Goal: Transaction & Acquisition: Purchase product/service

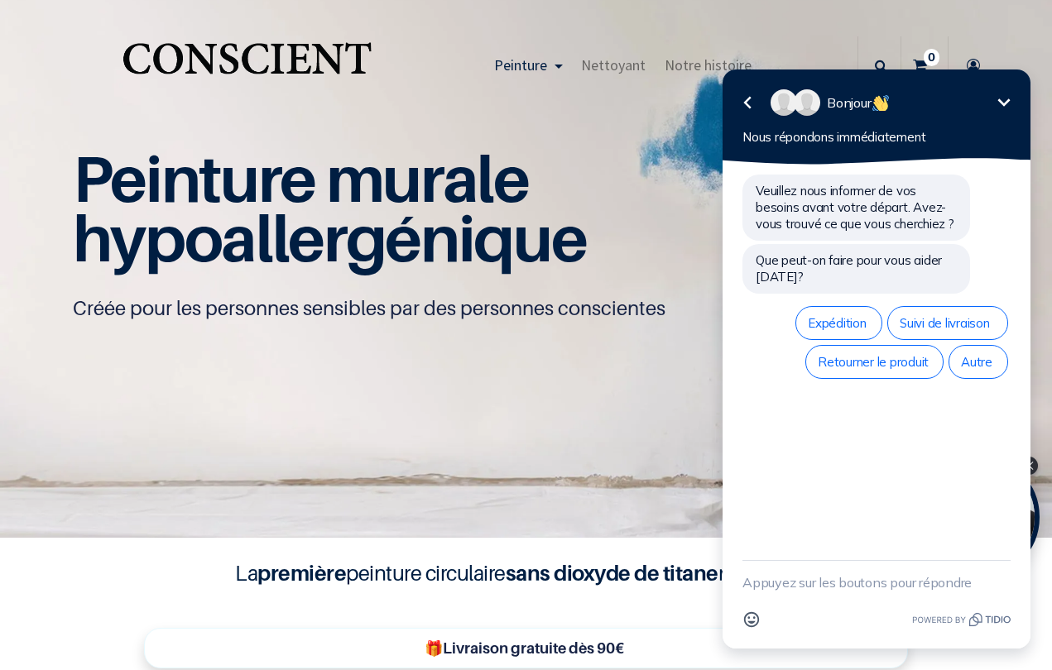
scroll to position [1, 0]
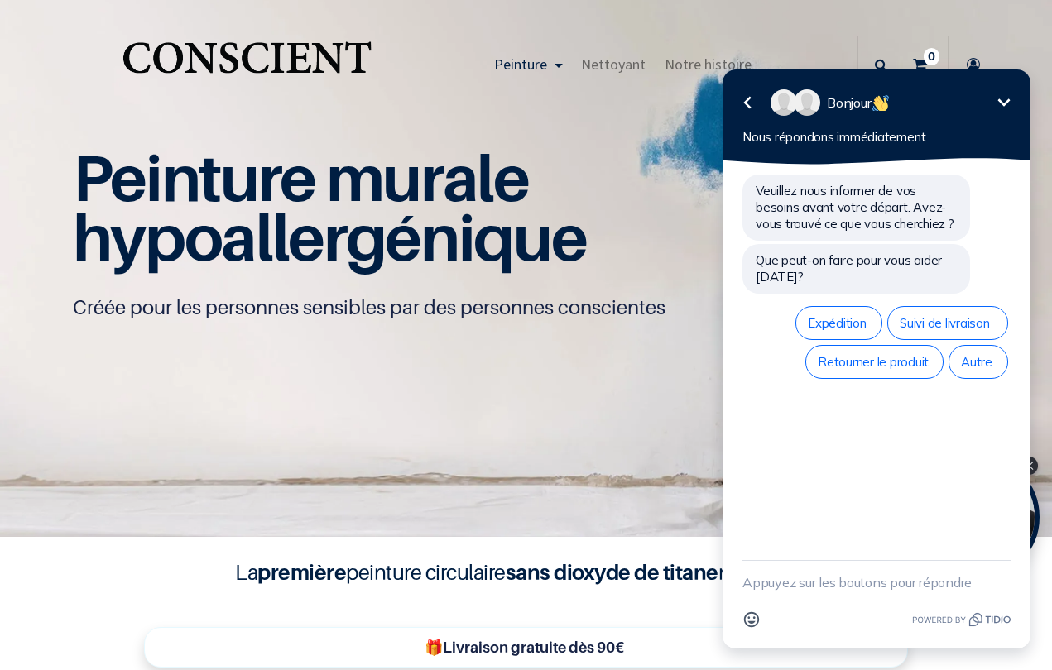
click at [1001, 102] on icon "Réduire" at bounding box center [1004, 101] width 12 height 7
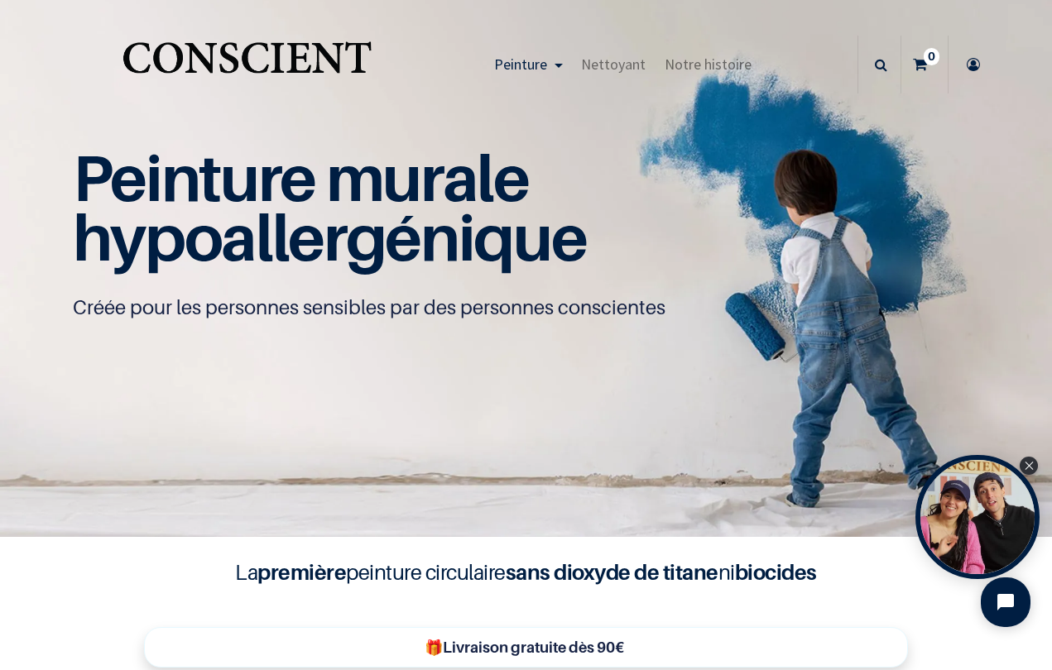
click at [923, 63] on icon at bounding box center [920, 65] width 14 height 58
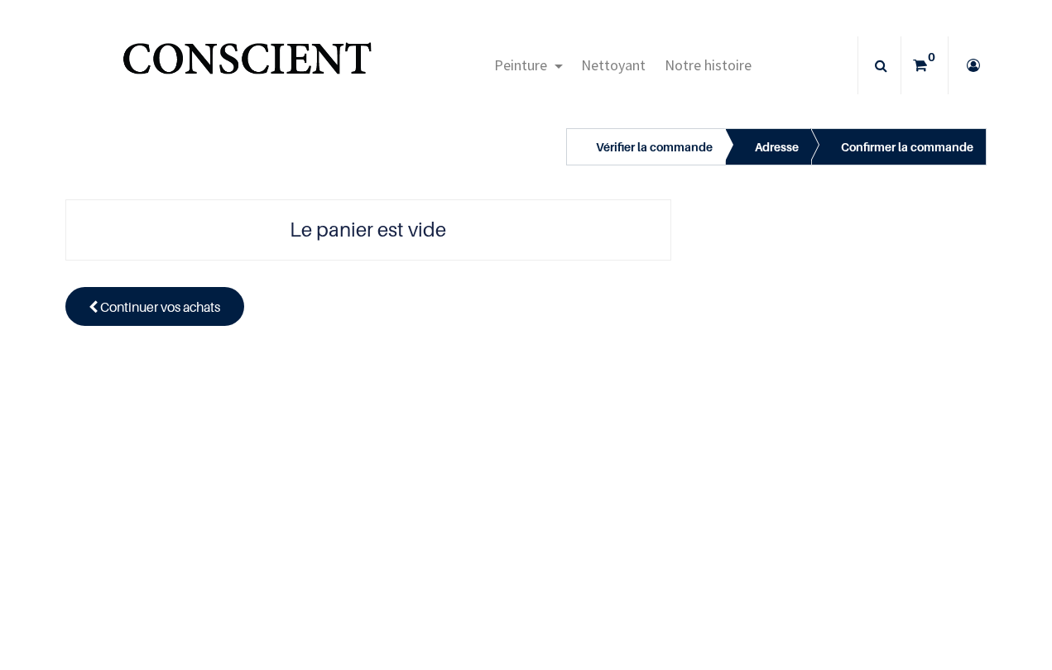
click at [95, 300] on span at bounding box center [93, 307] width 9 height 20
click at [100, 303] on link "Continuer vos achats" at bounding box center [155, 306] width 180 height 38
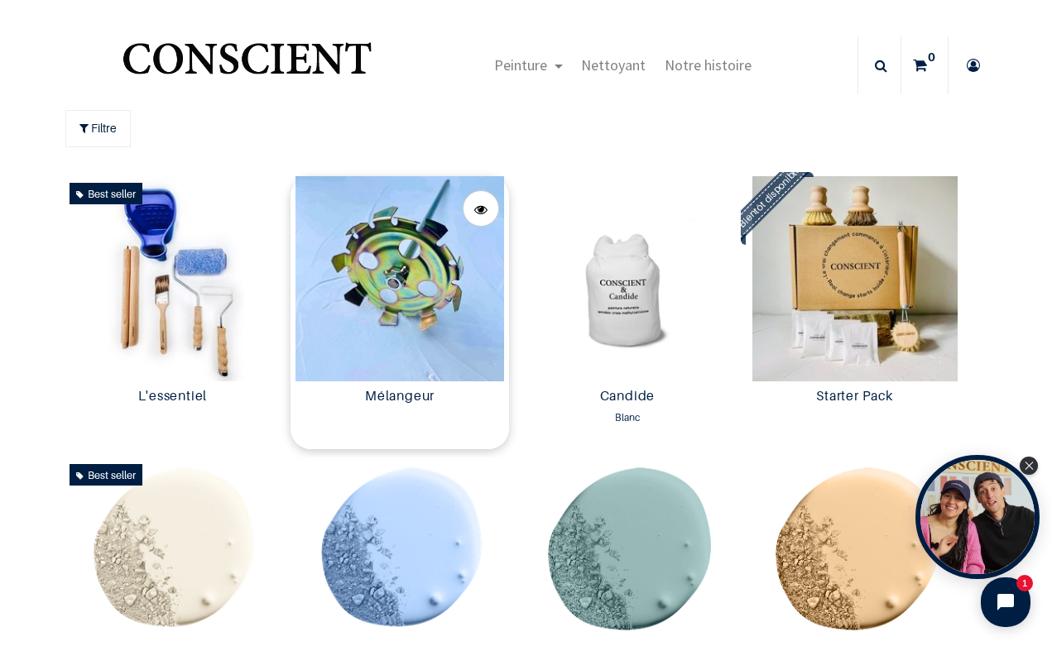
scroll to position [1, 0]
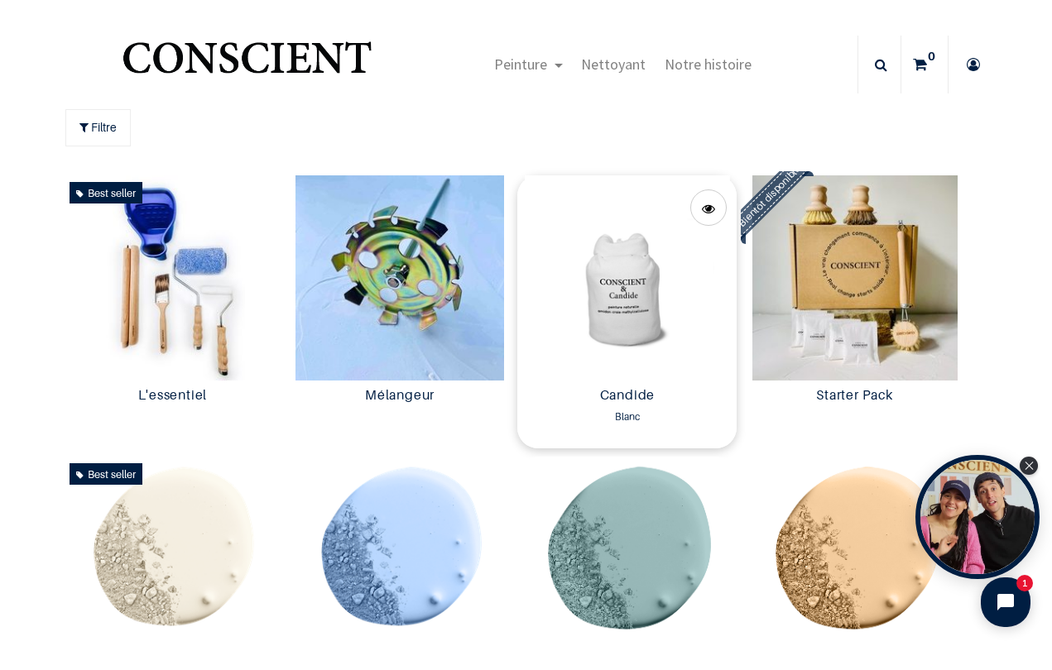
click at [707, 445] on div "Candide Blanc 35,00 € 35,00 € 35,00 € 35.0 EUR" at bounding box center [626, 415] width 219 height 68
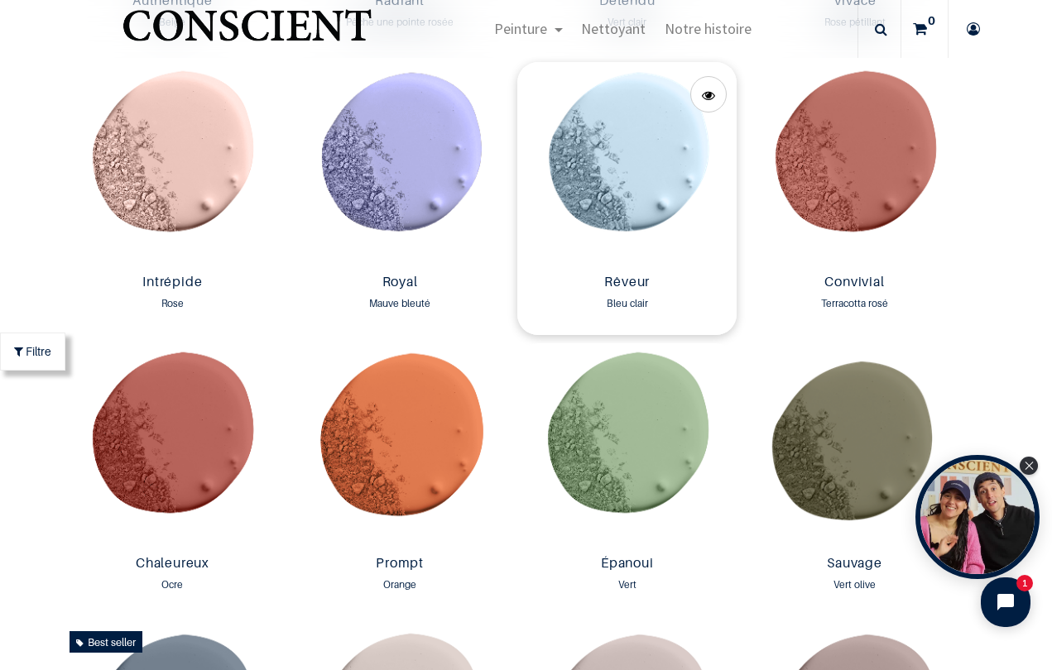
scroll to position [1113, 0]
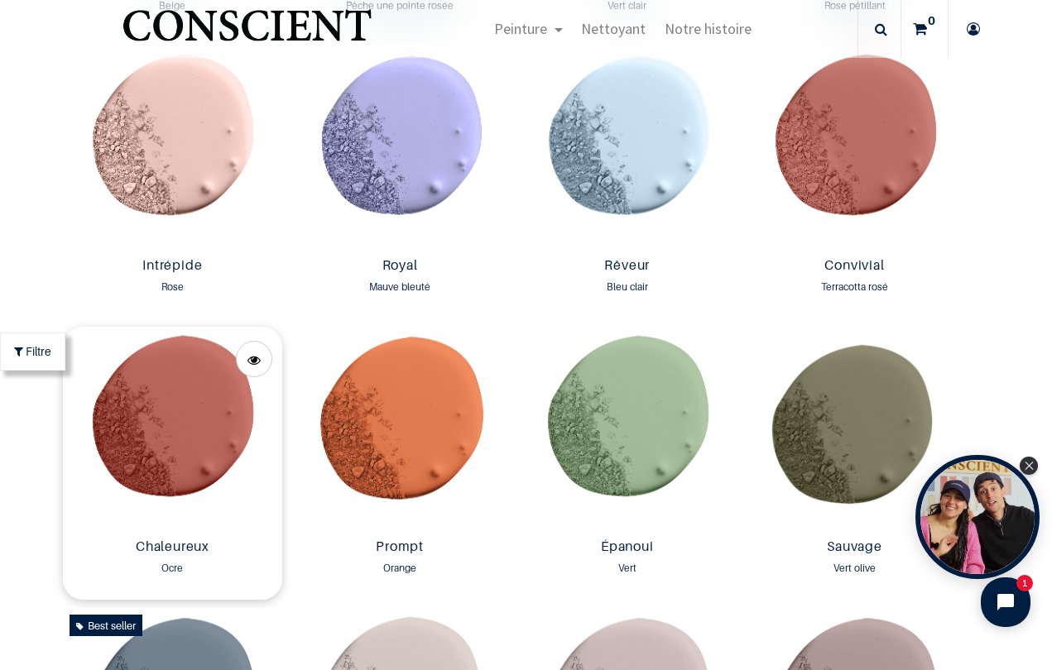
click at [185, 413] on img at bounding box center [172, 429] width 219 height 205
click at [866, 126] on img at bounding box center [854, 148] width 219 height 205
click at [1022, 186] on div "Filtre All All Peinture Nettoyant 44 :" at bounding box center [526, 468] width 1052 height 3163
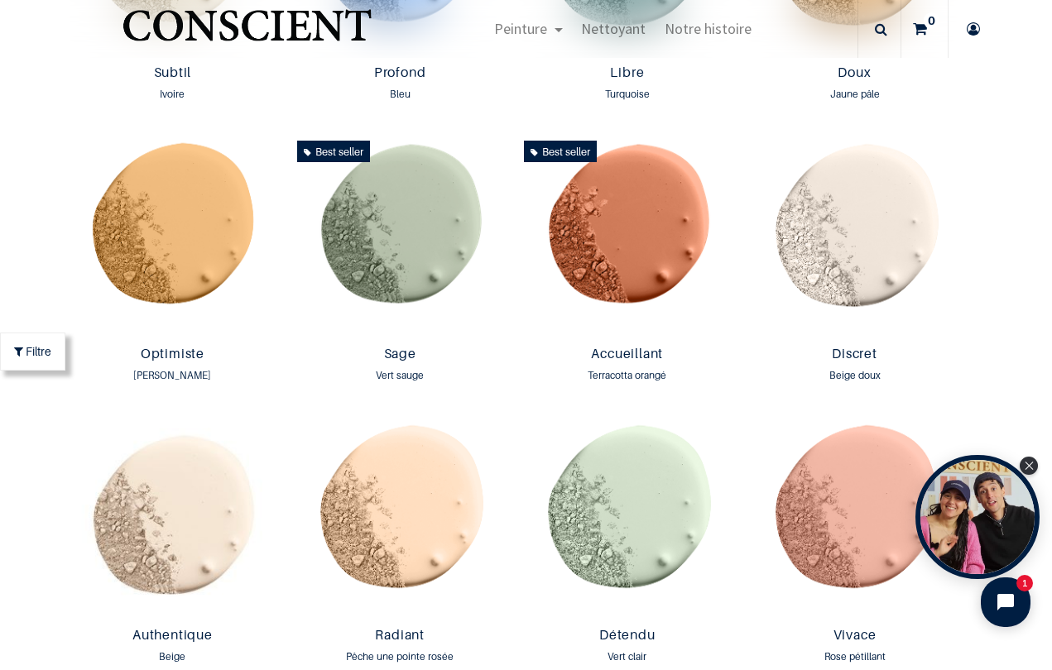
scroll to position [450, 0]
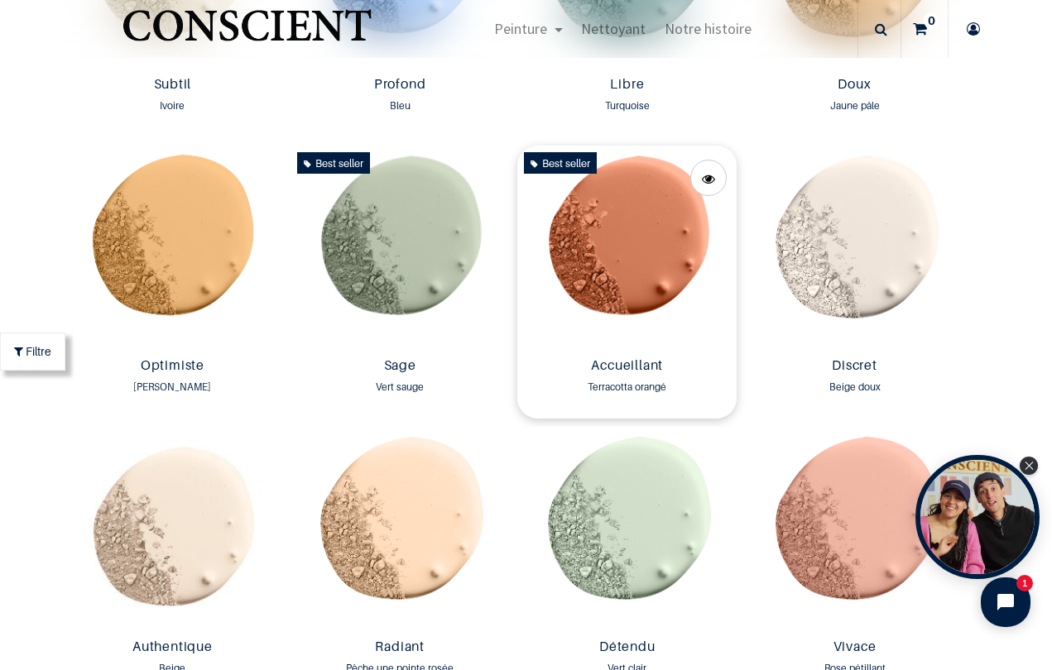
click at [631, 252] on img at bounding box center [626, 248] width 219 height 205
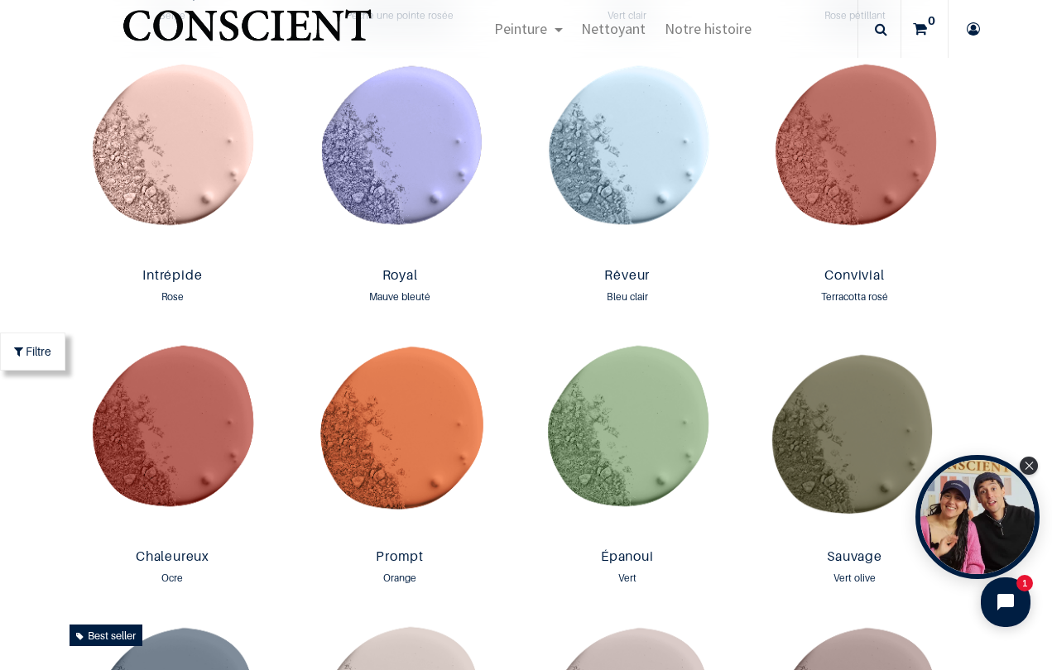
scroll to position [1099, 0]
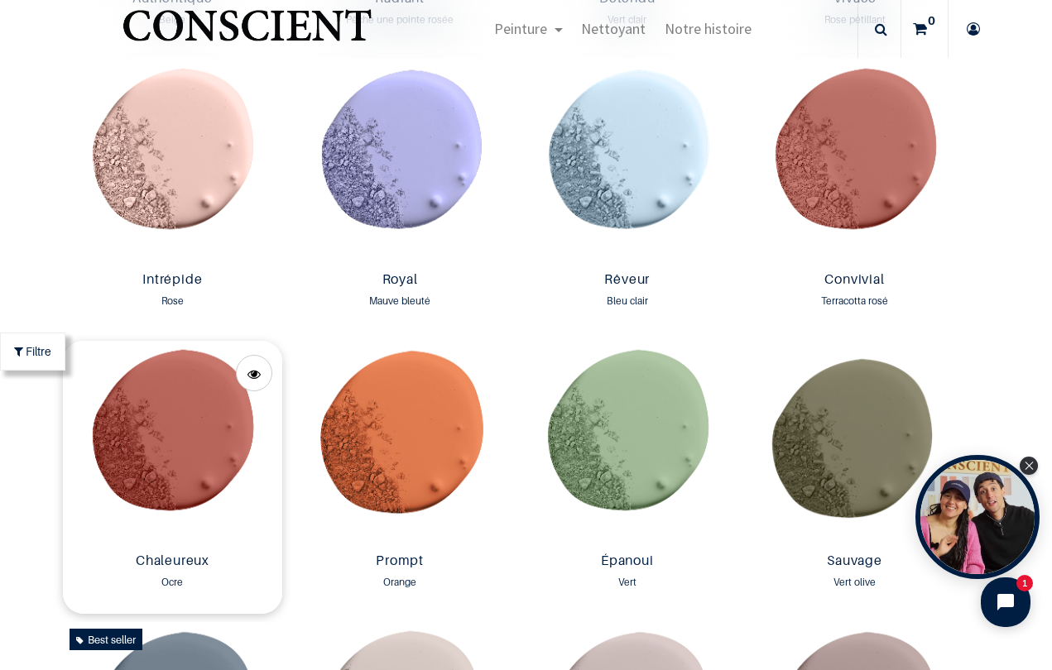
click at [183, 420] on img at bounding box center [172, 443] width 219 height 205
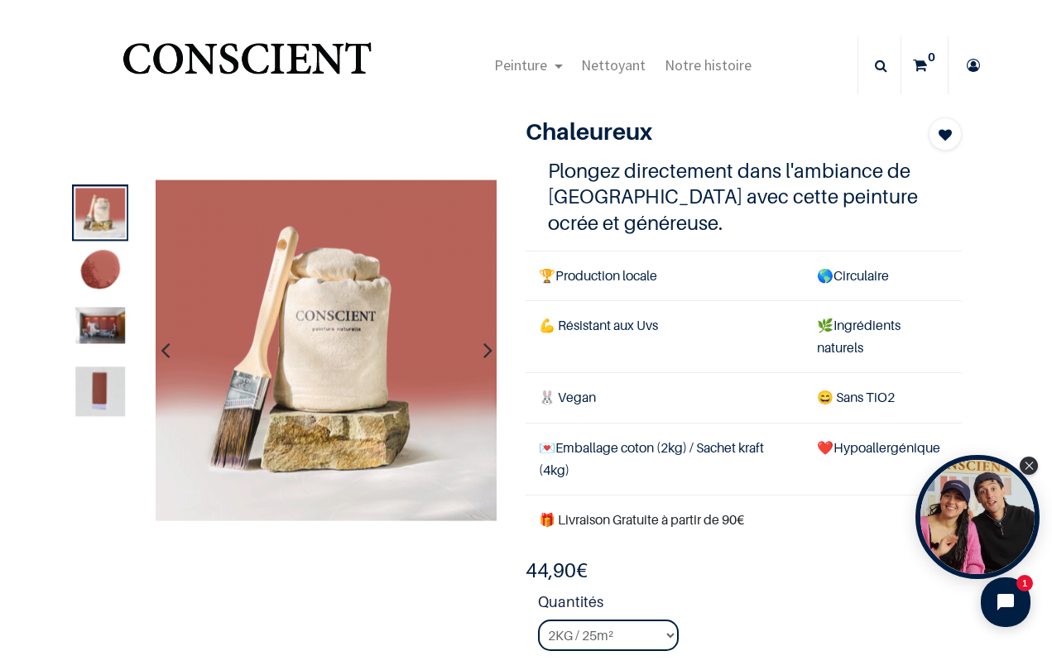
click at [489, 347] on icon "button" at bounding box center [487, 351] width 9 height 45
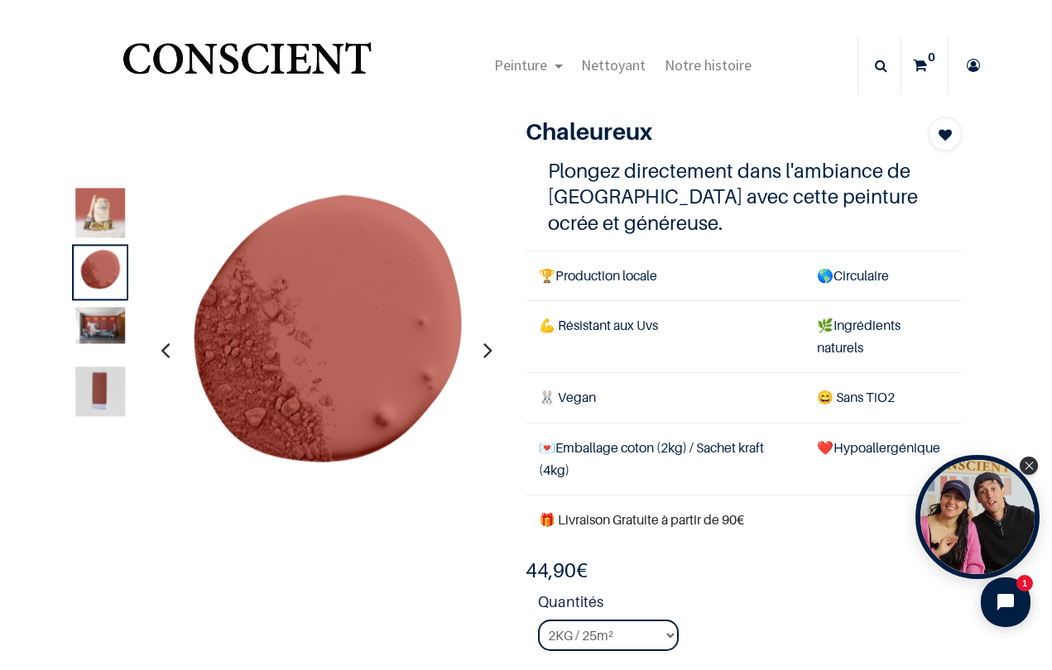
click at [489, 350] on icon "button" at bounding box center [487, 351] width 9 height 45
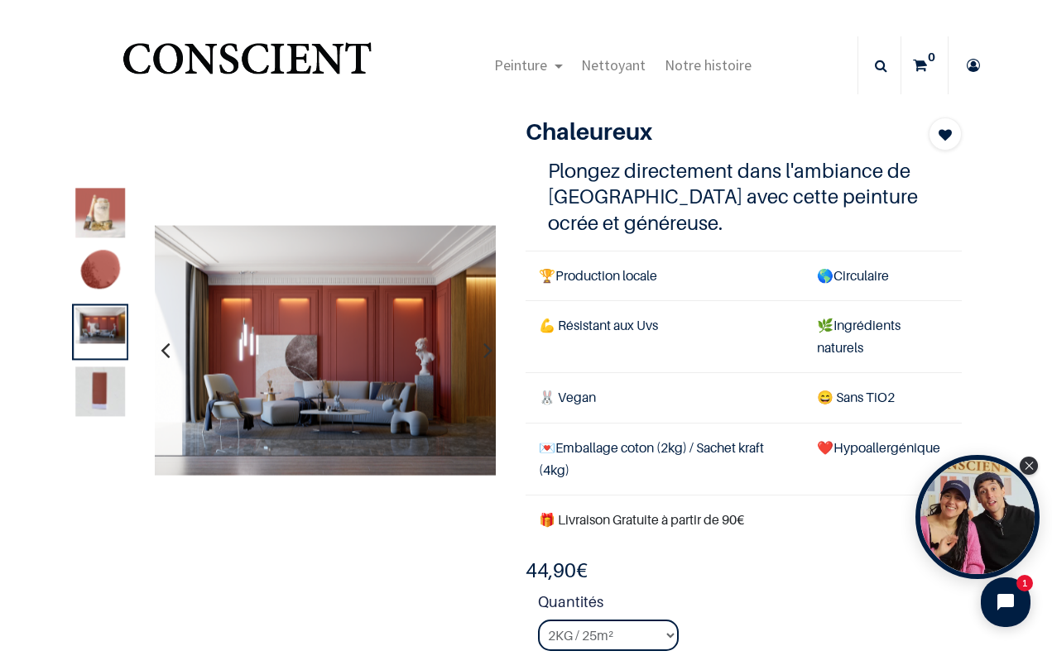
click at [490, 351] on icon "button" at bounding box center [487, 351] width 9 height 45
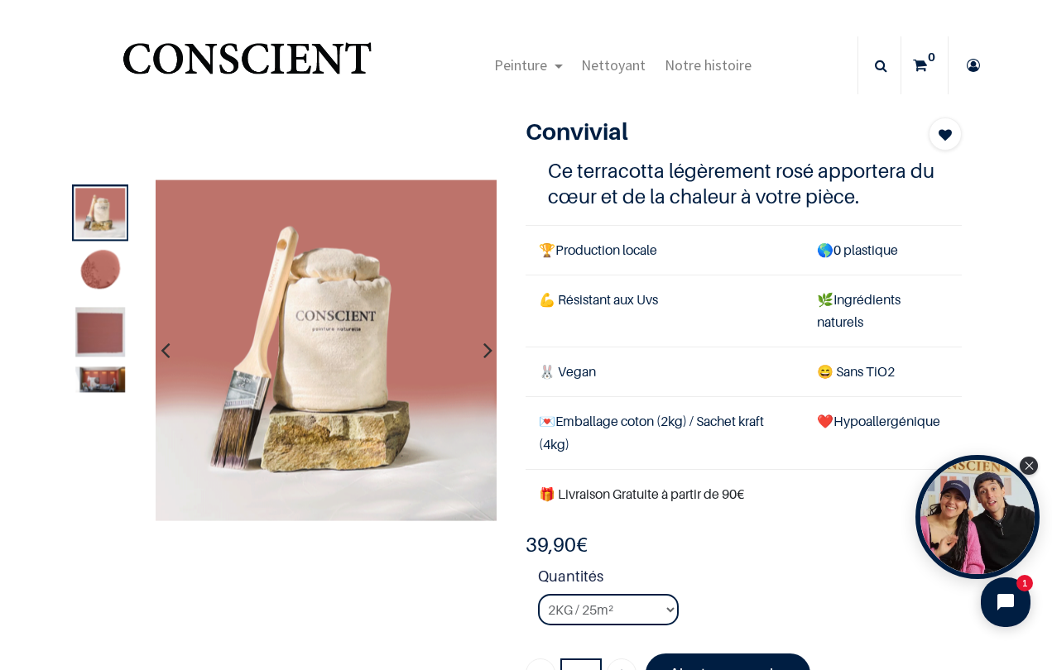
click at [489, 353] on icon "button" at bounding box center [487, 351] width 9 height 45
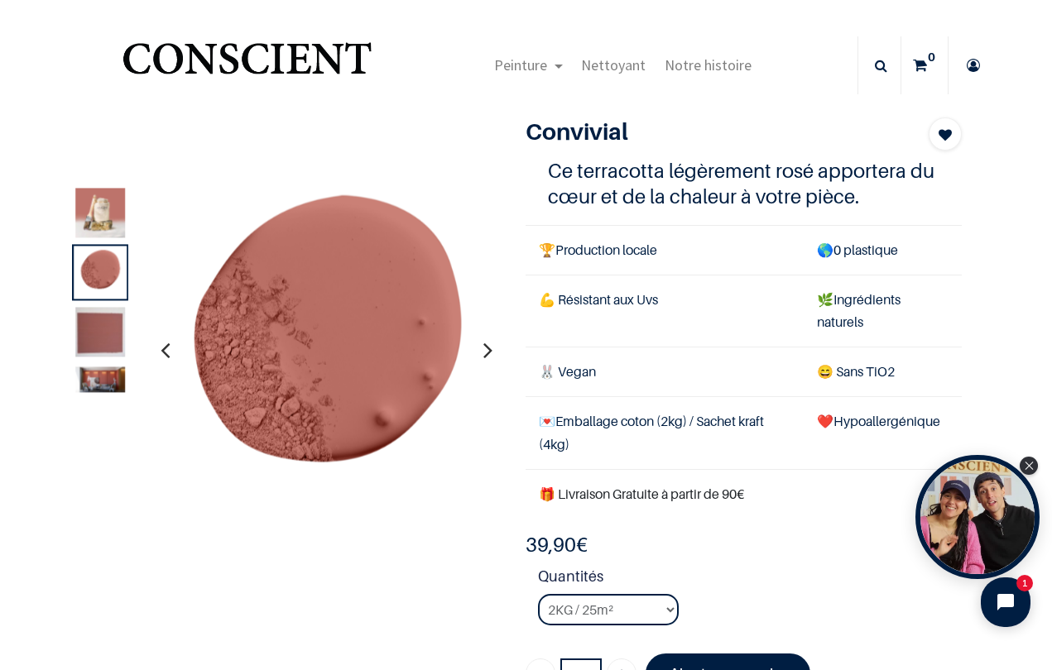
click at [489, 353] on icon "button" at bounding box center [487, 351] width 9 height 45
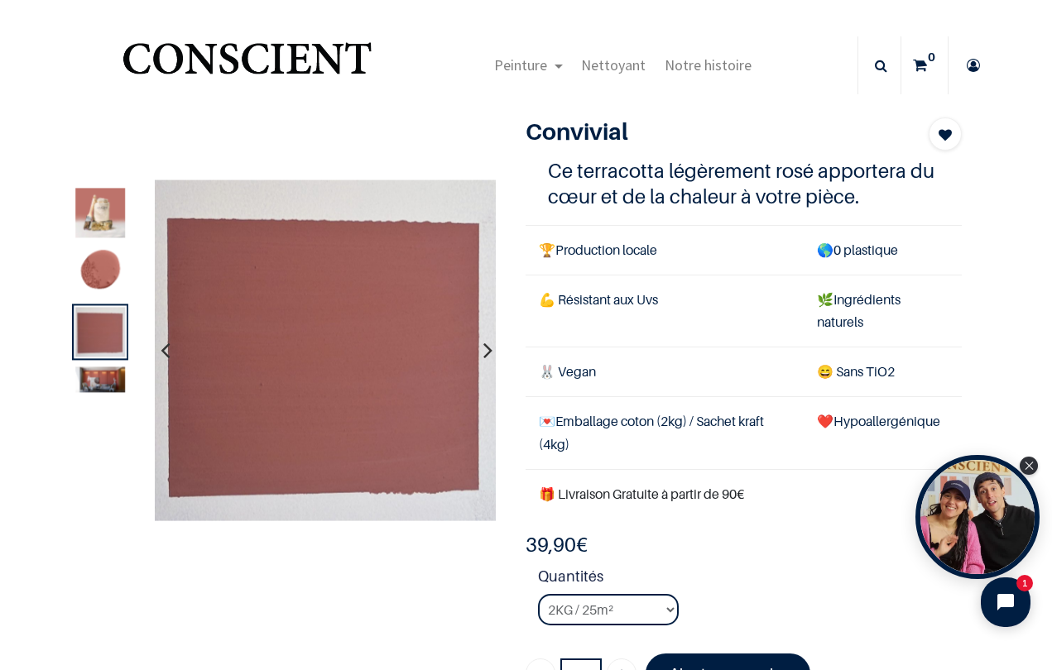
click at [489, 353] on icon "button" at bounding box center [487, 351] width 9 height 45
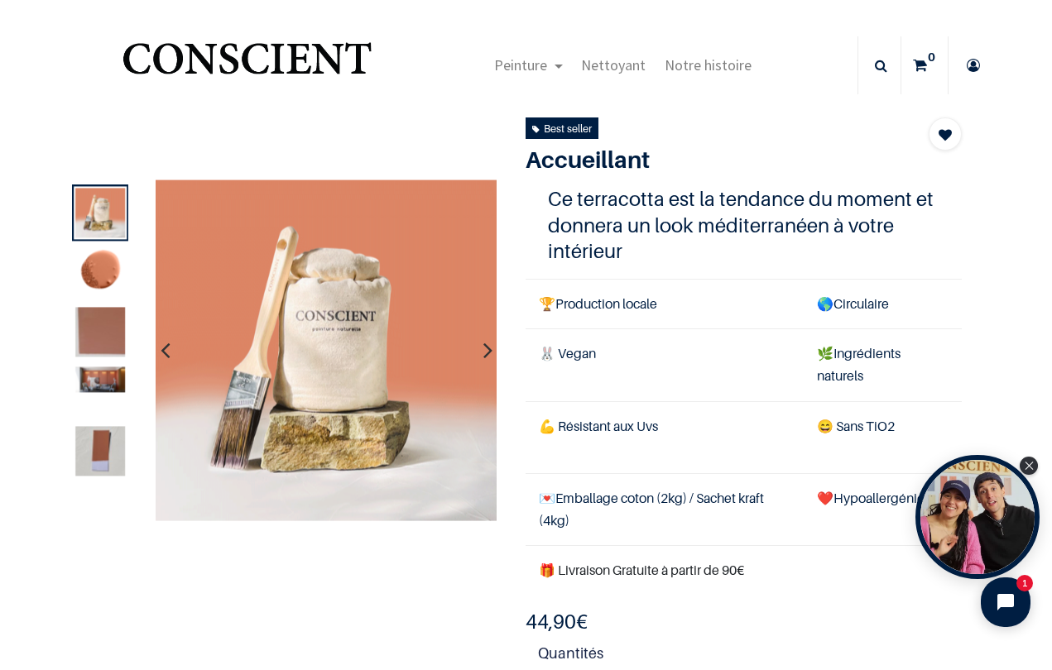
click at [492, 347] on icon "button" at bounding box center [487, 351] width 9 height 45
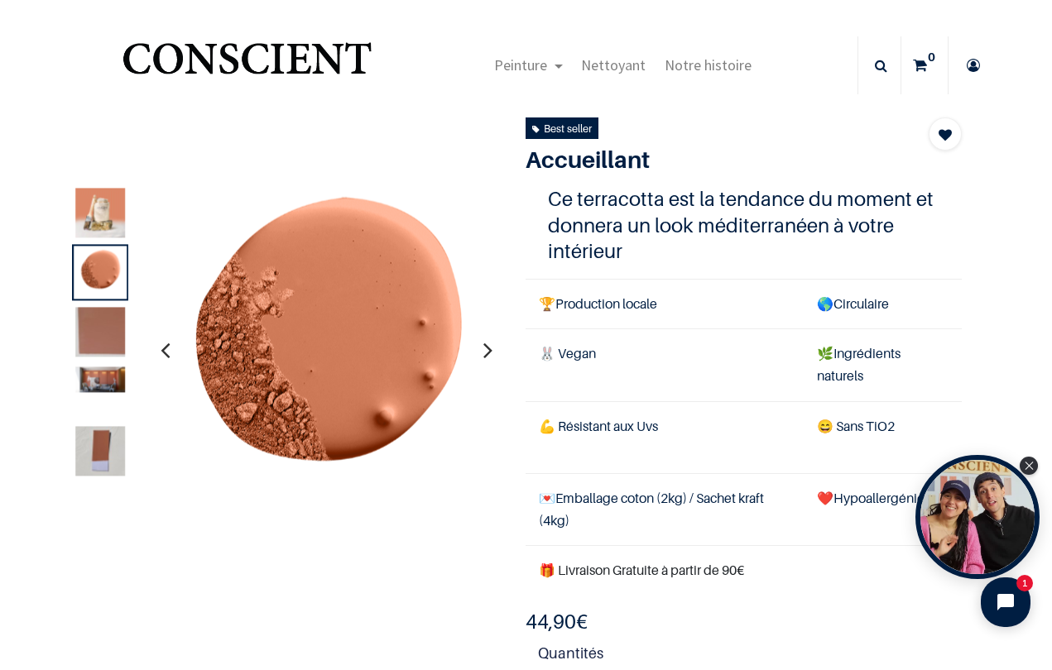
click at [492, 353] on icon "button" at bounding box center [487, 351] width 9 height 45
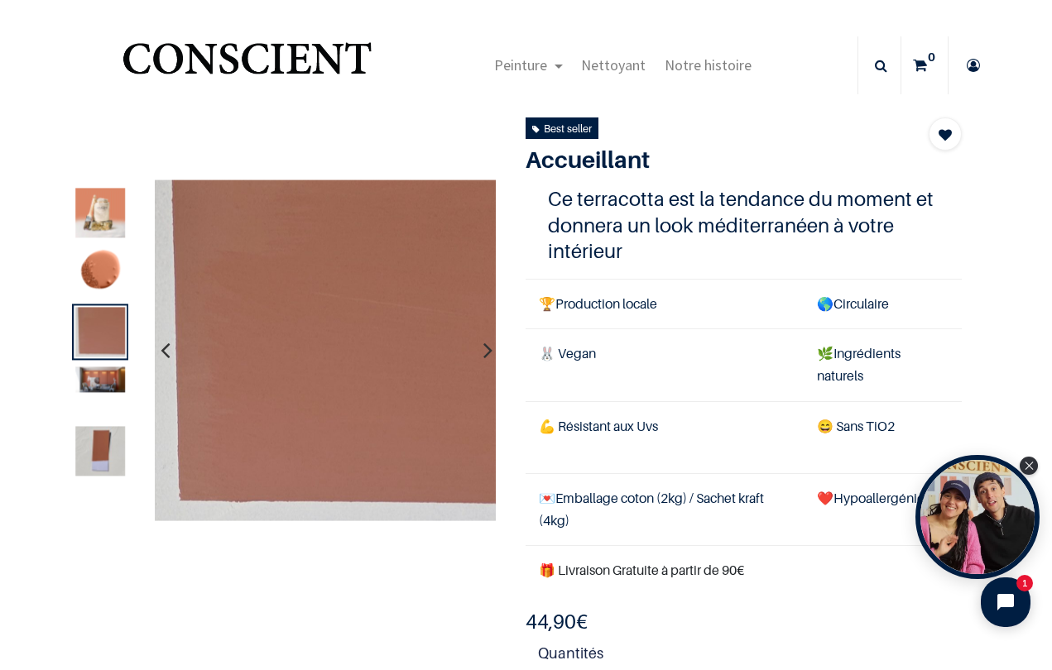
click at [496, 354] on button "button" at bounding box center [488, 350] width 26 height 61
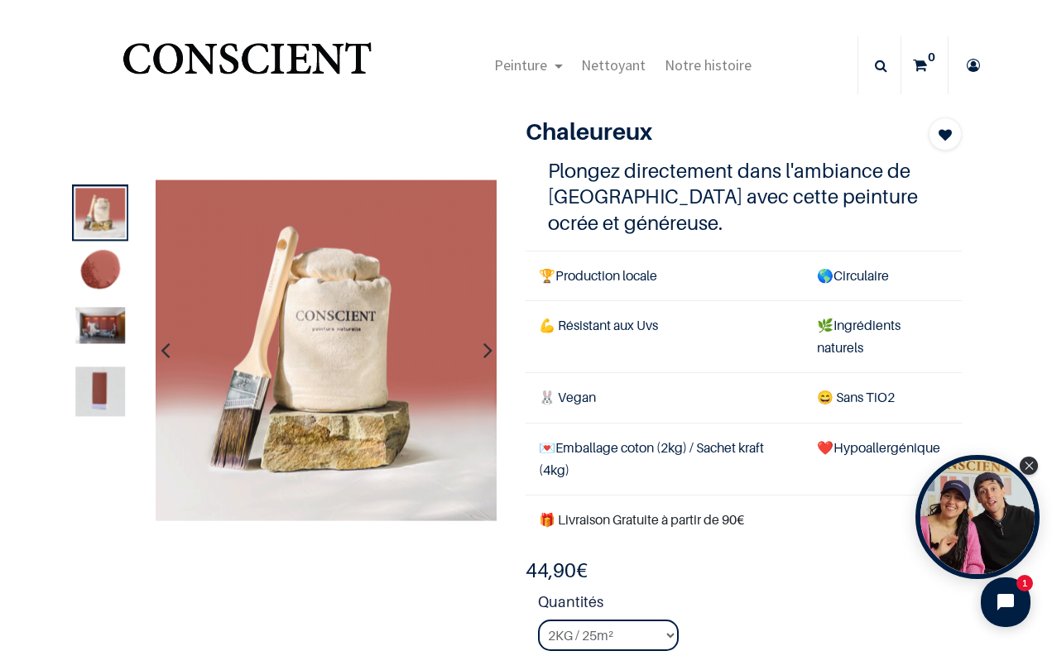
click at [492, 357] on icon "button" at bounding box center [487, 351] width 9 height 45
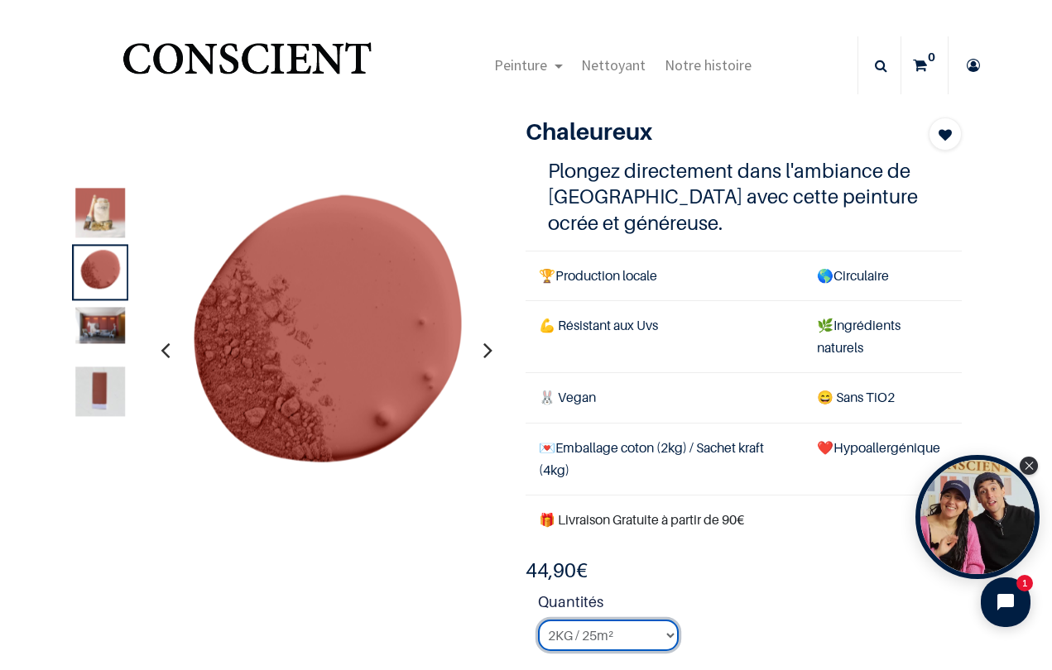
select select "87"
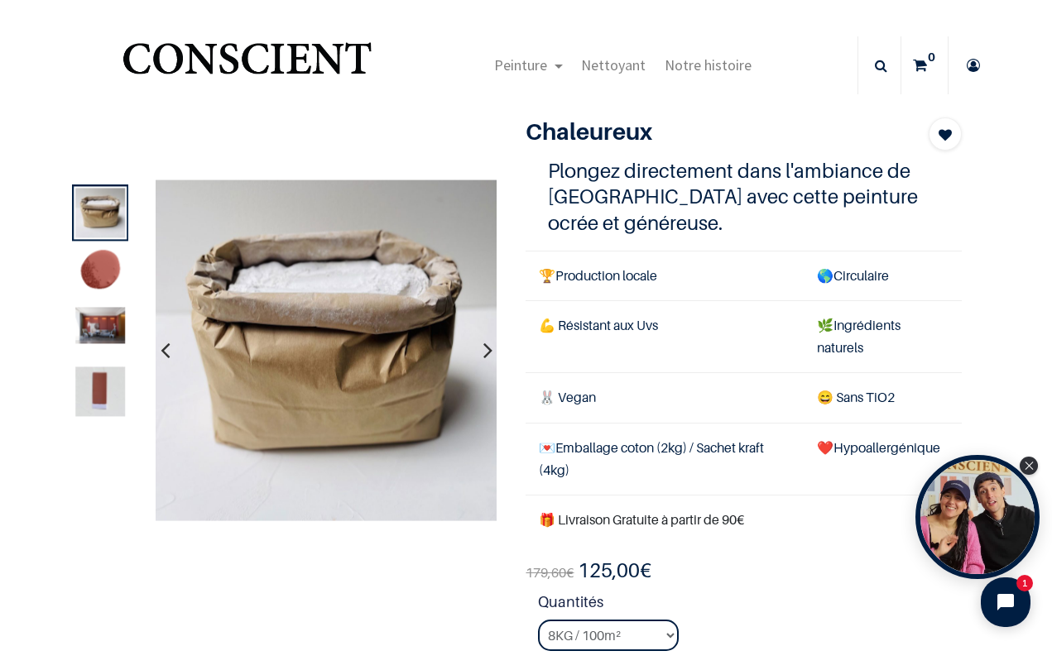
click at [807, 577] on div "179,60 € 125,00 € 44.9 EUR 44,90 €" at bounding box center [743, 571] width 436 height 26
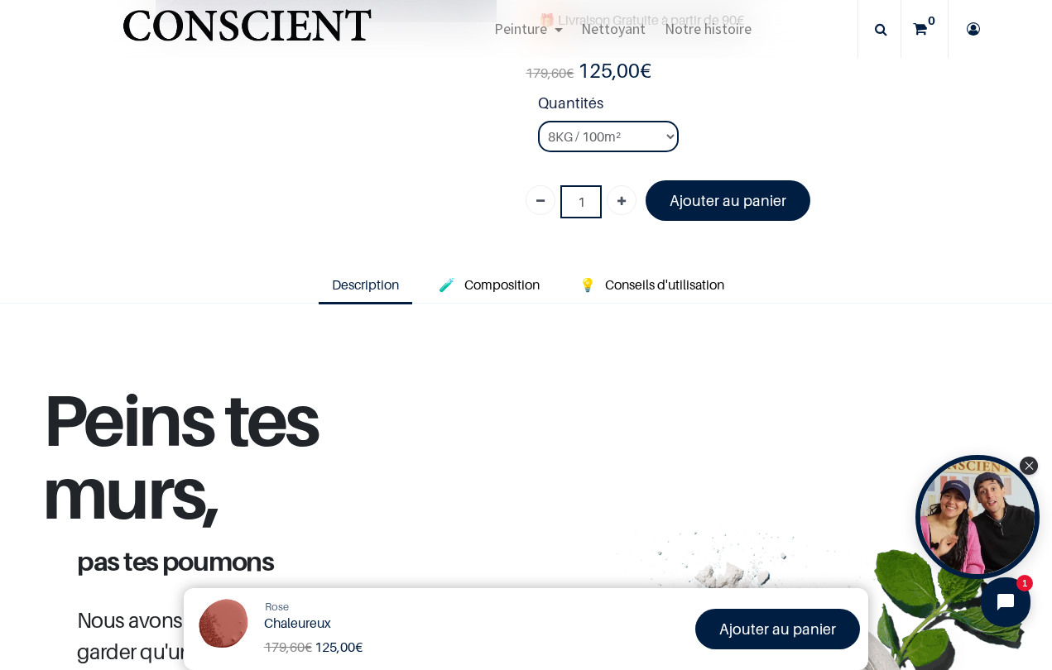
scroll to position [428, 0]
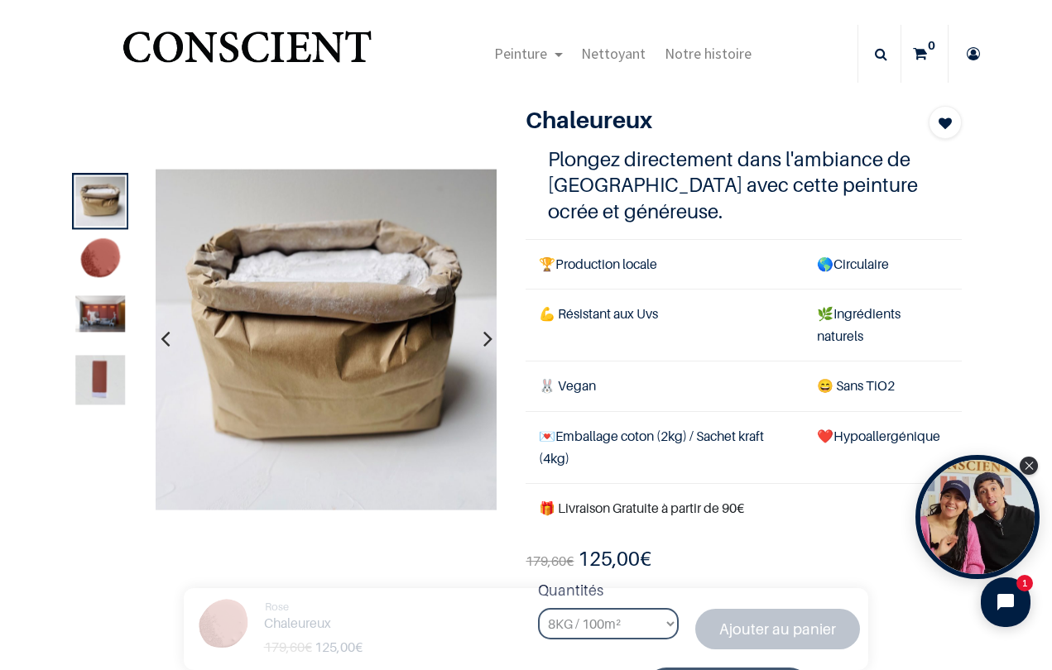
scroll to position [11, 0]
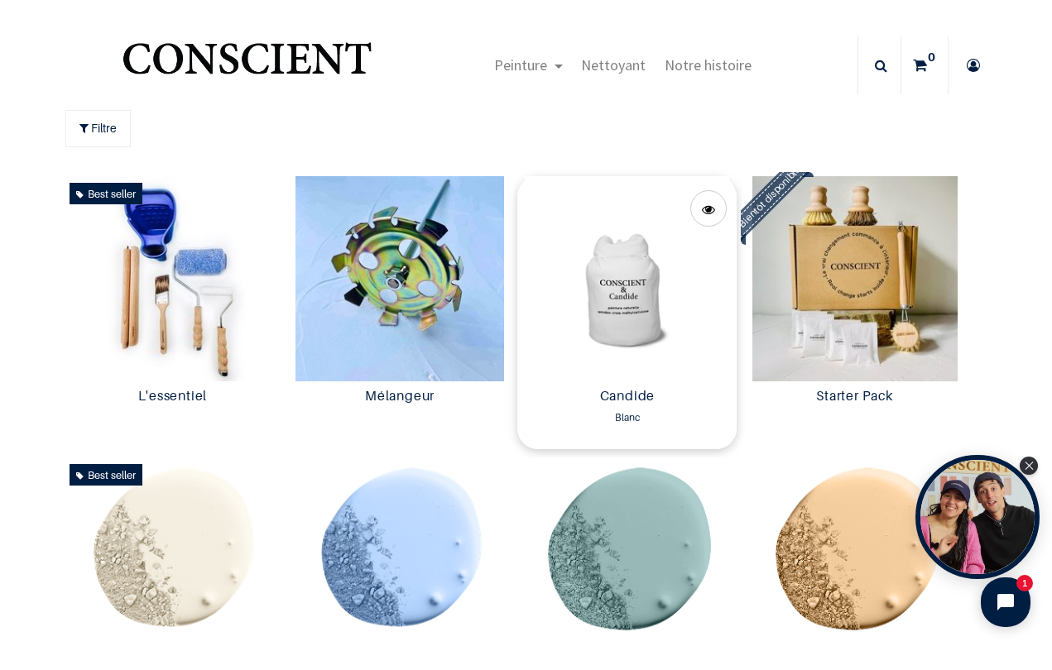
scroll to position [1, 0]
click at [633, 280] on img at bounding box center [626, 277] width 219 height 205
click at [187, 543] on img at bounding box center [172, 559] width 219 height 205
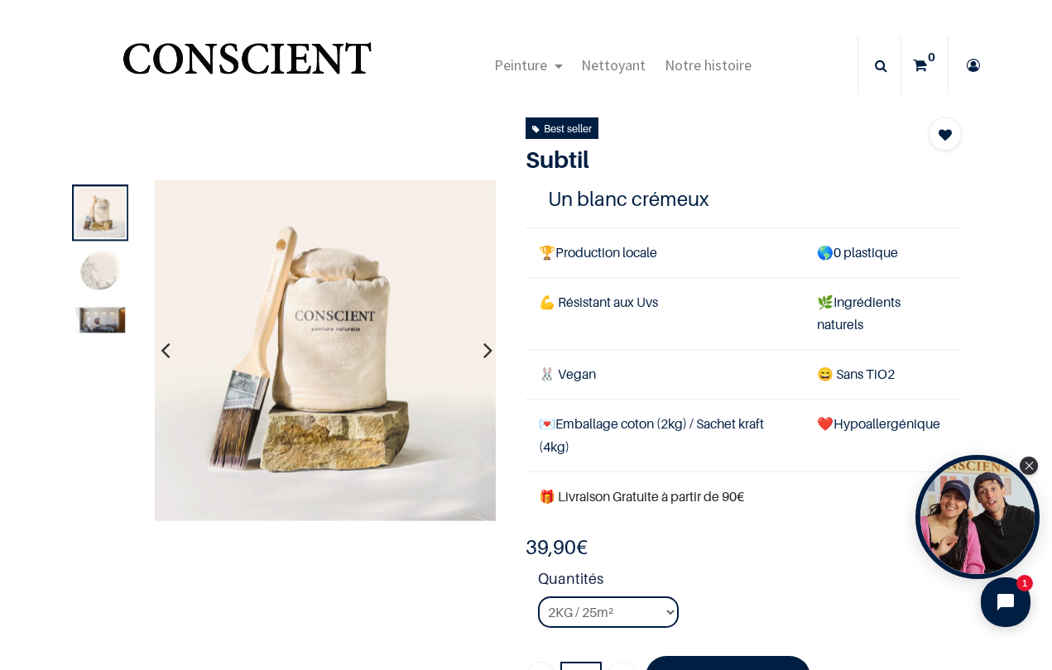
click at [489, 342] on icon "button" at bounding box center [487, 350] width 9 height 45
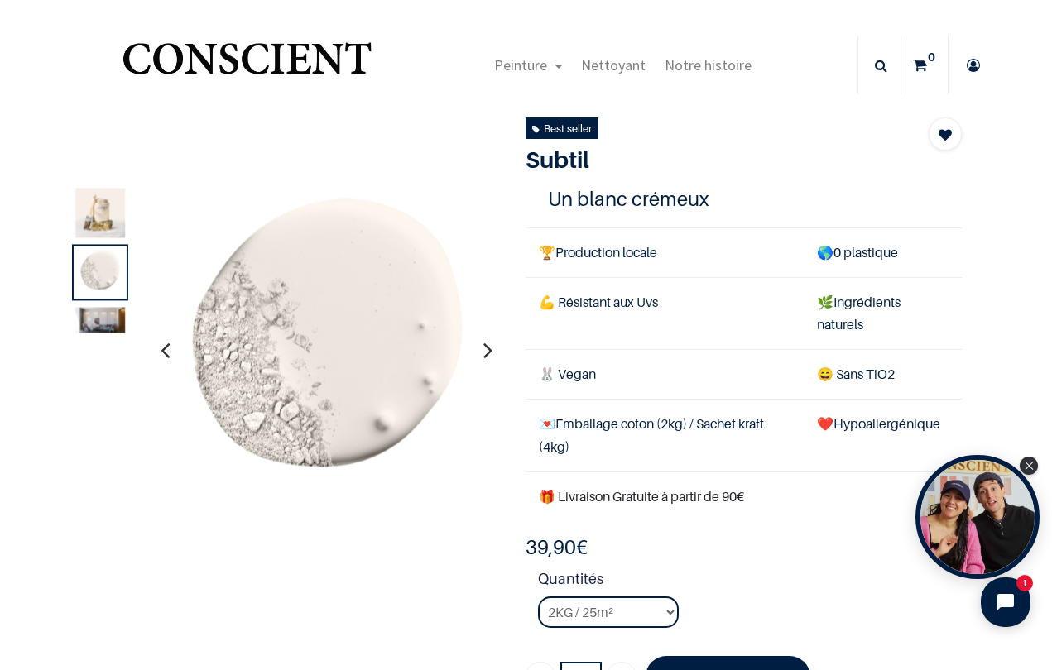
click at [489, 353] on icon "button" at bounding box center [487, 350] width 9 height 45
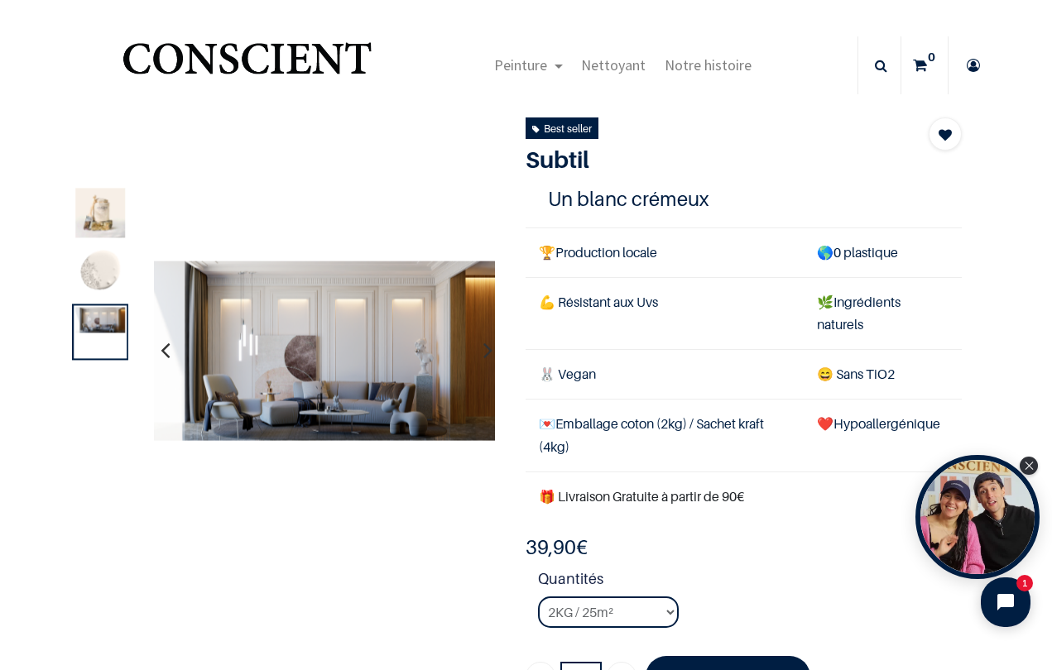
click at [489, 353] on icon "button" at bounding box center [487, 350] width 9 height 45
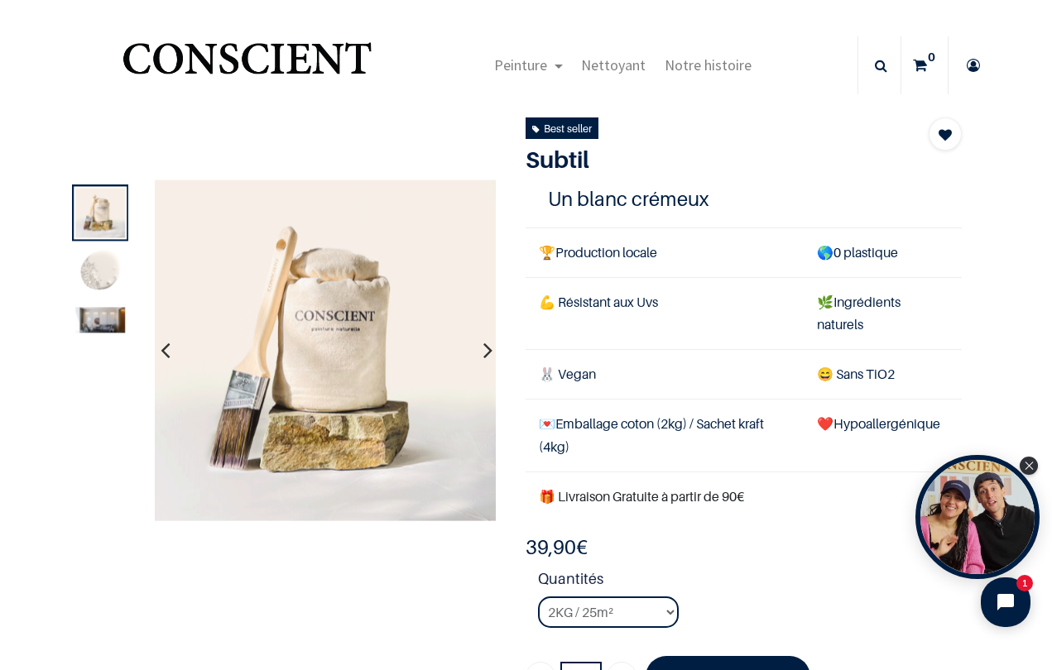
click at [489, 354] on icon "button" at bounding box center [487, 350] width 9 height 45
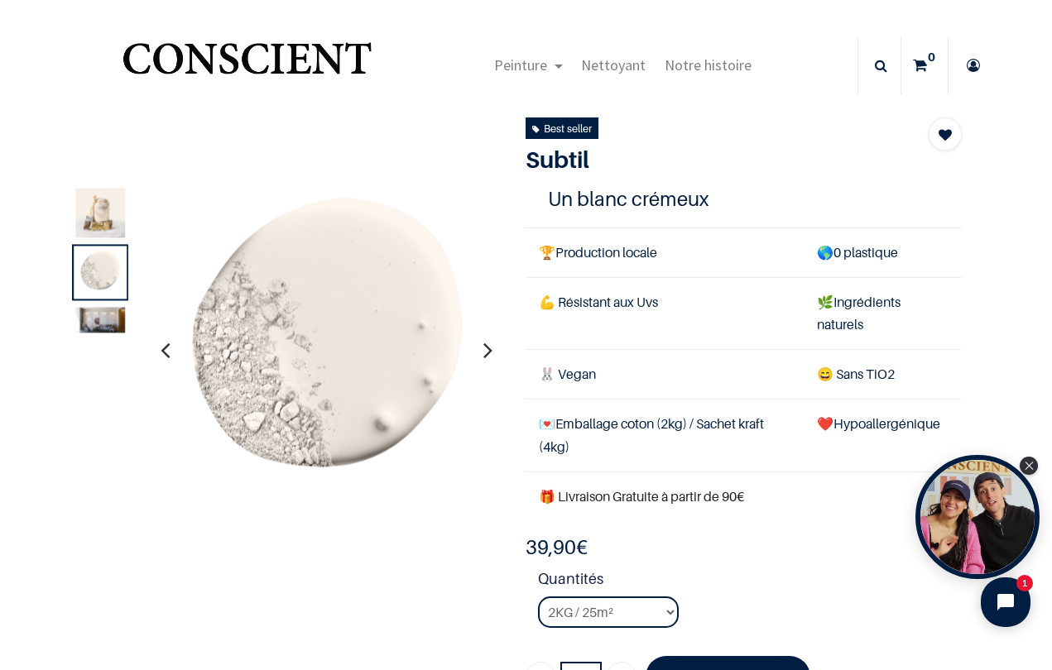
click at [489, 355] on icon "button" at bounding box center [487, 350] width 9 height 45
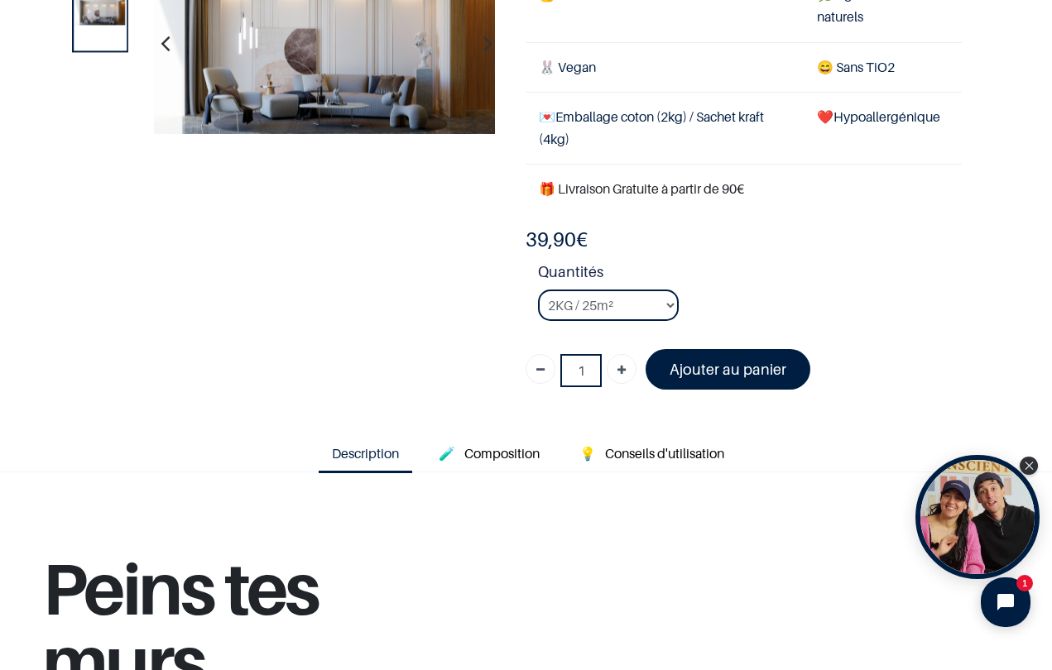
scroll to position [212, 0]
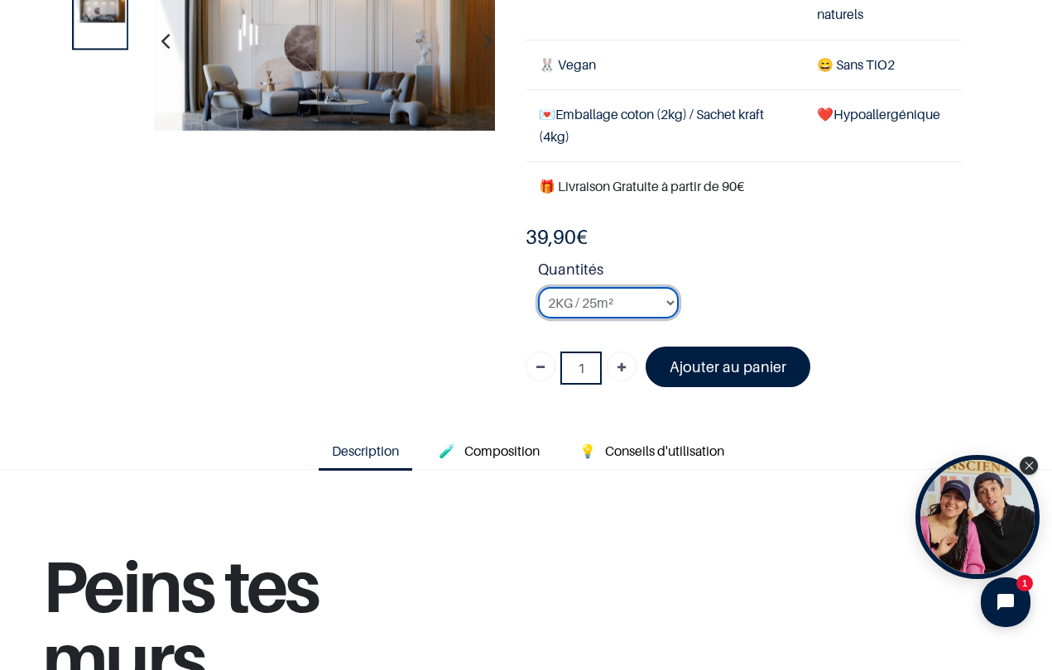
select select "126"
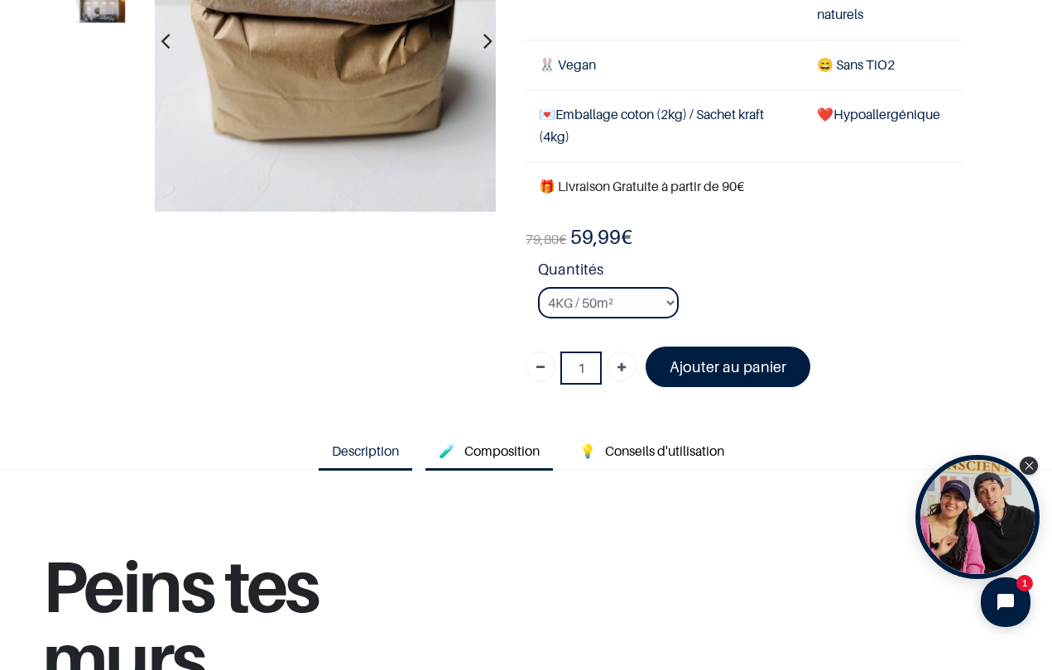
click at [490, 443] on span "Composition" at bounding box center [501, 451] width 75 height 17
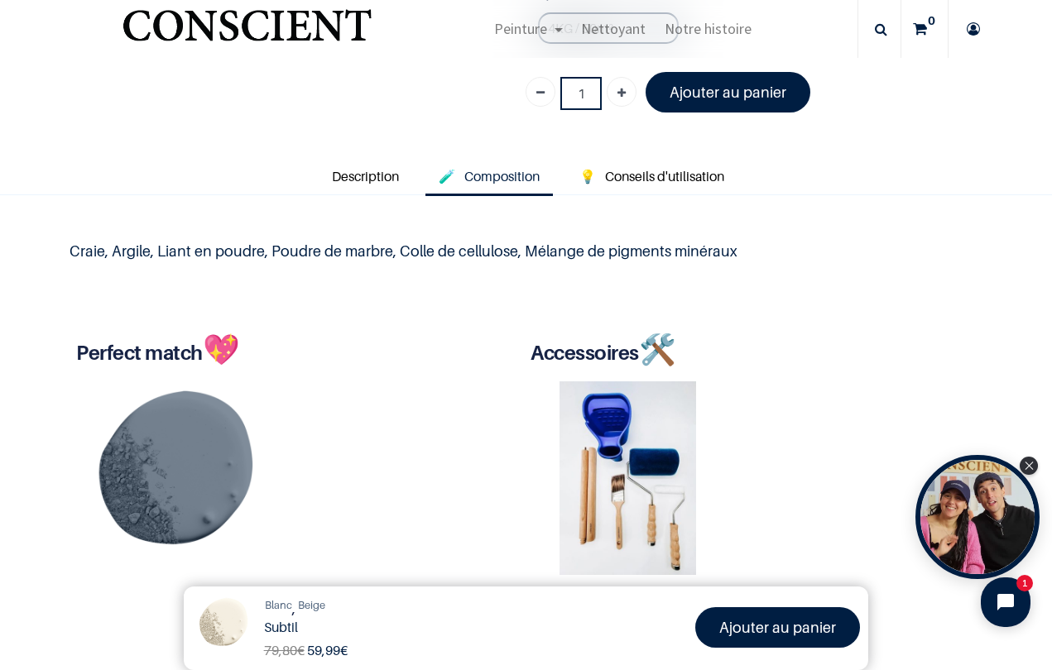
scroll to position [482, 0]
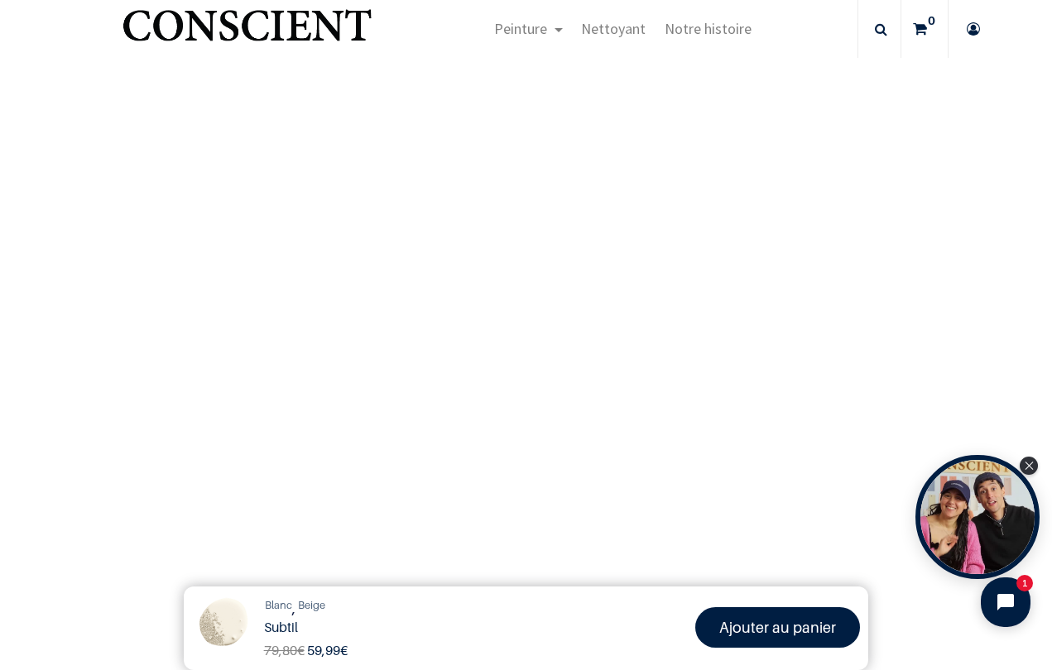
scroll to position [1158, 0]
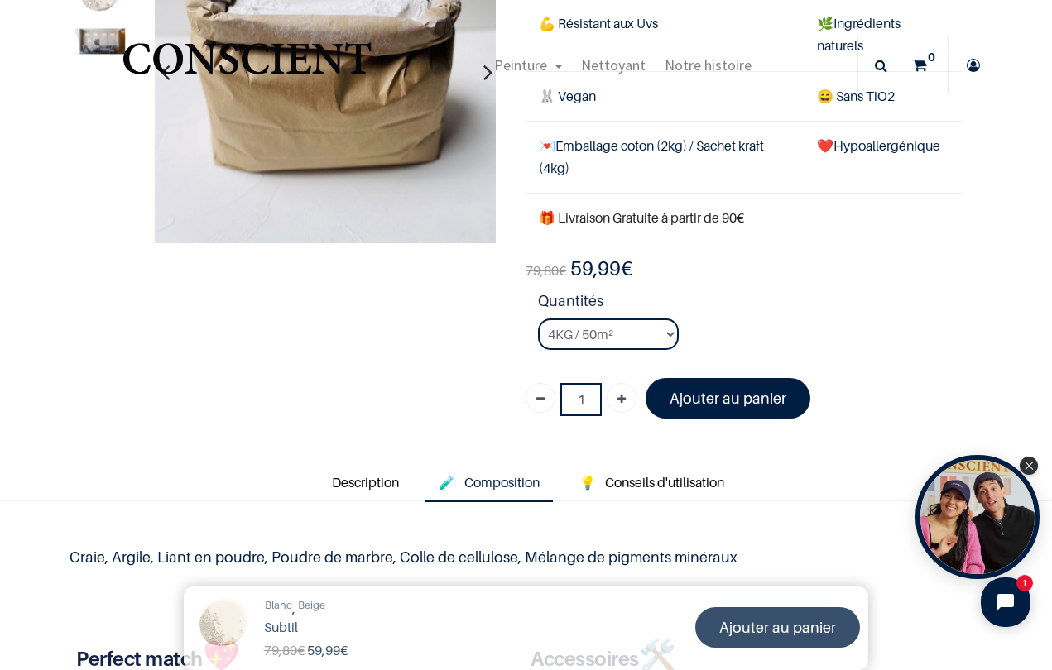
scroll to position [173, 0]
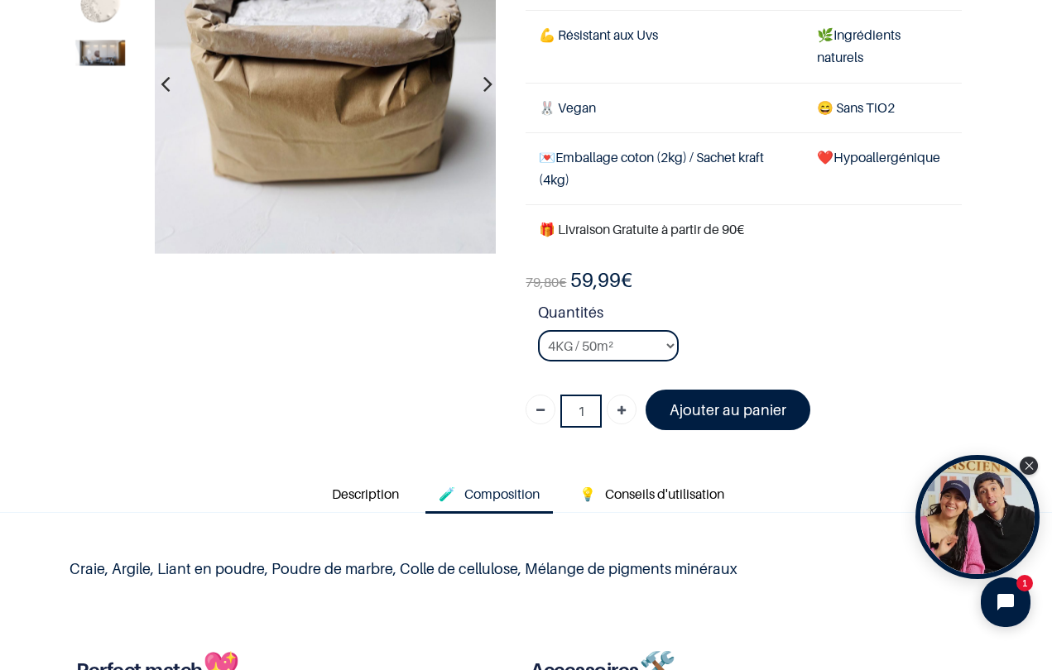
scroll to position [189, 0]
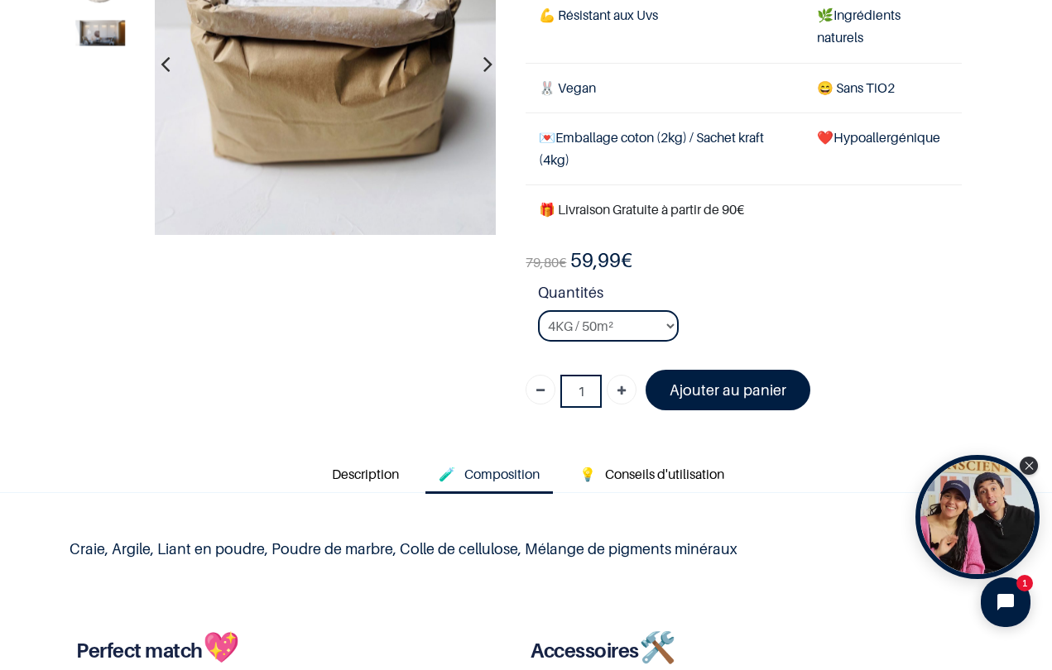
click at [760, 381] on font "Ajouter au panier" at bounding box center [727, 389] width 117 height 17
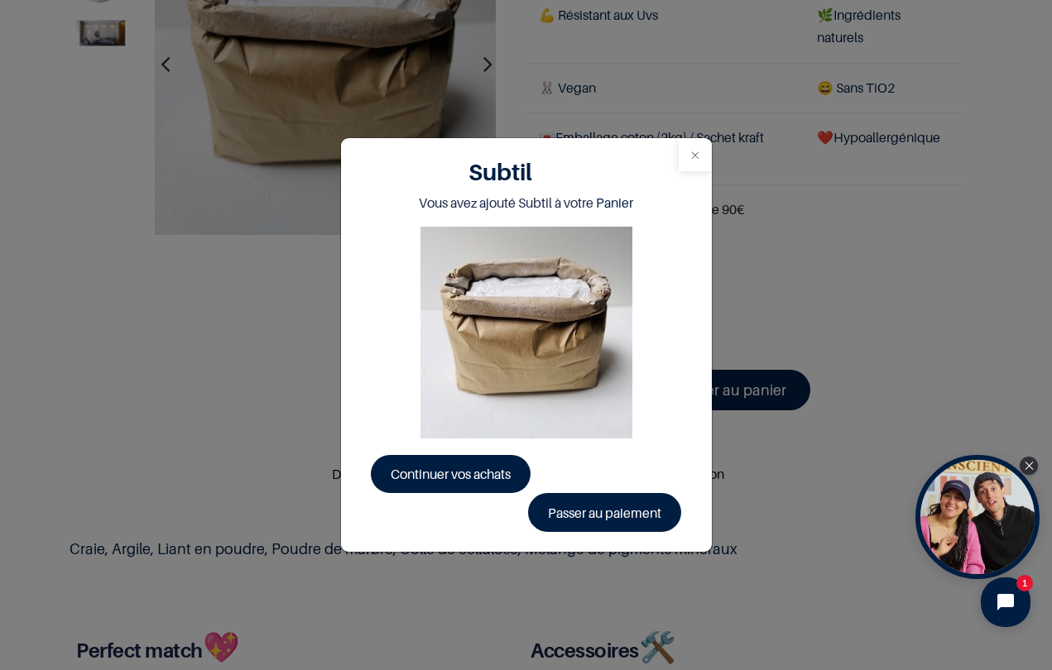
click at [696, 161] on button "Close" at bounding box center [695, 154] width 33 height 33
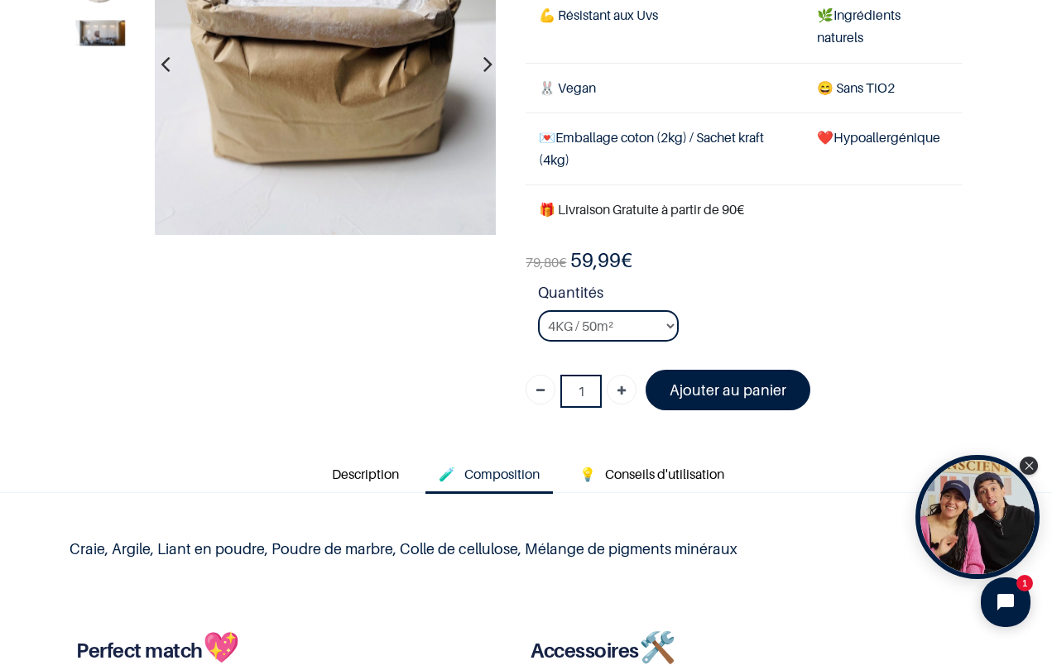
click at [998, 260] on section "Blanc , Beige Subtil 79,80 € 59,99 € 39.9 EUR 39,90 € Ajouter au panier All All" at bounding box center [526, 130] width 947 height 612
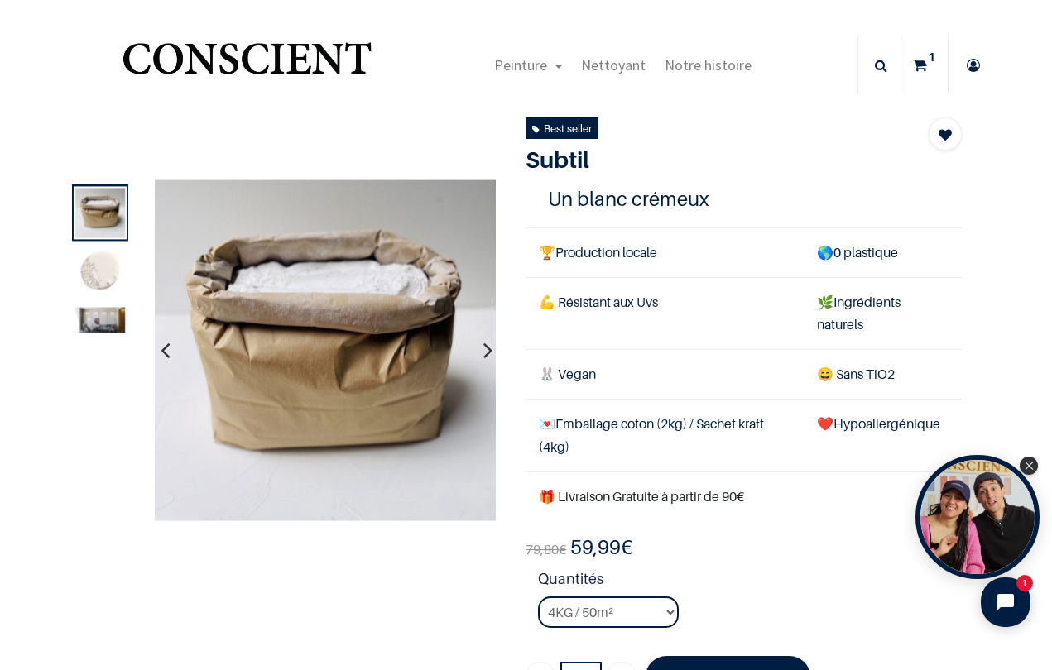
click at [919, 65] on icon at bounding box center [920, 65] width 14 height 58
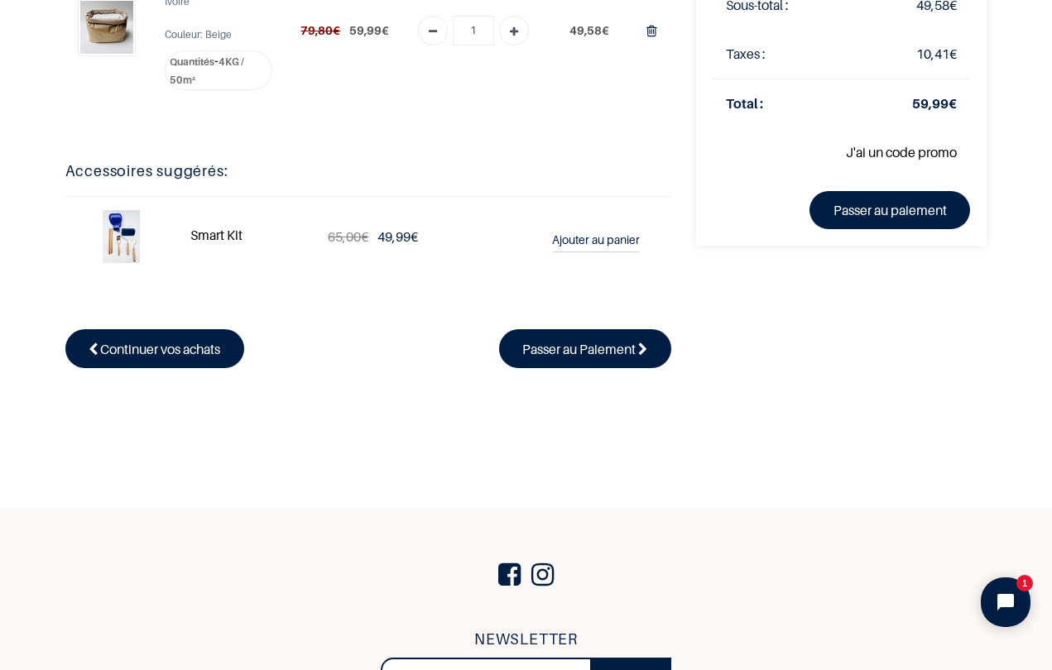
scroll to position [317, 0]
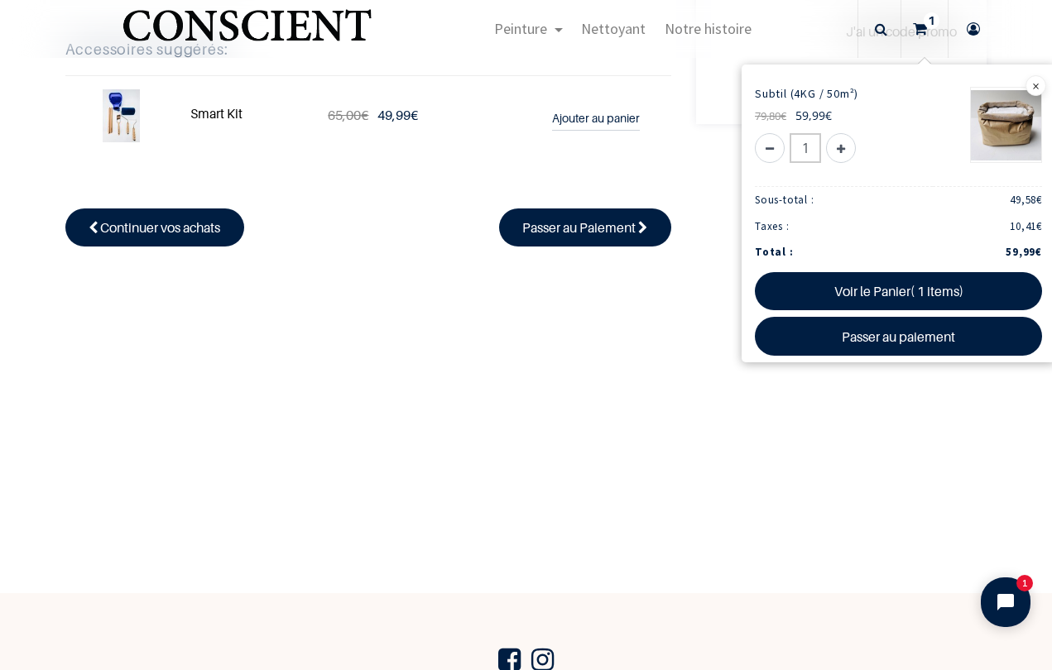
click at [557, 417] on main "Vérifier la commande Adresse Confirmer la commande Article" at bounding box center [526, 138] width 1052 height 910
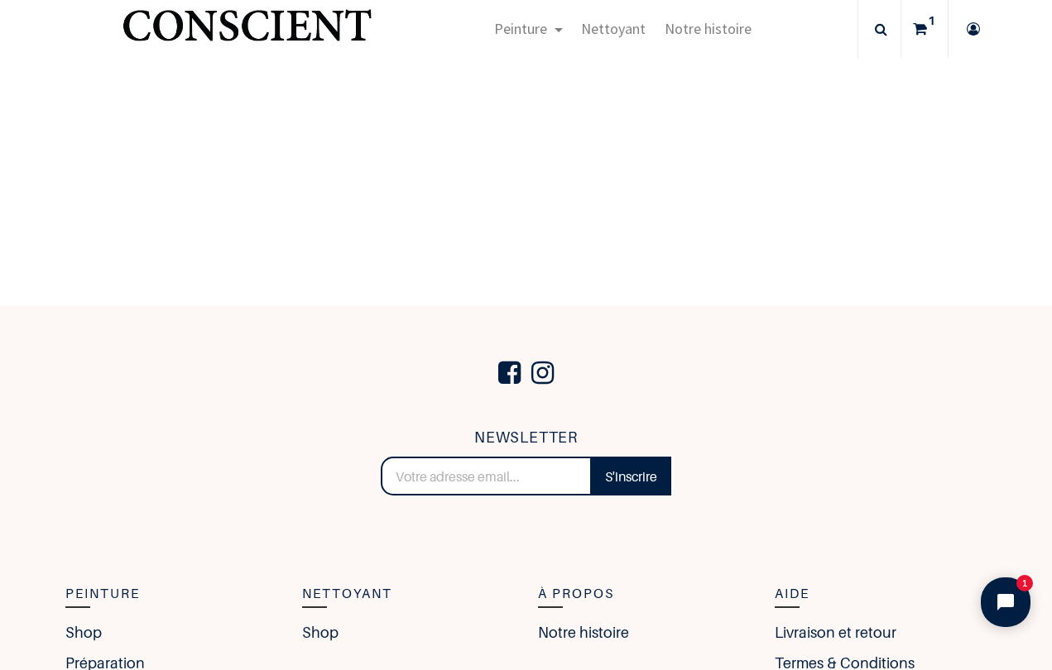
scroll to position [635, 0]
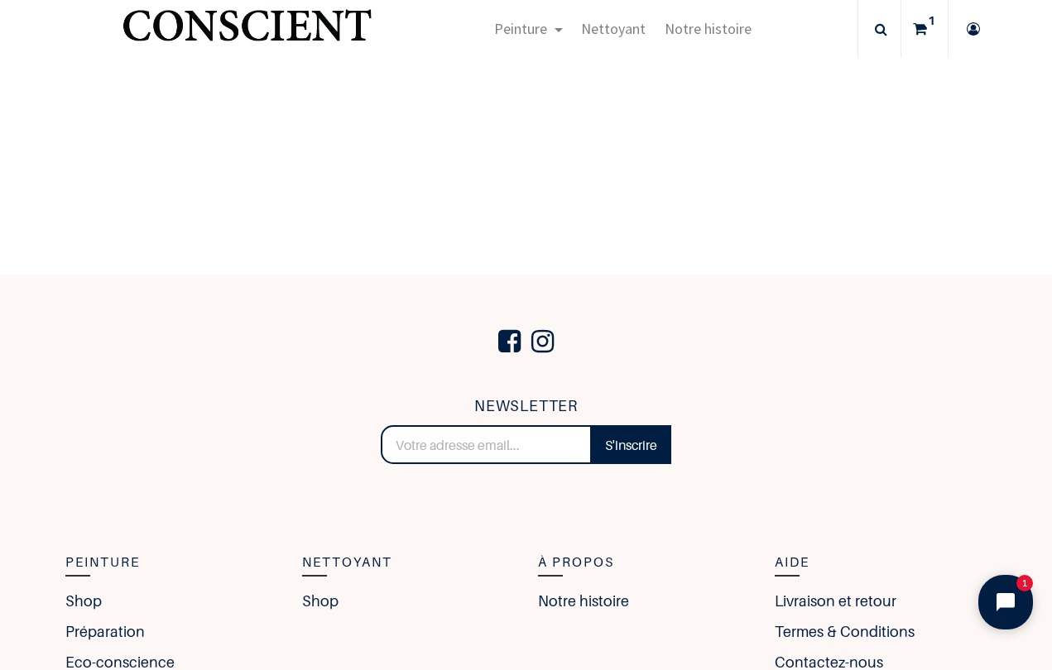
click at [998, 596] on icon "Open chat widget" at bounding box center [1005, 602] width 18 height 18
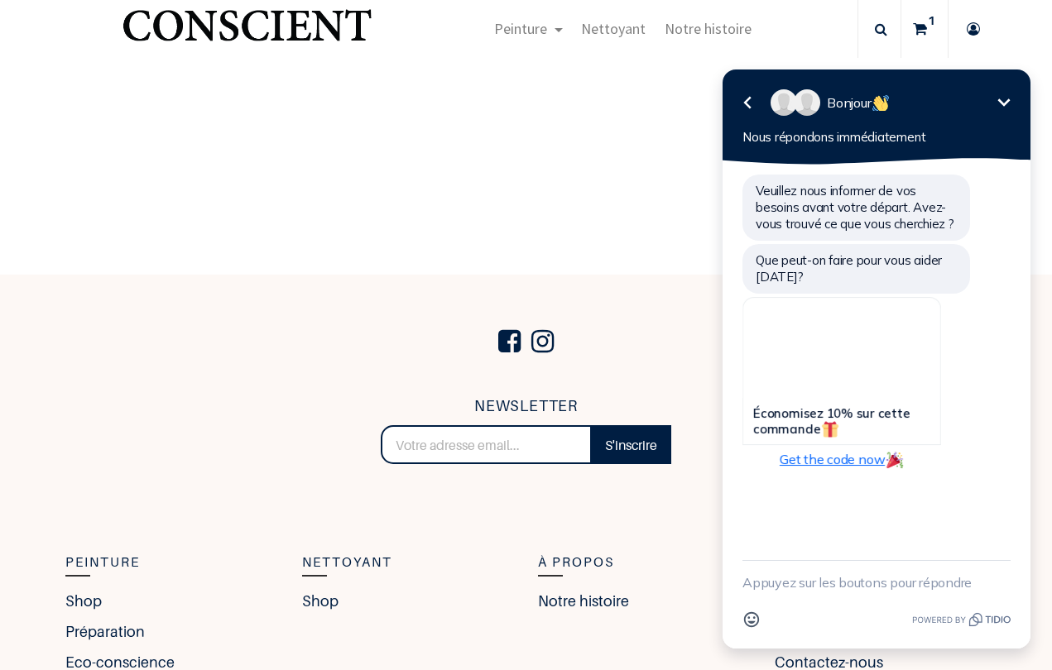
click at [853, 454] on span "Get the code now" at bounding box center [841, 459] width 124 height 17
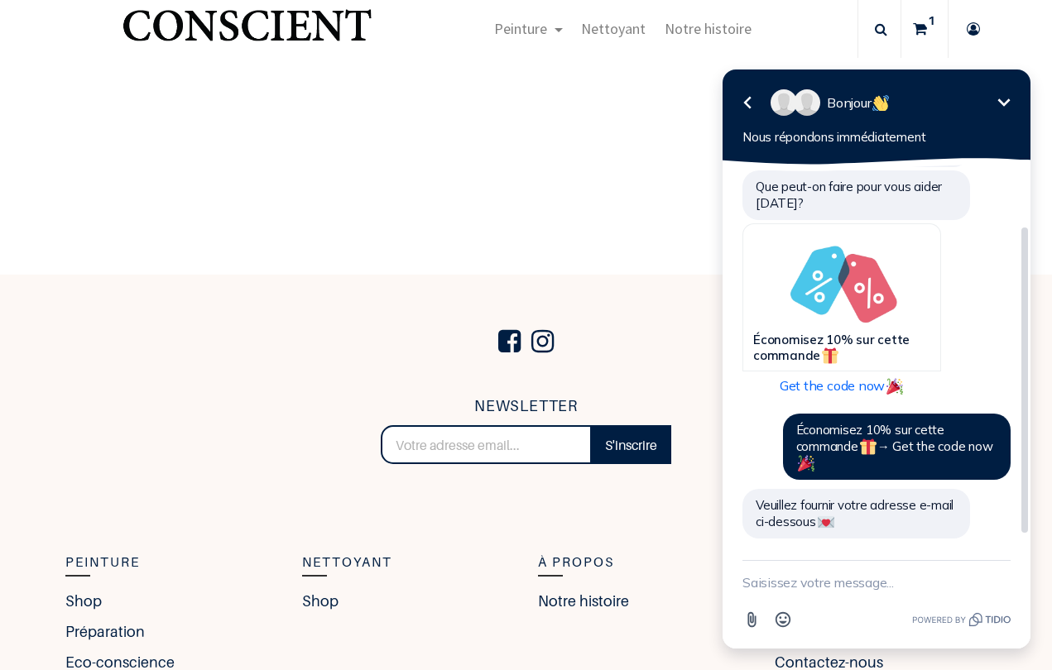
scroll to position [74, 0]
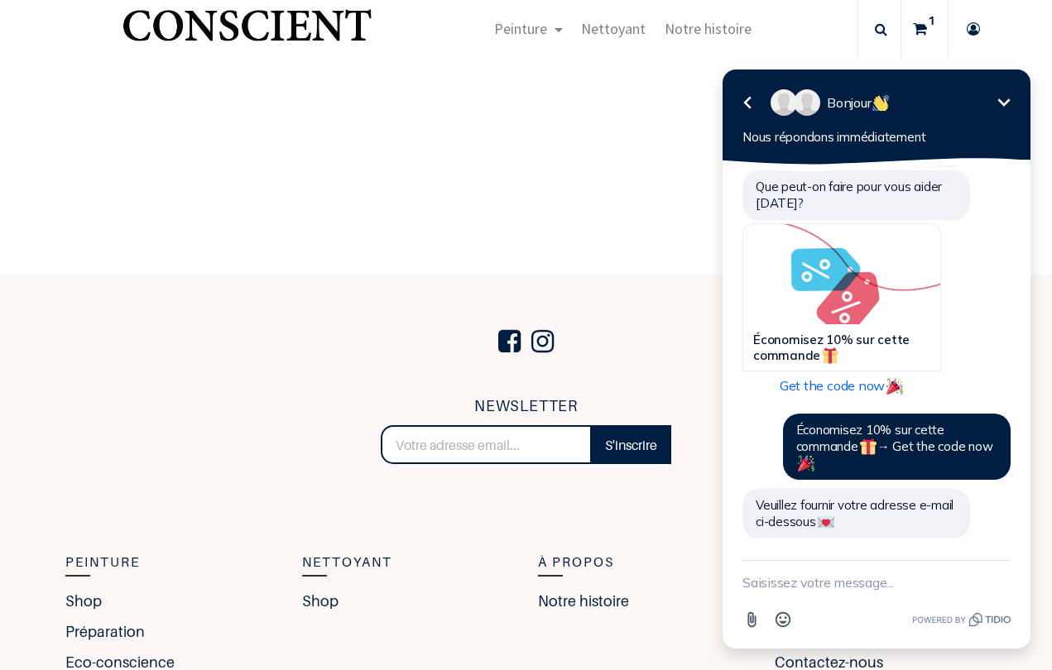
click at [814, 578] on textarea "New message" at bounding box center [876, 582] width 268 height 43
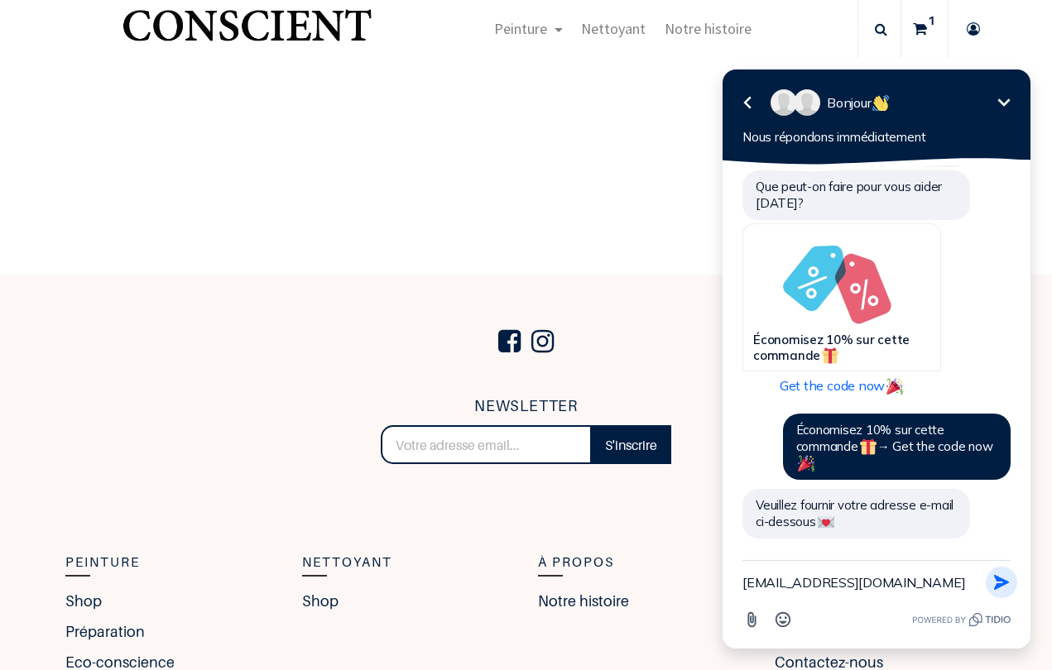
type textarea "[EMAIL_ADDRESS][DOMAIN_NAME]"
click at [1008, 585] on icon "button" at bounding box center [1001, 582] width 18 height 18
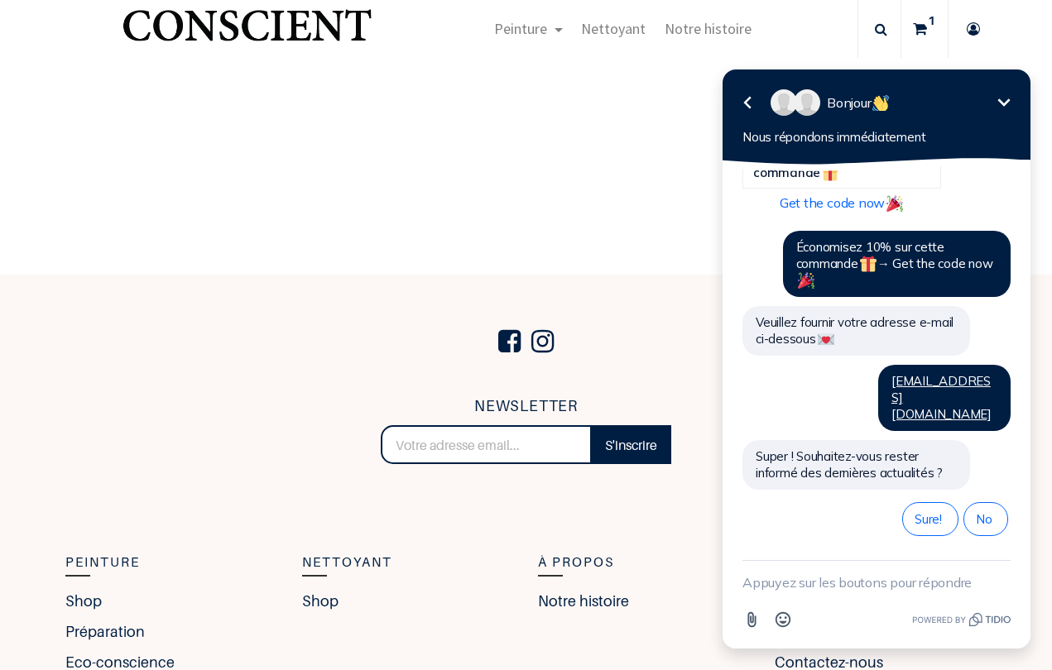
scroll to position [224, 0]
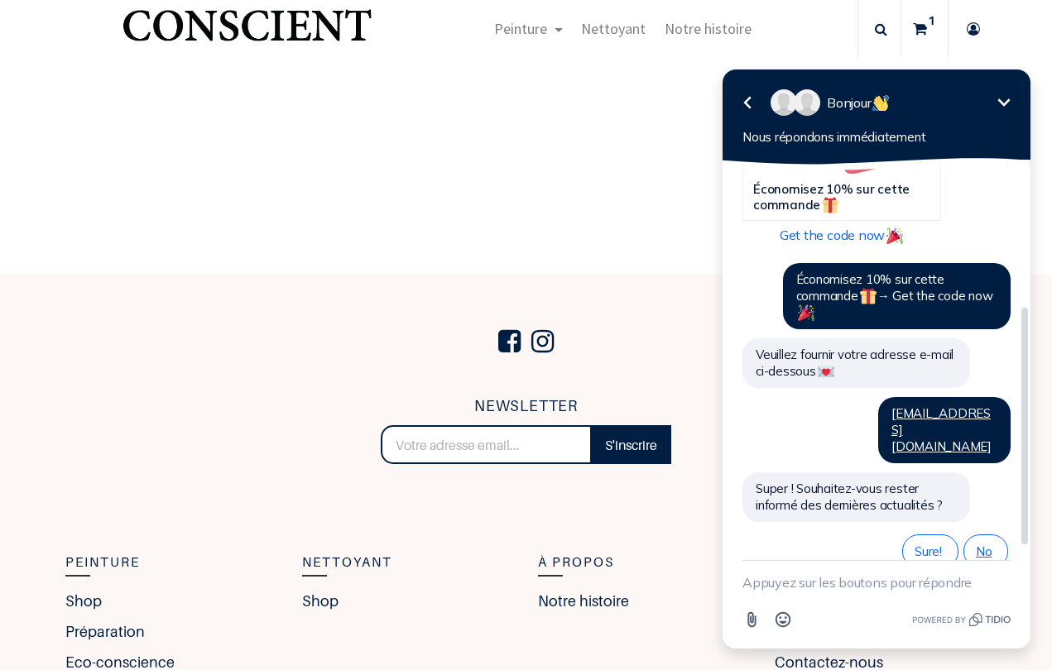
click at [985, 544] on span "No" at bounding box center [986, 552] width 20 height 16
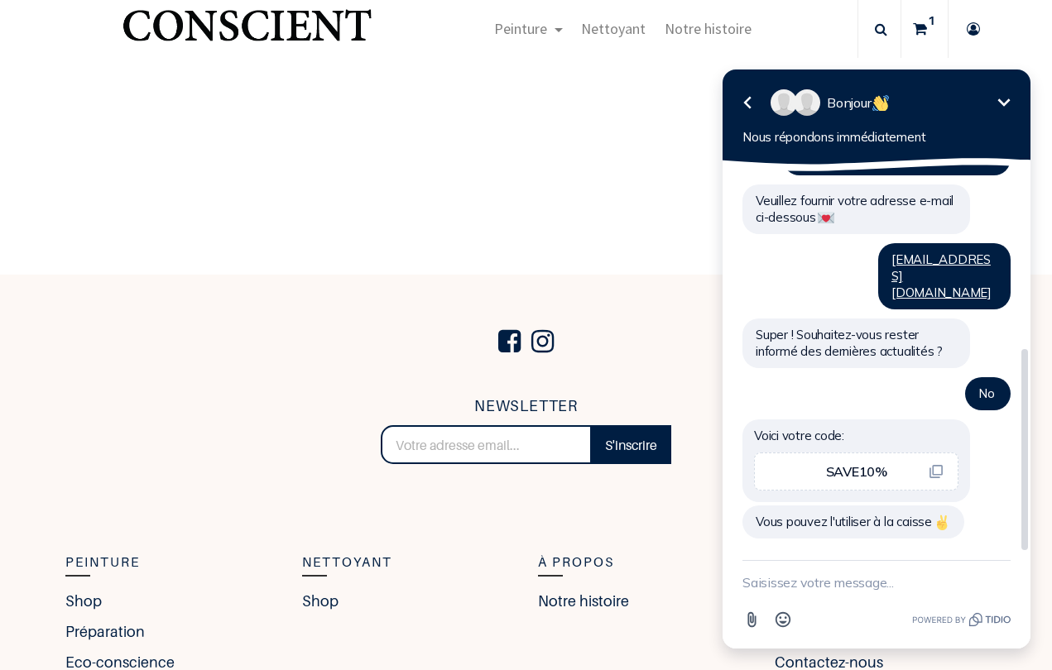
scroll to position [346, 0]
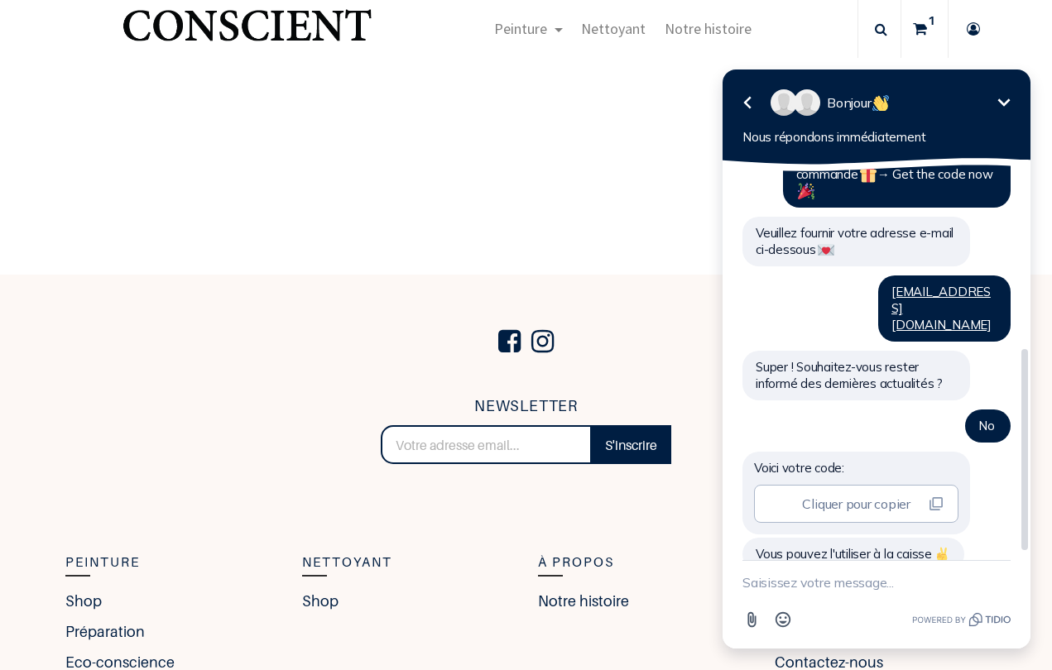
click at [906, 496] on span "Cliquer pour copier" at bounding box center [856, 504] width 108 height 17
click at [870, 496] on span "Cliquer pour copier" at bounding box center [856, 504] width 108 height 17
click at [870, 496] on span "Copié" at bounding box center [864, 504] width 34 height 17
click at [862, 496] on span "Cliquer pour copier" at bounding box center [856, 504] width 108 height 17
click at [864, 496] on span "Copié" at bounding box center [864, 504] width 34 height 17
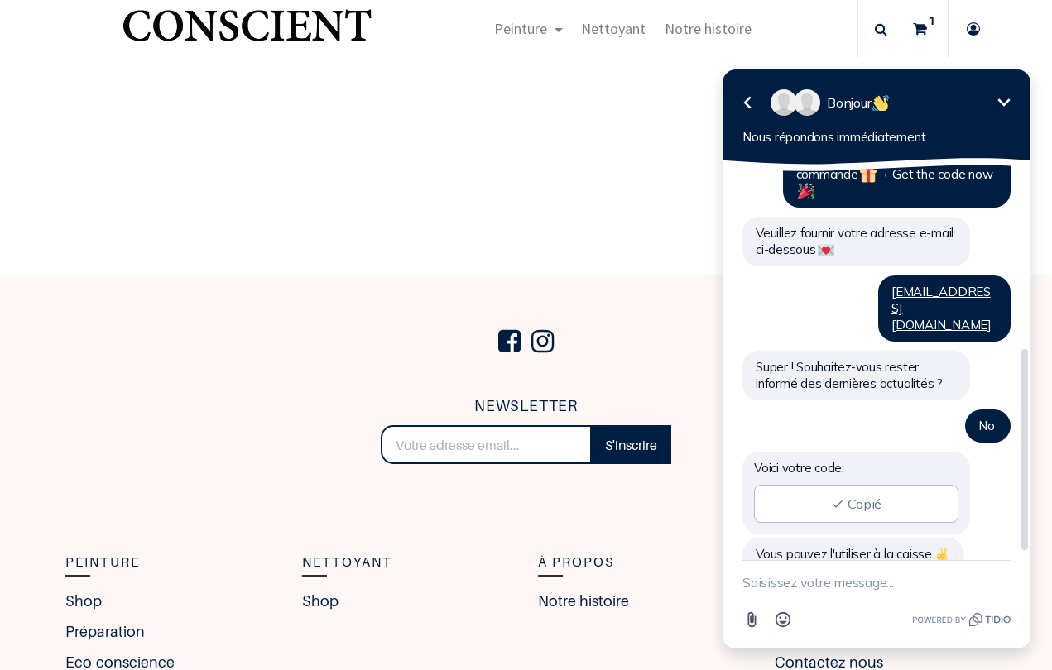
click at [864, 496] on span "Copié" at bounding box center [864, 504] width 34 height 17
click at [925, 33] on icon at bounding box center [920, 29] width 14 height 58
click at [920, 24] on icon at bounding box center [920, 29] width 14 height 58
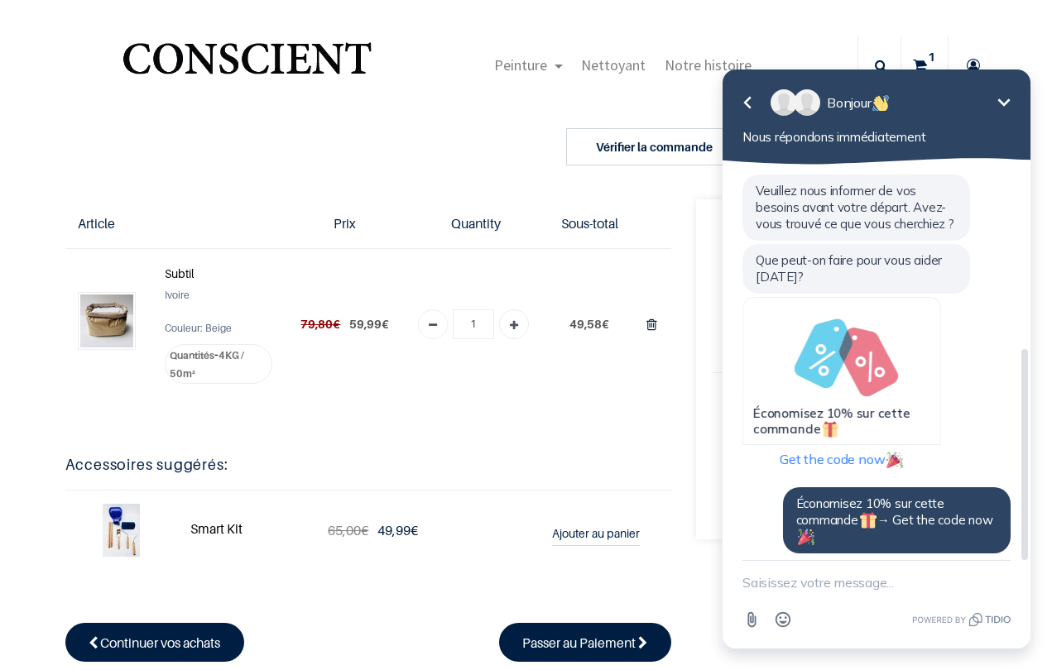
scroll to position [346, 0]
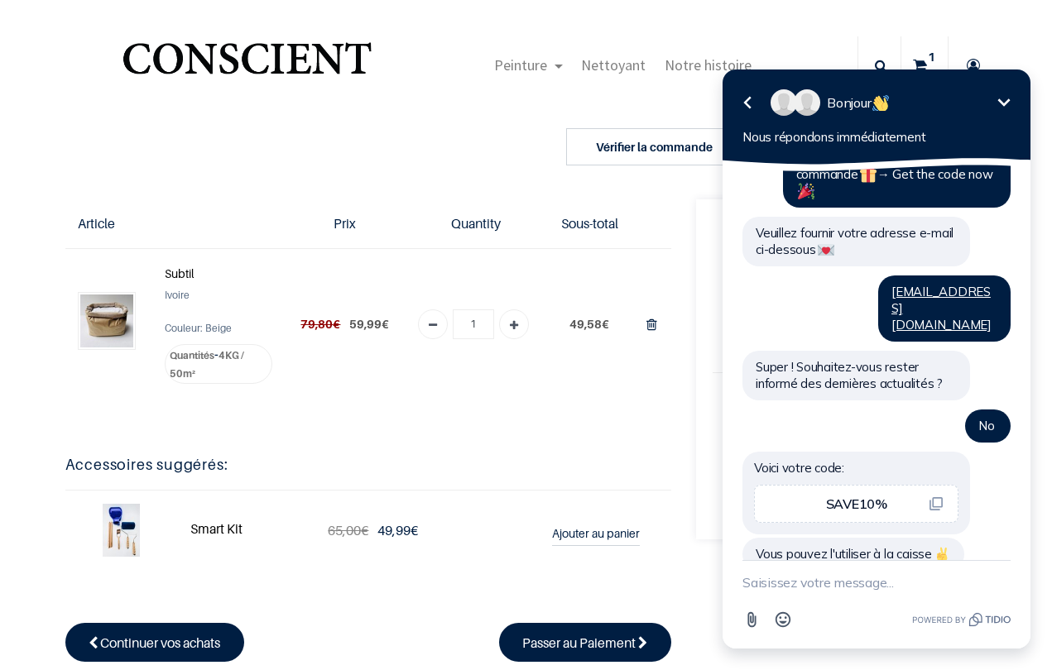
click at [999, 99] on icon "Réduire" at bounding box center [1004, 101] width 12 height 7
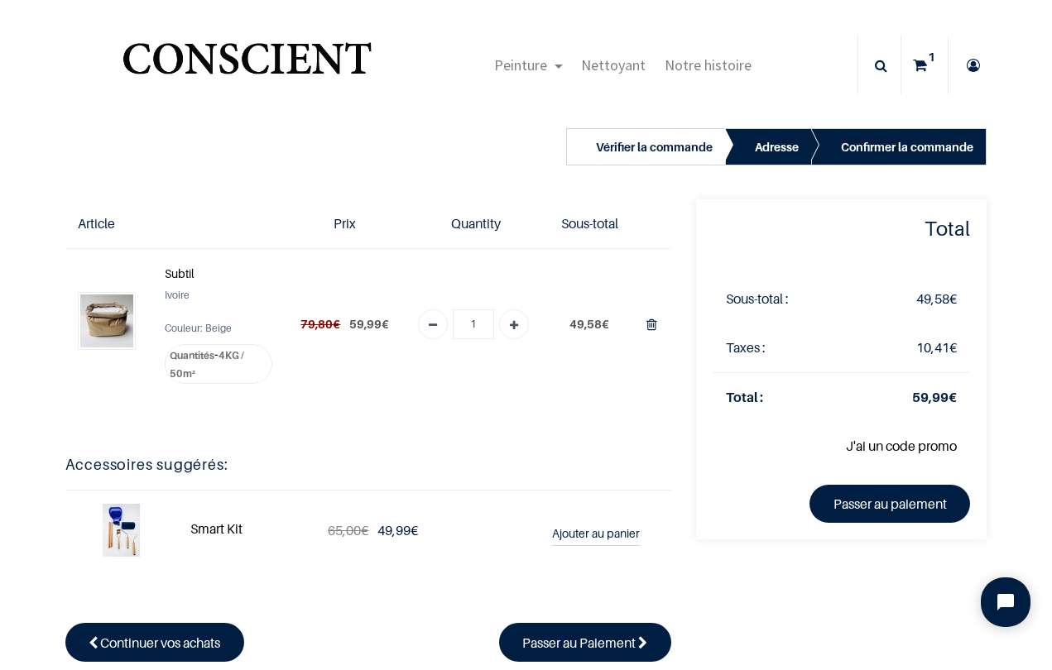
click at [914, 443] on link "J'ai un code promo" at bounding box center [901, 446] width 111 height 17
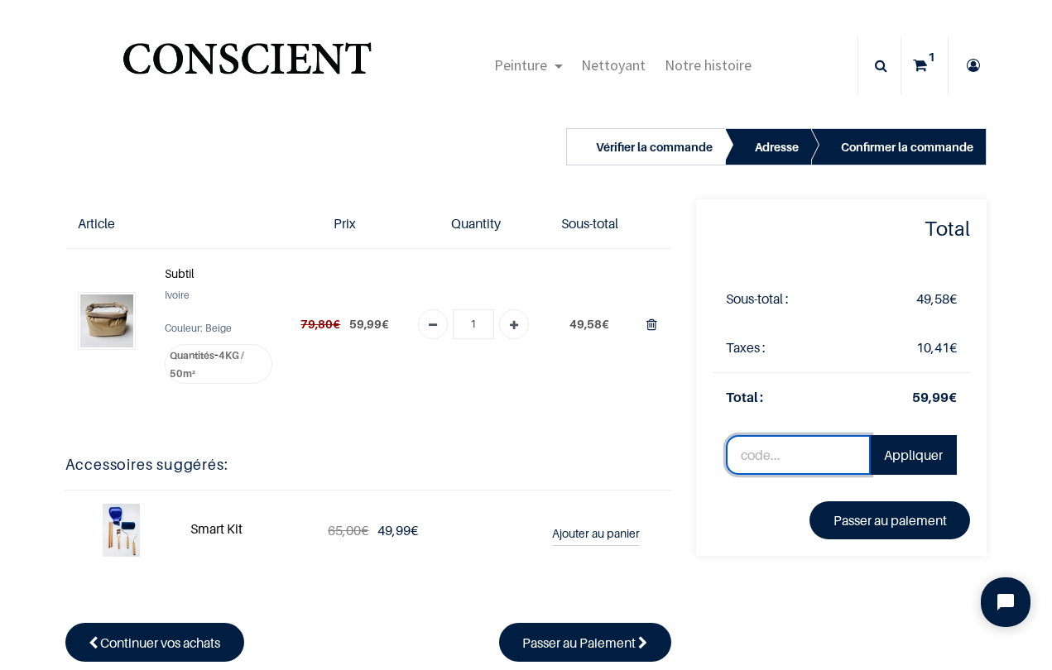
click at [785, 448] on input "text" at bounding box center [798, 455] width 145 height 40
paste input "SAVE10%"
type input "SAVE10%"
click at [916, 455] on link "Appliquer" at bounding box center [913, 455] width 87 height 40
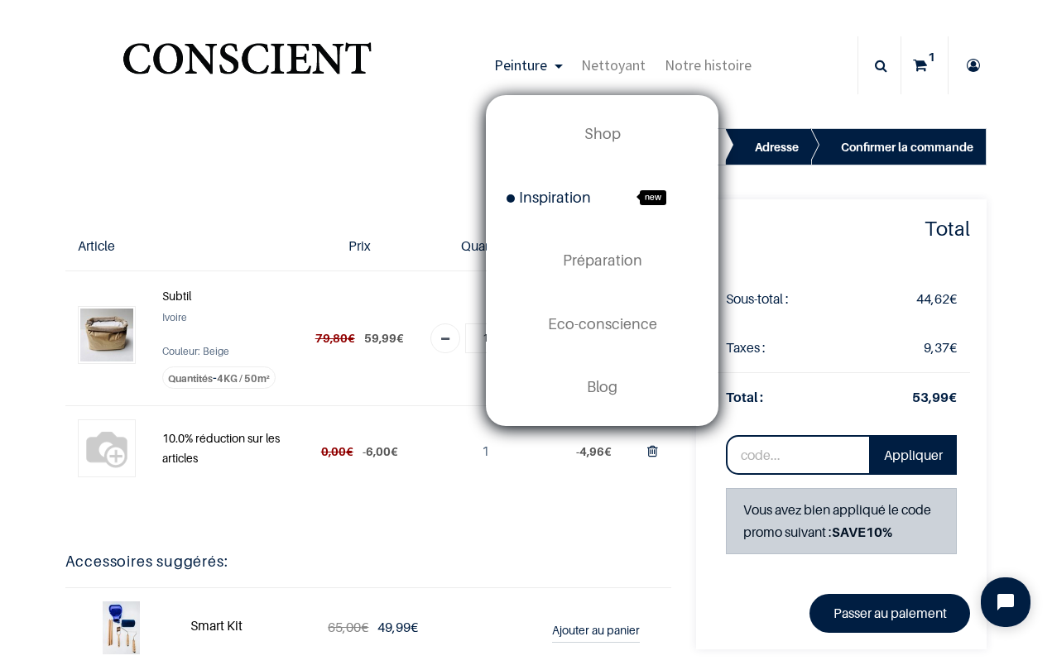
click at [561, 196] on span "Inspiration" at bounding box center [548, 197] width 84 height 17
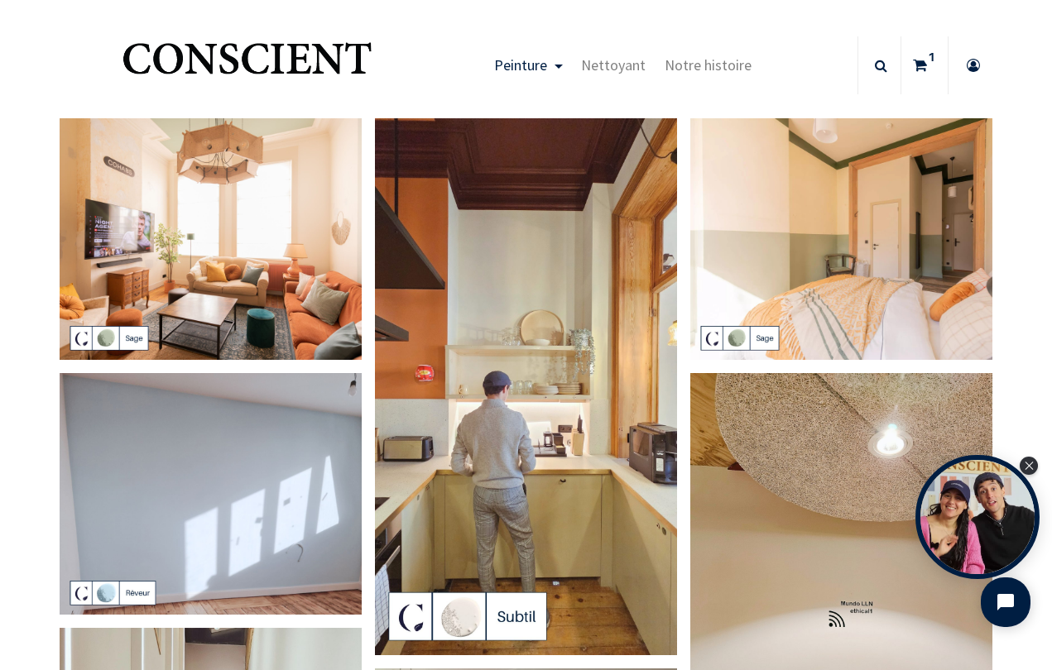
click at [746, 505] on img at bounding box center [841, 641] width 302 height 537
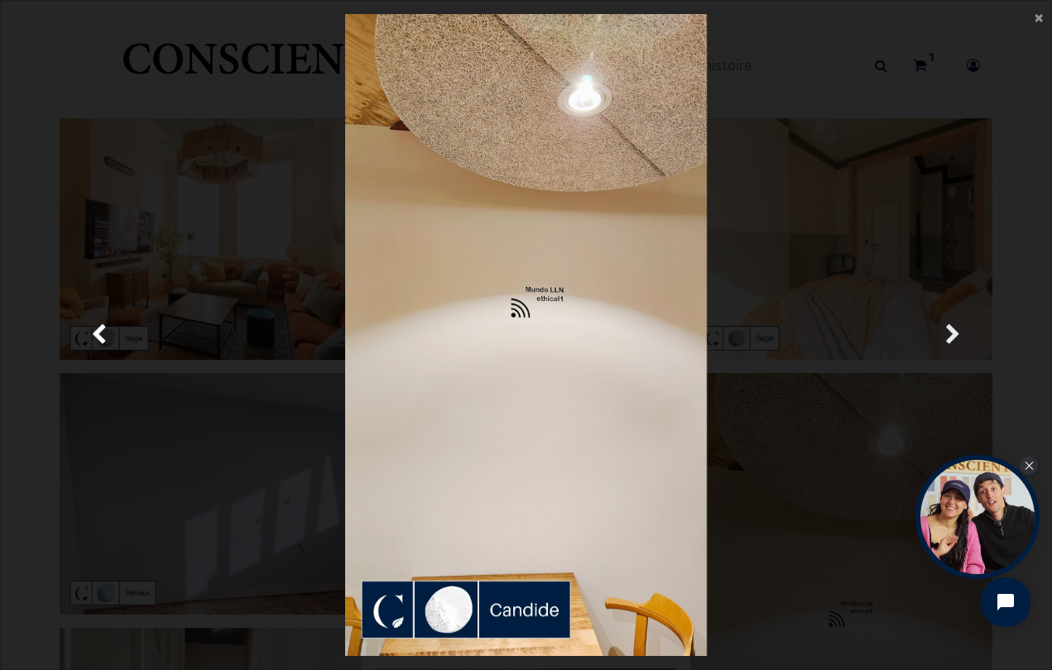
click at [947, 330] on span "Suivante" at bounding box center [953, 335] width 16 height 32
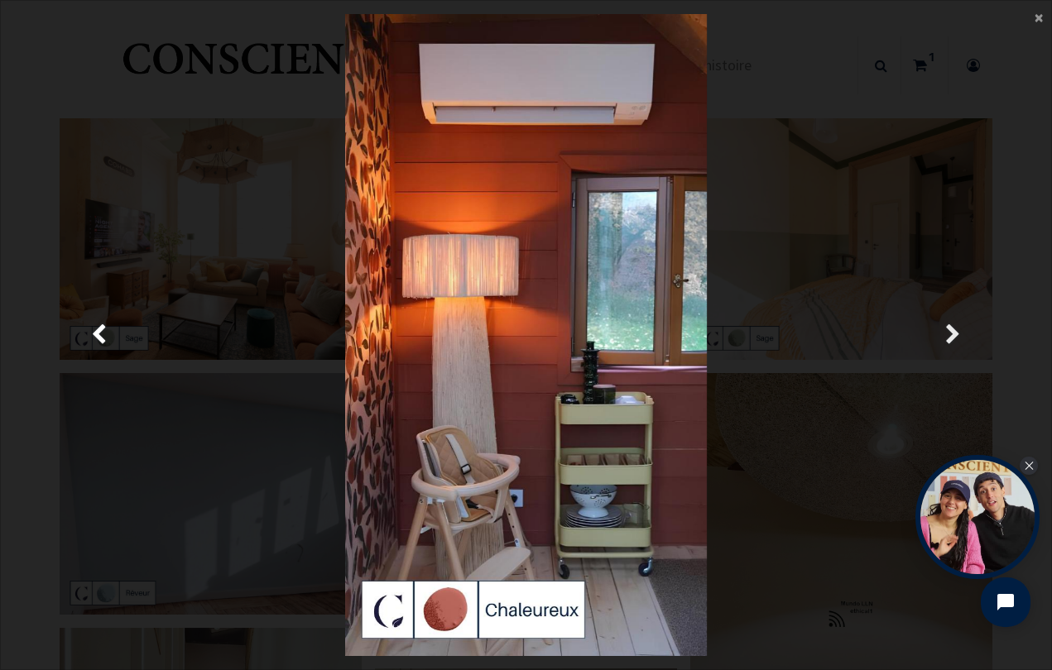
click at [950, 341] on span "Suivante" at bounding box center [953, 335] width 16 height 32
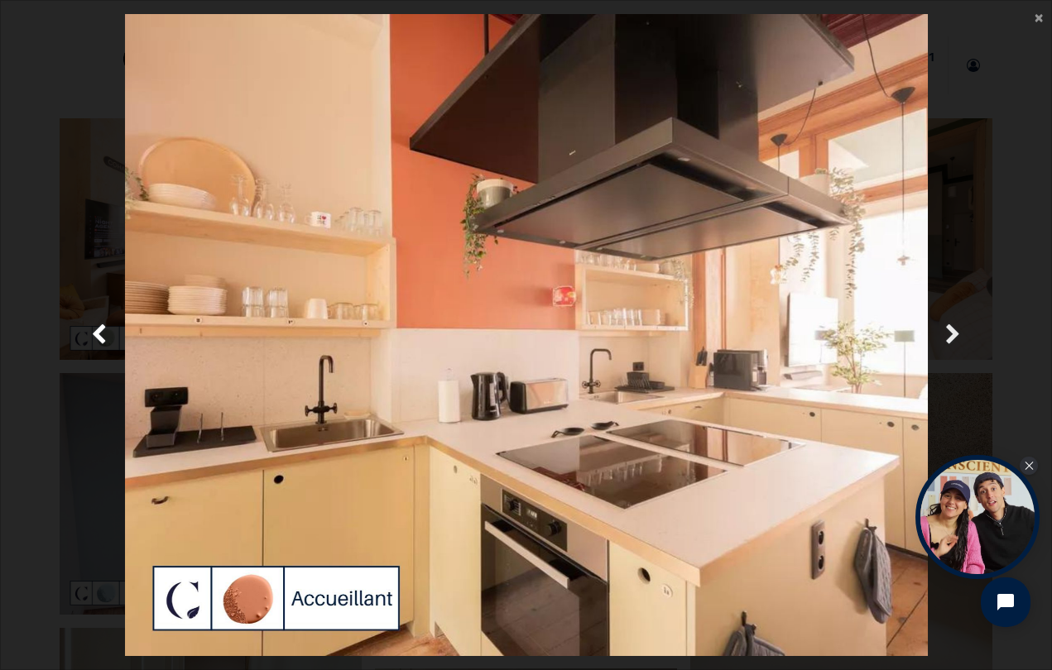
click at [952, 327] on span "Suivante" at bounding box center [953, 335] width 16 height 32
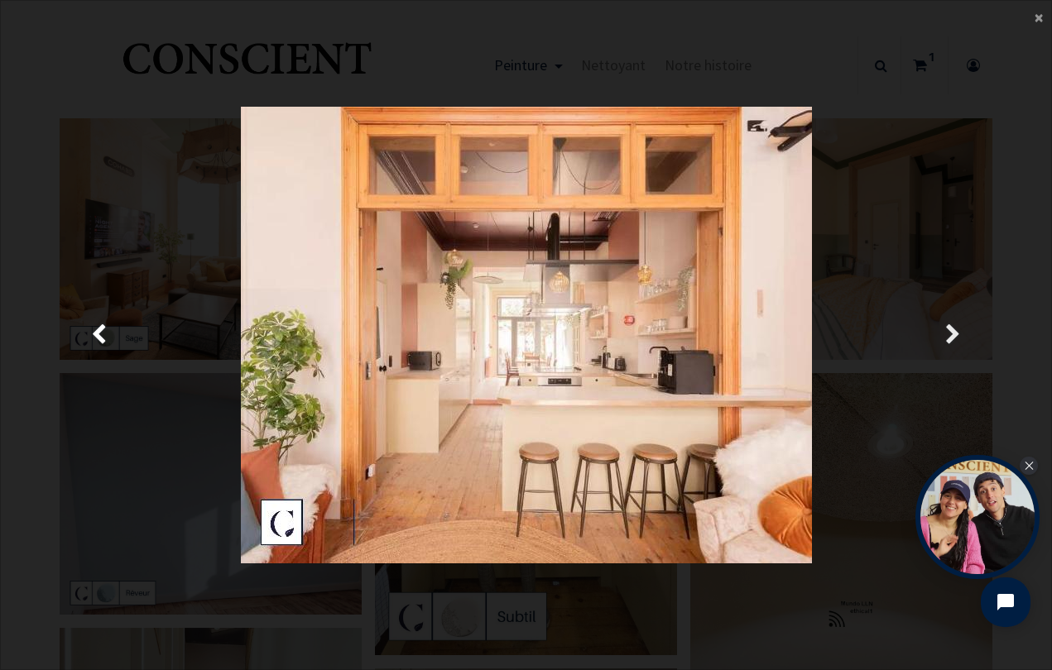
click at [952, 327] on span "Suivante" at bounding box center [953, 335] width 16 height 32
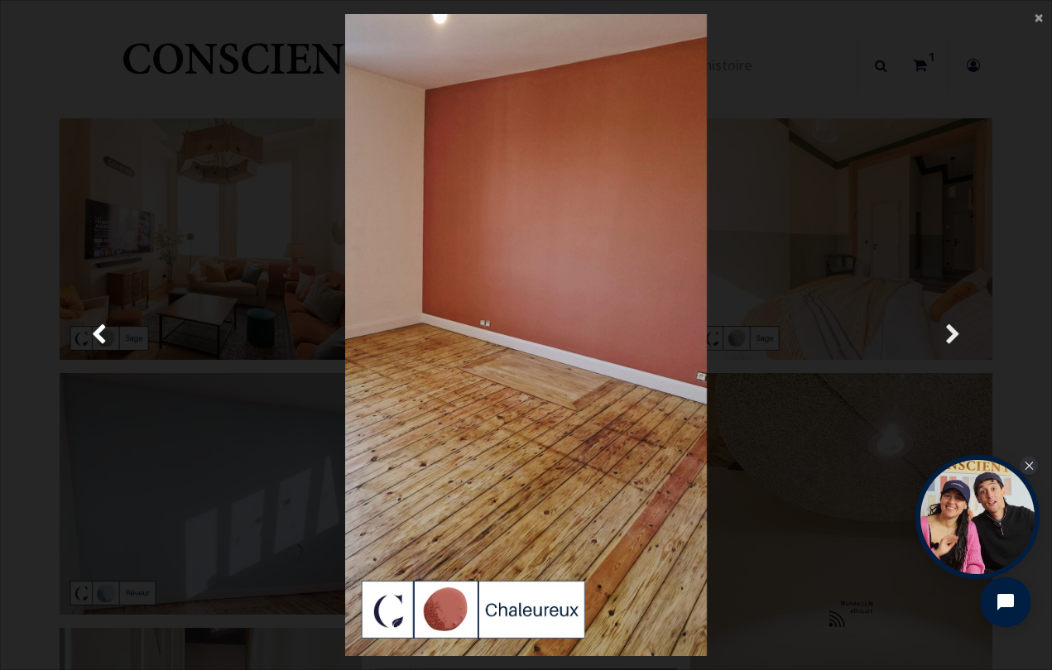
click at [952, 327] on span "Suivante" at bounding box center [953, 335] width 16 height 32
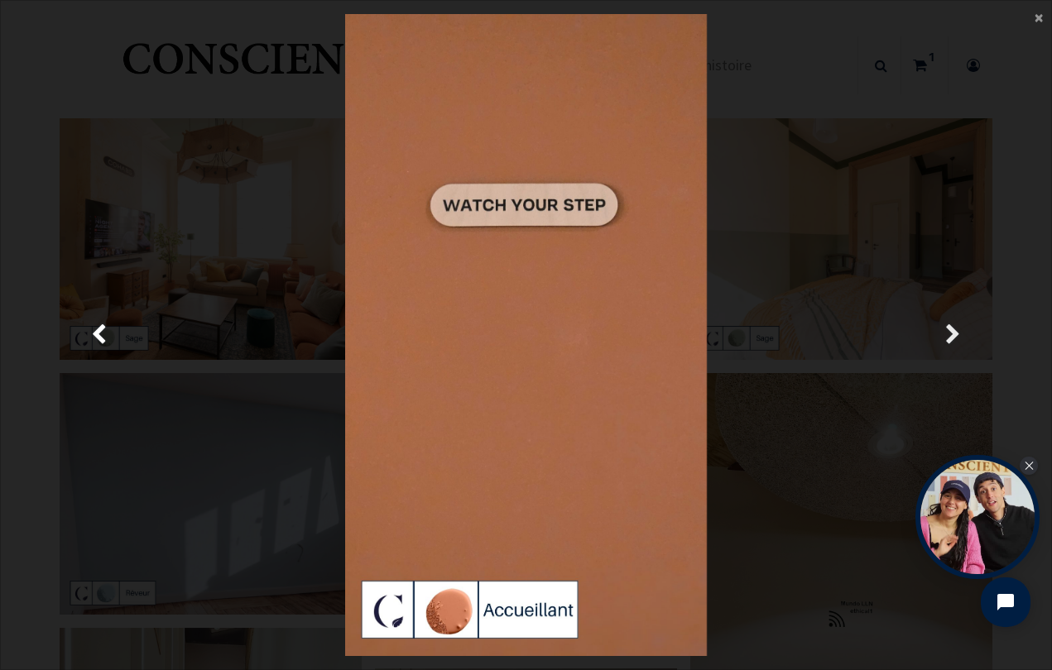
click at [948, 331] on span "Suivante" at bounding box center [953, 335] width 16 height 32
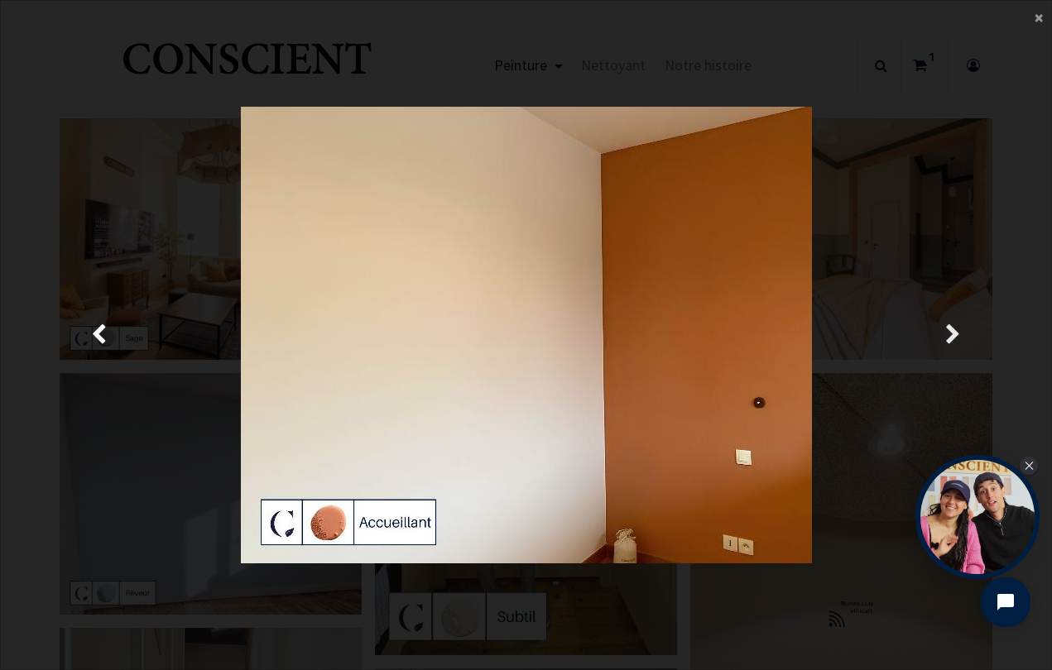
click at [945, 333] on span "Suivante" at bounding box center [953, 335] width 16 height 32
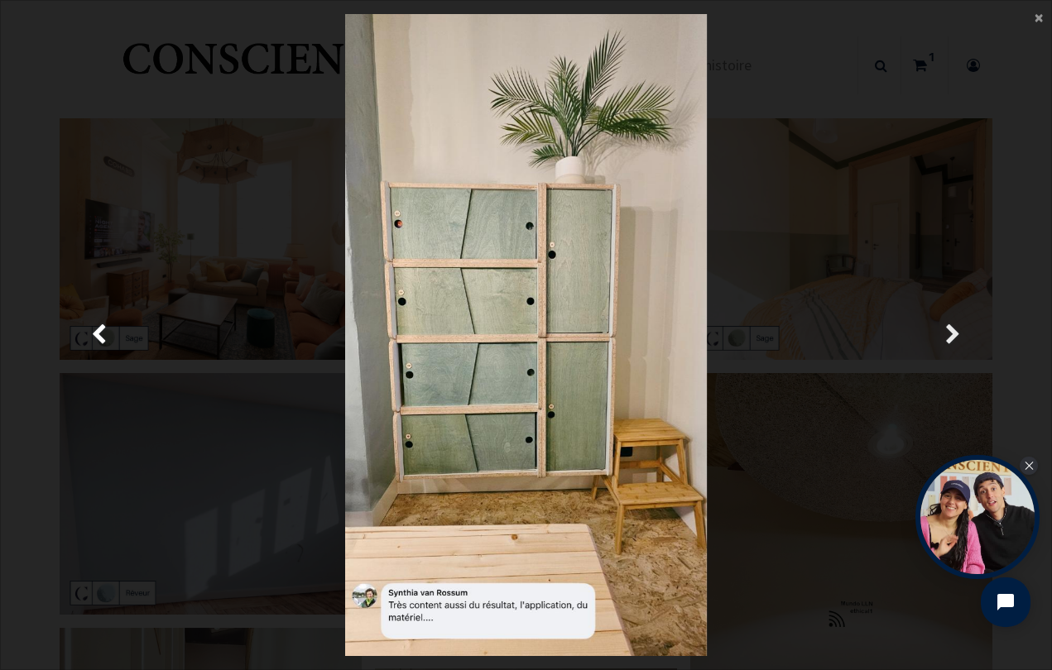
click at [949, 337] on span "Suivante" at bounding box center [953, 335] width 16 height 32
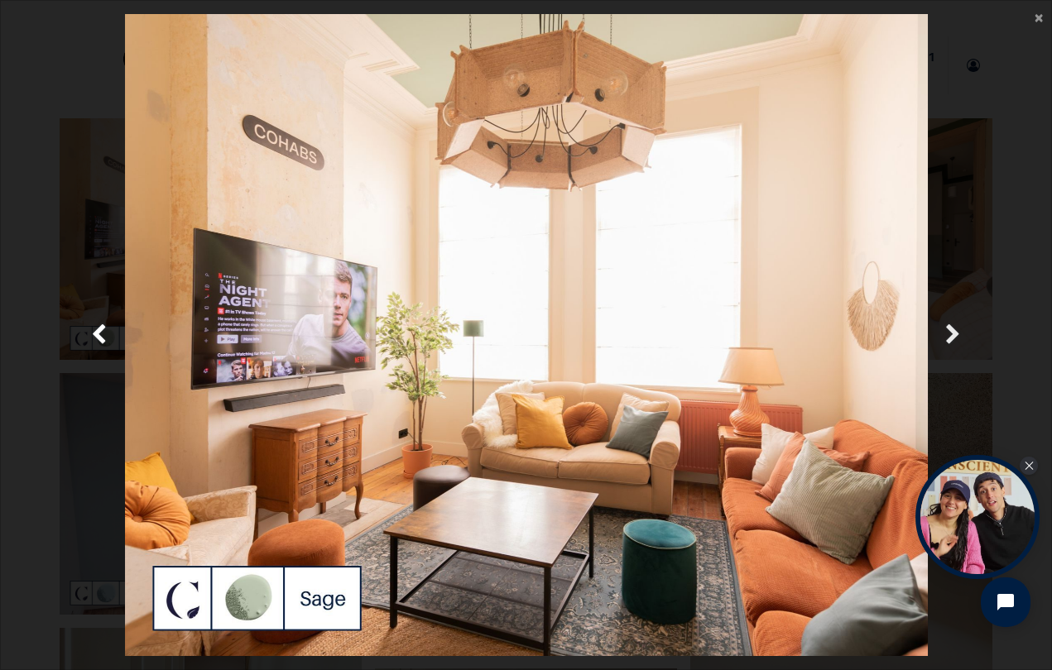
click at [949, 337] on span "Suivante" at bounding box center [953, 335] width 16 height 32
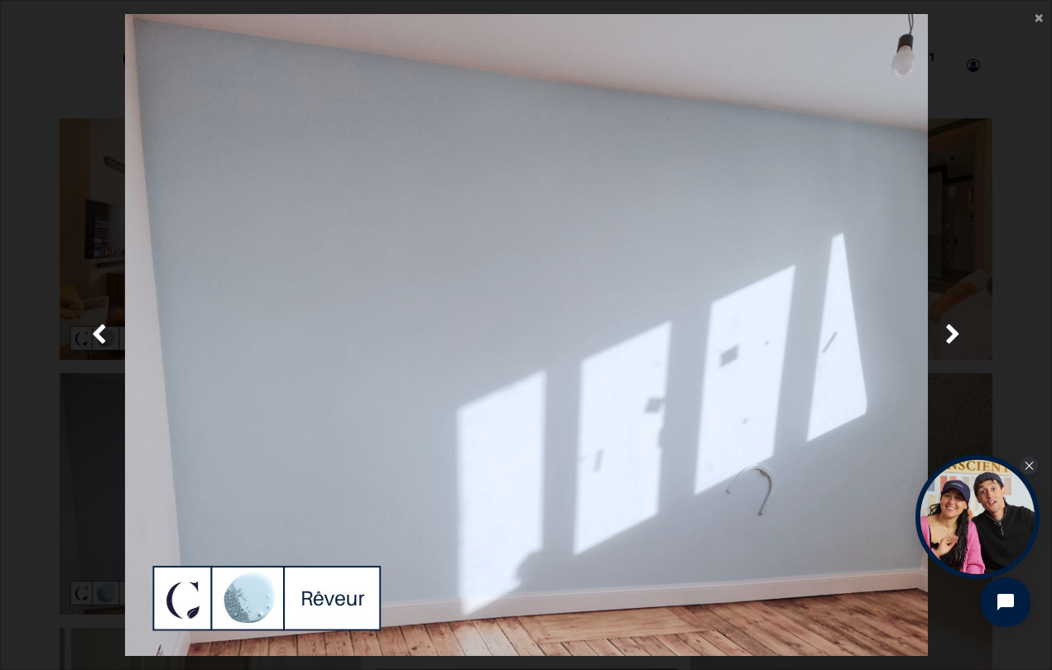
click at [1031, 22] on main "× Fermer" at bounding box center [526, 335] width 1050 height 669
click at [1039, 22] on span "×" at bounding box center [1038, 17] width 8 height 22
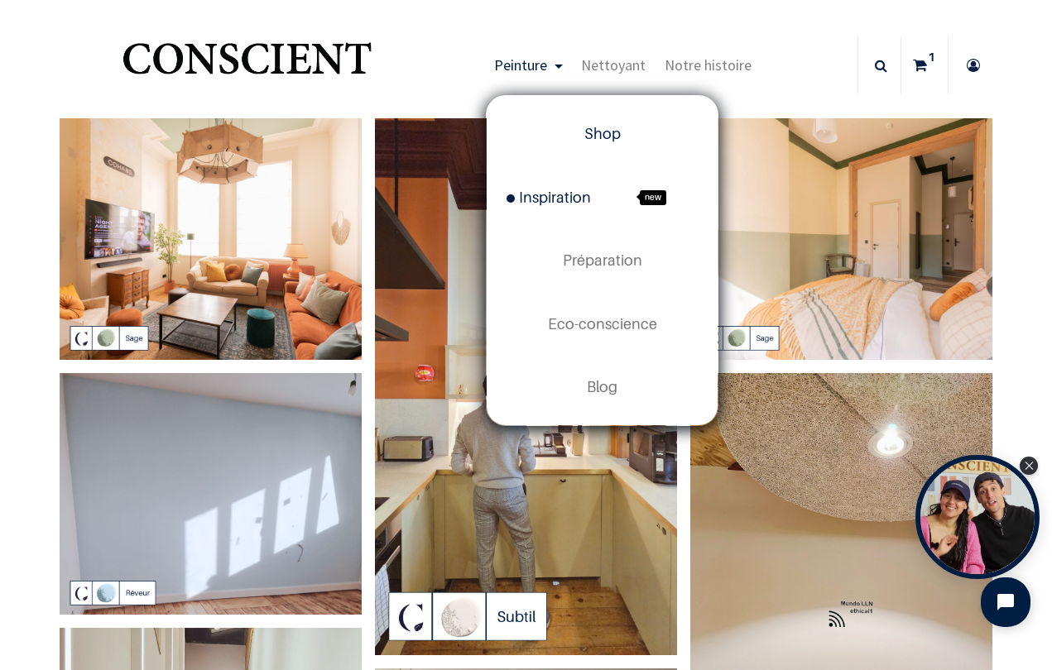
click at [592, 128] on span "Shop" at bounding box center [602, 133] width 36 height 17
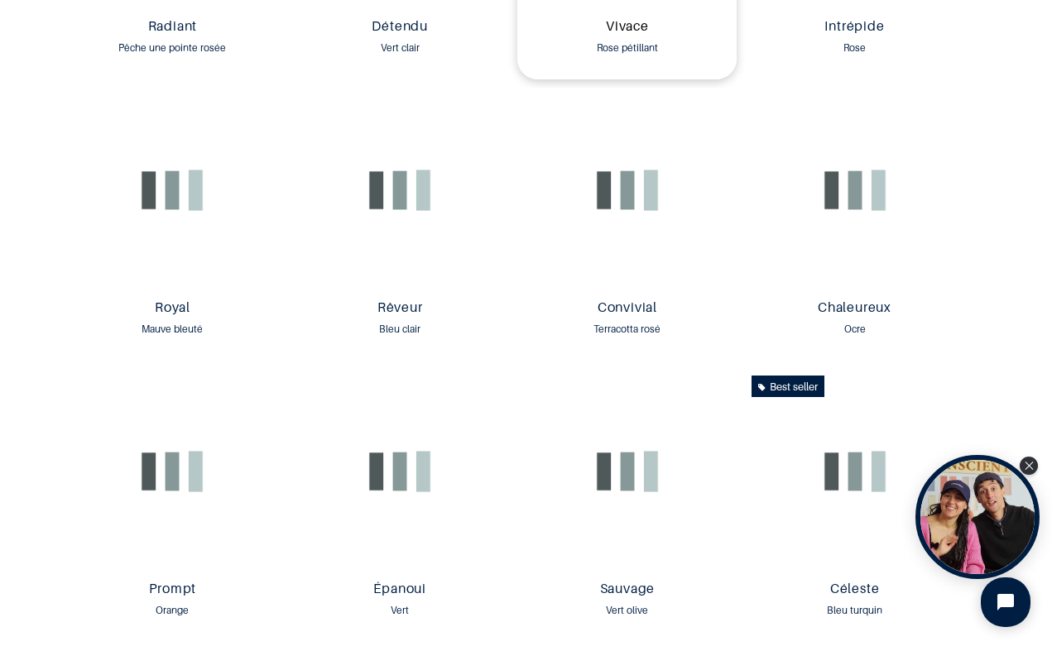
scroll to position [2012, 0]
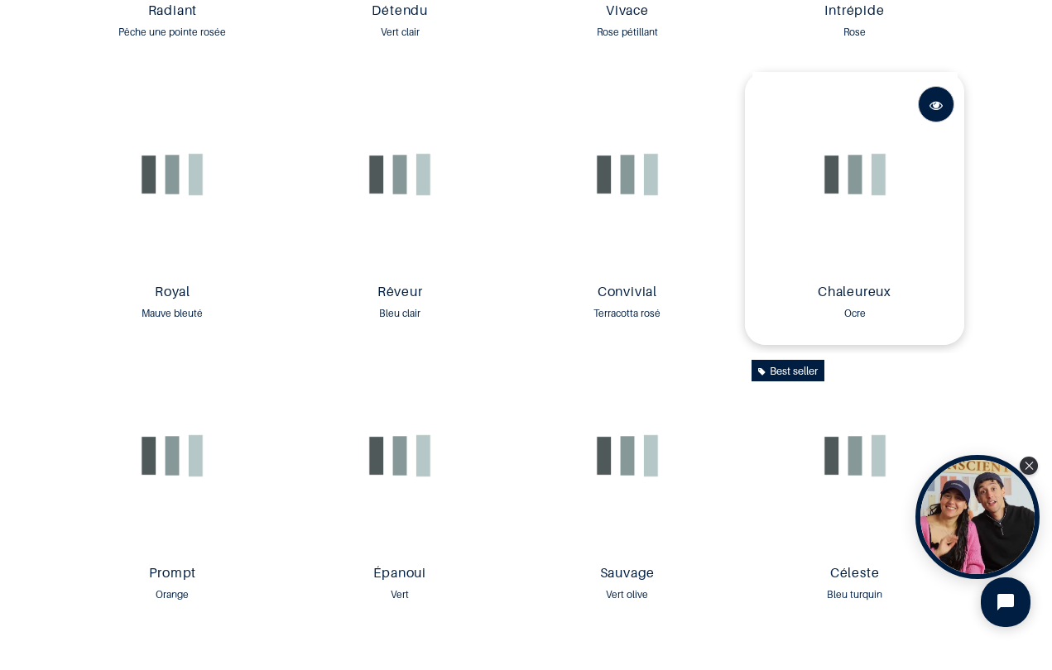
click at [929, 103] on span at bounding box center [935, 105] width 13 height 36
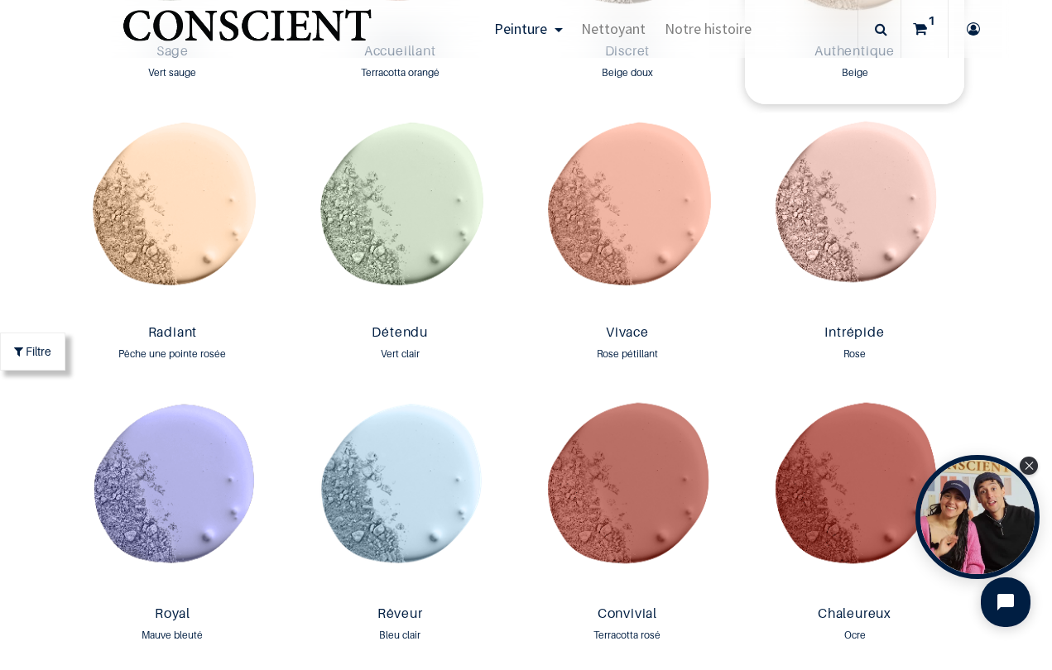
scroll to position [1708, 0]
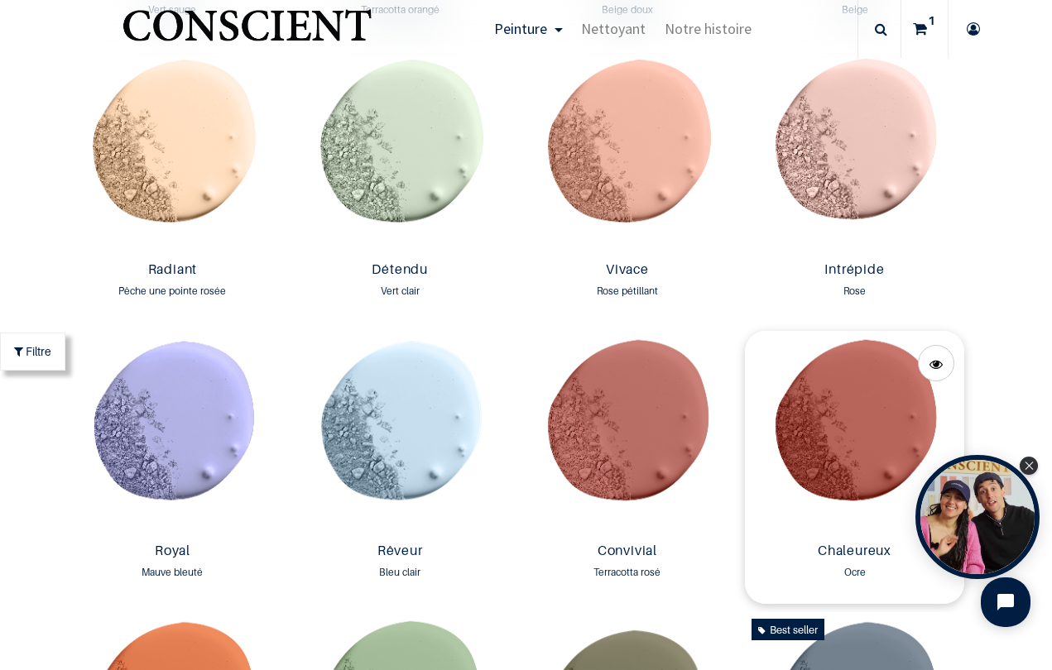
click at [866, 427] on img at bounding box center [854, 433] width 219 height 205
click at [854, 414] on img at bounding box center [854, 433] width 219 height 205
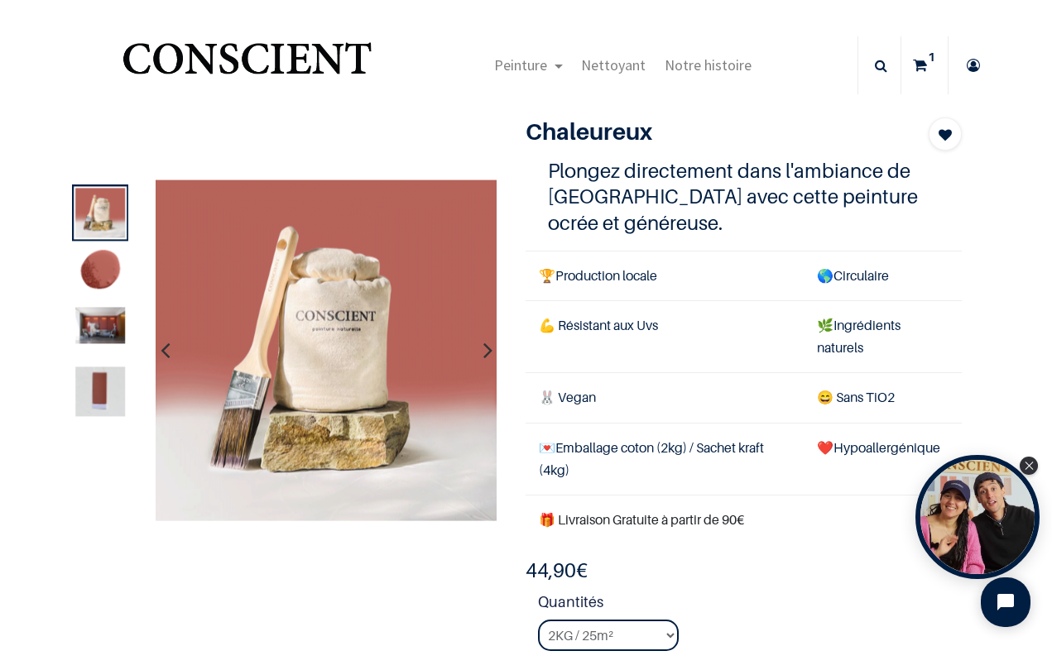
click at [488, 352] on icon "button" at bounding box center [487, 351] width 9 height 45
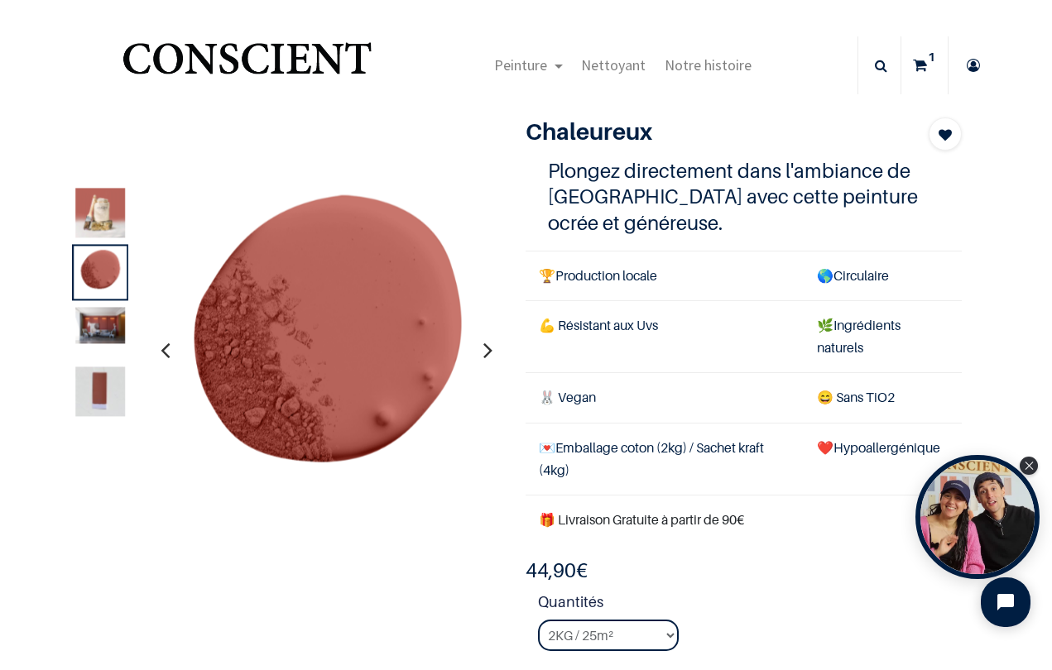
click at [492, 354] on icon "button" at bounding box center [487, 351] width 9 height 45
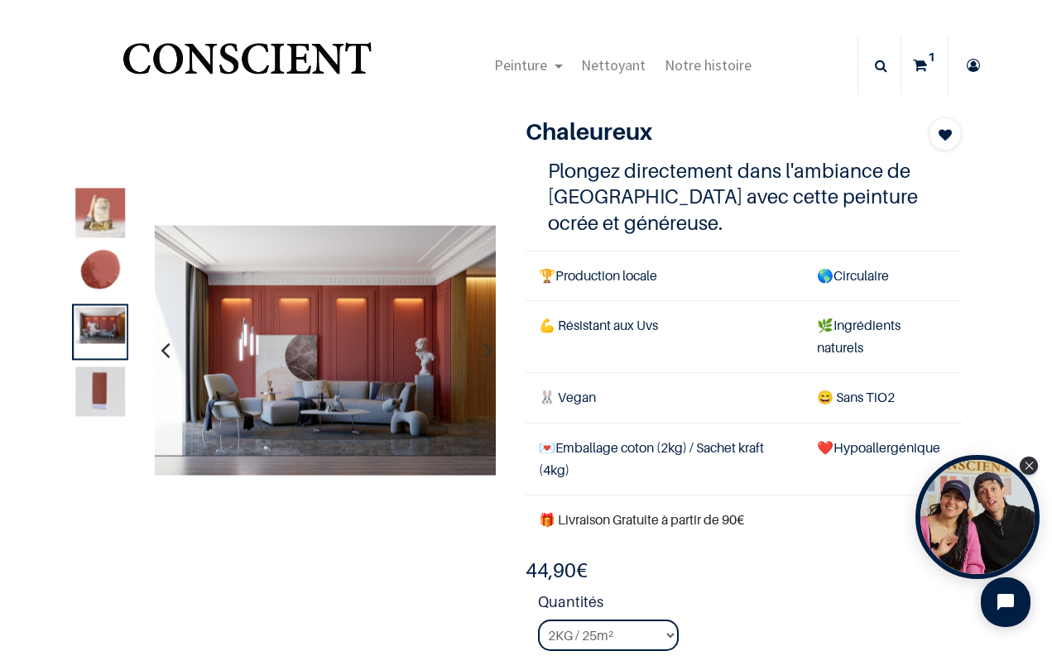
click at [96, 387] on img at bounding box center [101, 392] width 50 height 50
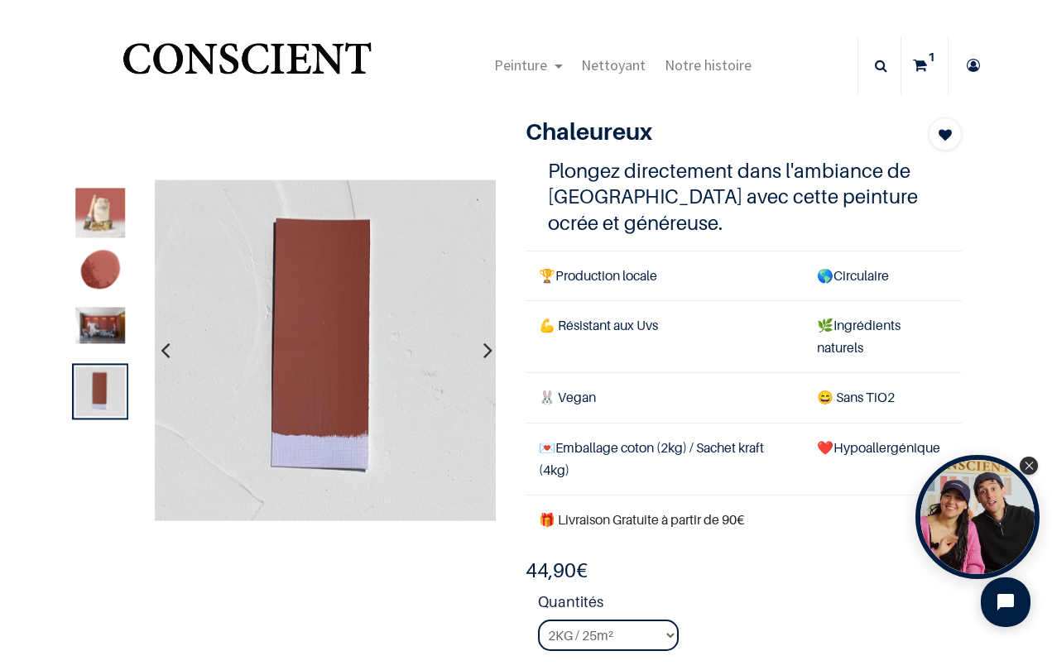
click at [323, 343] on img at bounding box center [326, 351] width 342 height 342
click at [161, 356] on icon "button" at bounding box center [165, 351] width 9 height 45
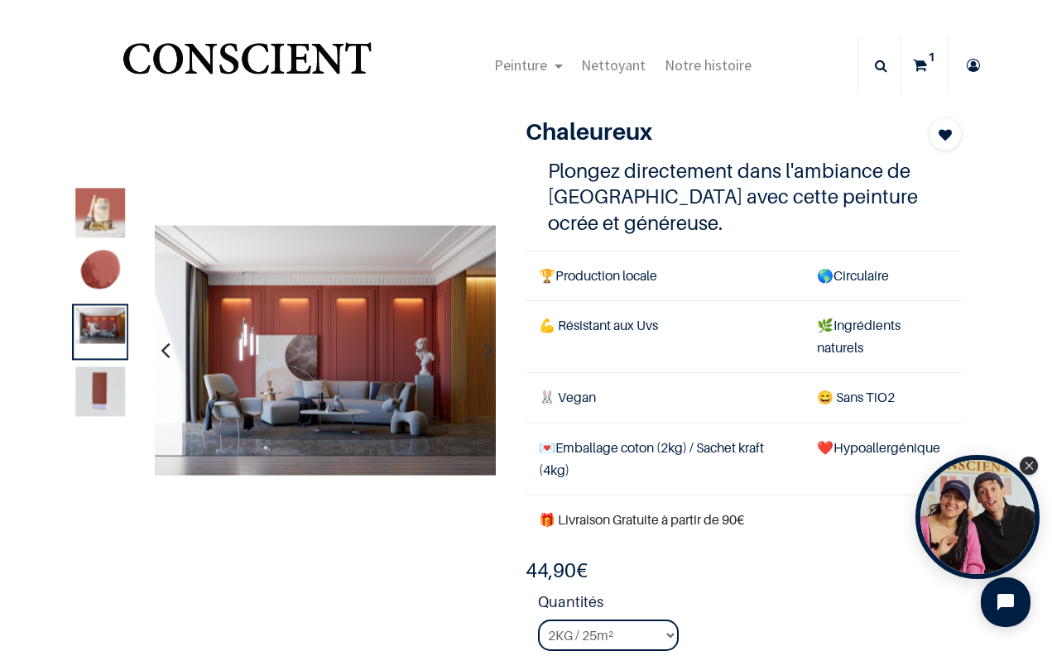
click at [163, 359] on icon "button" at bounding box center [165, 351] width 9 height 45
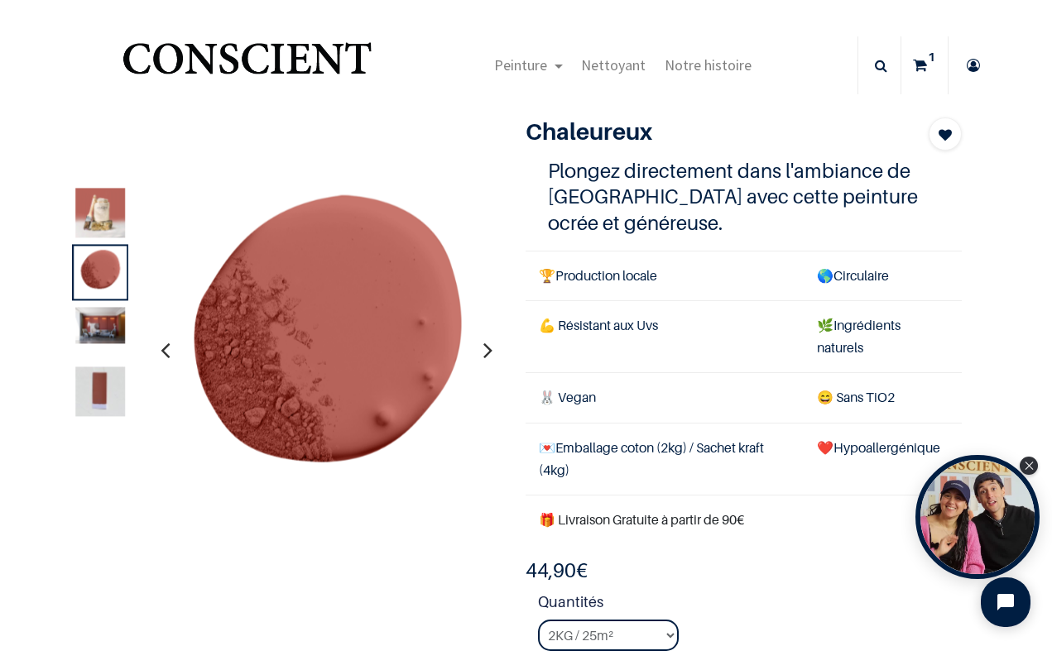
click at [167, 353] on icon "button" at bounding box center [165, 351] width 9 height 45
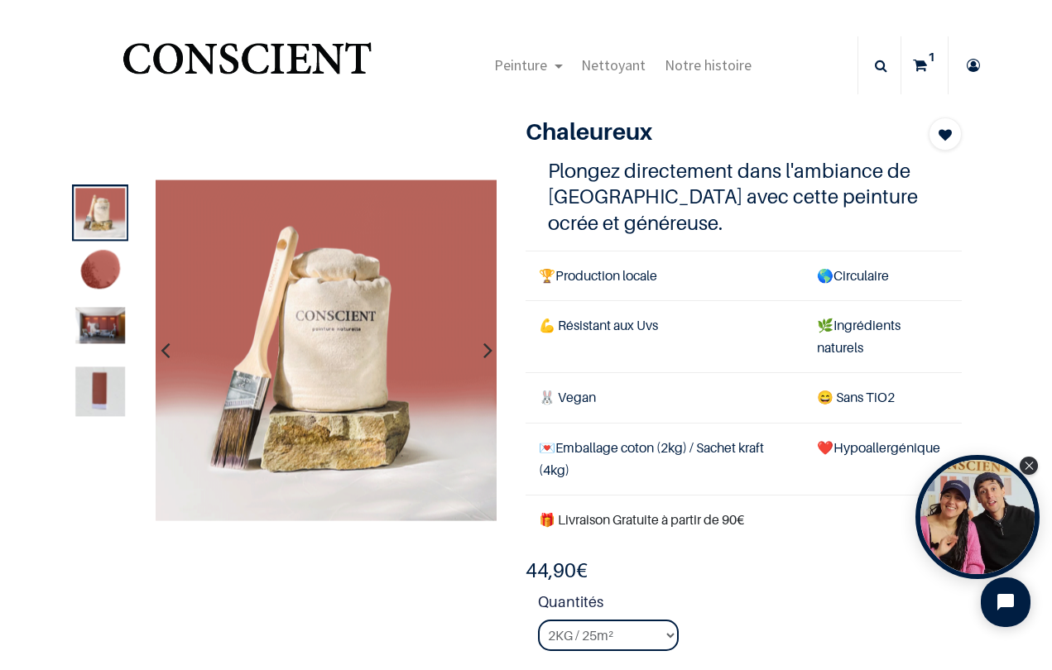
click at [167, 353] on icon "button" at bounding box center [165, 351] width 9 height 45
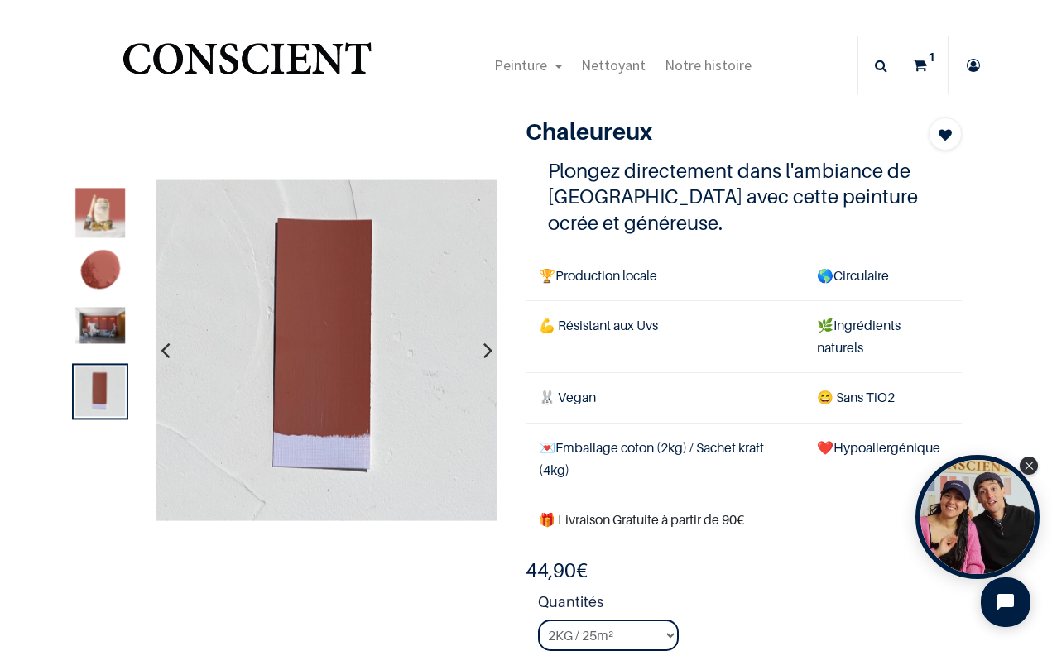
click at [156, 348] on button "button" at bounding box center [165, 350] width 26 height 61
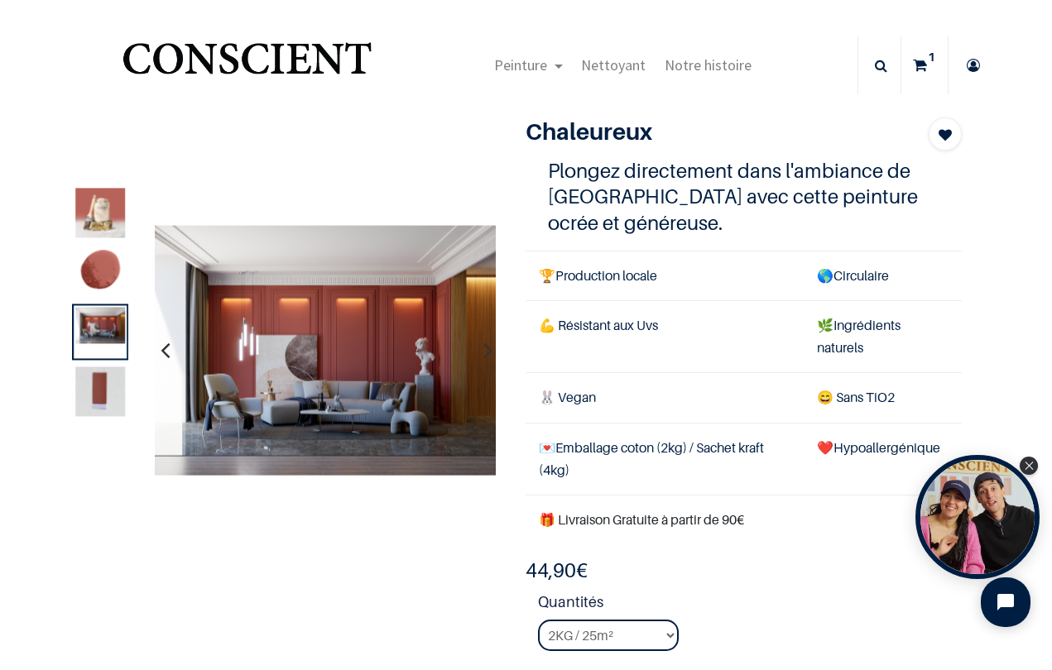
click at [98, 272] on img at bounding box center [101, 272] width 50 height 50
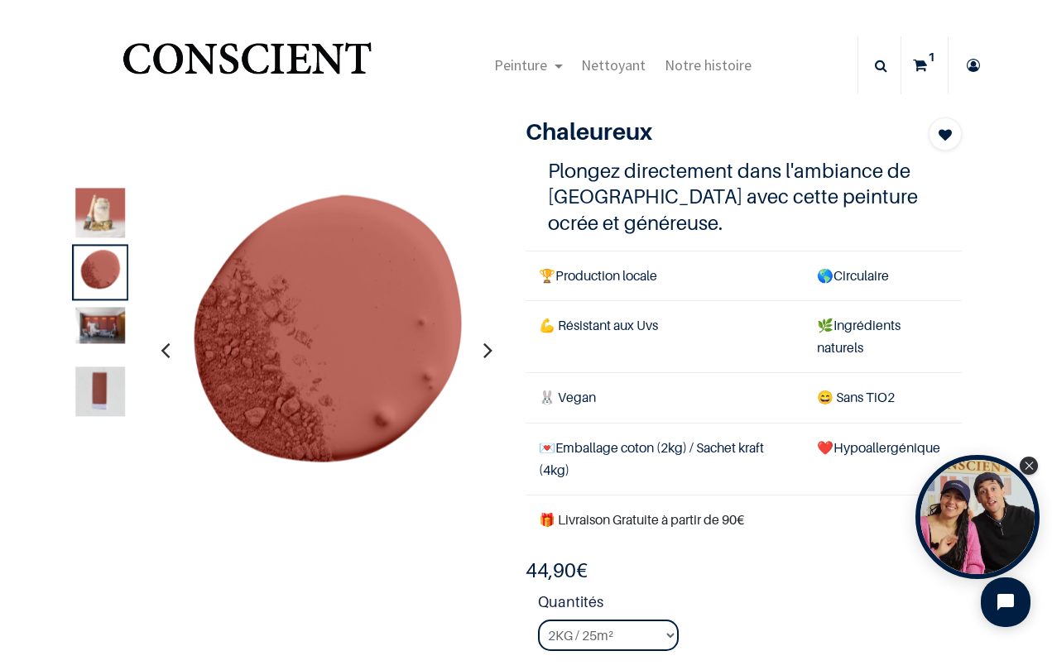
click at [96, 198] on img at bounding box center [101, 213] width 50 height 50
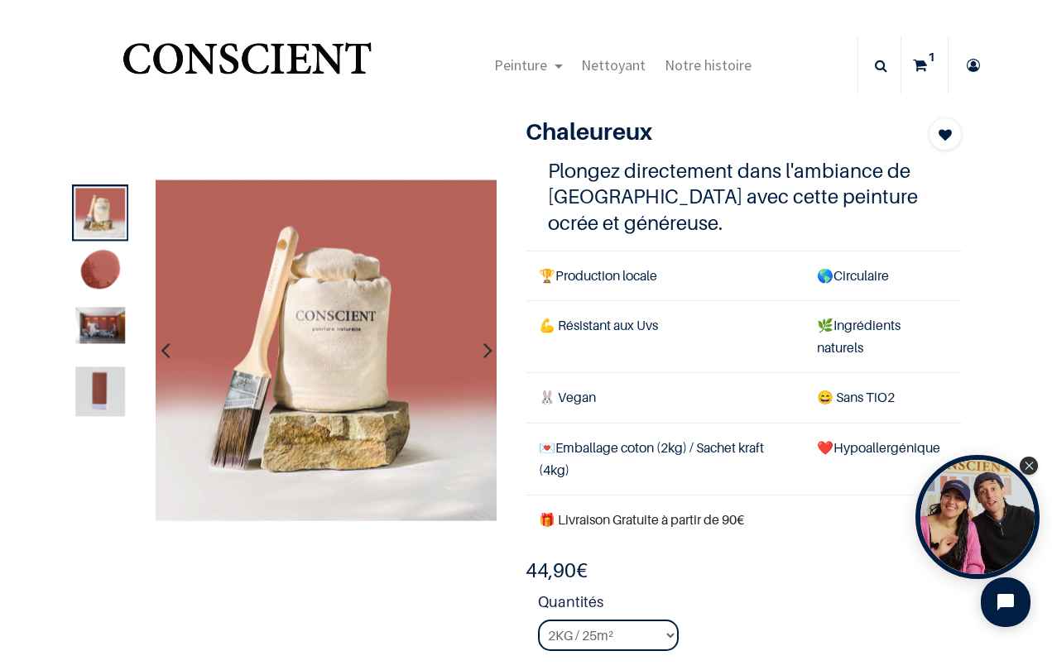
click at [110, 311] on img at bounding box center [101, 325] width 50 height 36
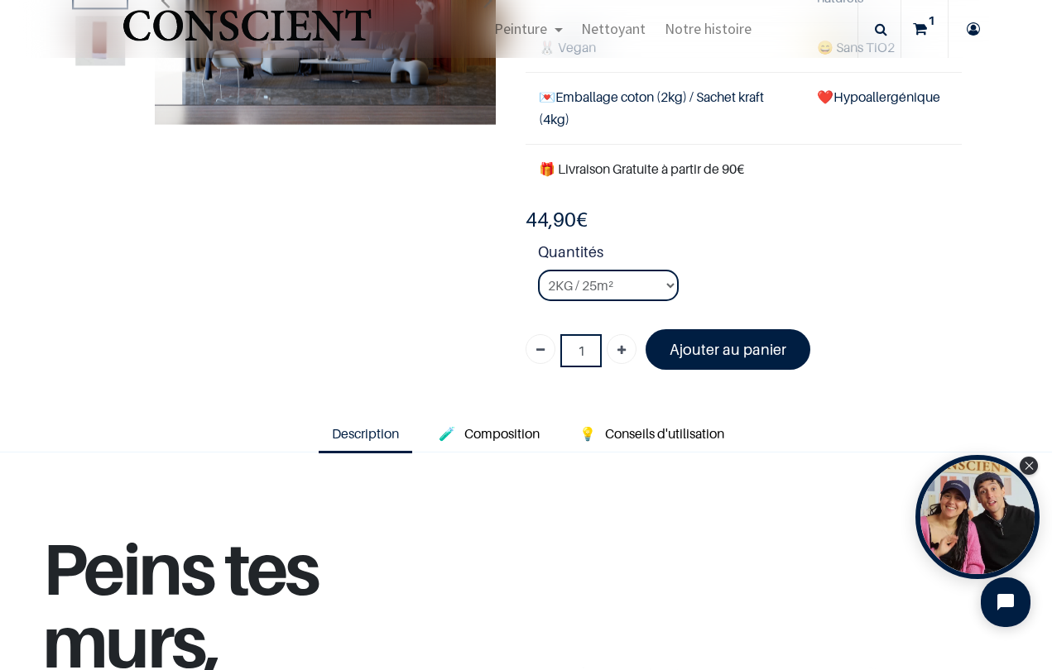
scroll to position [254, 0]
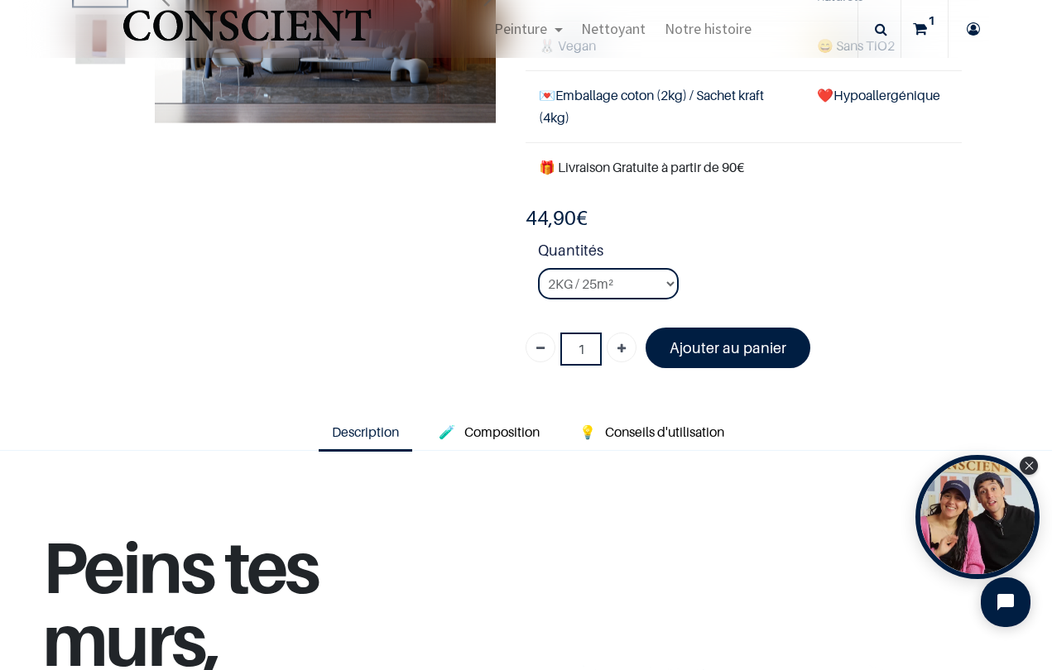
click at [742, 340] on font "Ajouter au panier" at bounding box center [727, 347] width 117 height 17
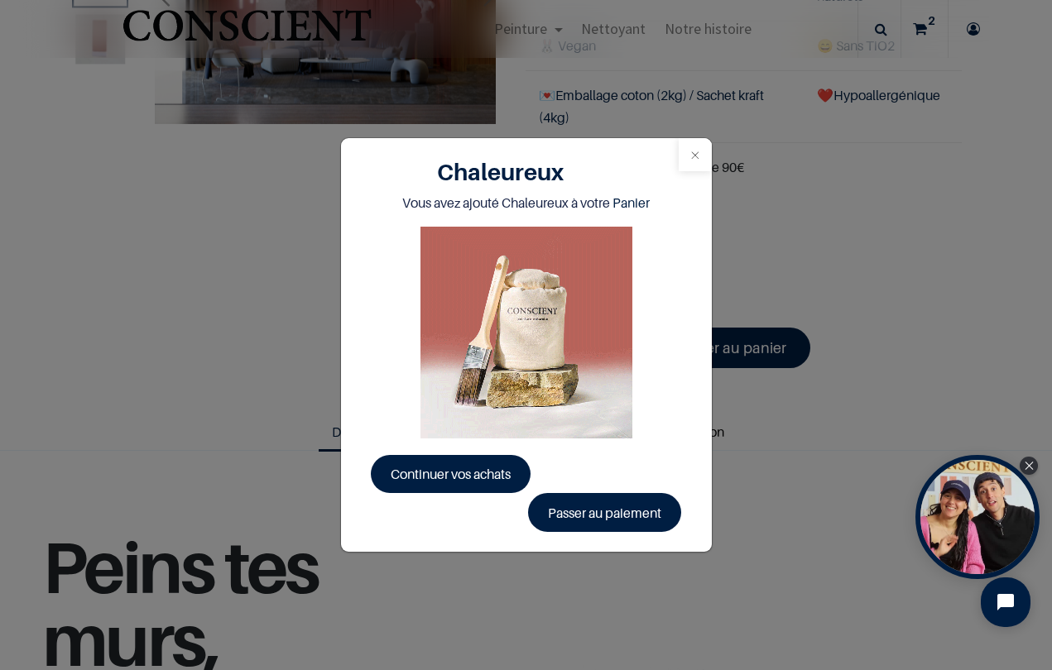
click at [690, 155] on button "Close" at bounding box center [695, 154] width 33 height 33
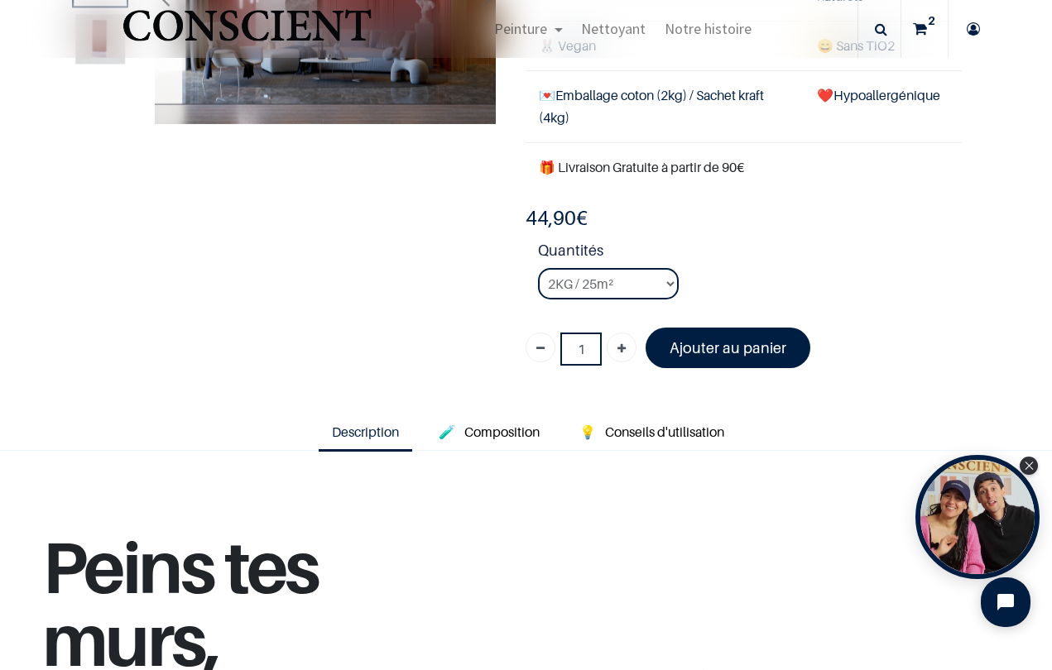
click at [924, 28] on icon at bounding box center [920, 29] width 14 height 58
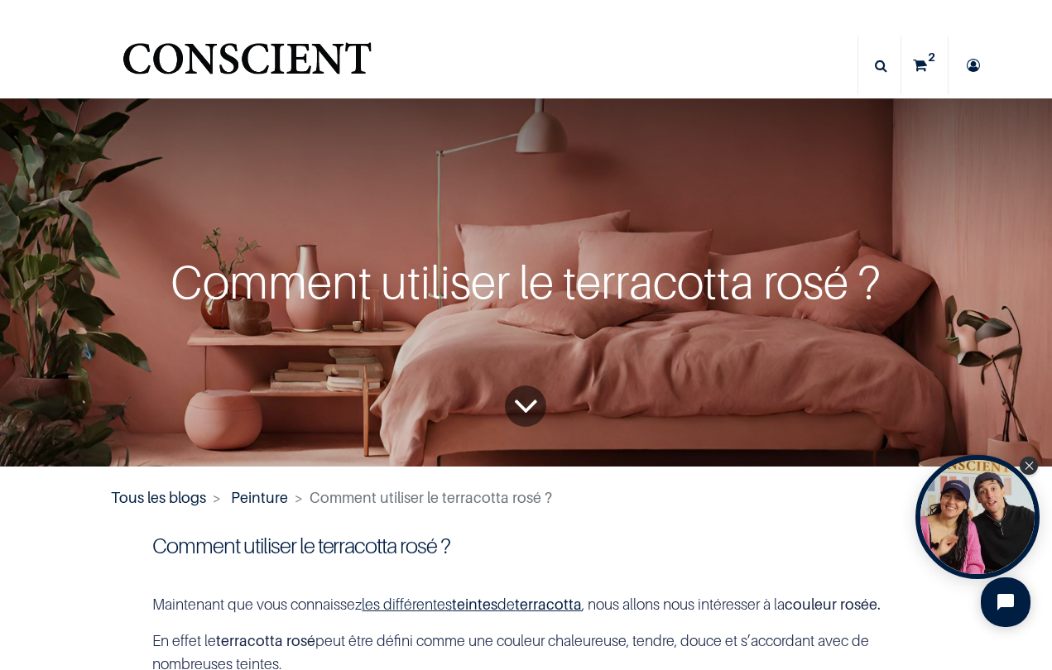
click at [755, 412] on div "Comment utiliser le terracotta rosé ?" at bounding box center [526, 282] width 947 height 369
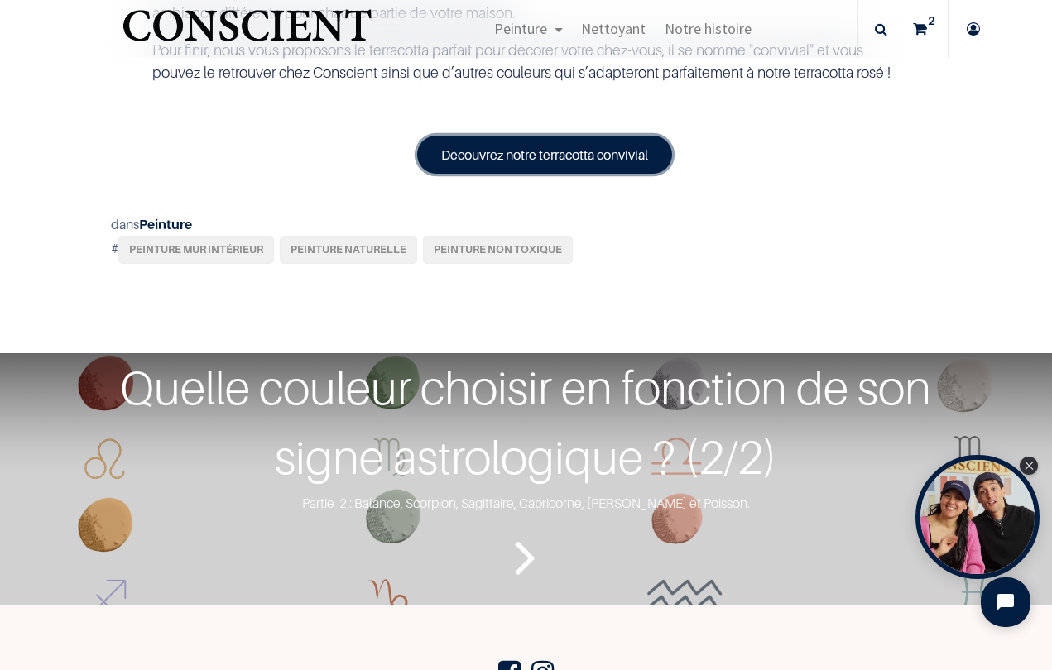
scroll to position [2192, 0]
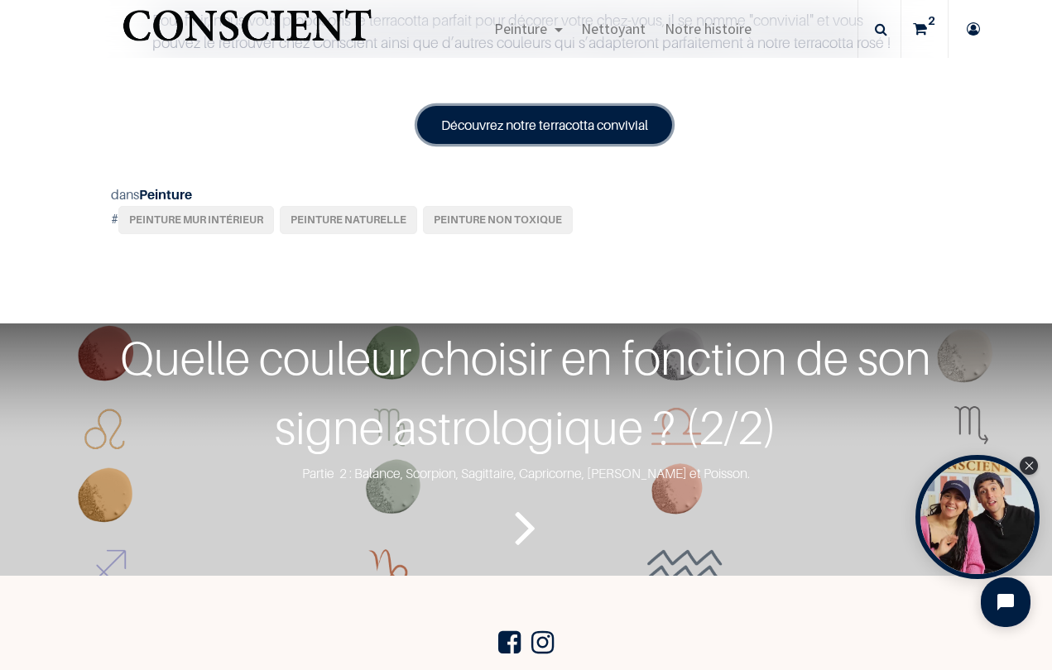
click at [576, 144] on link "Découvrez notre terracotta convivial" at bounding box center [544, 125] width 255 height 38
click at [683, 206] on div "dans Peinture" at bounding box center [526, 195] width 830 height 22
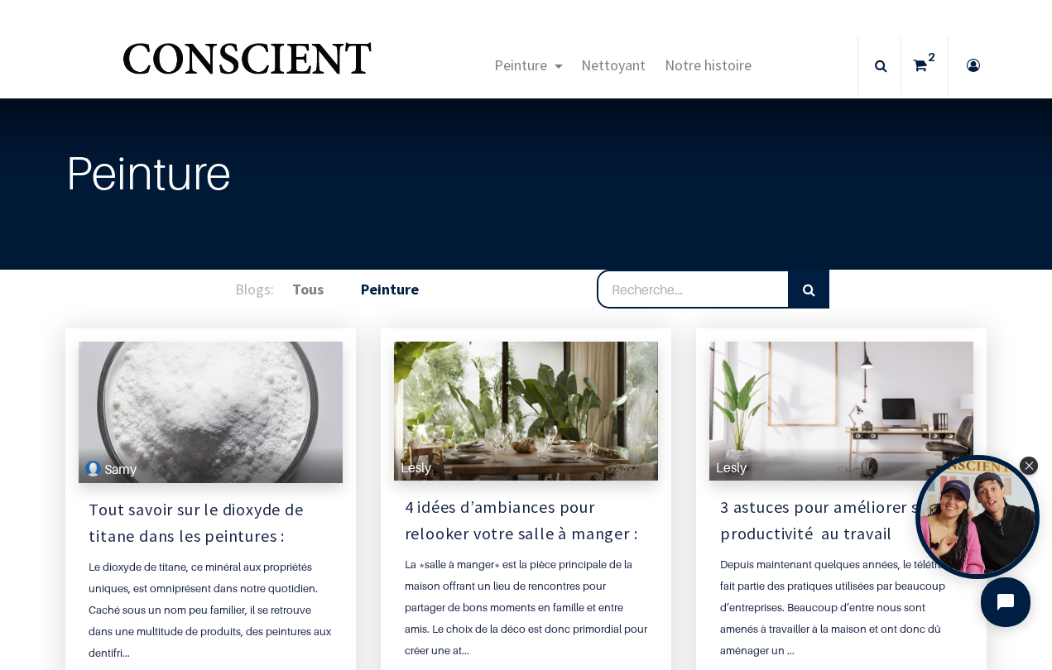
click at [912, 306] on div "Blogs: Tous Peinture" at bounding box center [526, 290] width 943 height 40
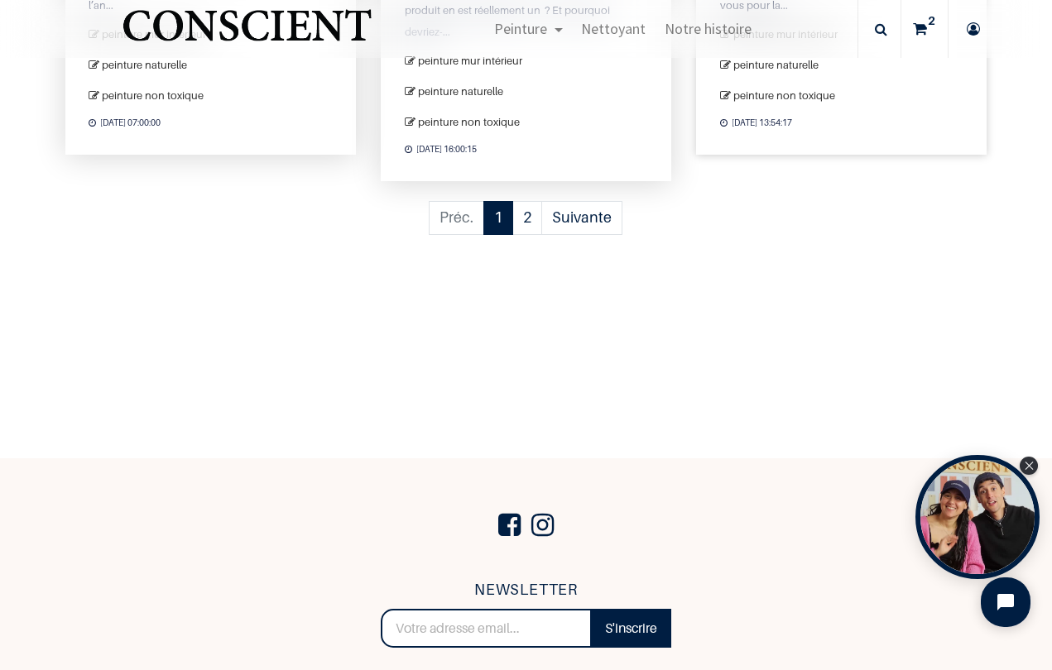
scroll to position [2098, 0]
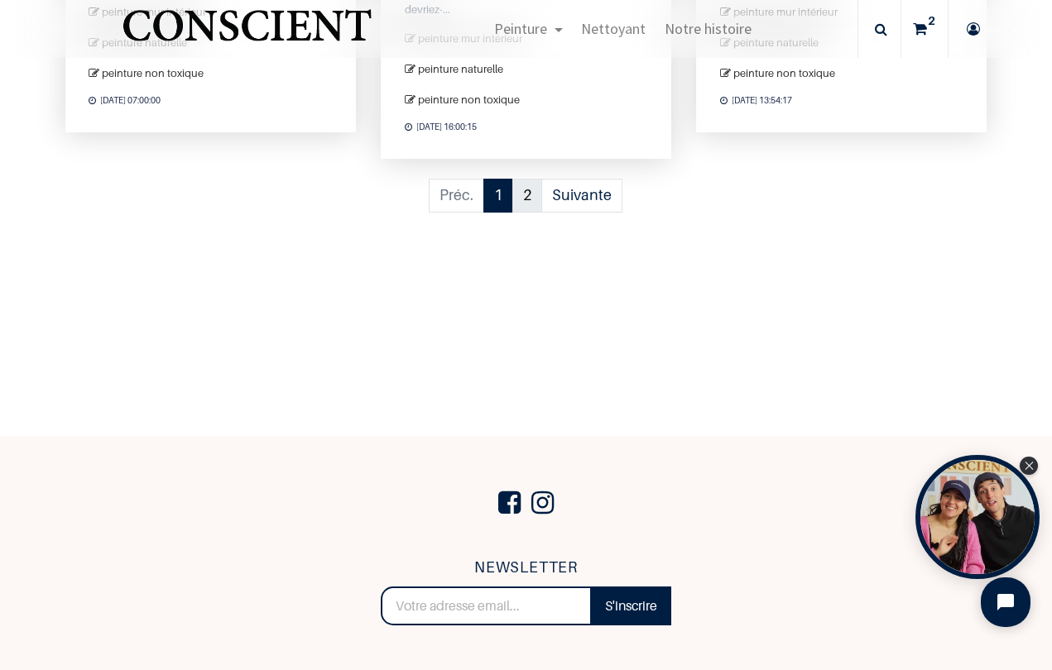
click at [526, 199] on link "2" at bounding box center [527, 196] width 30 height 34
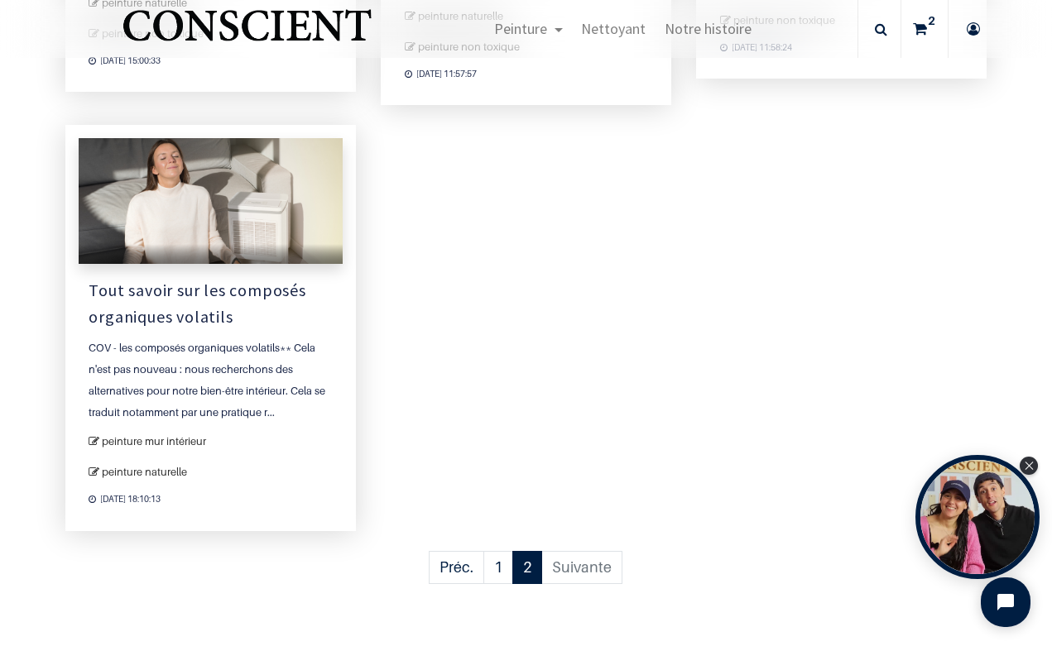
scroll to position [632, 0]
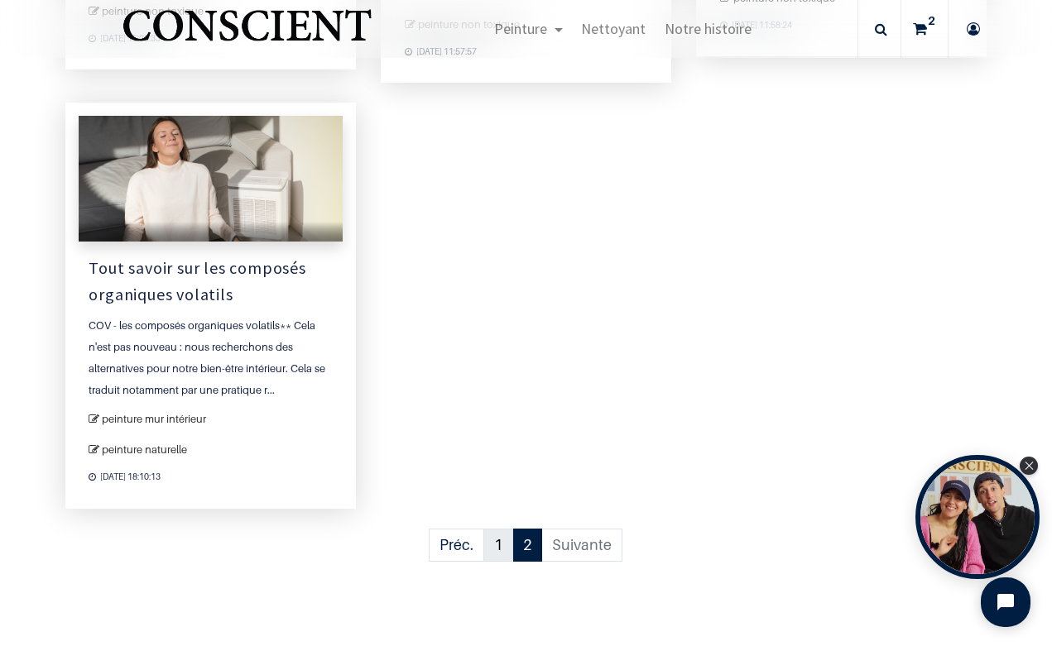
click at [498, 544] on link "1" at bounding box center [498, 546] width 30 height 34
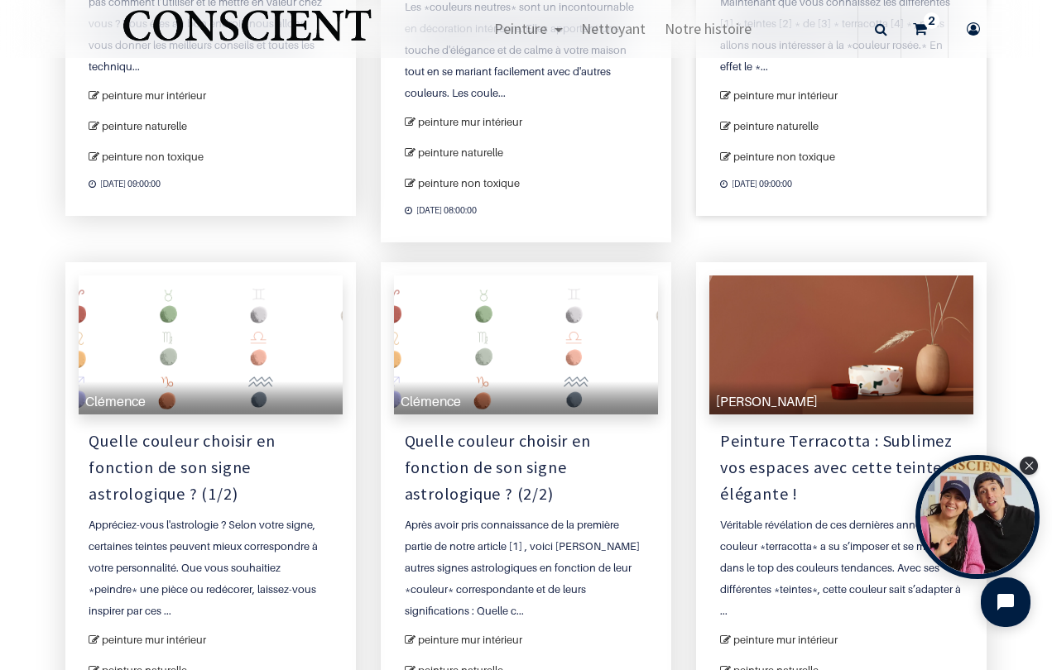
scroll to position [983, 0]
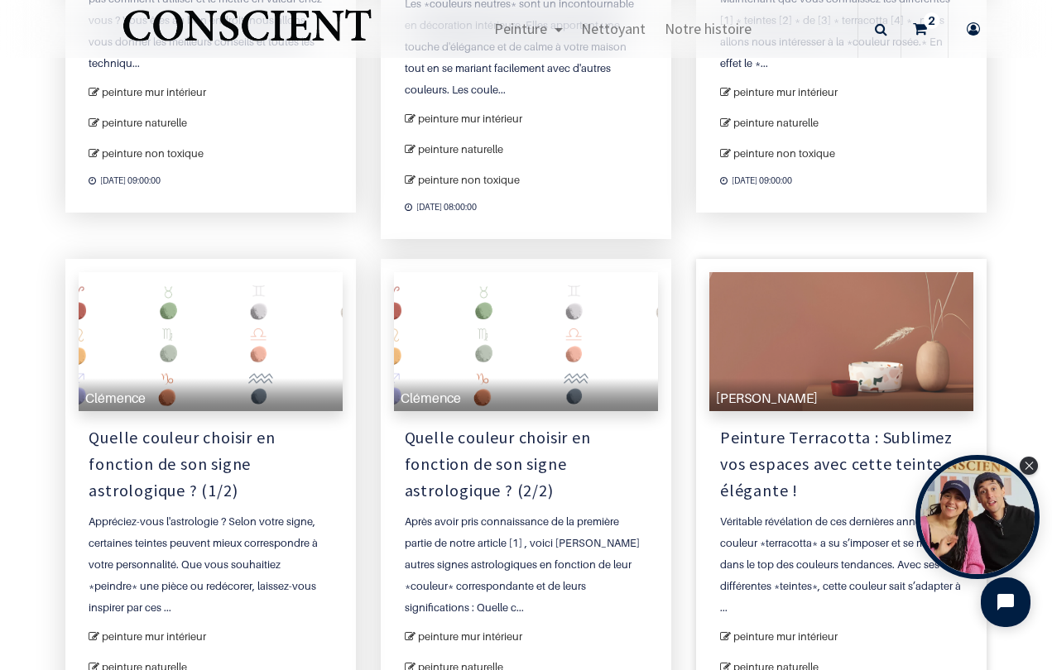
click at [845, 322] on div at bounding box center [841, 341] width 264 height 139
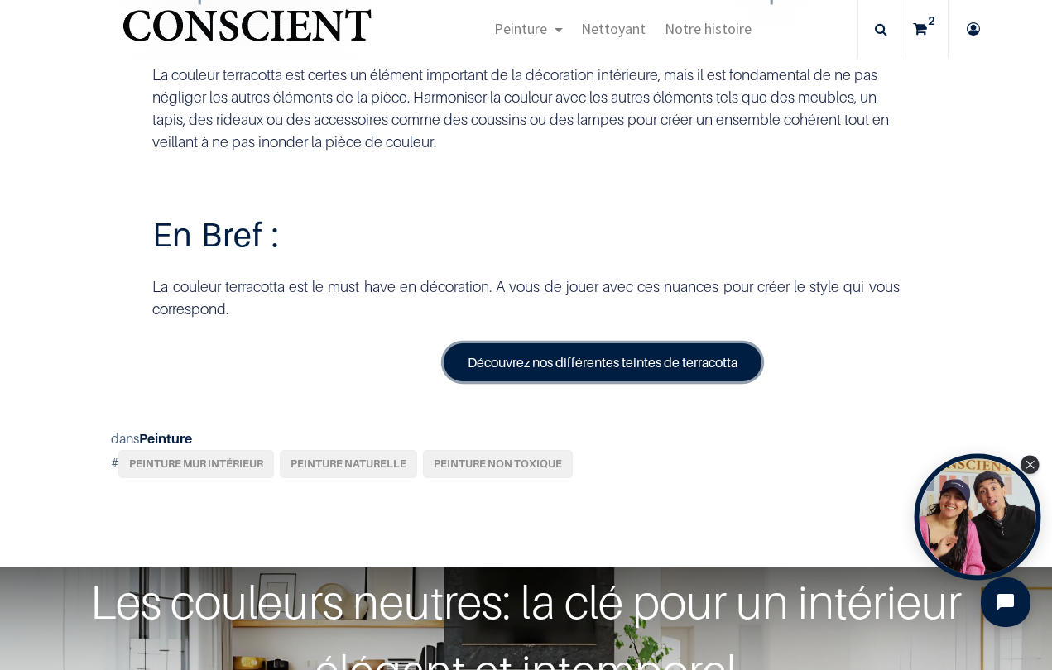
scroll to position [5557, 0]
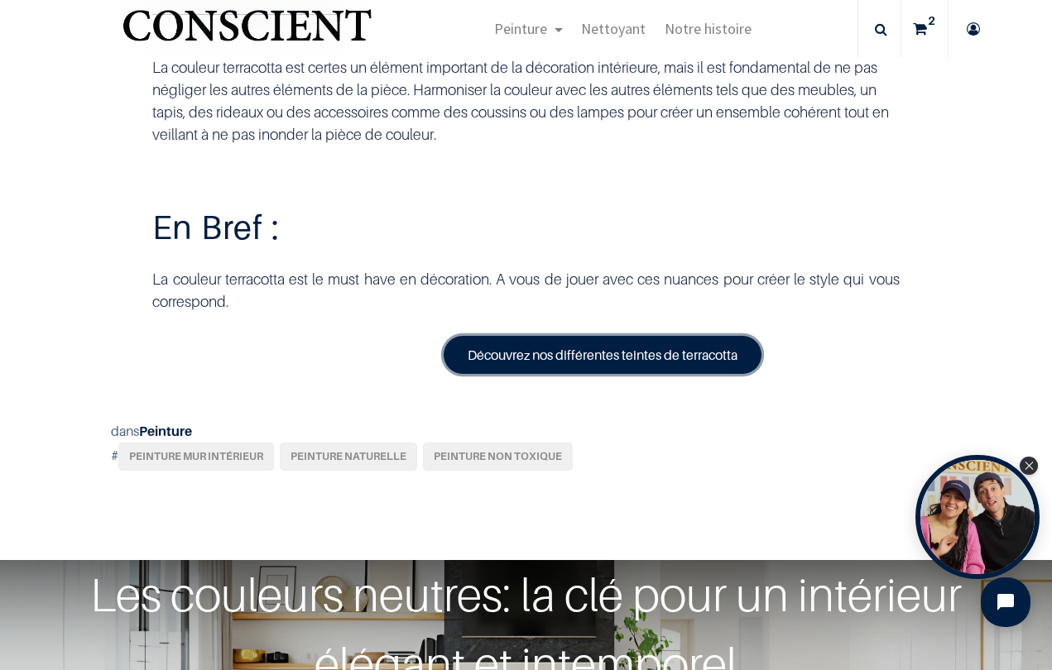
click at [679, 374] on link "Découvrez nos différentes teintes de terracotta" at bounding box center [603, 355] width 318 height 38
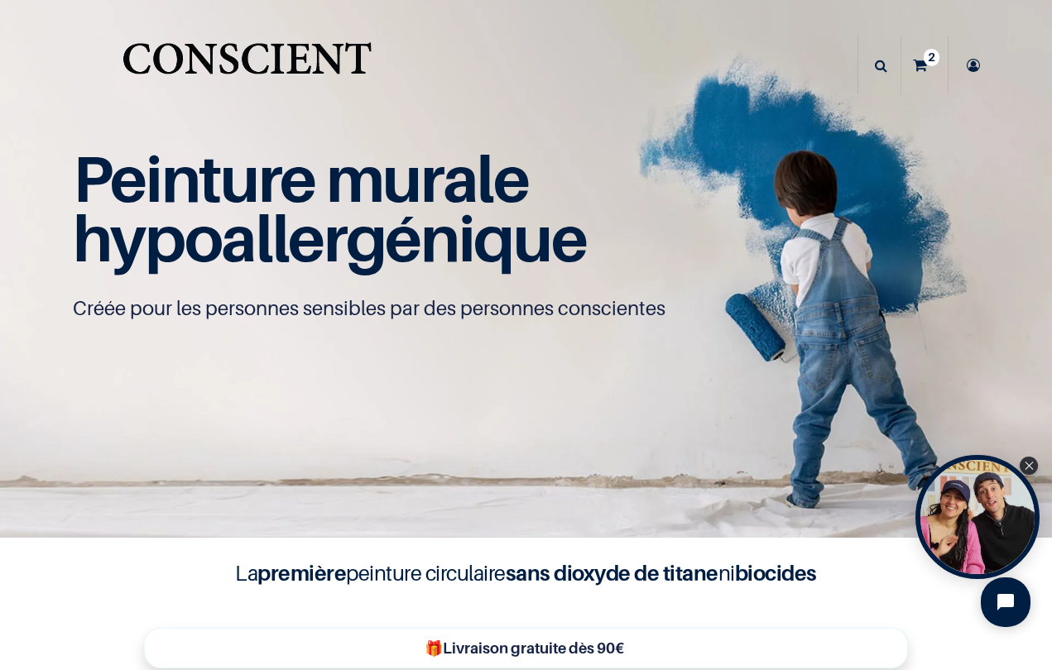
click at [971, 300] on p "Créée pour les personnes sensibles par des personnes conscientes" at bounding box center [526, 308] width 907 height 26
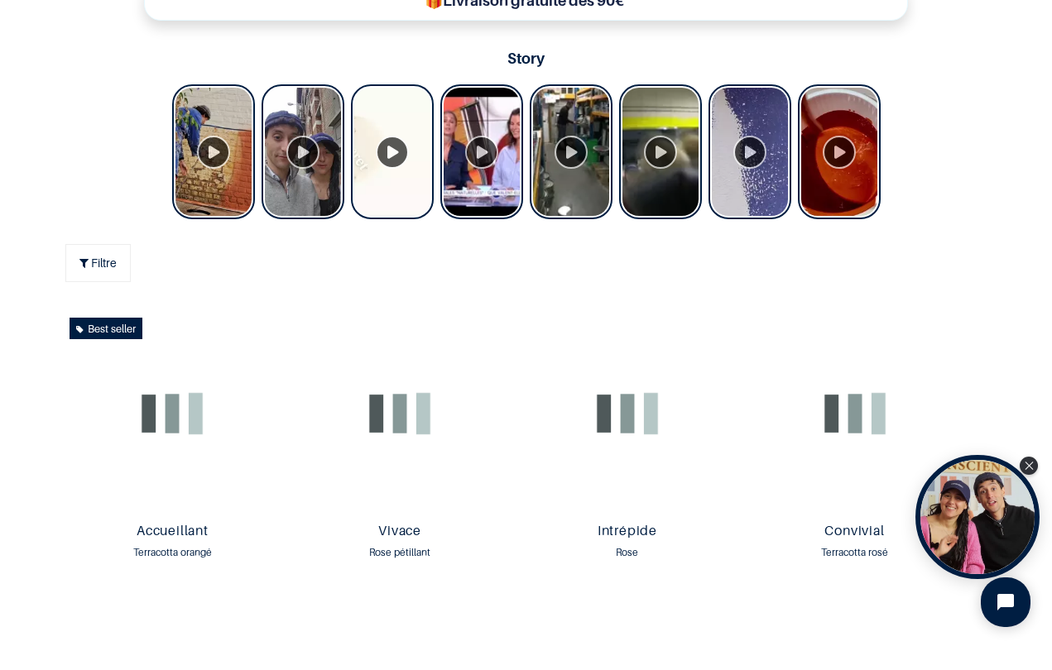
scroll to position [687, 0]
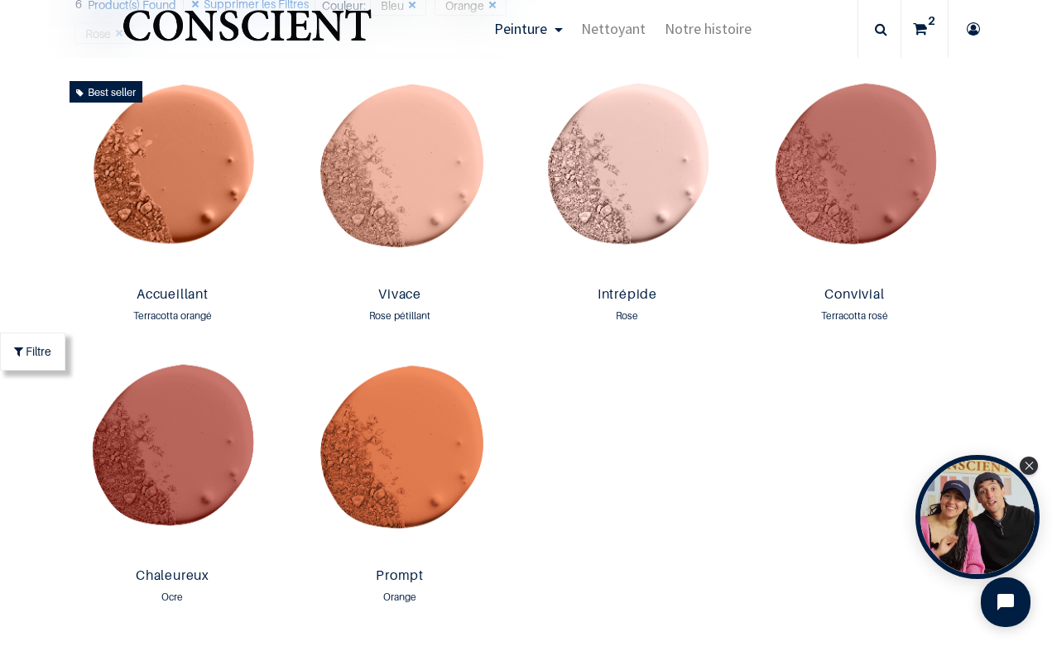
scroll to position [933, 0]
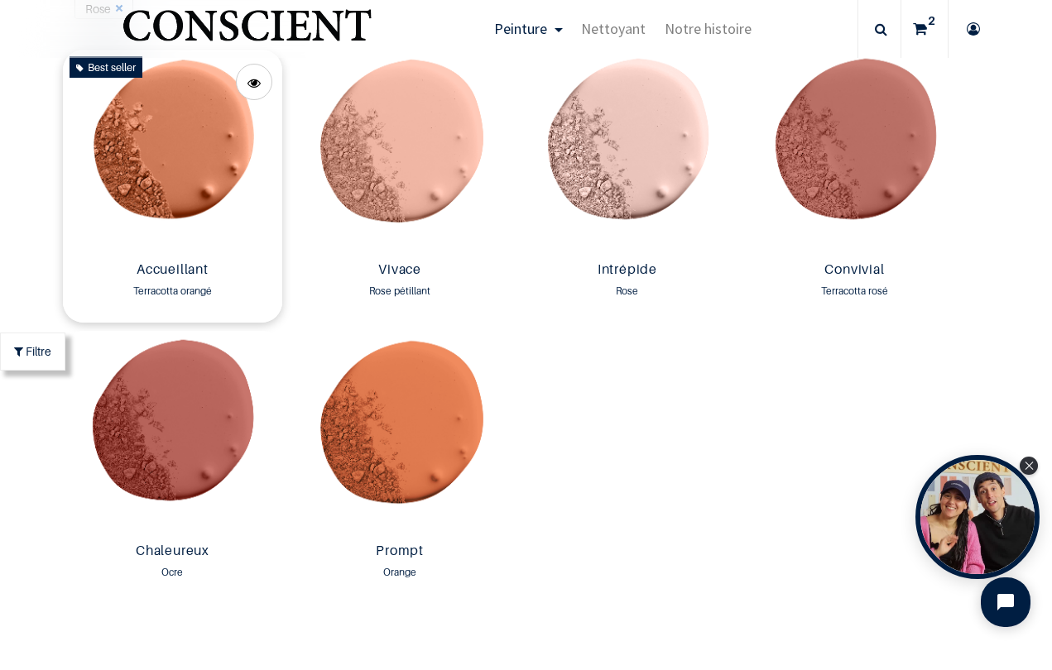
click at [173, 152] on img at bounding box center [172, 152] width 219 height 205
click at [417, 401] on img at bounding box center [399, 433] width 219 height 205
click at [826, 142] on img at bounding box center [854, 152] width 219 height 205
click at [196, 431] on img at bounding box center [172, 433] width 219 height 205
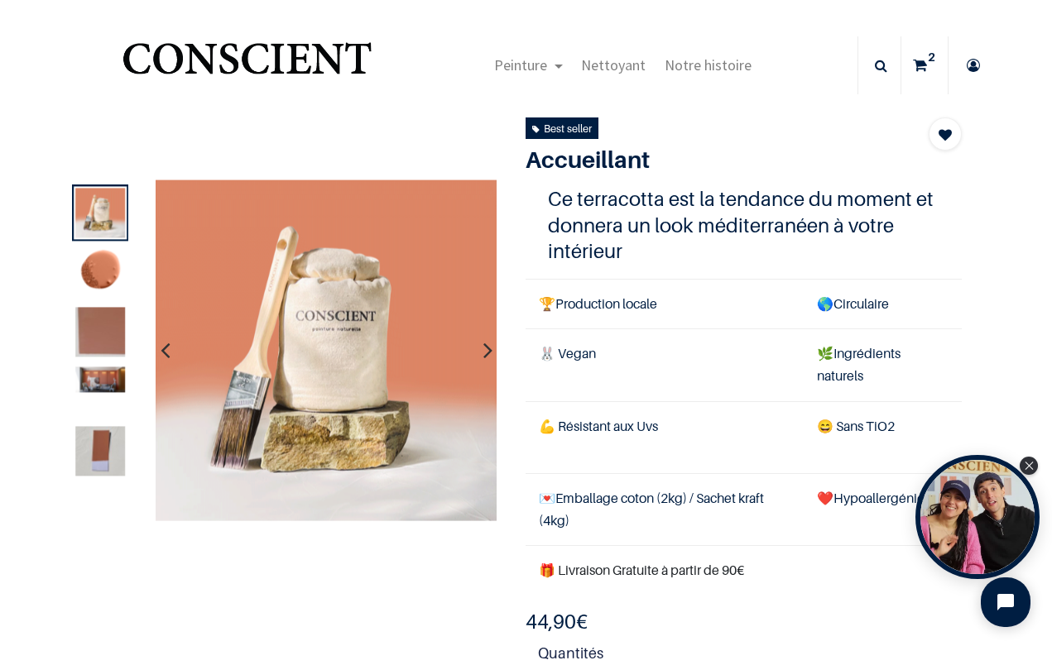
click at [490, 348] on icon "button" at bounding box center [487, 351] width 9 height 45
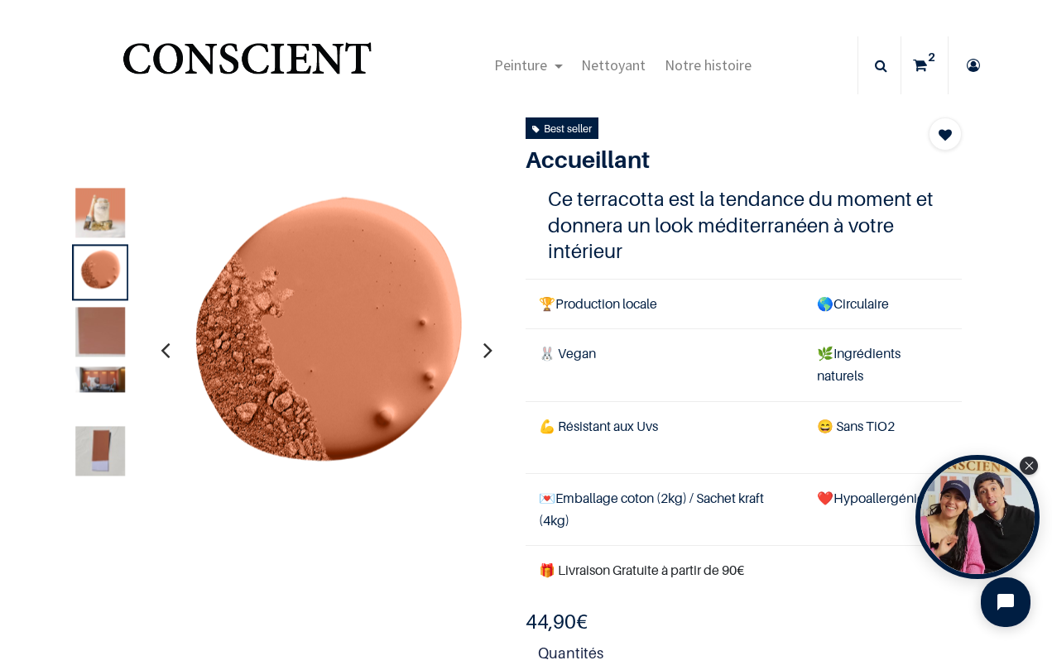
click at [490, 353] on icon "button" at bounding box center [487, 351] width 9 height 45
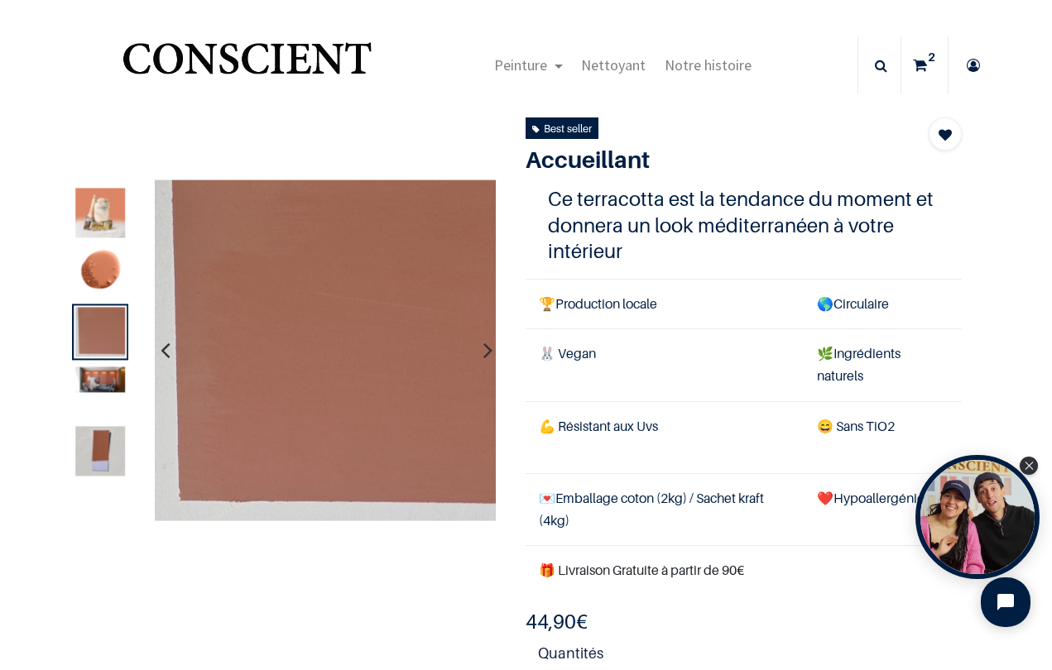
click at [492, 355] on icon "button" at bounding box center [487, 351] width 9 height 45
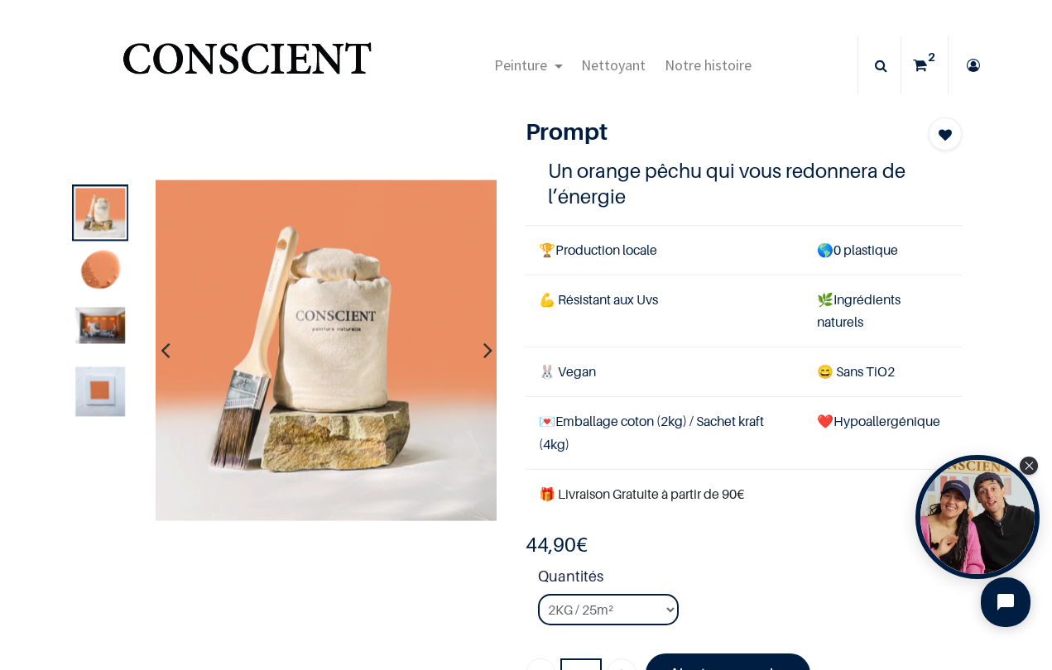
click at [489, 356] on icon "button" at bounding box center [487, 351] width 9 height 45
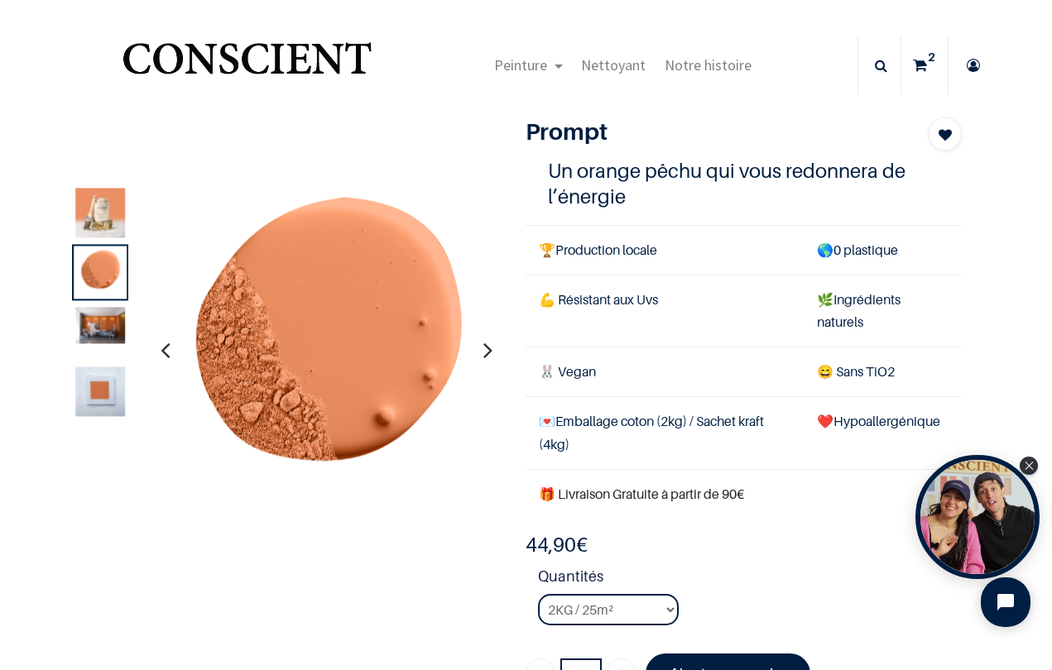
click at [489, 356] on icon "button" at bounding box center [487, 351] width 9 height 45
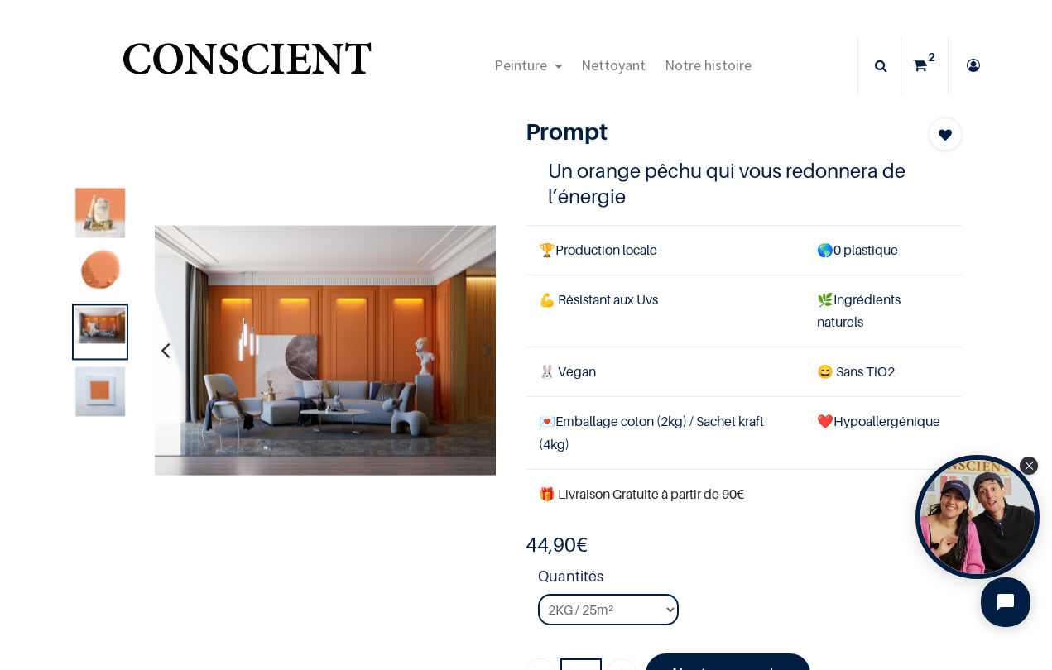
click at [490, 357] on icon "button" at bounding box center [487, 351] width 9 height 45
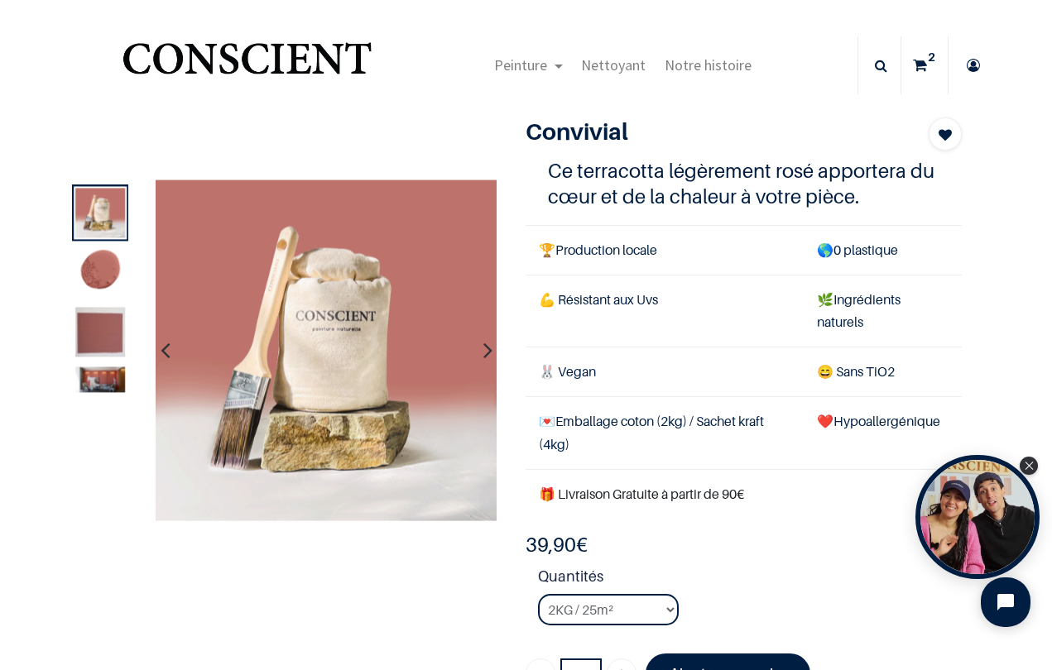
click at [490, 350] on icon "button" at bounding box center [487, 351] width 9 height 45
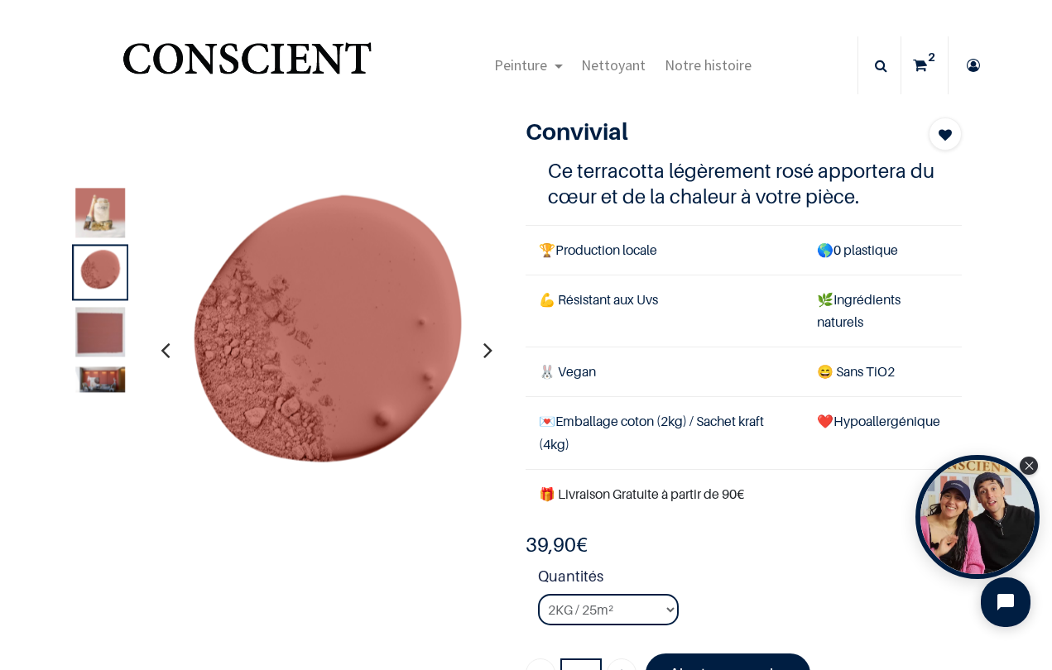
click at [490, 351] on icon "button" at bounding box center [487, 351] width 9 height 45
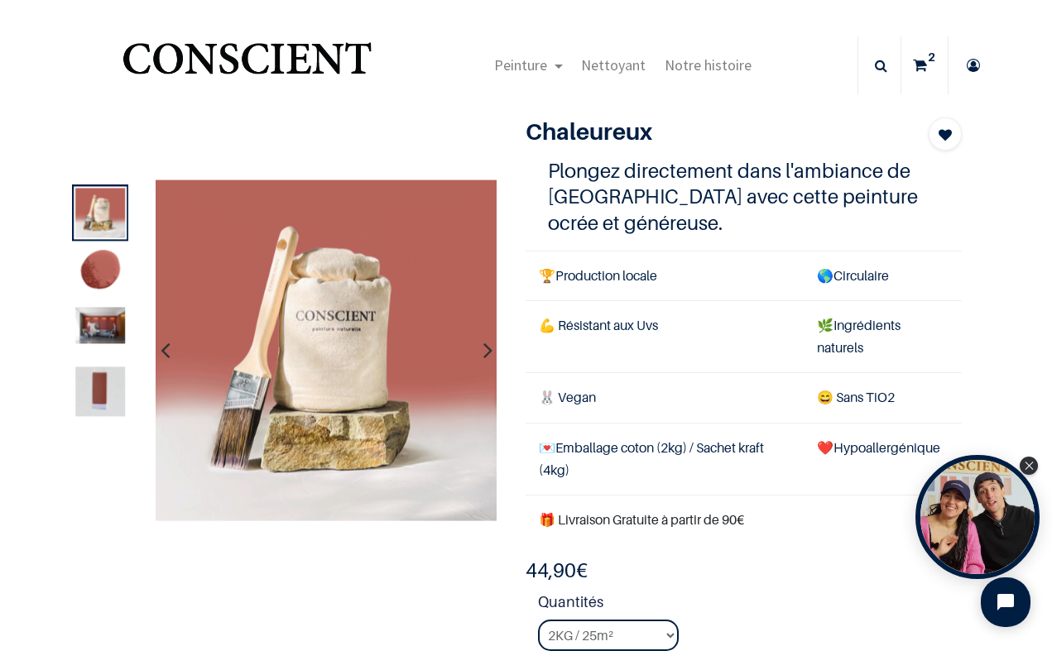
click at [490, 356] on icon "button" at bounding box center [487, 351] width 9 height 45
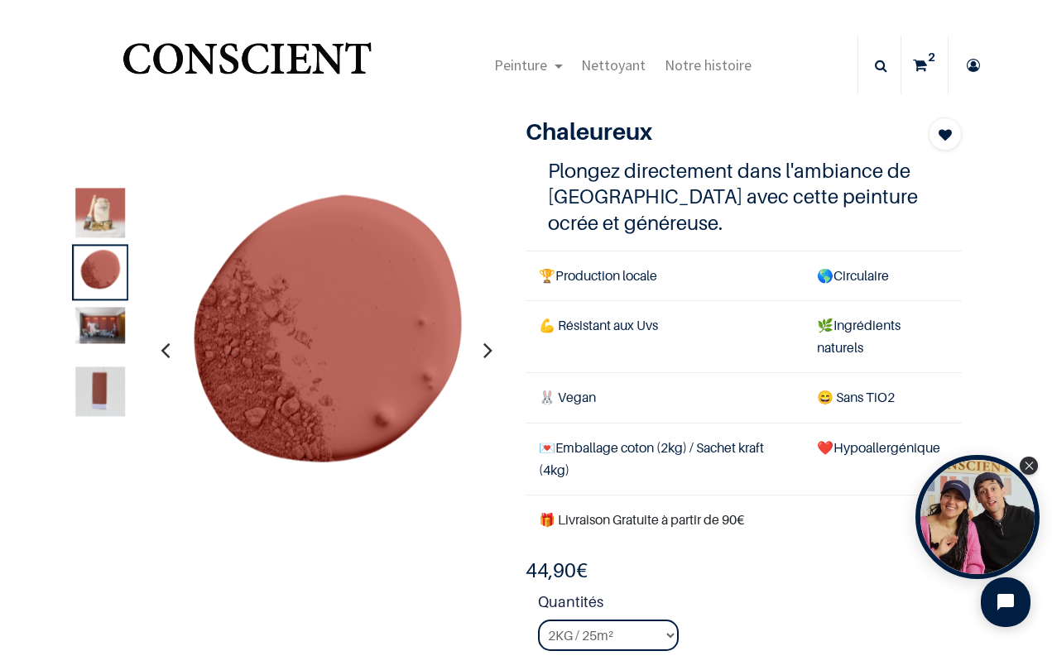
click at [490, 357] on icon "button" at bounding box center [487, 351] width 9 height 45
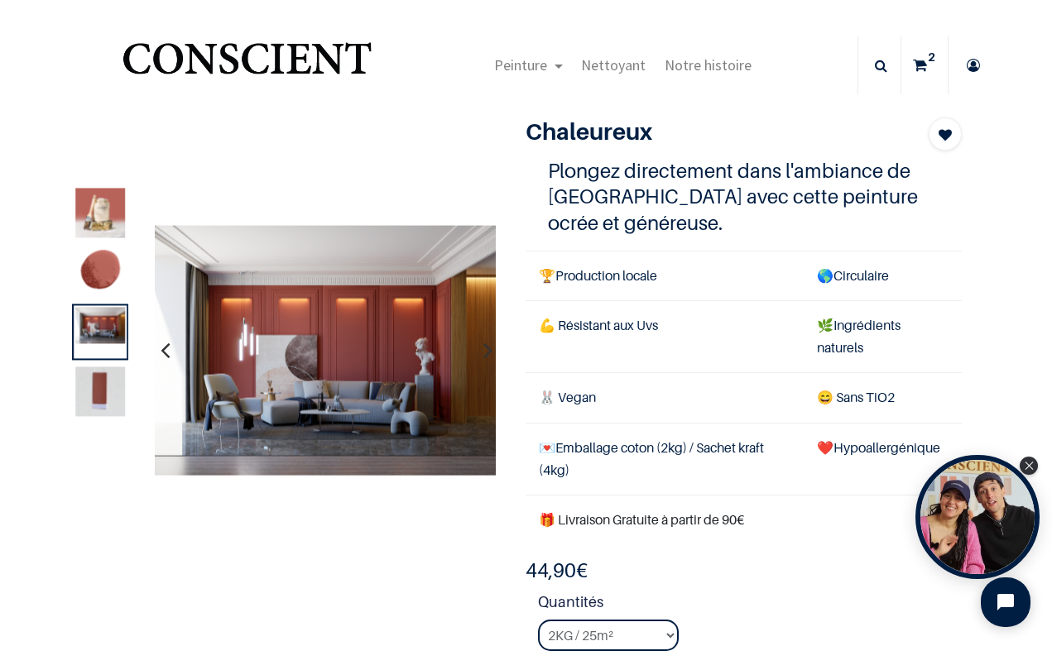
click at [489, 353] on icon "button" at bounding box center [487, 351] width 9 height 45
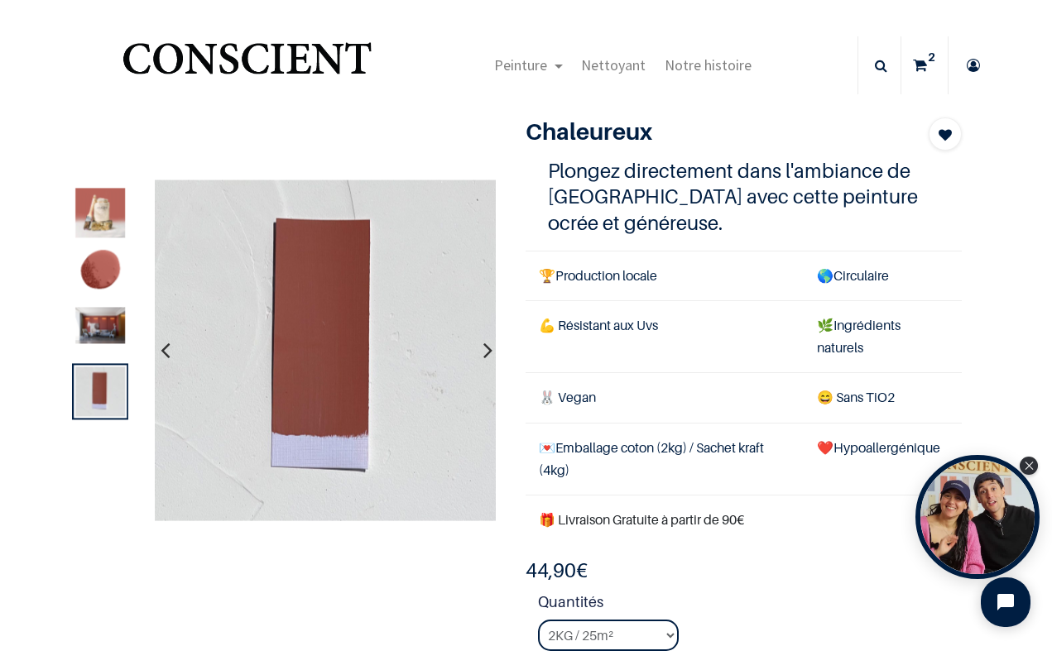
click at [491, 354] on icon "button" at bounding box center [487, 351] width 9 height 45
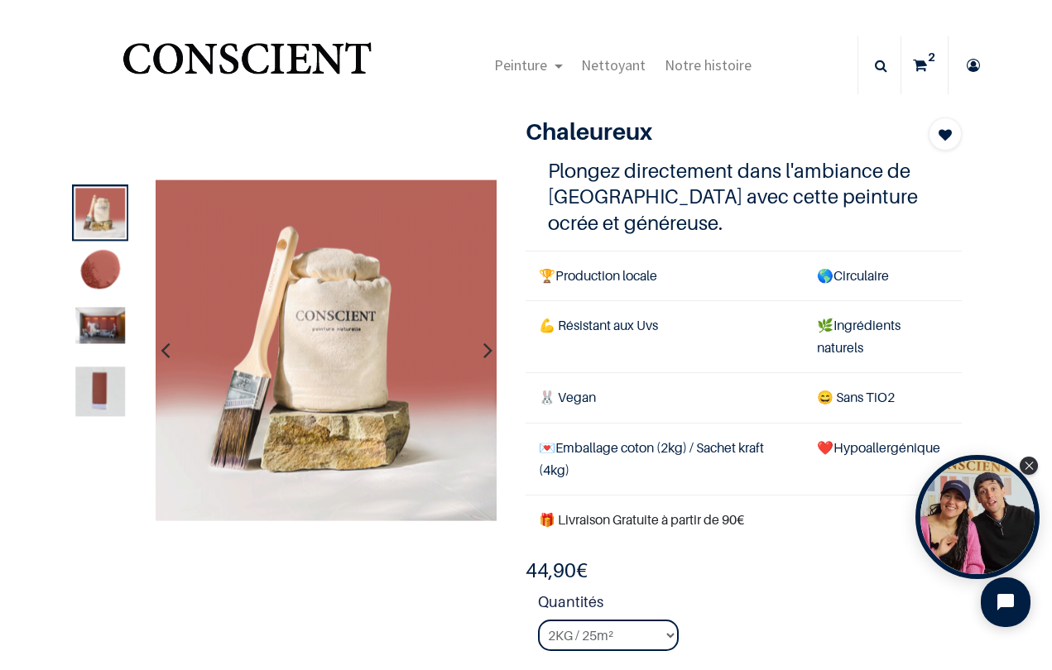
click at [491, 354] on icon "button" at bounding box center [487, 351] width 9 height 45
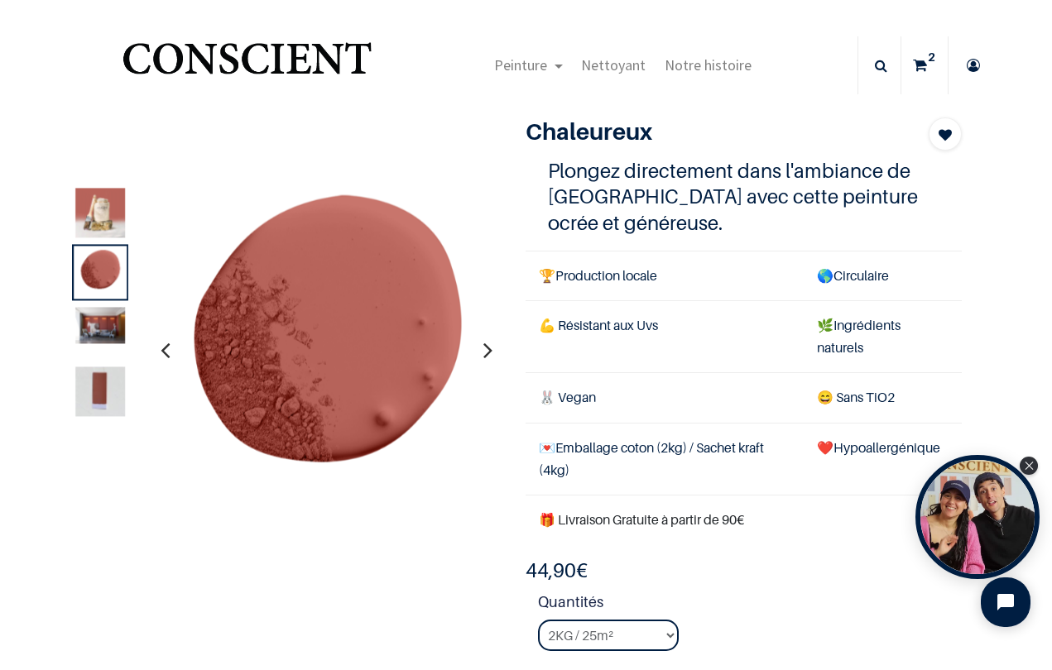
click at [491, 355] on icon "button" at bounding box center [487, 351] width 9 height 45
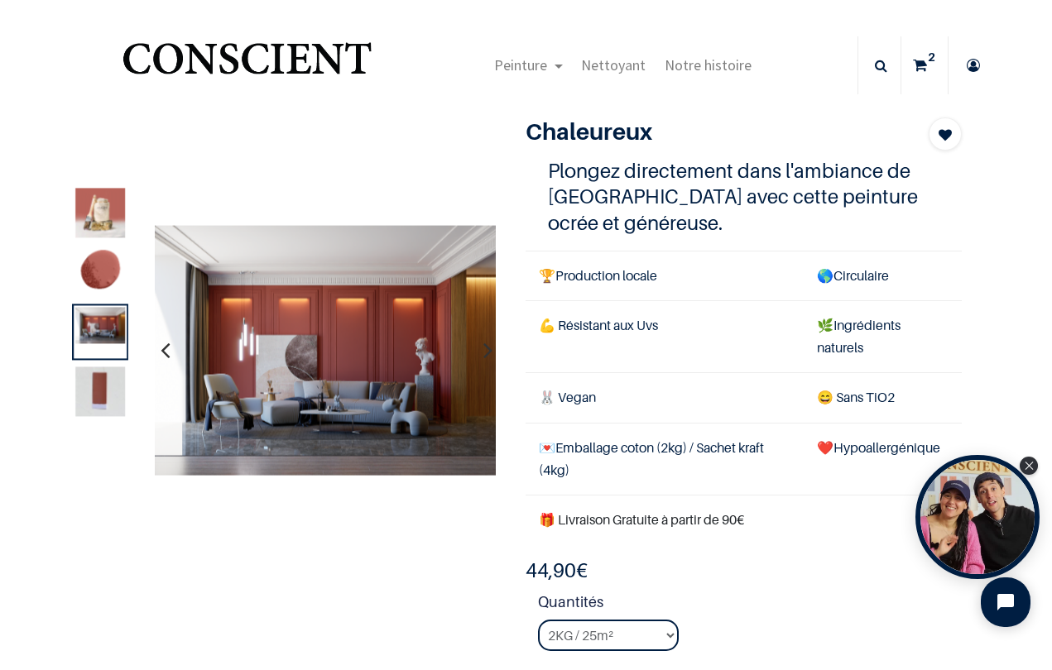
click at [491, 355] on icon "button" at bounding box center [487, 351] width 9 height 45
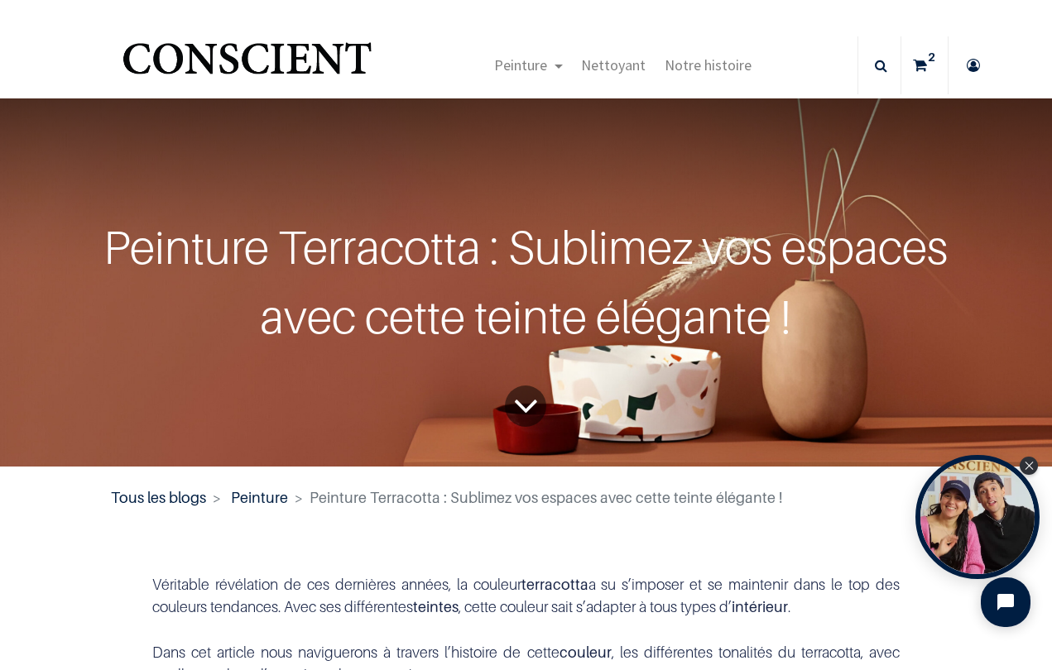
click at [538, 494] on span "Peinture Terracotta : Sublimez vos espaces avec cette teinte élégante !" at bounding box center [545, 497] width 472 height 17
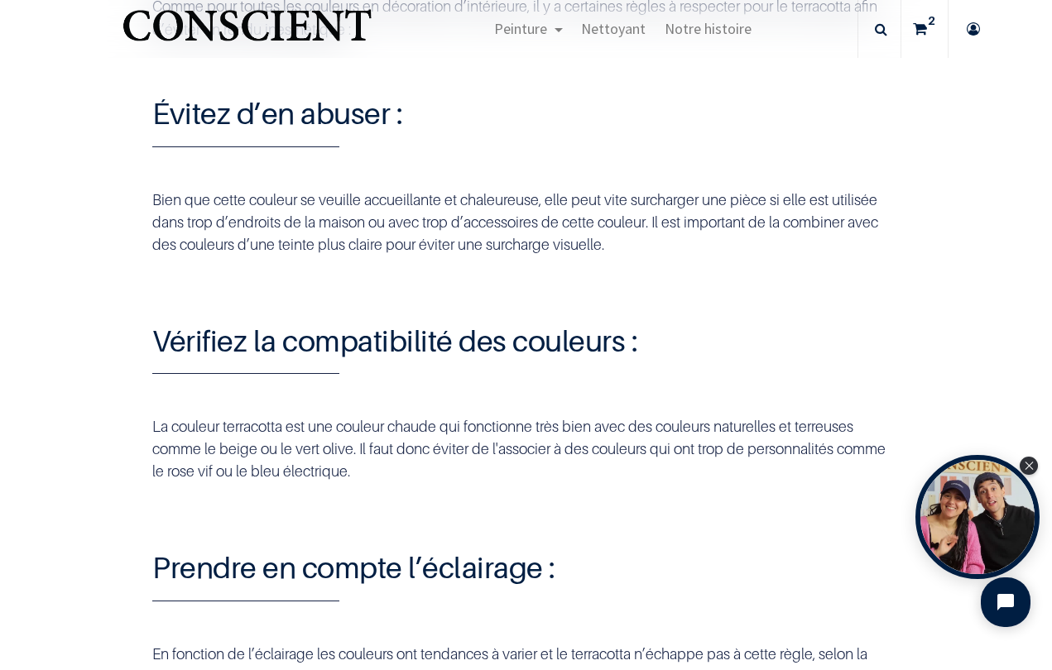
scroll to position [4807, 0]
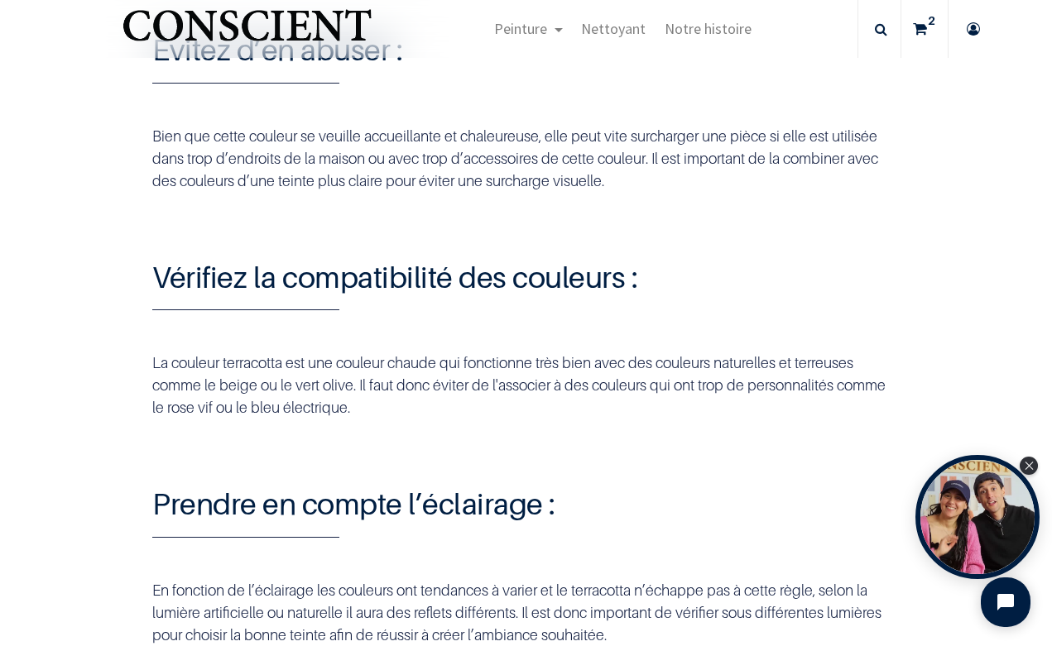
click at [926, 31] on link "2" at bounding box center [924, 29] width 46 height 58
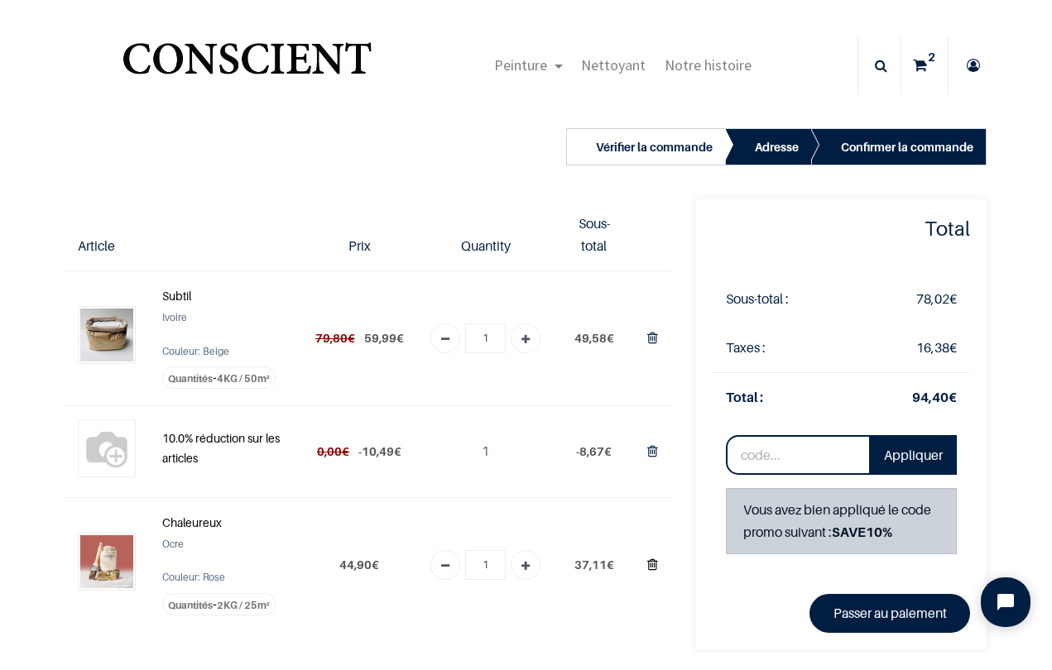
click at [652, 560] on icon "Supprimer du panier" at bounding box center [652, 565] width 11 height 22
type input "0"
click at [655, 560] on icon "Supprimer du panier" at bounding box center [652, 565] width 11 height 22
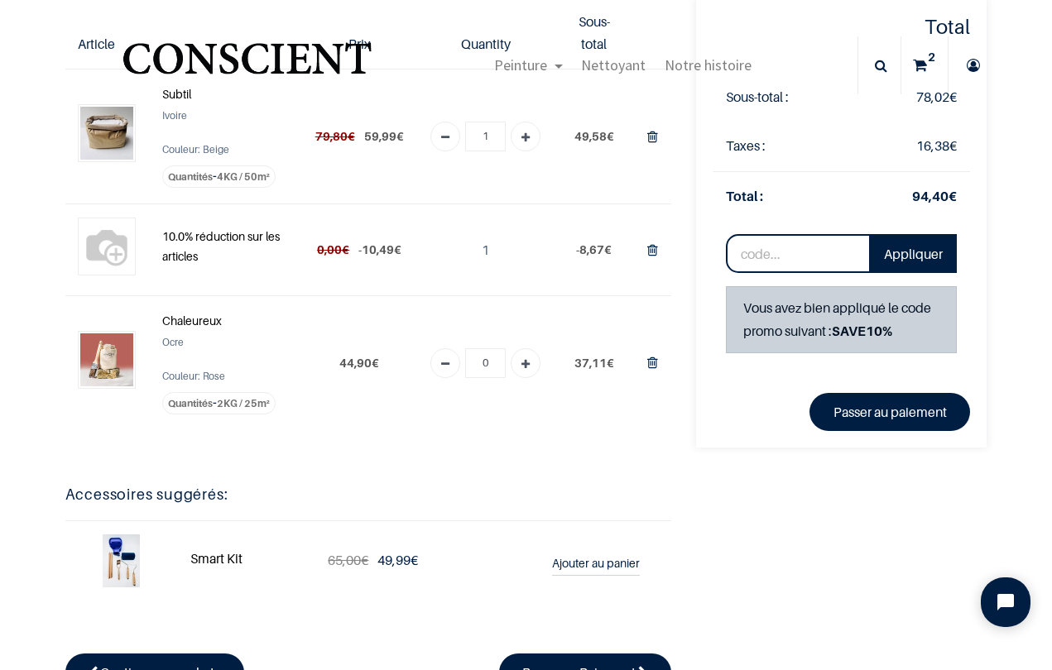
scroll to position [74, 0]
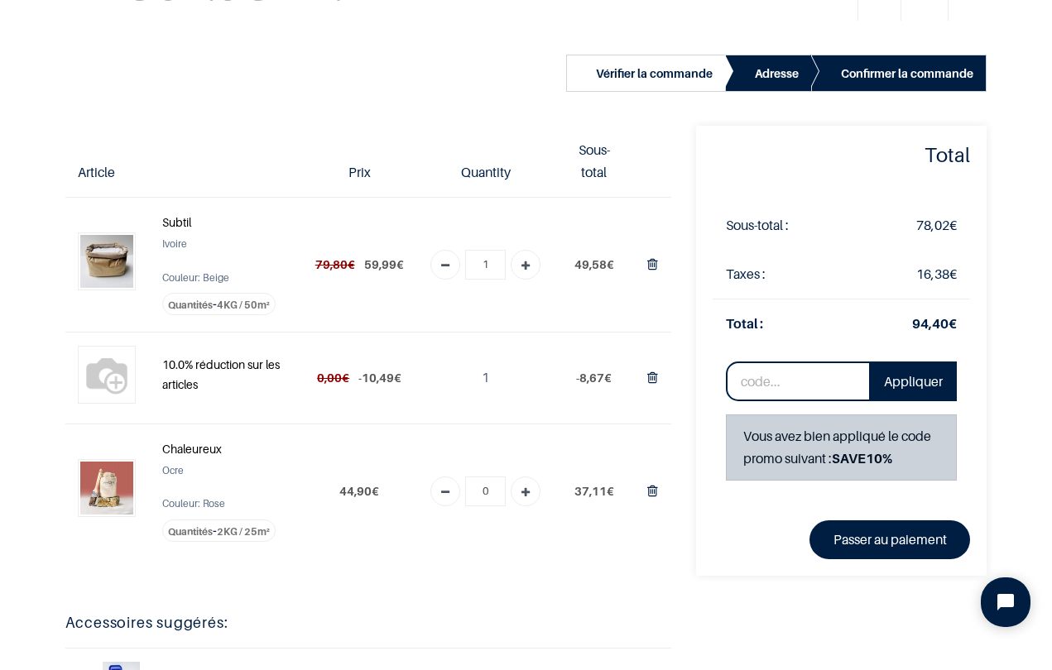
click at [460, 483] on link "Remove one" at bounding box center [445, 492] width 30 height 30
click at [651, 487] on icon "Supprimer du panier" at bounding box center [652, 491] width 11 height 22
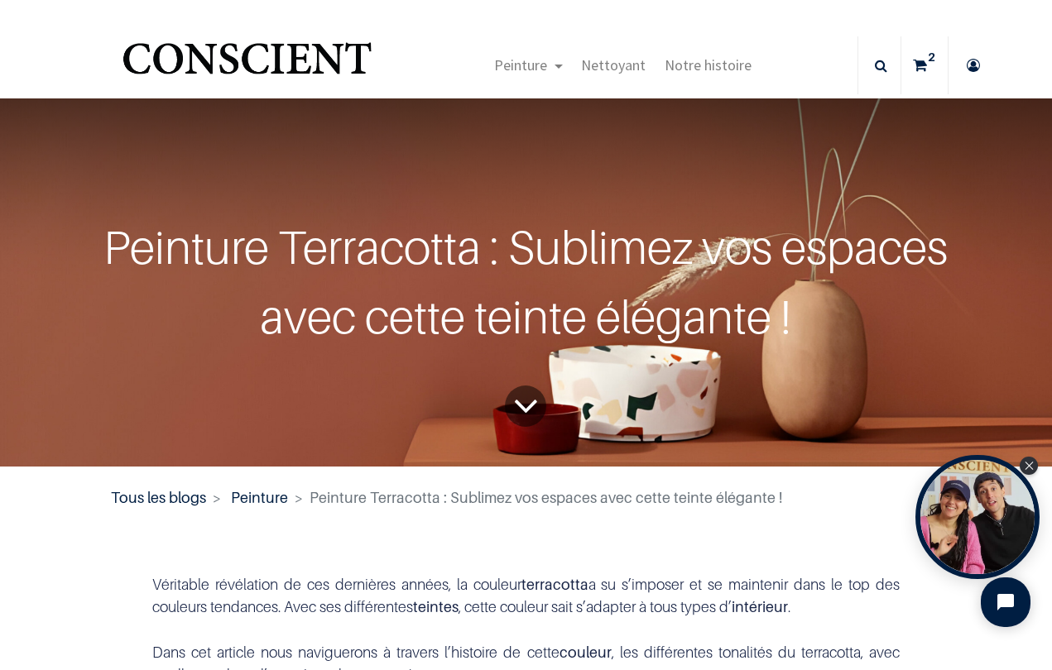
click at [940, 391] on div "Peinture Terracotta : Sublimez vos espaces avec cette teinte élégante !" at bounding box center [526, 282] width 947 height 369
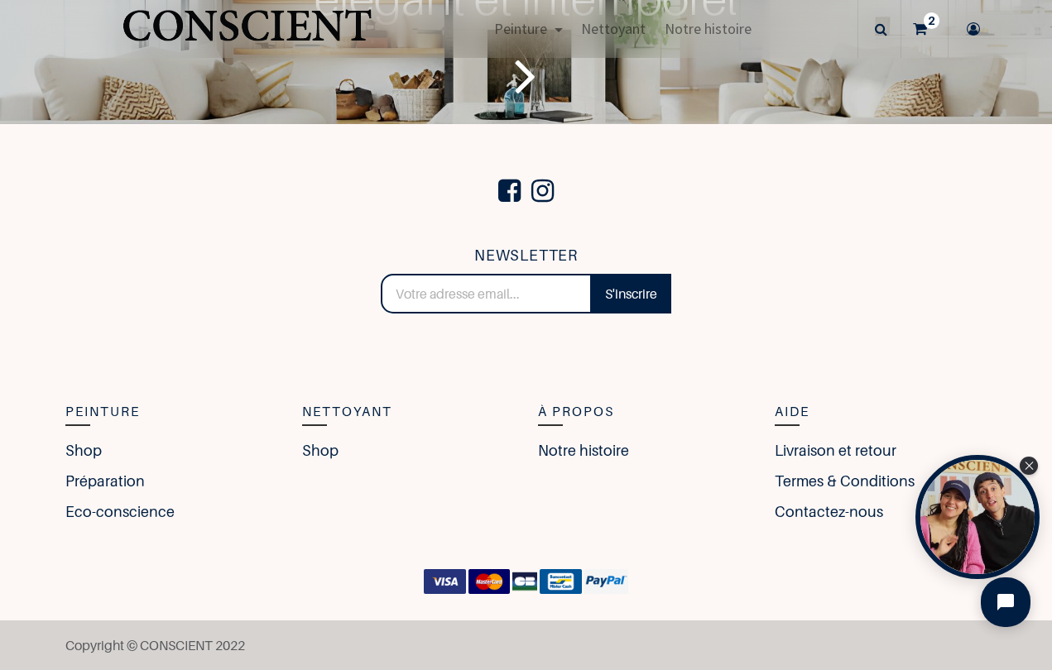
scroll to position [6314, 0]
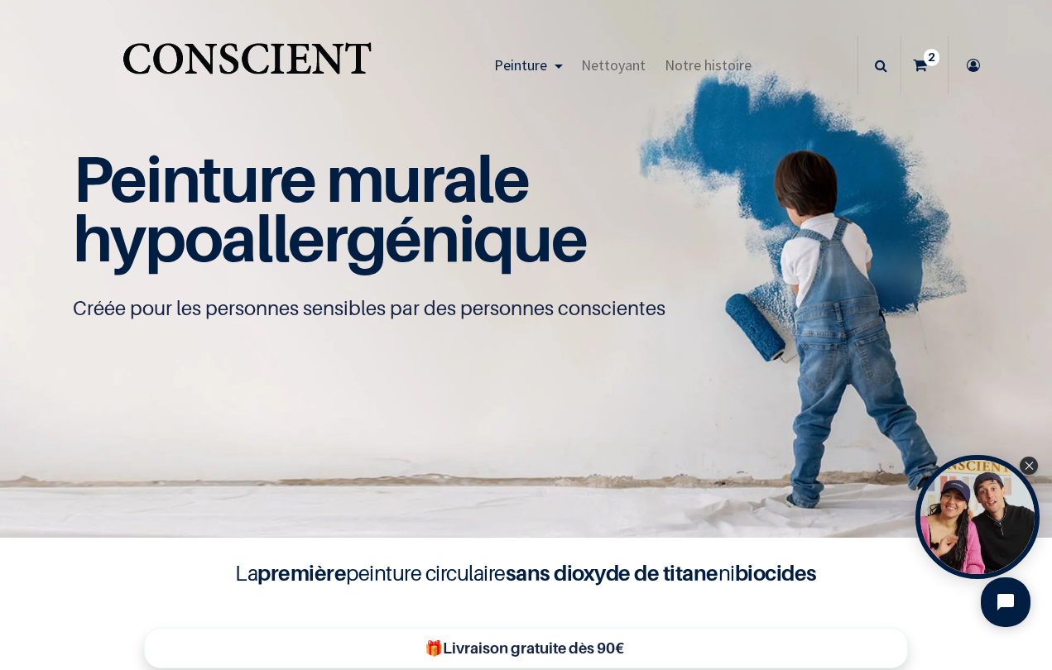
scroll to position [1, 0]
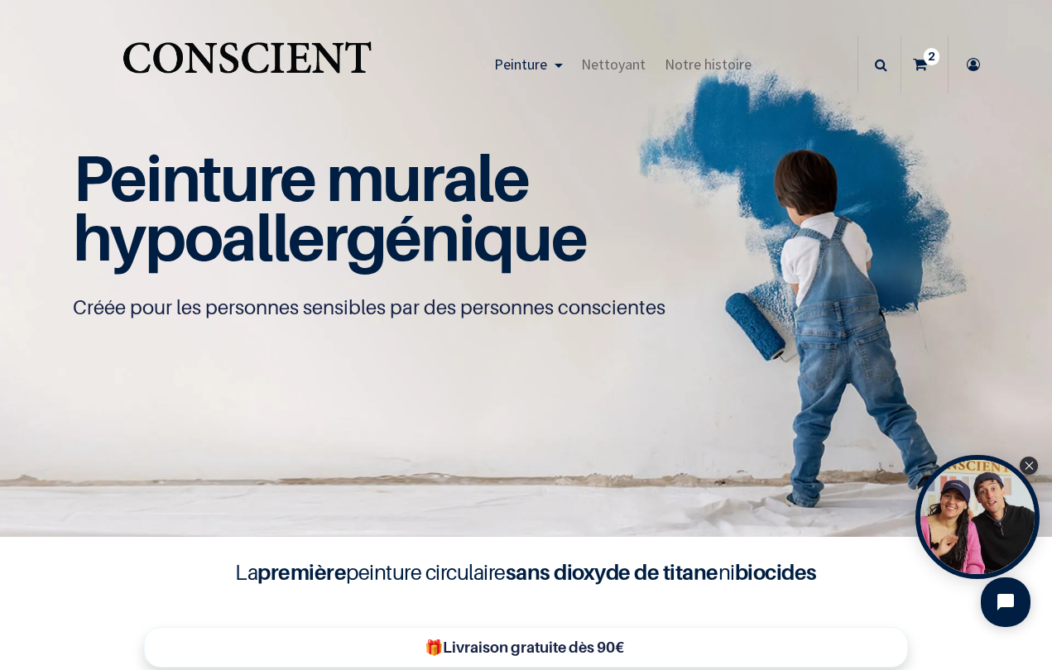
click at [617, 410] on img at bounding box center [526, 268] width 1052 height 538
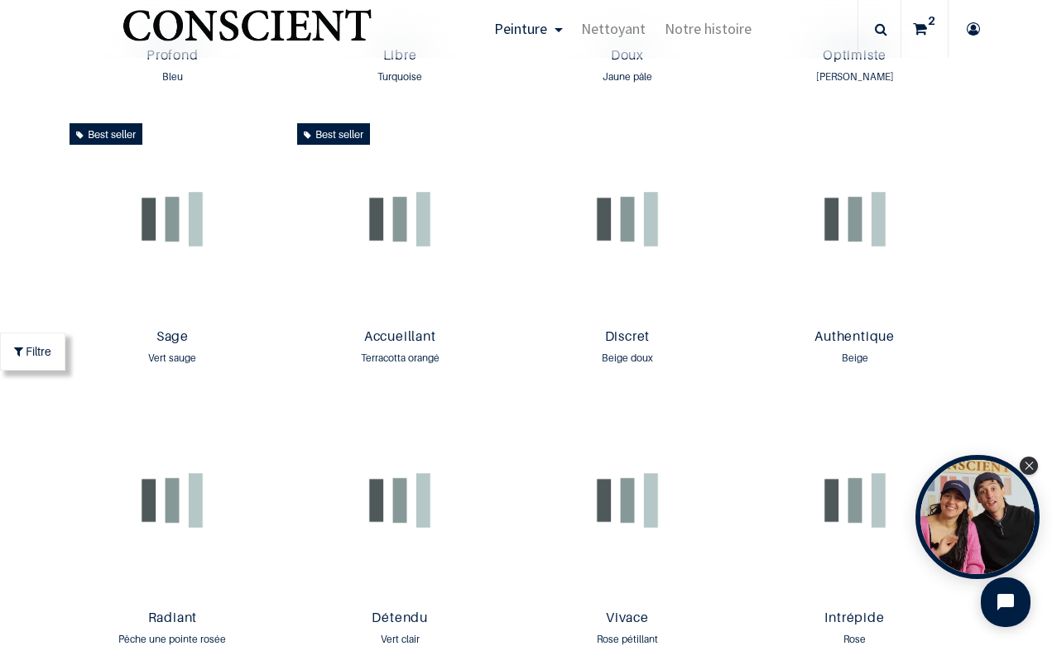
scroll to position [1348, 0]
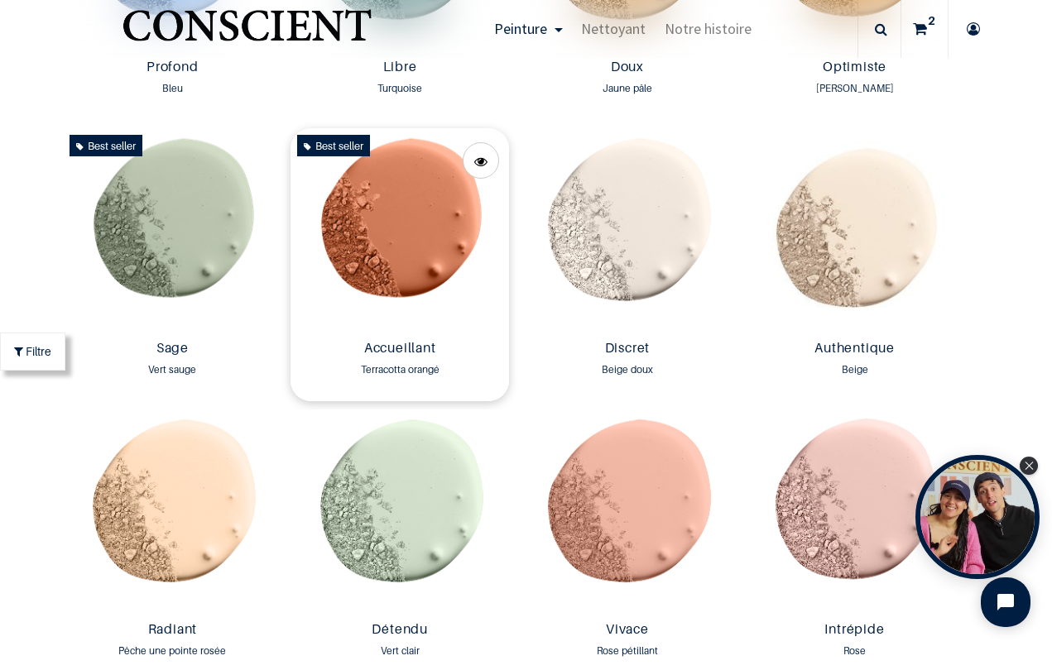
click at [402, 204] on img at bounding box center [399, 230] width 219 height 205
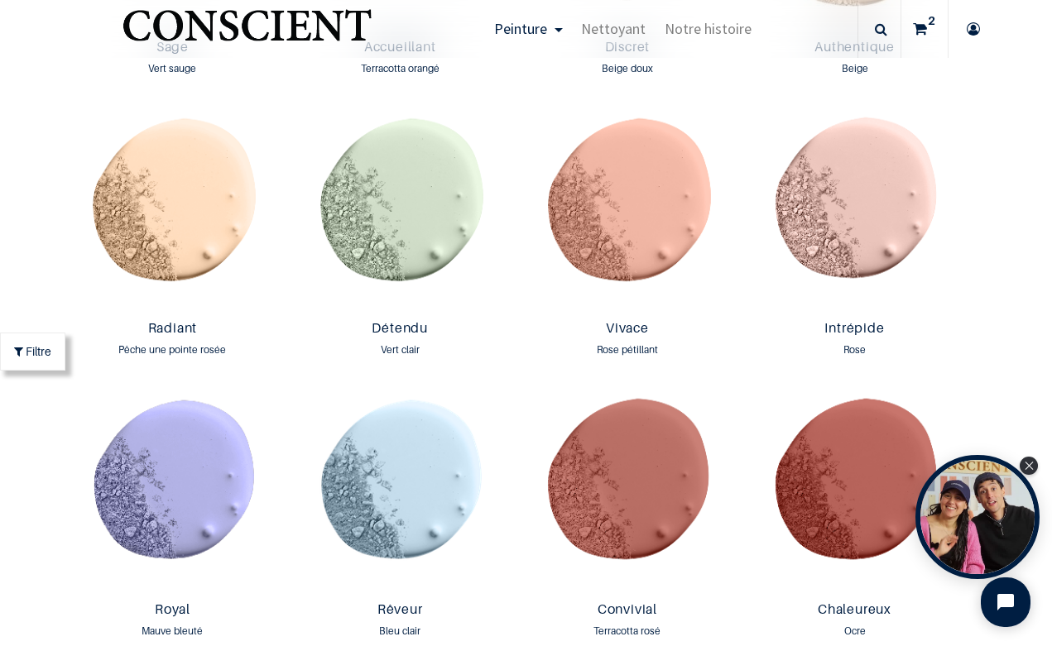
scroll to position [1653, 0]
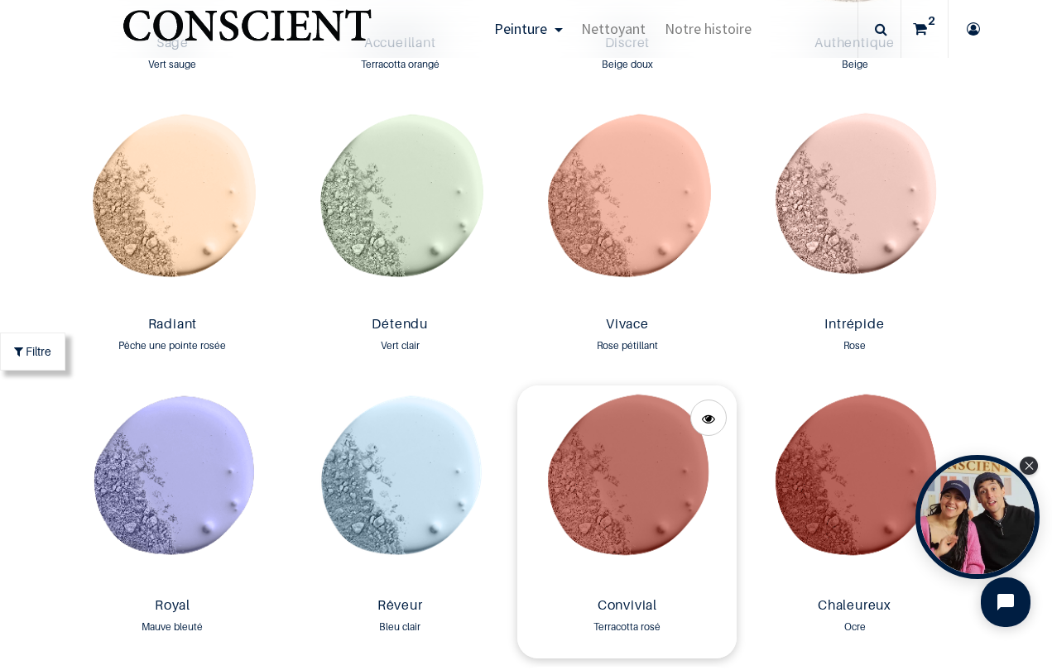
click at [651, 461] on img at bounding box center [626, 488] width 219 height 205
click at [969, 156] on div "45,00" at bounding box center [514, 663] width 922 height 2801
click at [976, 265] on div "Filtre All All Peinture Nettoyant 39 Product(s) Found Supprimer les Filtres :" at bounding box center [526, 667] width 947 height 2881
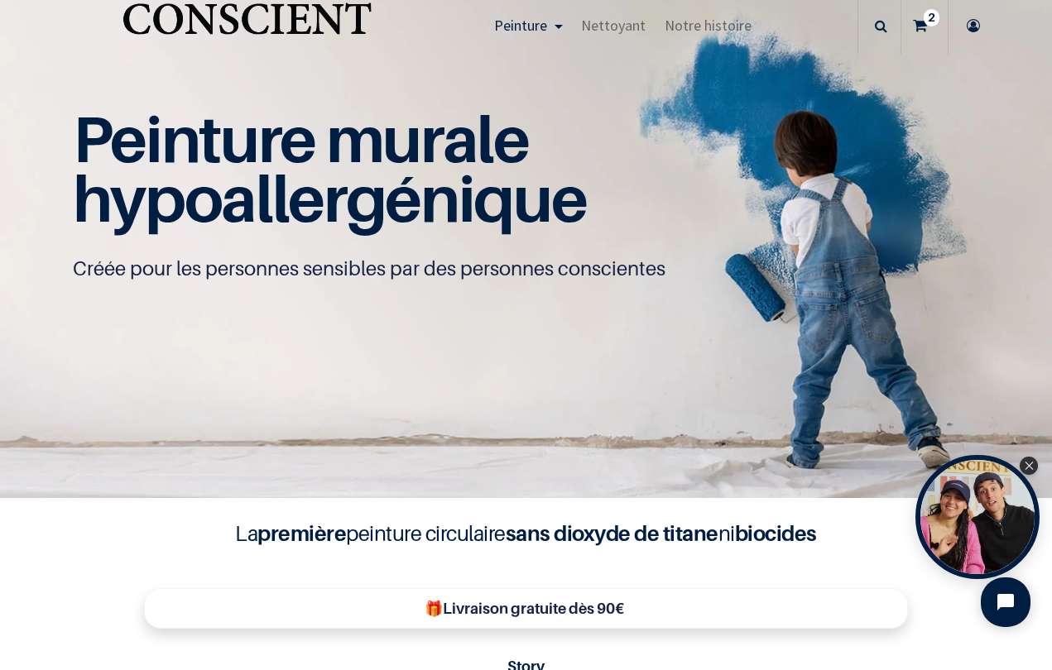
scroll to position [0, 0]
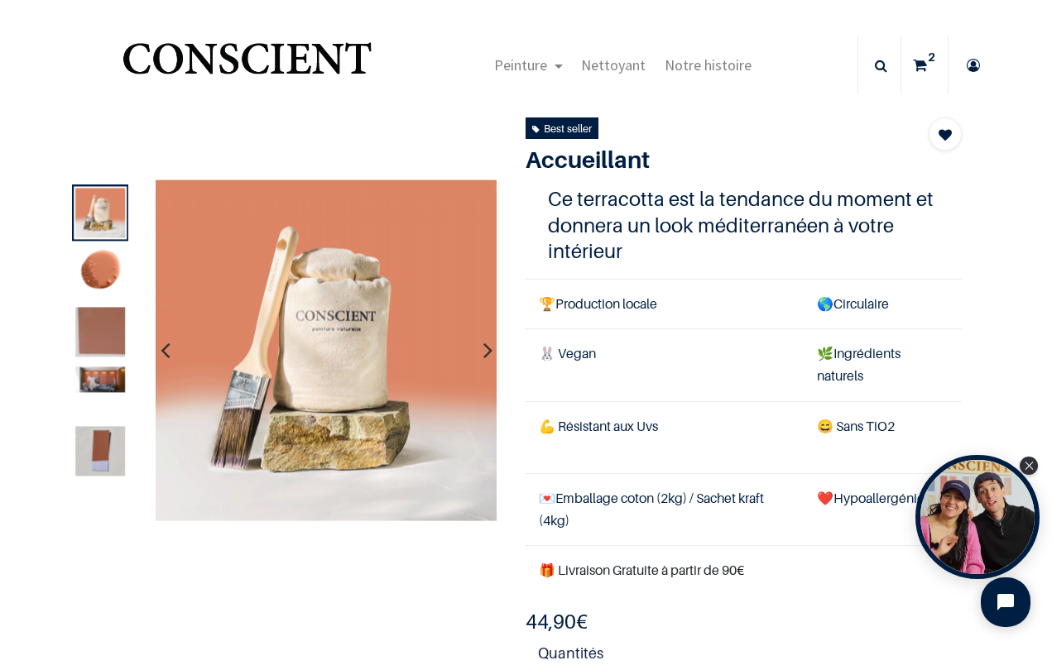
click at [98, 331] on img at bounding box center [101, 332] width 50 height 50
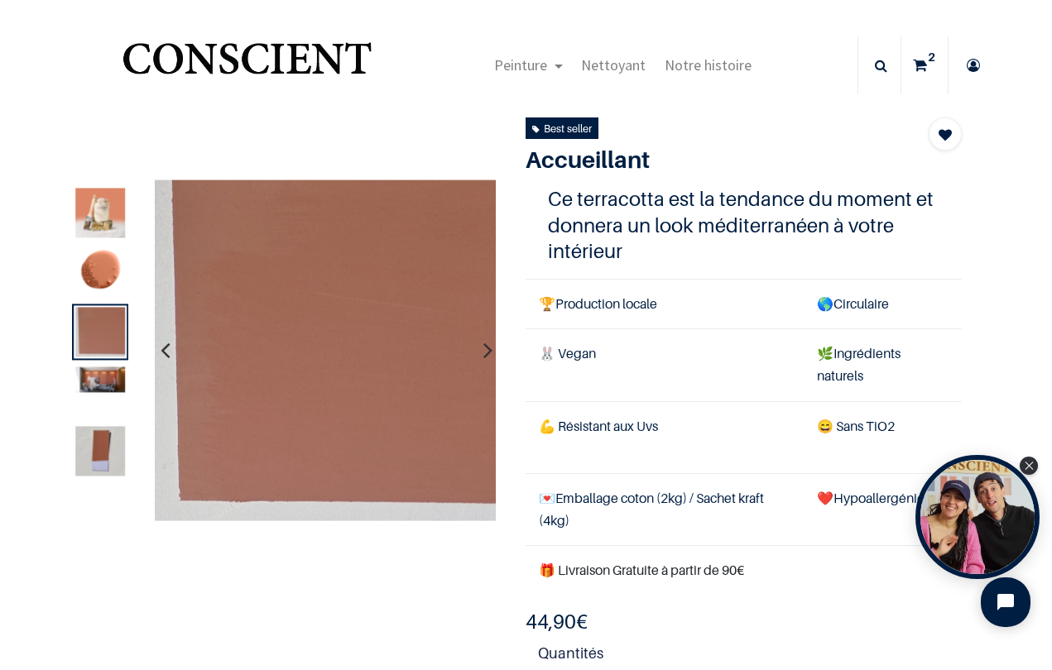
click at [485, 352] on icon "button" at bounding box center [487, 351] width 9 height 45
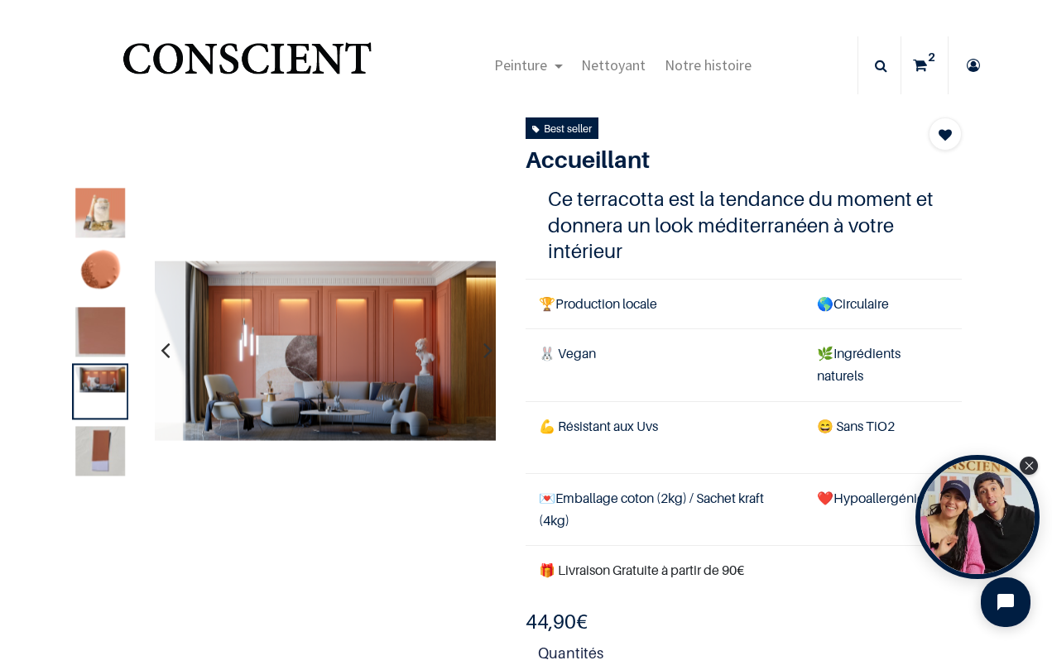
click at [103, 444] on img at bounding box center [101, 451] width 50 height 50
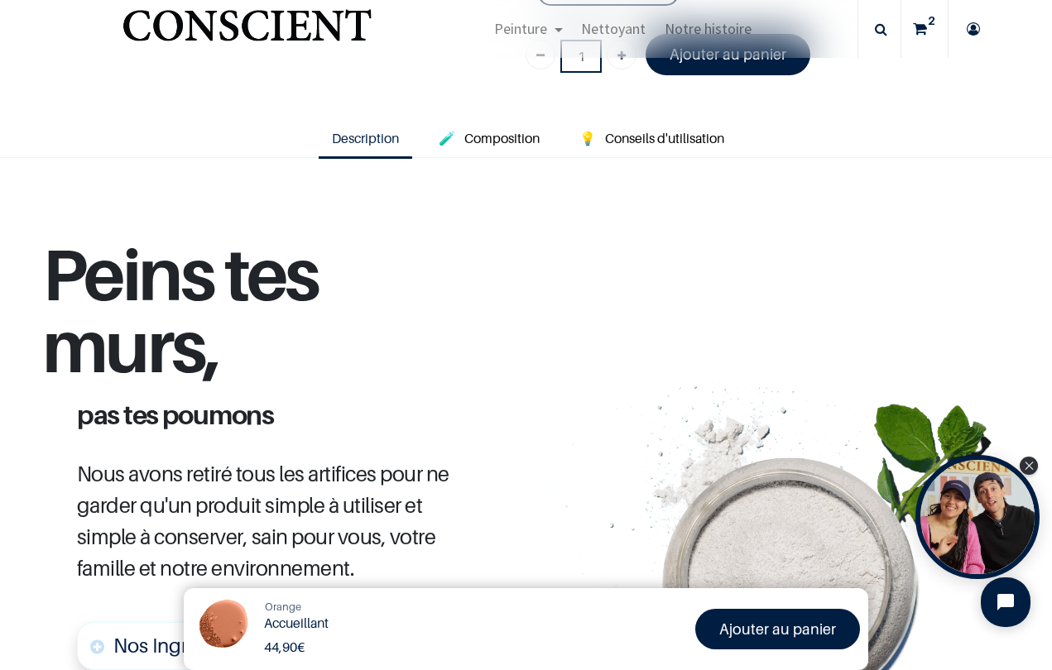
scroll to position [628, 0]
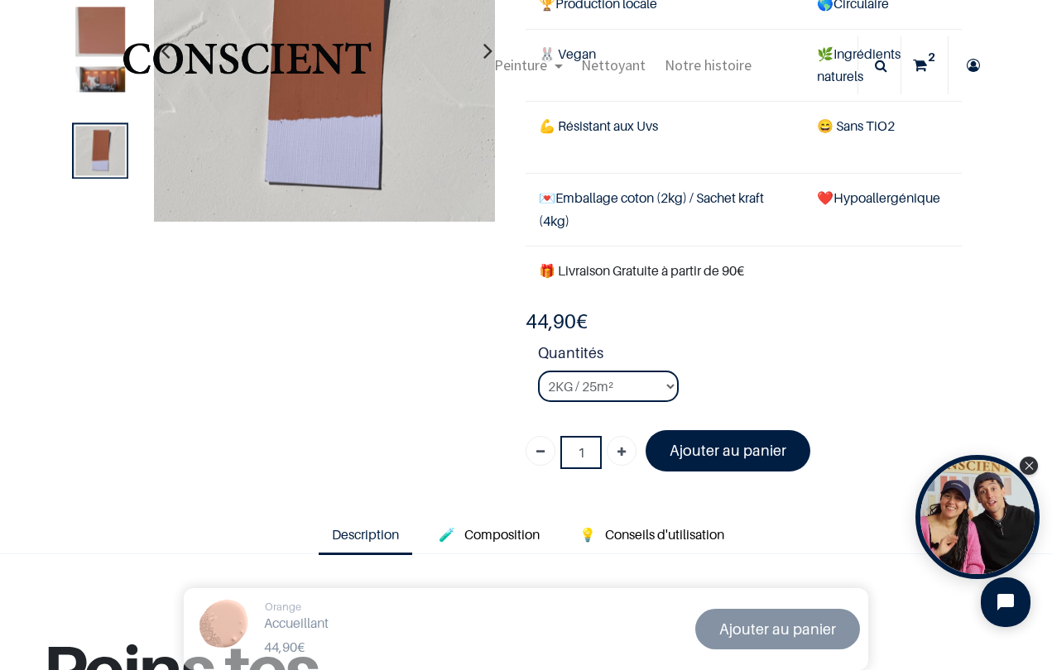
scroll to position [110, 0]
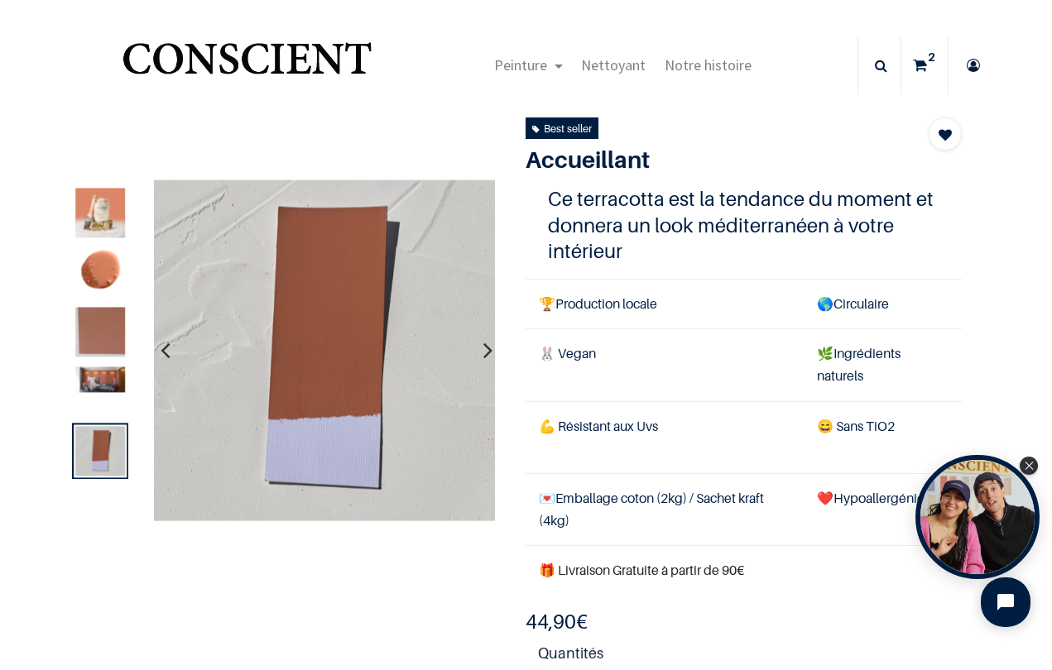
click at [101, 328] on img at bounding box center [101, 332] width 50 height 50
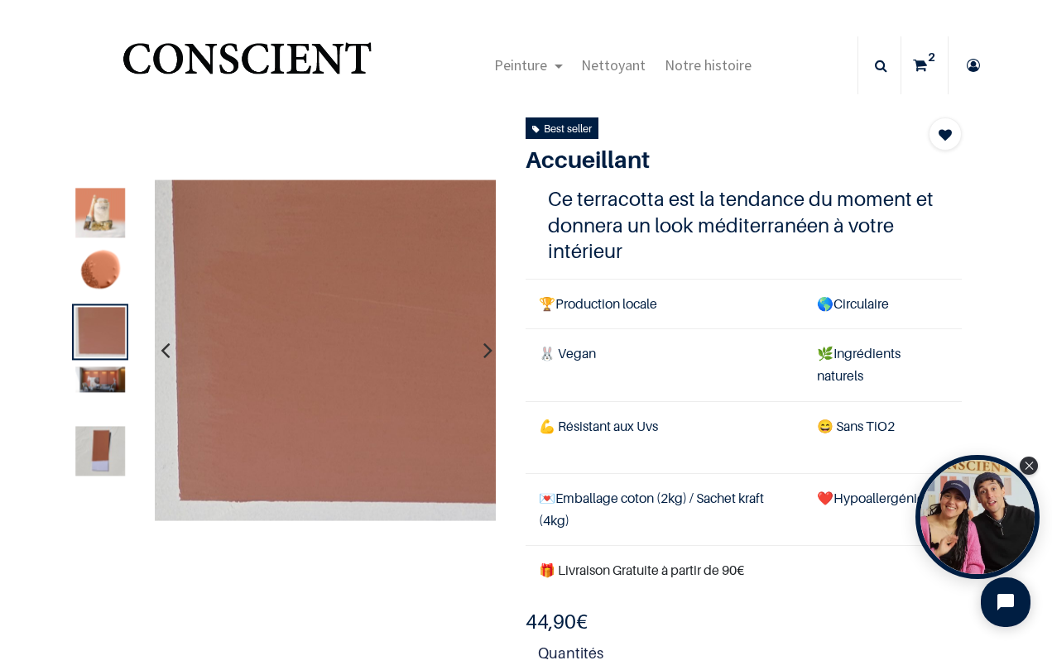
click at [105, 271] on img at bounding box center [101, 272] width 50 height 50
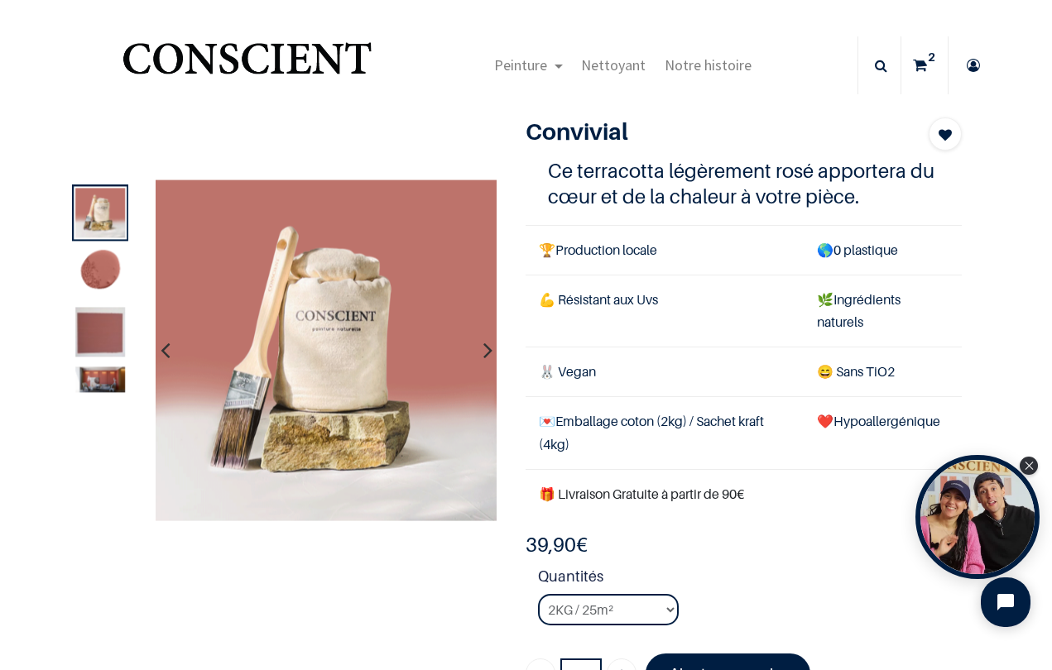
click at [95, 332] on img at bounding box center [101, 332] width 50 height 50
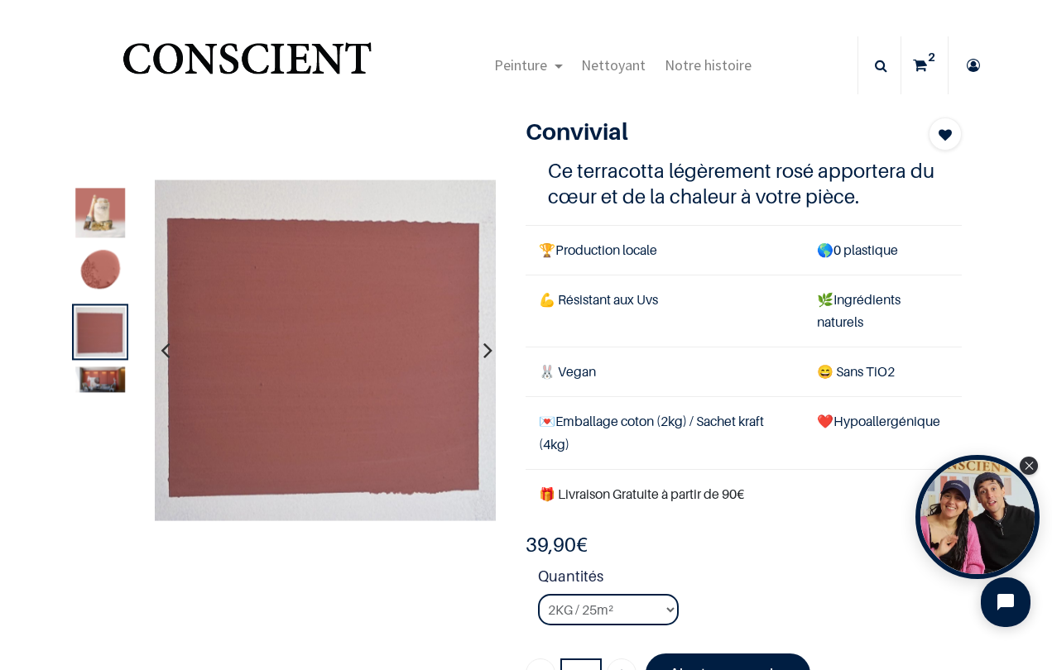
click at [490, 357] on icon "button" at bounding box center [487, 351] width 9 height 45
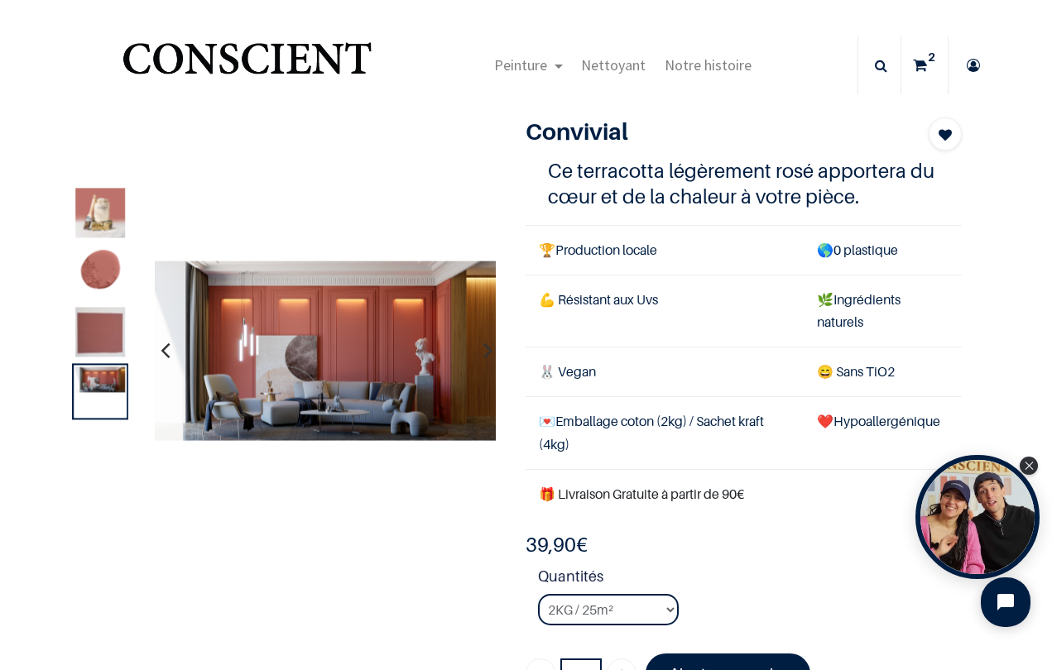
click at [490, 357] on icon "button" at bounding box center [487, 351] width 9 height 45
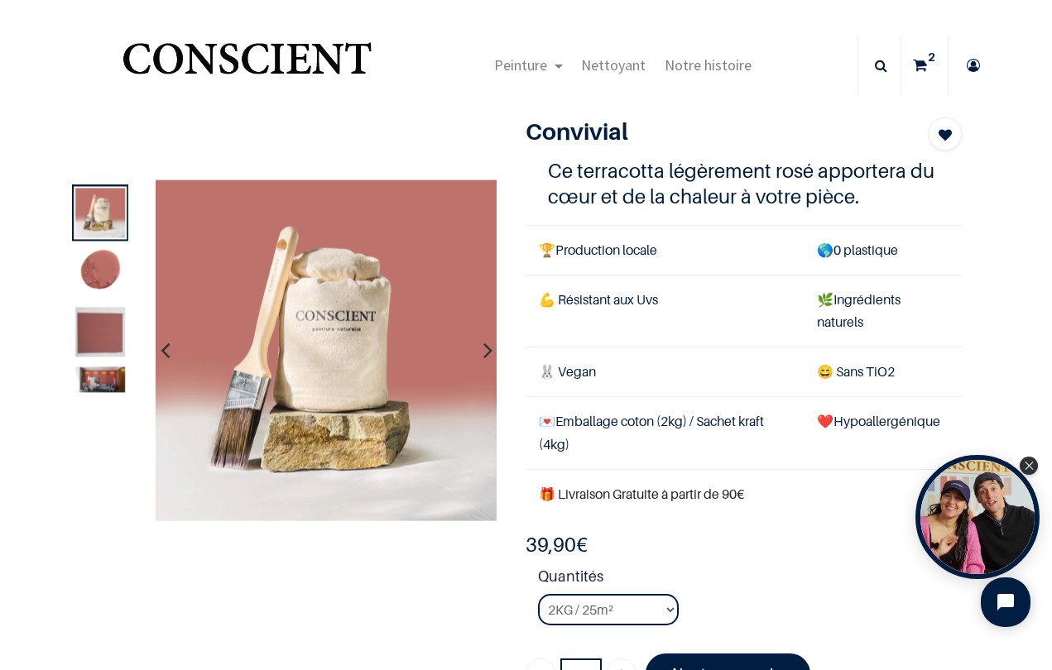
click at [490, 357] on icon "button" at bounding box center [487, 351] width 9 height 45
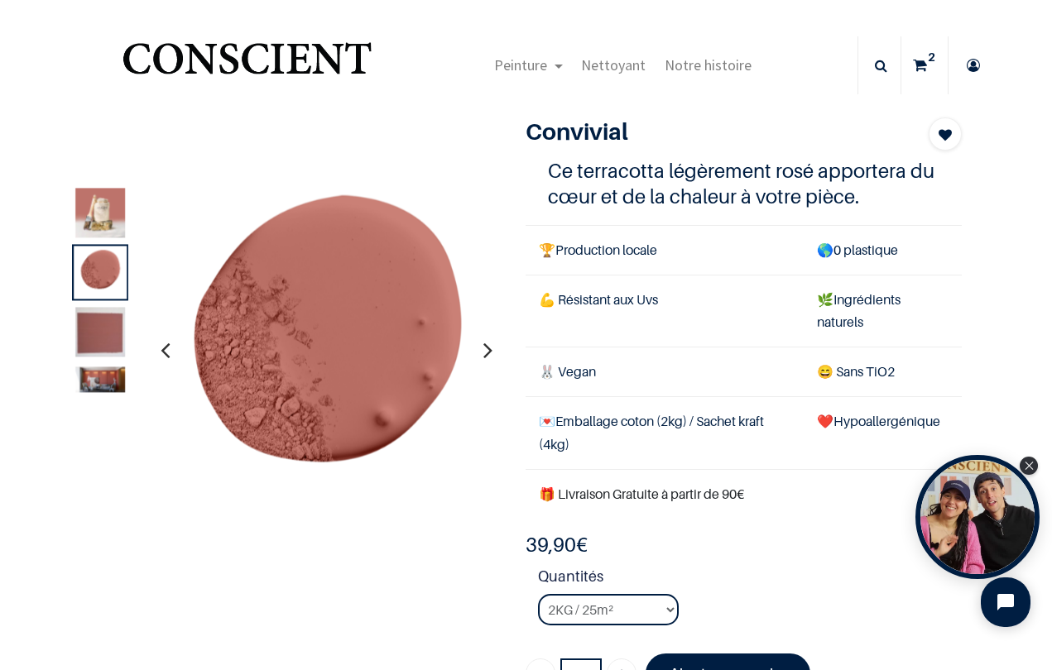
click at [490, 357] on icon "button" at bounding box center [487, 351] width 9 height 45
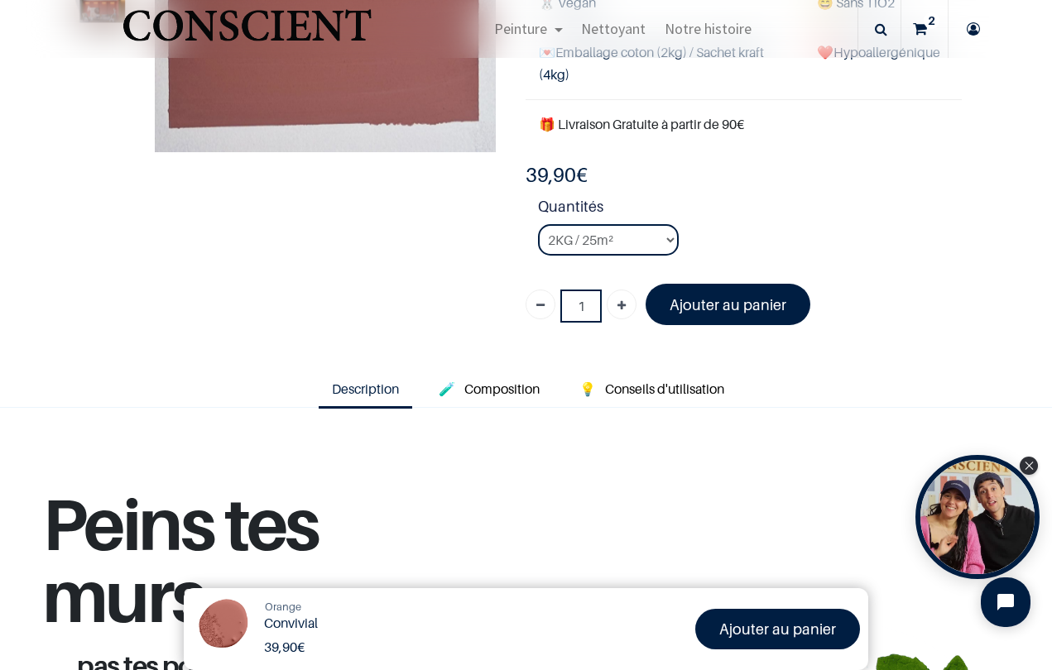
scroll to position [99, 0]
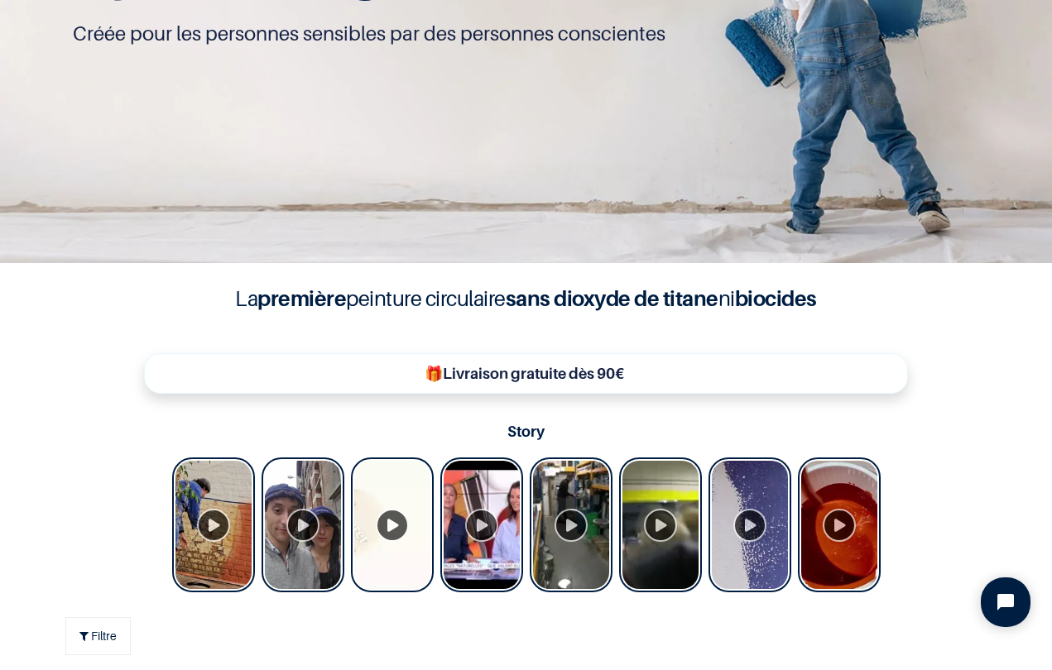
scroll to position [314, 0]
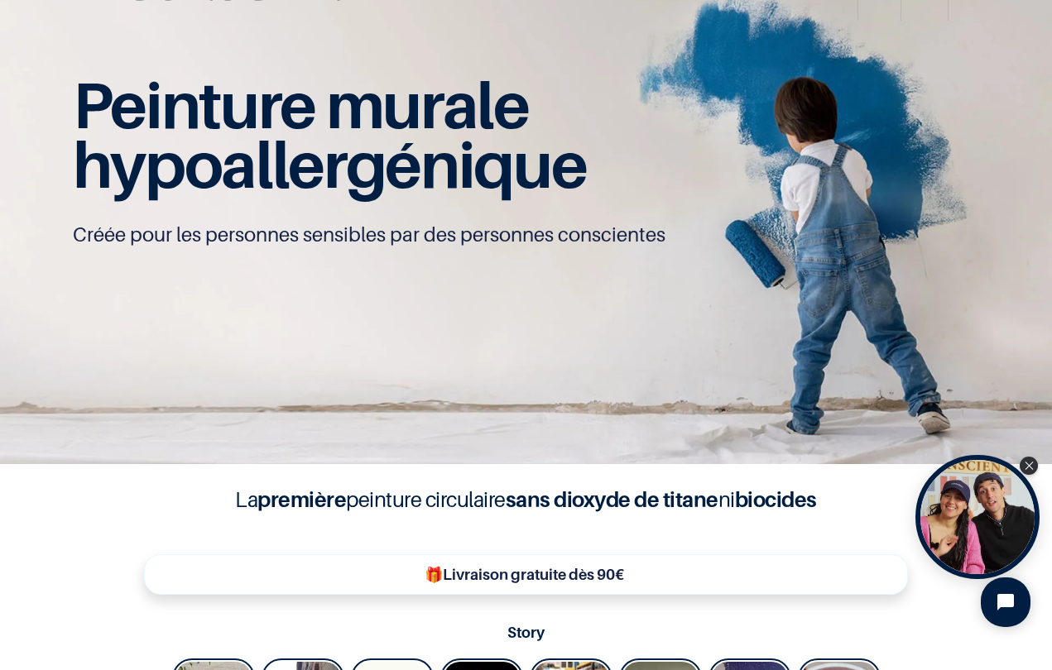
scroll to position [1, 0]
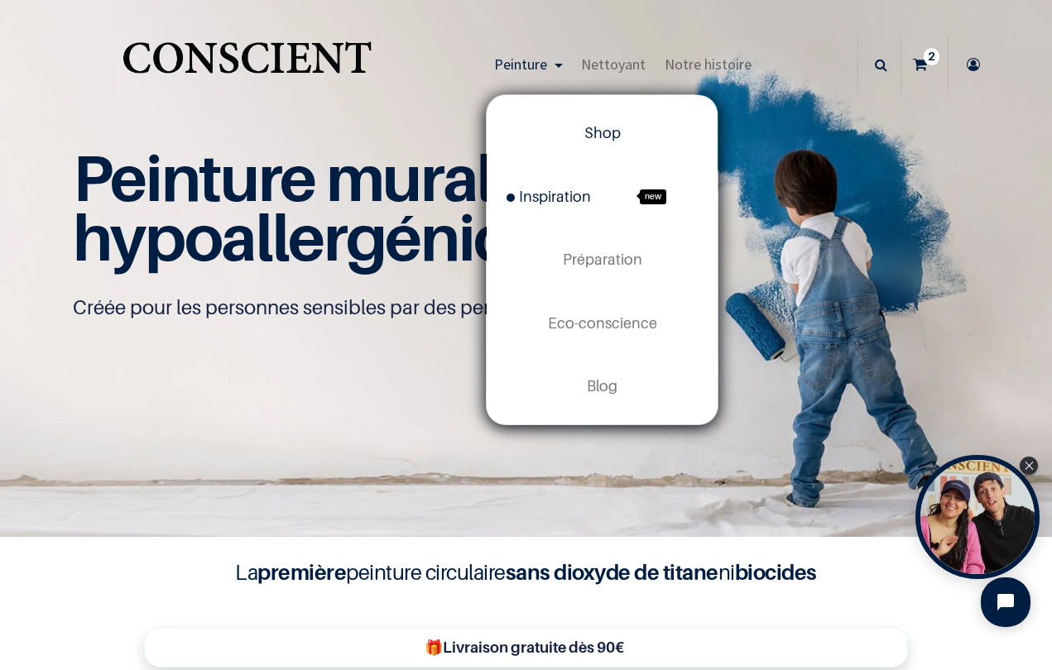
click at [567, 199] on span "Inspiration" at bounding box center [548, 196] width 84 height 17
click at [602, 135] on span "Shop" at bounding box center [602, 132] width 36 height 17
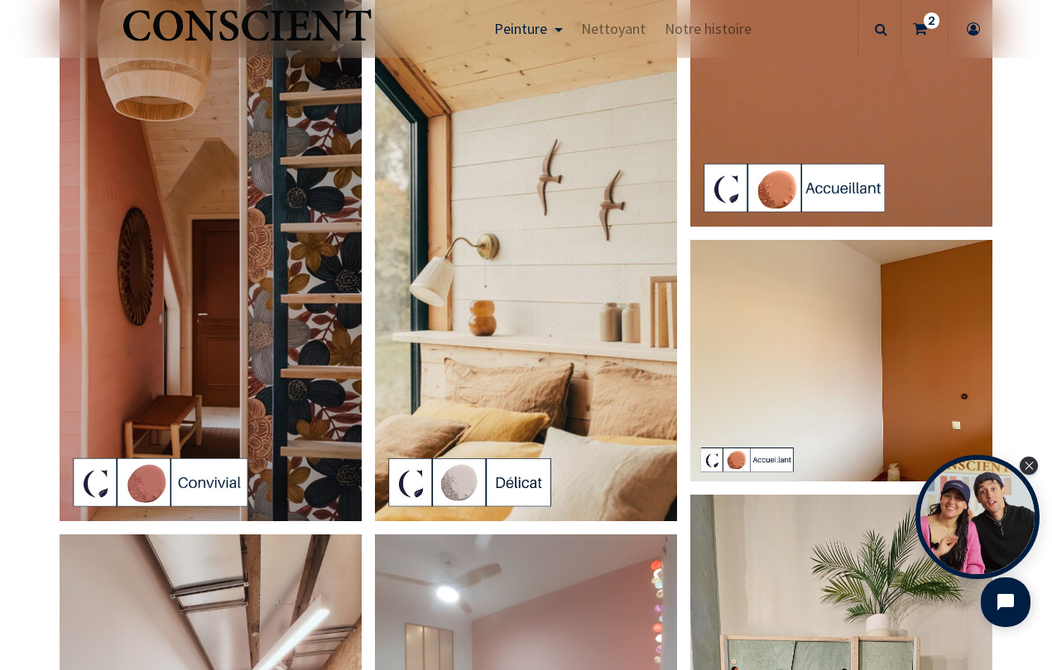
scroll to position [2740, 0]
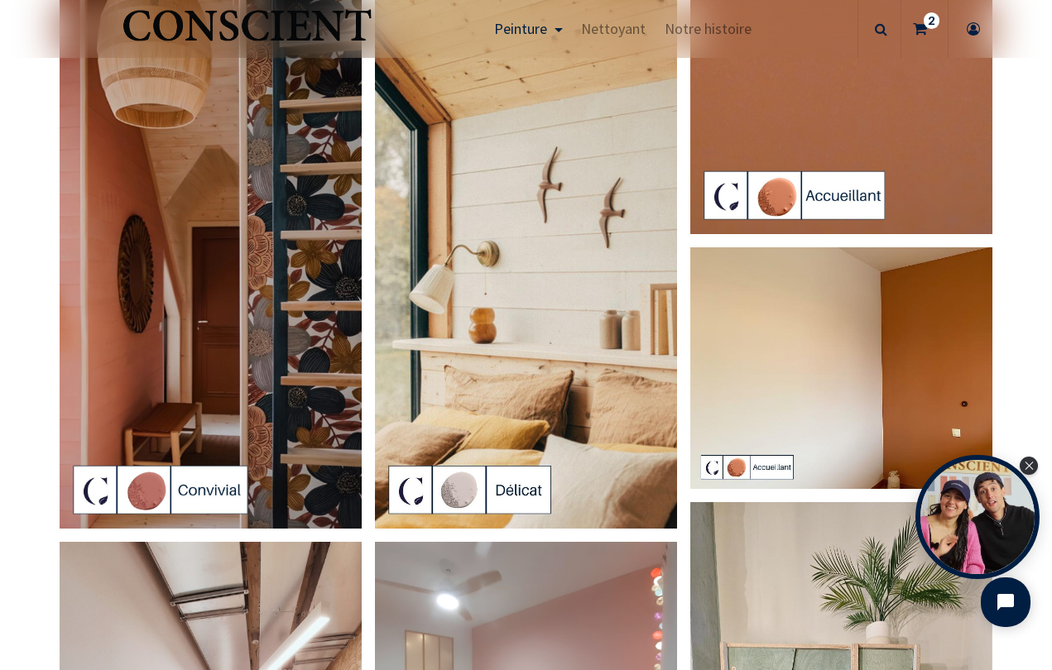
click at [881, 383] on img at bounding box center [841, 368] width 302 height 242
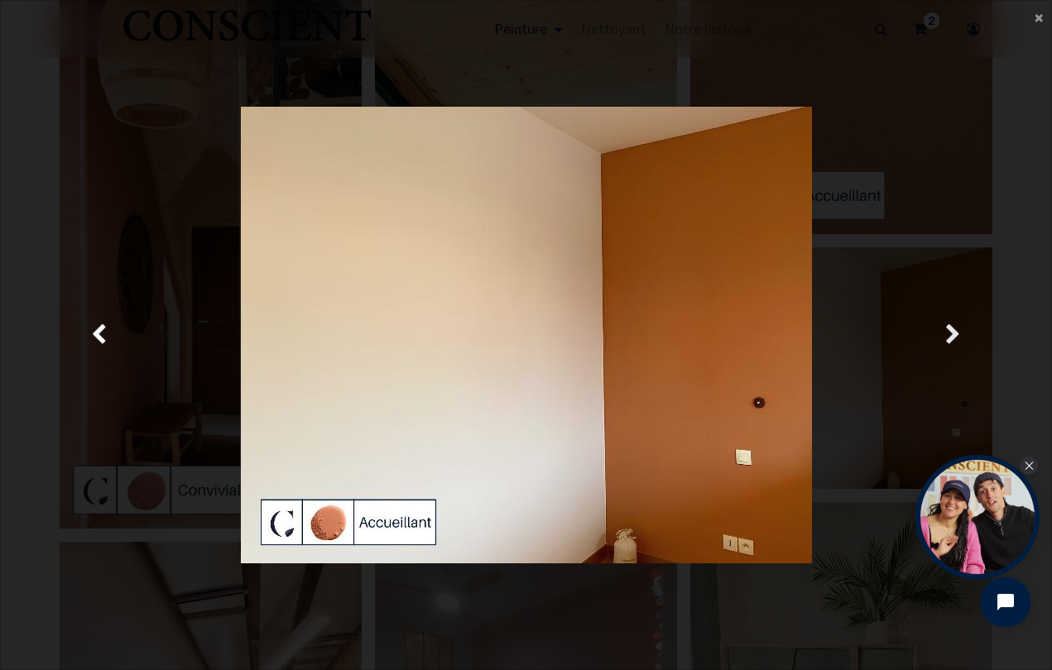
click at [952, 333] on span "Suivante" at bounding box center [953, 335] width 16 height 32
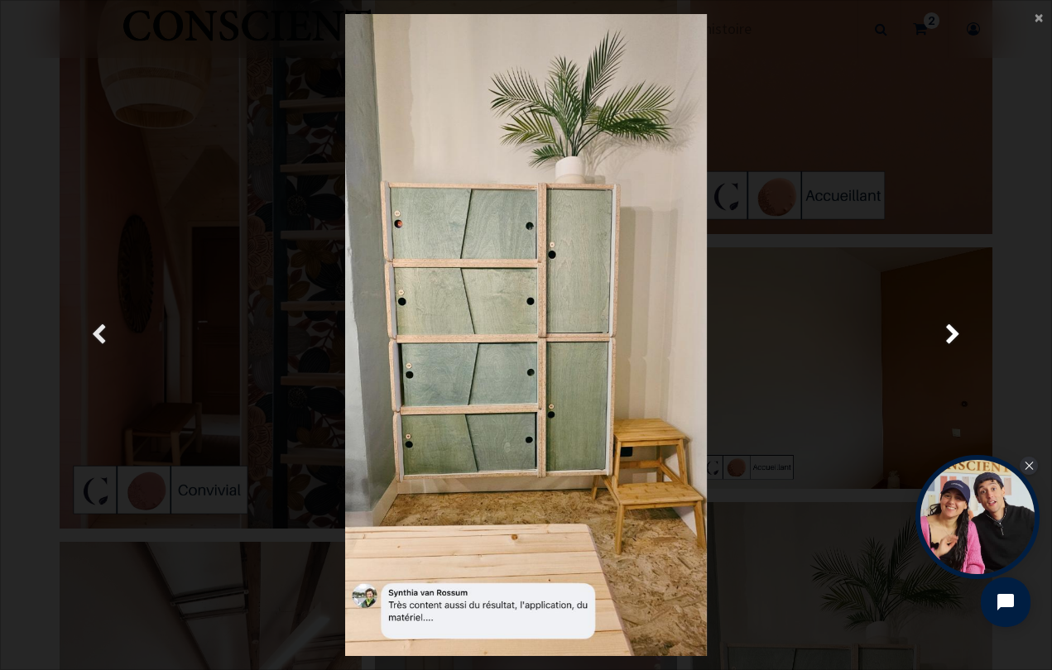
click at [108, 331] on link "Précedent" at bounding box center [99, 335] width 151 height 642
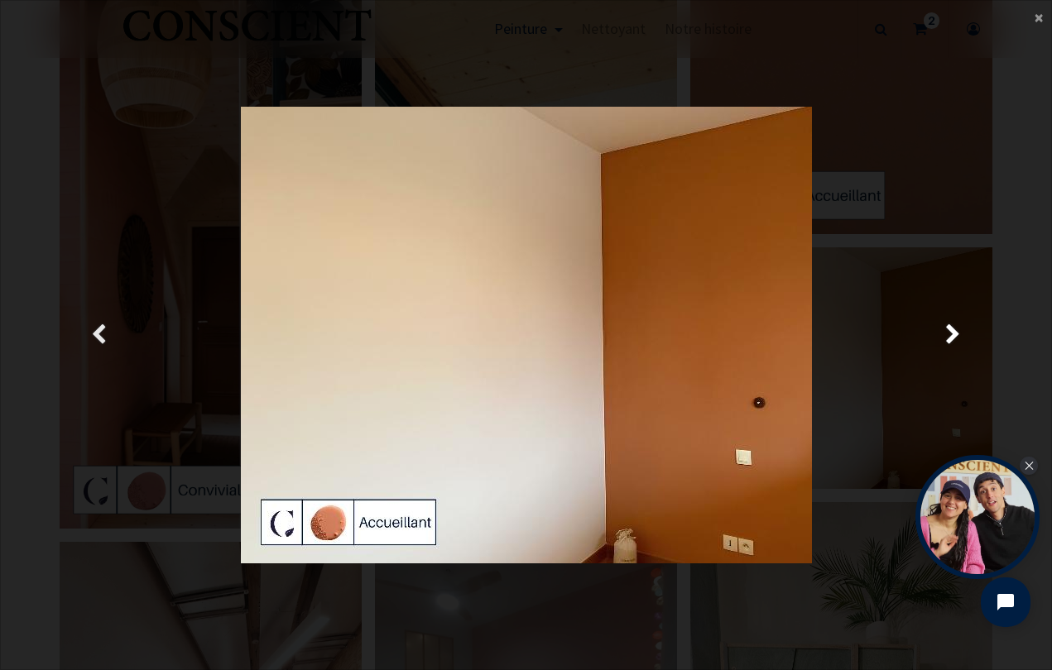
click at [101, 332] on span "Précedent" at bounding box center [99, 335] width 16 height 32
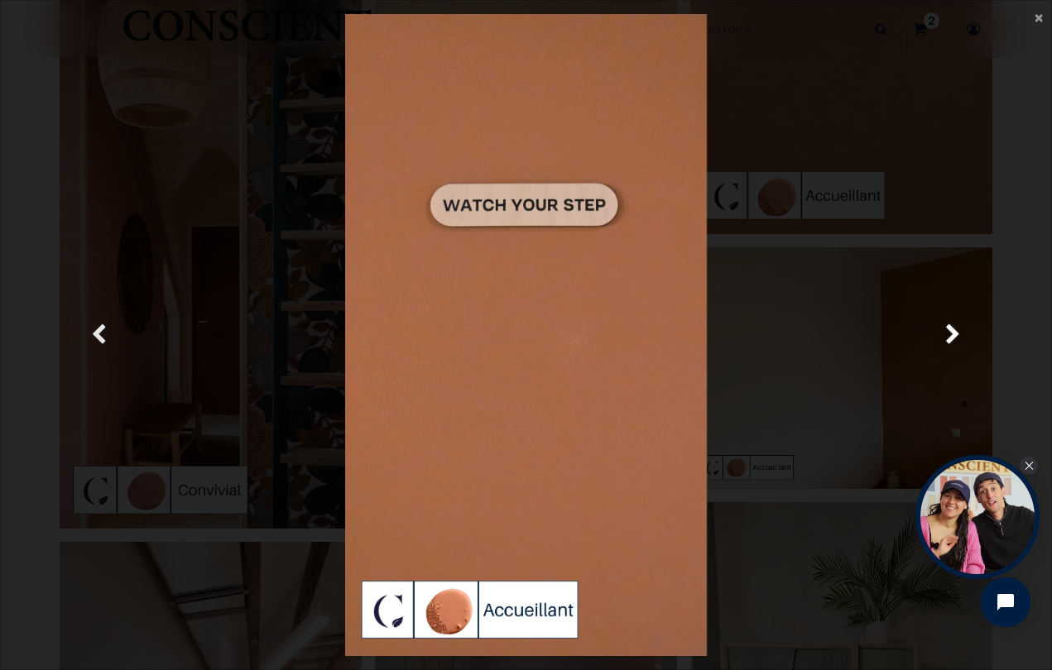
click at [101, 337] on span "Précedent" at bounding box center [99, 335] width 16 height 32
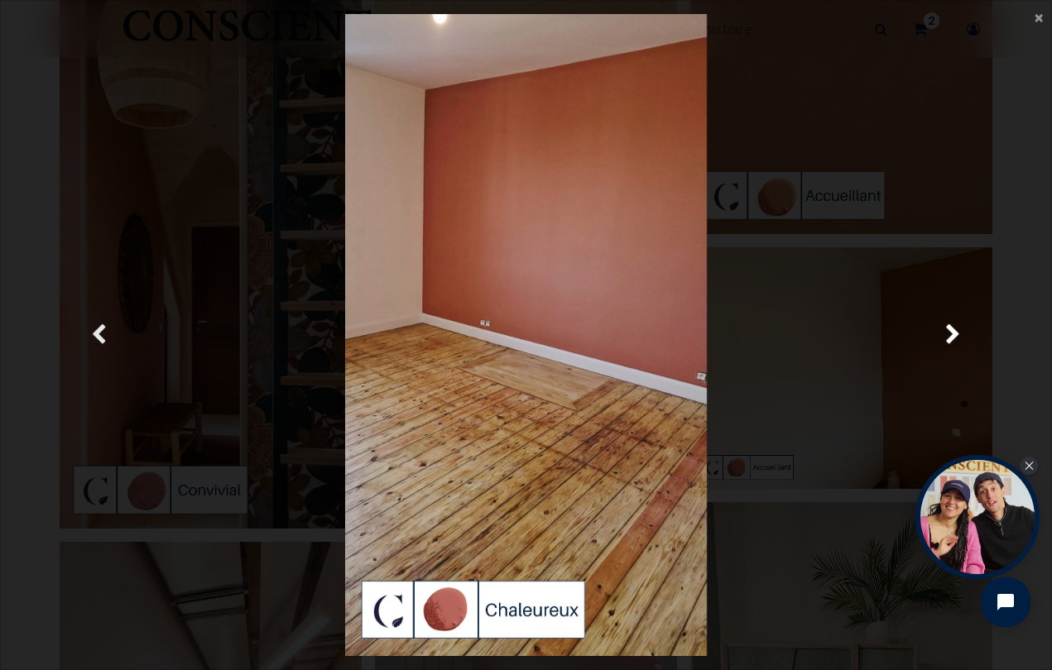
click at [103, 332] on span "Précedent" at bounding box center [99, 335] width 16 height 32
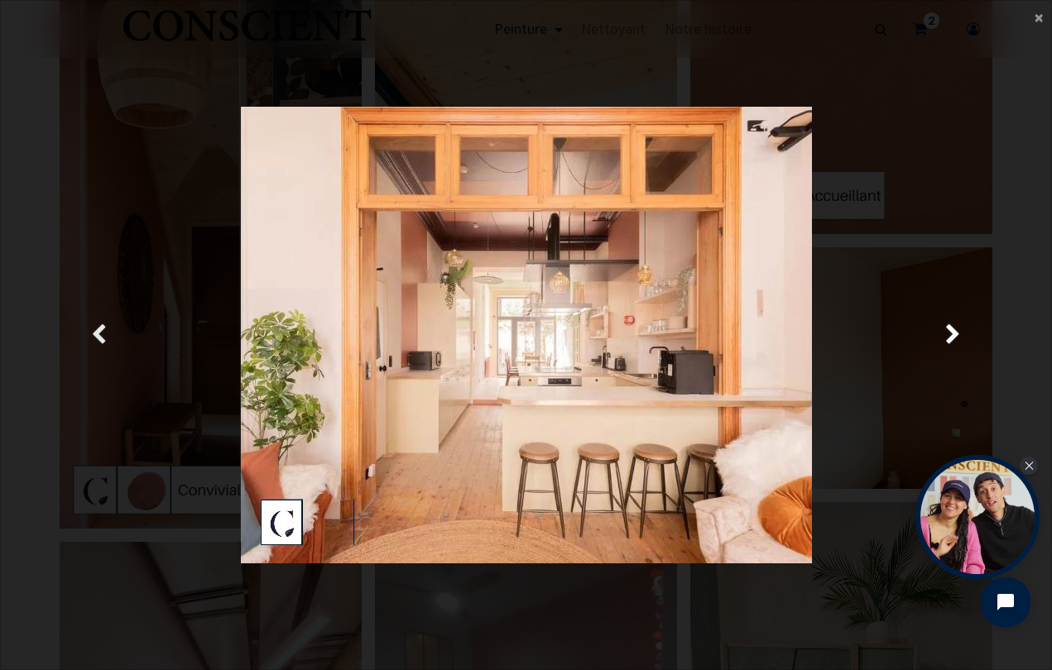
click at [103, 332] on span "Précedent" at bounding box center [99, 335] width 16 height 32
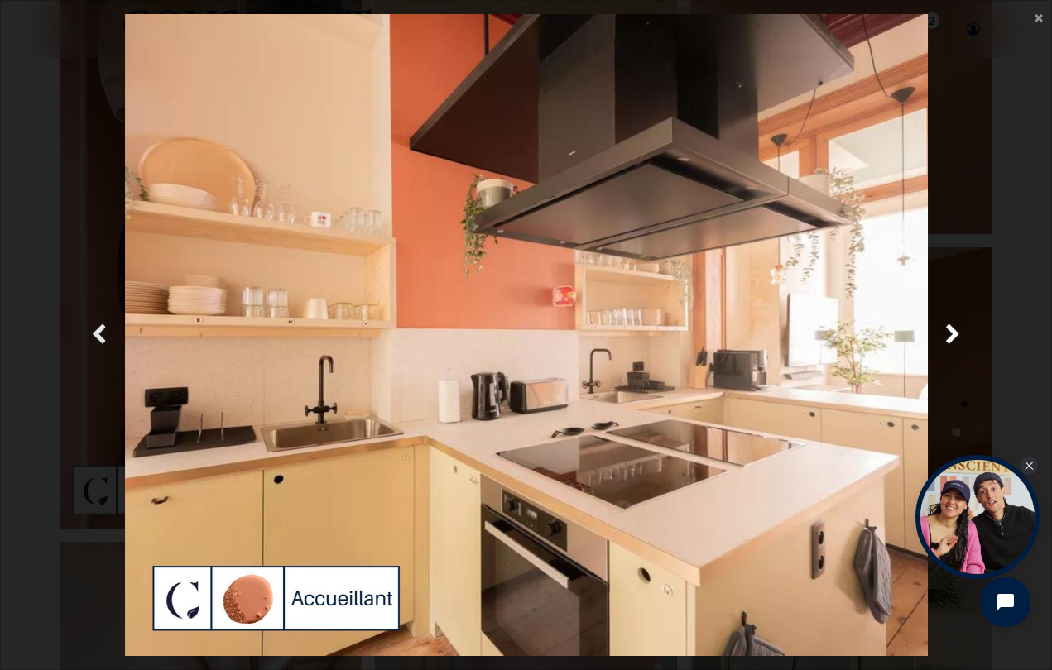
click at [103, 331] on span "Précedent" at bounding box center [99, 335] width 16 height 32
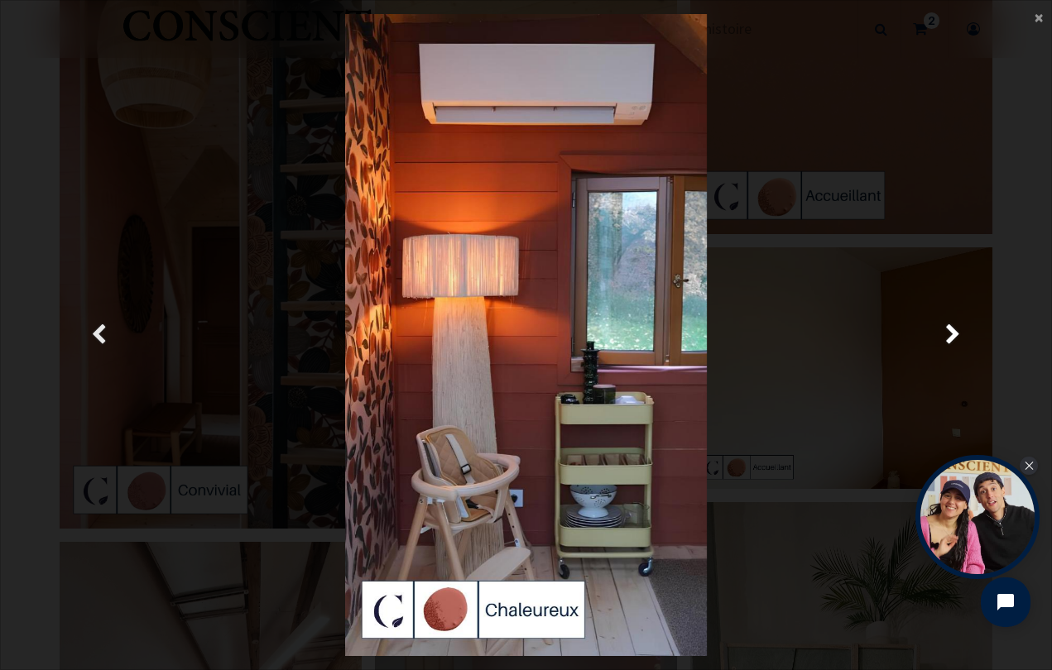
click at [103, 331] on span "Précedent" at bounding box center [99, 335] width 16 height 32
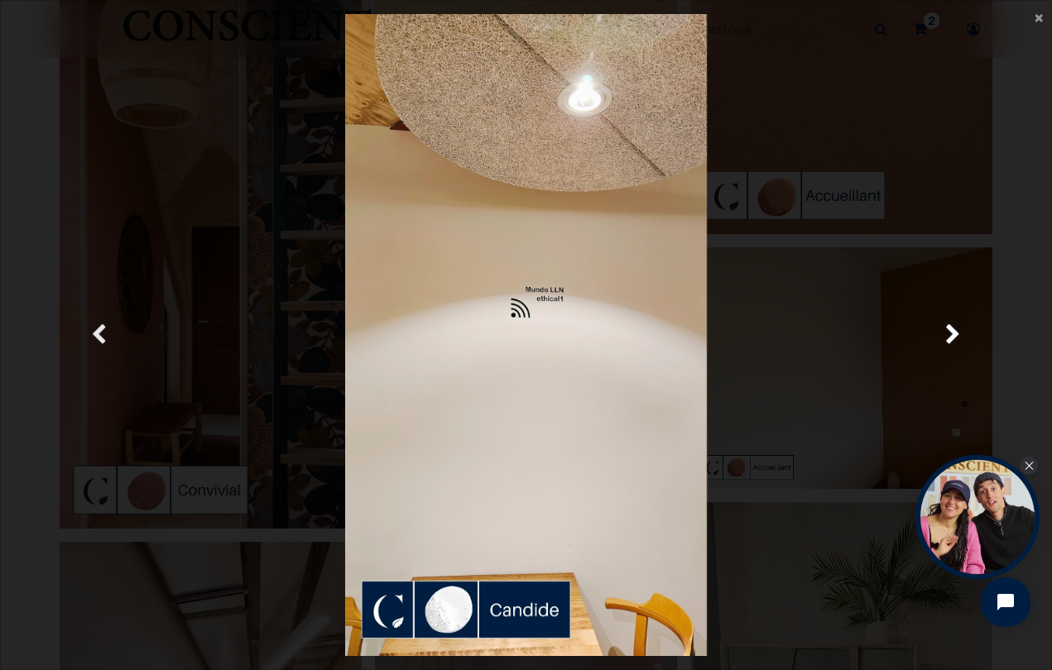
click at [103, 331] on span "Précedent" at bounding box center [99, 335] width 16 height 32
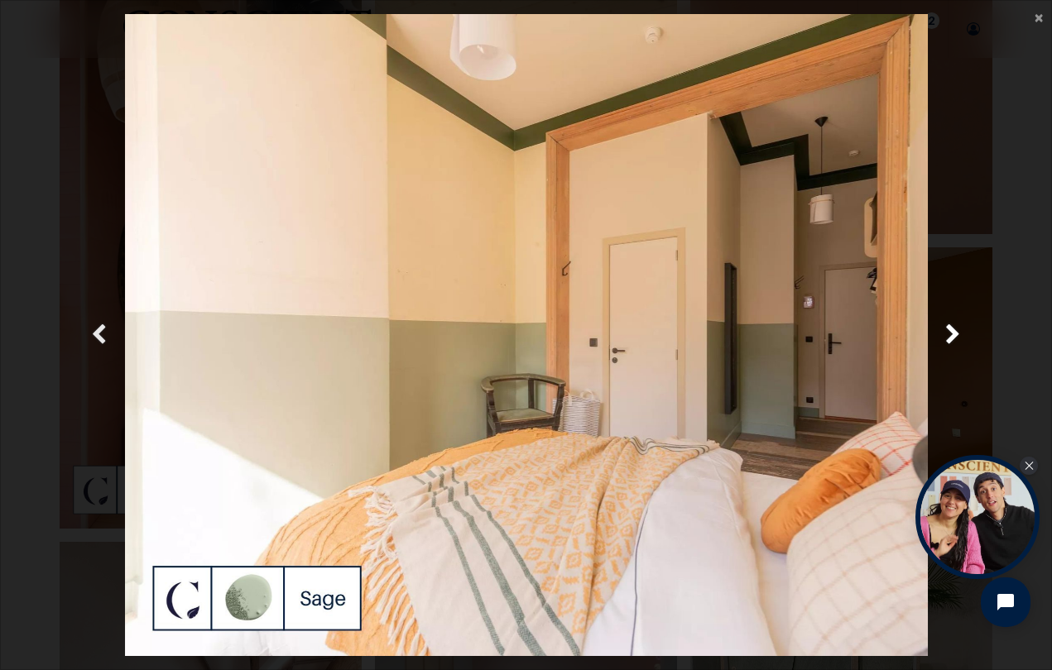
click at [103, 331] on span "Précedent" at bounding box center [99, 335] width 16 height 32
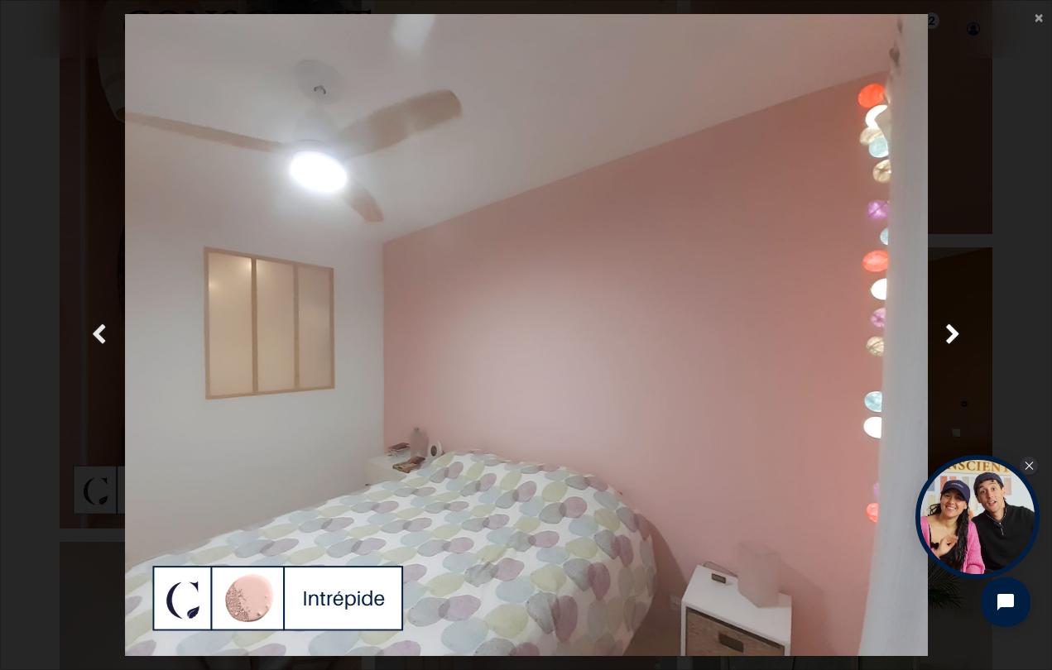
click at [103, 331] on span "Précedent" at bounding box center [99, 335] width 16 height 32
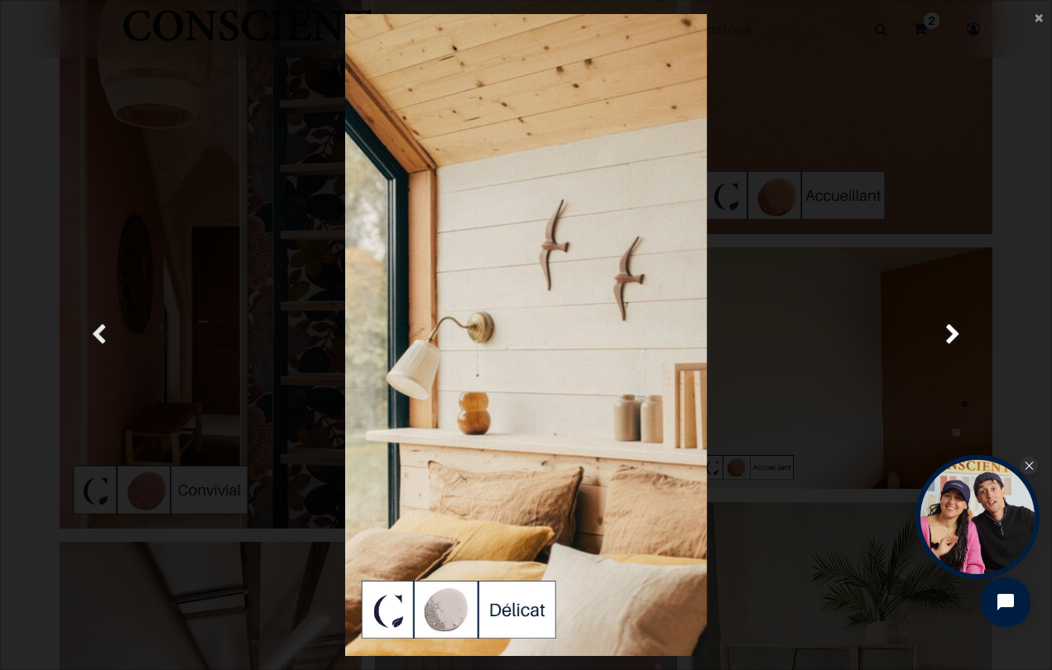
click at [103, 331] on span "Précedent" at bounding box center [99, 335] width 16 height 32
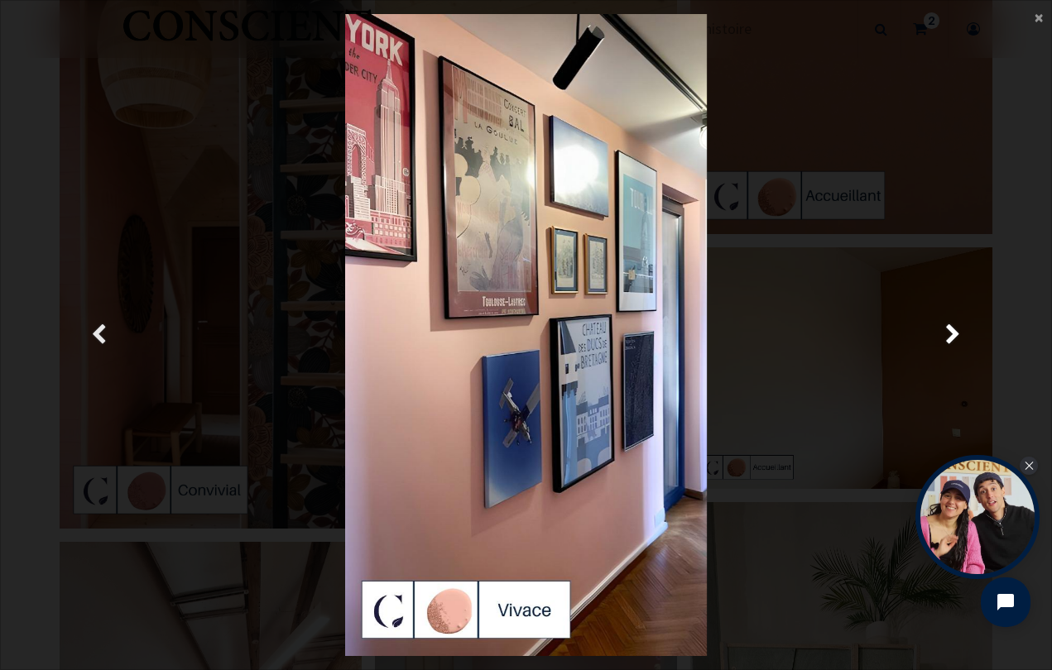
click at [103, 331] on span "Précedent" at bounding box center [99, 335] width 16 height 32
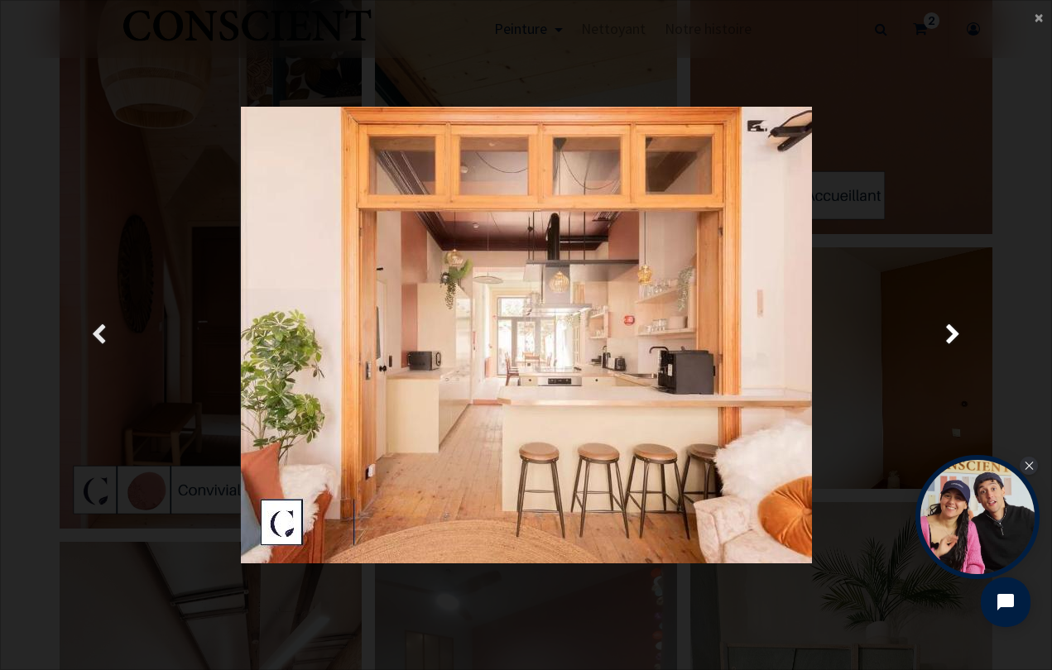
click at [103, 331] on span "Précedent" at bounding box center [99, 335] width 16 height 32
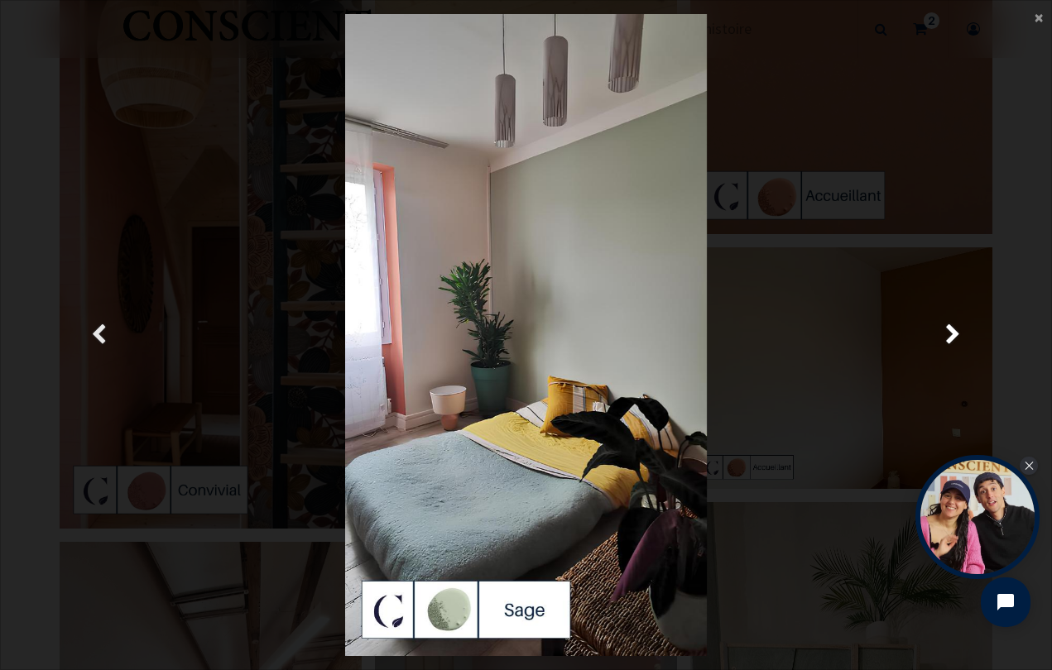
click at [103, 331] on span "Précedent" at bounding box center [99, 335] width 16 height 32
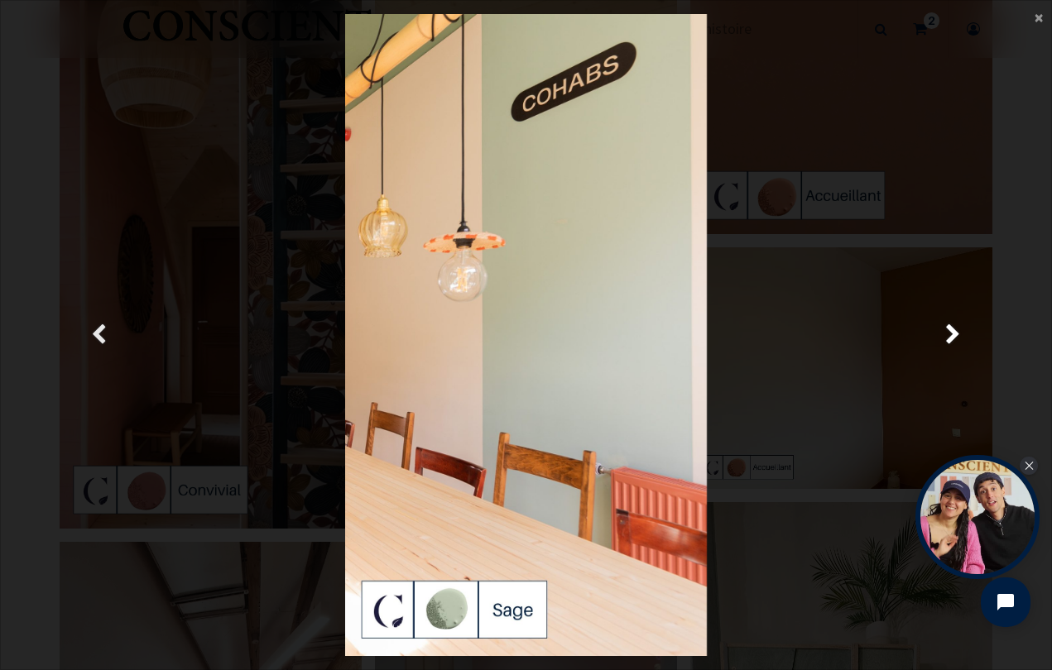
click at [103, 331] on span "Précedent" at bounding box center [99, 335] width 16 height 32
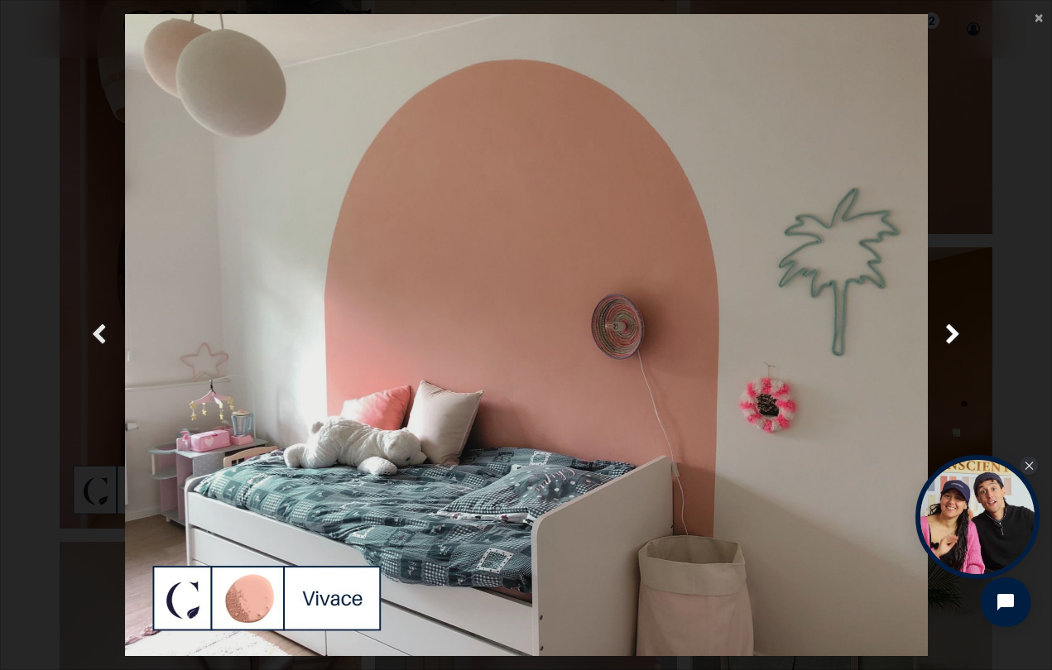
click at [103, 331] on span "Précedent" at bounding box center [99, 335] width 16 height 32
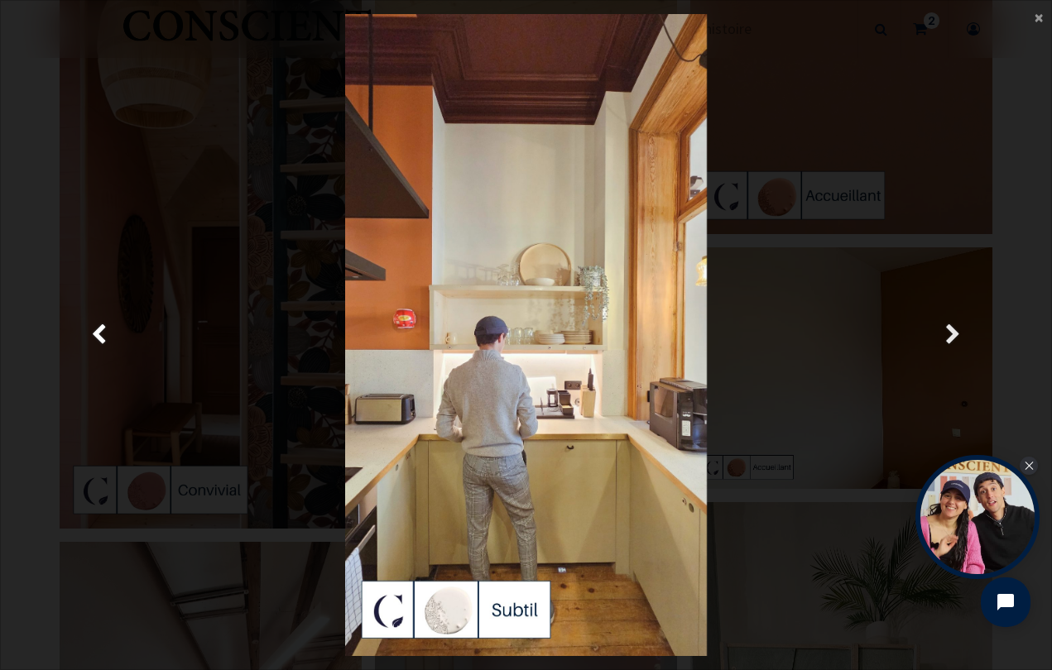
click at [959, 336] on span "Suivante" at bounding box center [953, 335] width 16 height 32
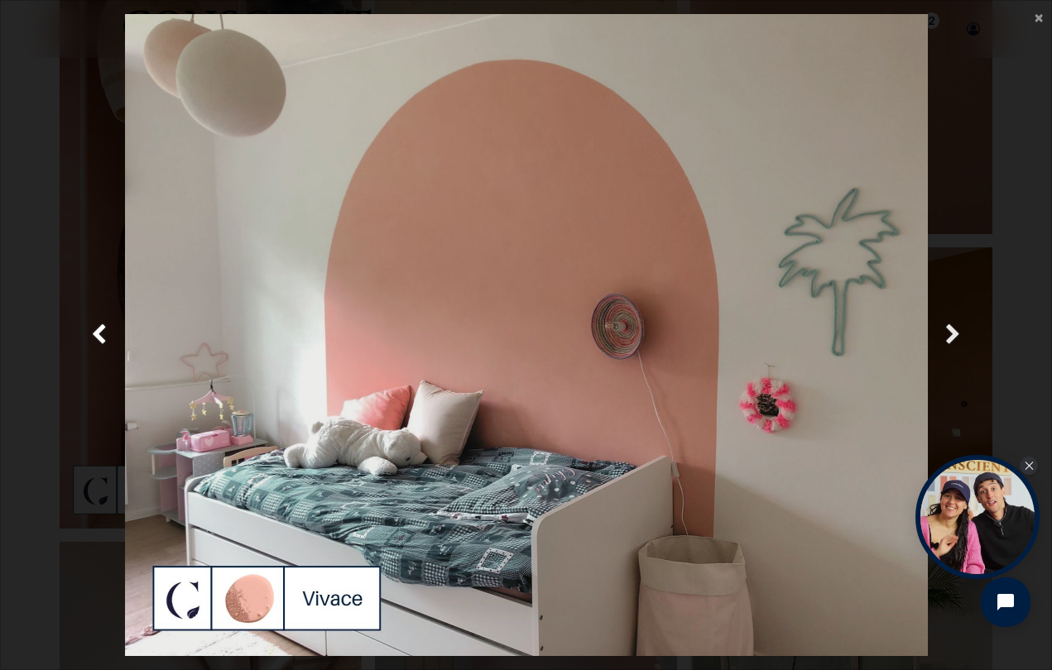
click at [960, 339] on span "Suivante" at bounding box center [953, 335] width 16 height 32
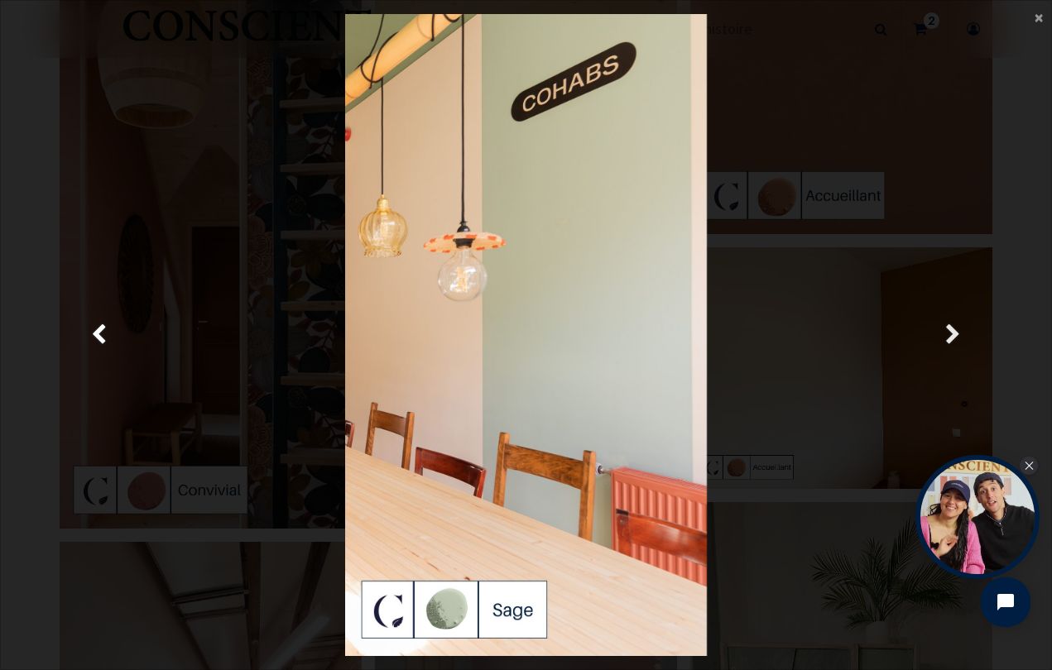
click at [960, 339] on span "Suivante" at bounding box center [953, 335] width 16 height 32
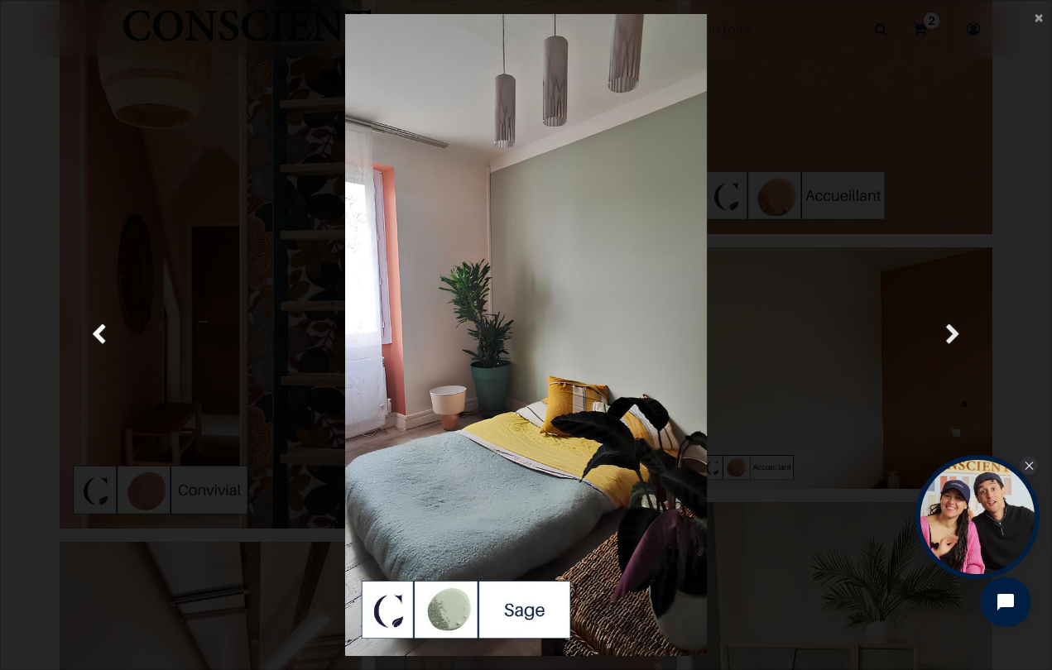
click at [960, 340] on span "Suivante" at bounding box center [953, 335] width 16 height 32
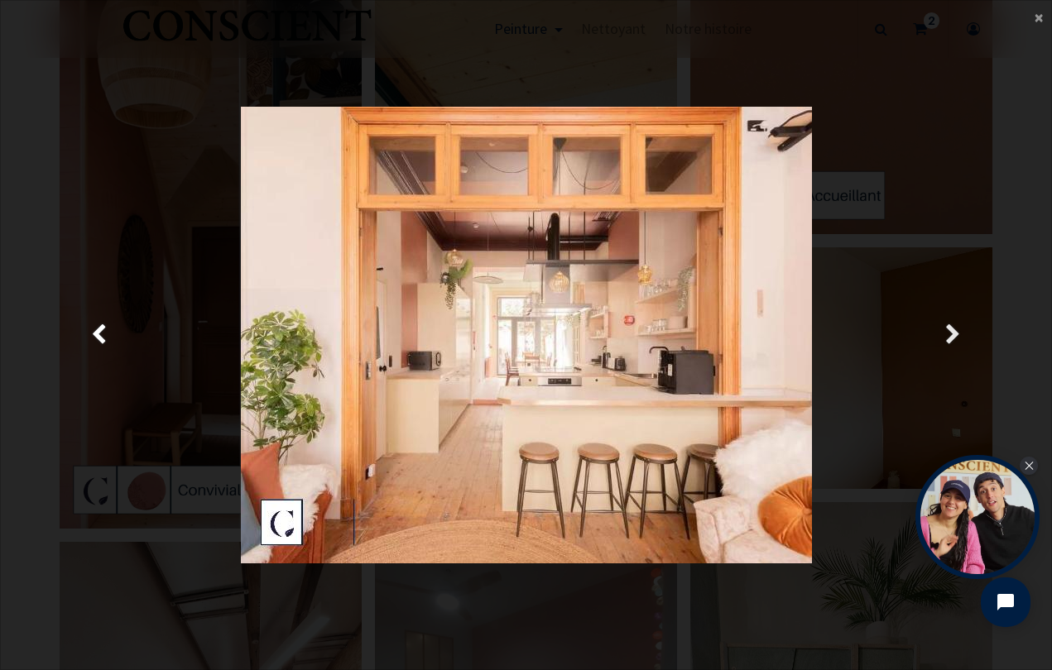
click at [960, 340] on span "Suivante" at bounding box center [953, 335] width 16 height 32
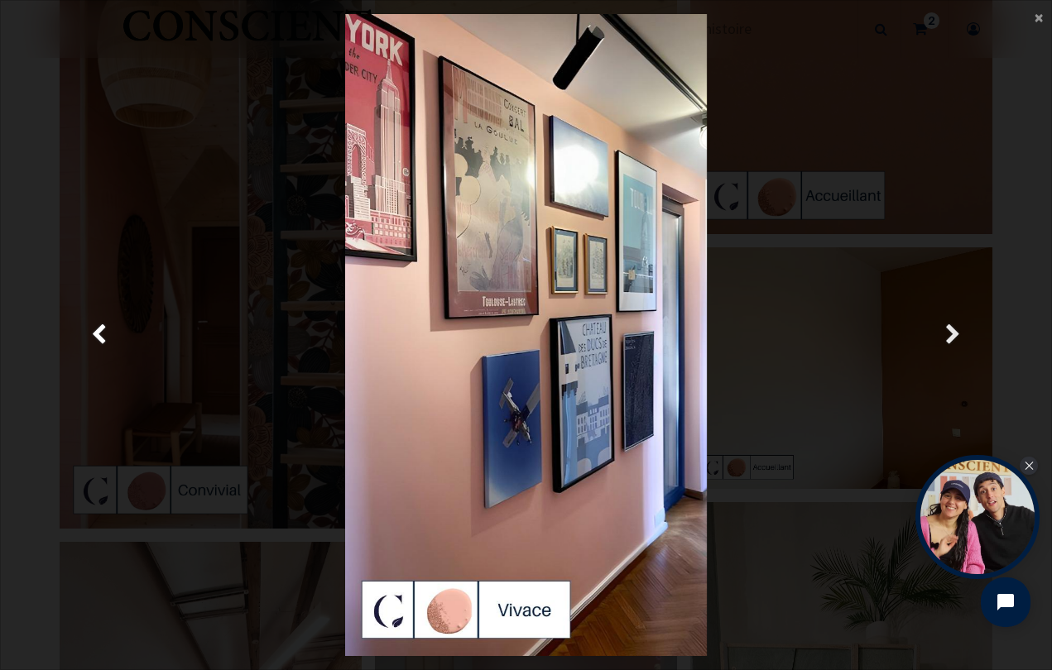
click at [960, 340] on span "Suivante" at bounding box center [953, 335] width 16 height 32
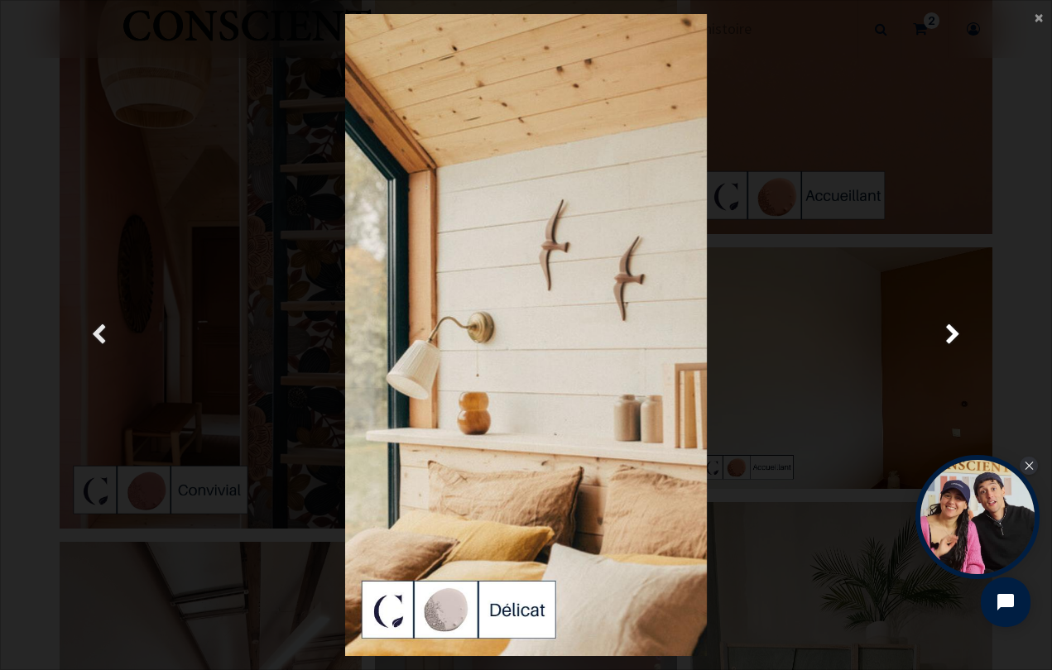
click at [103, 339] on span "Précedent" at bounding box center [99, 335] width 16 height 32
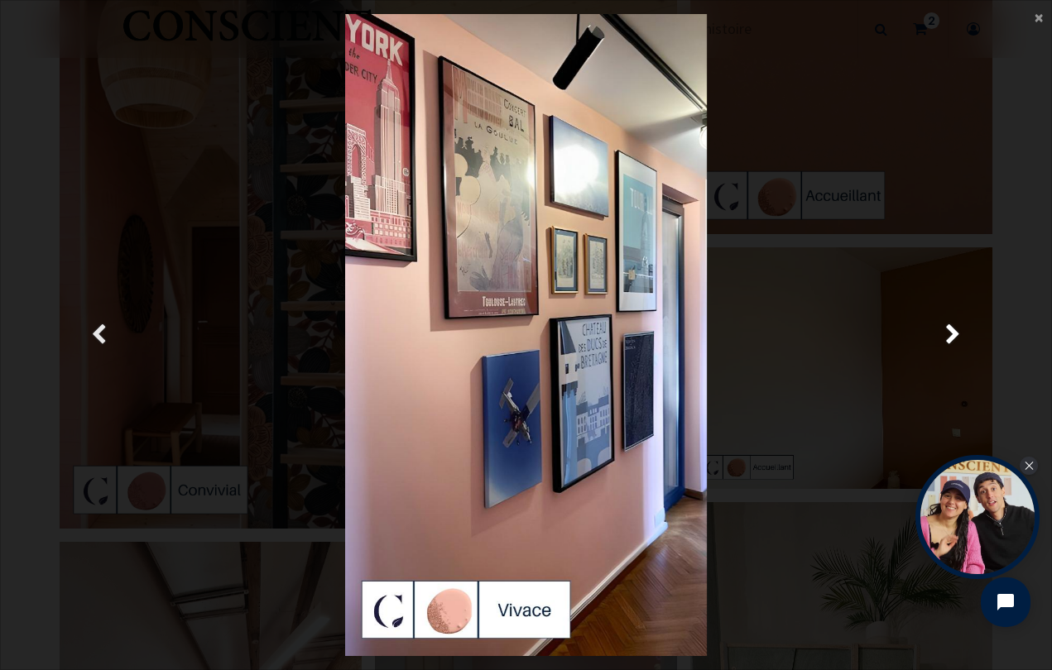
click at [91, 332] on span "Précedent" at bounding box center [99, 335] width 16 height 32
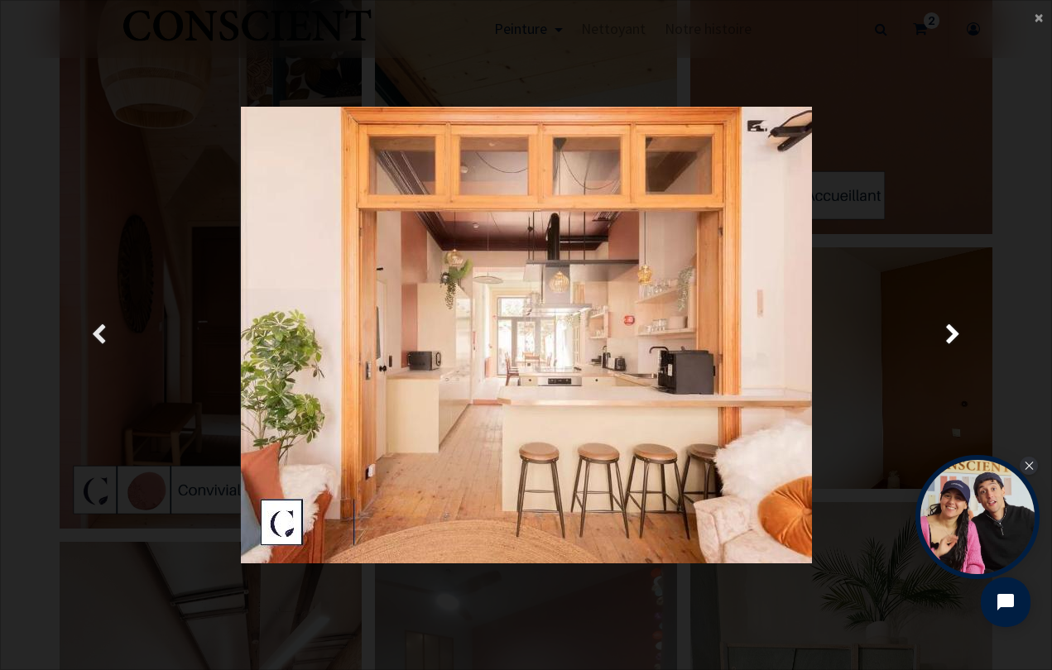
click at [91, 332] on span "Précedent" at bounding box center [99, 335] width 16 height 32
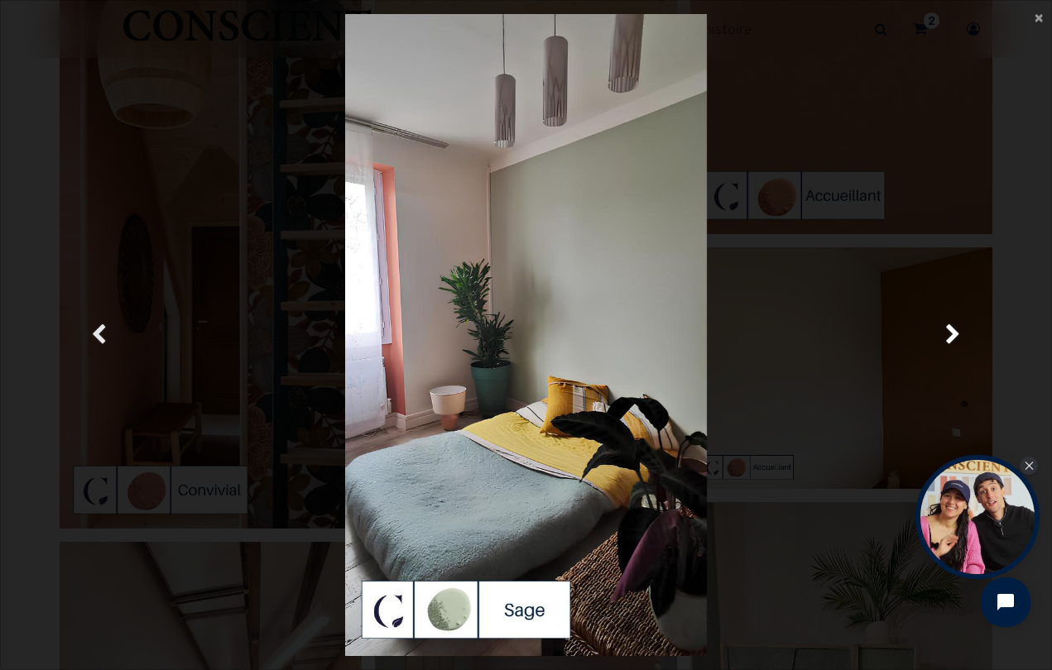
click at [91, 332] on span "Précedent" at bounding box center [99, 335] width 16 height 32
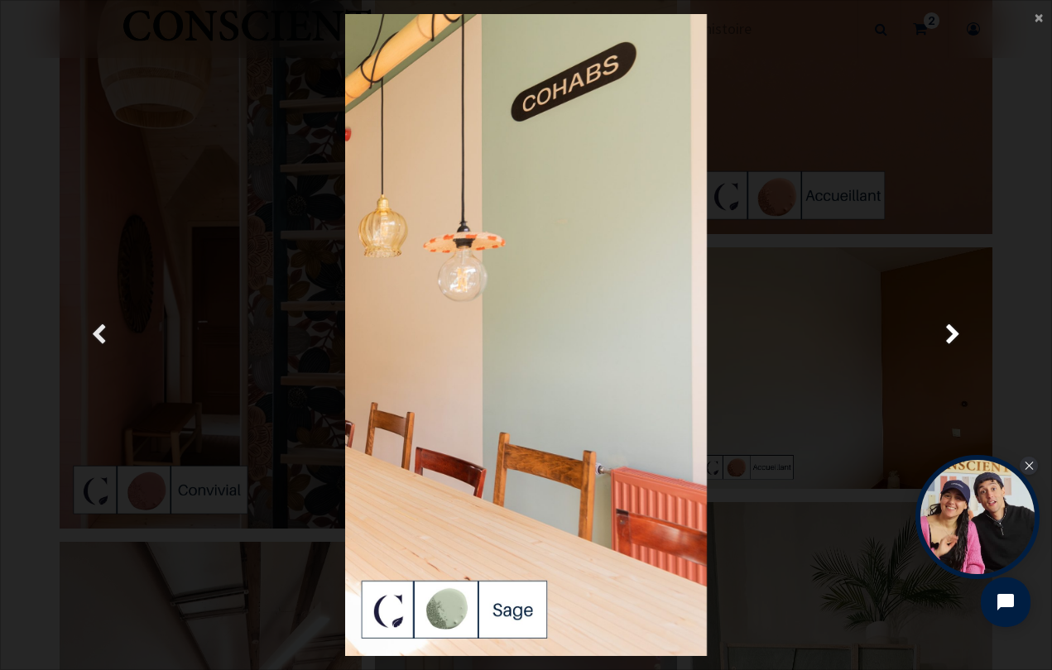
click at [91, 332] on span "Précedent" at bounding box center [99, 335] width 16 height 32
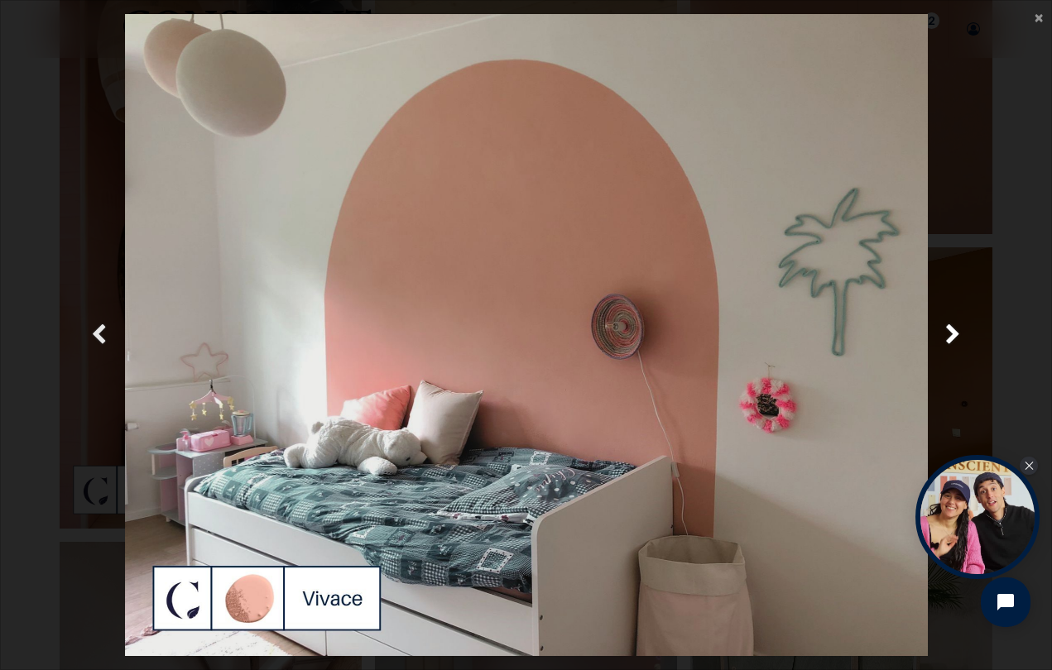
click at [91, 332] on span "Précedent" at bounding box center [99, 335] width 16 height 32
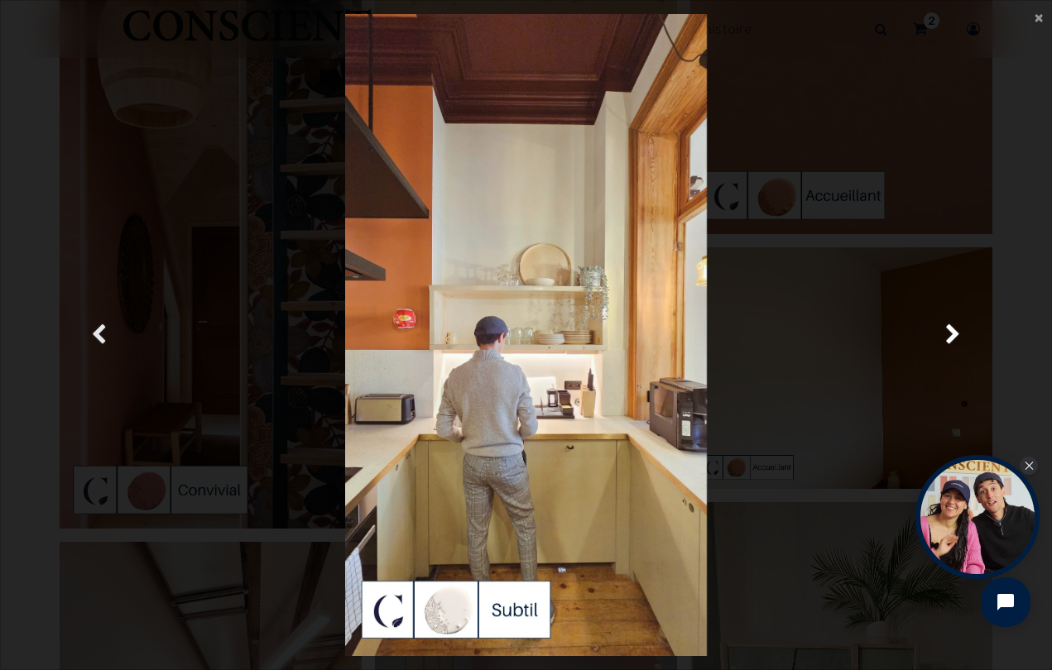
click at [91, 332] on span "Précedent" at bounding box center [99, 335] width 16 height 32
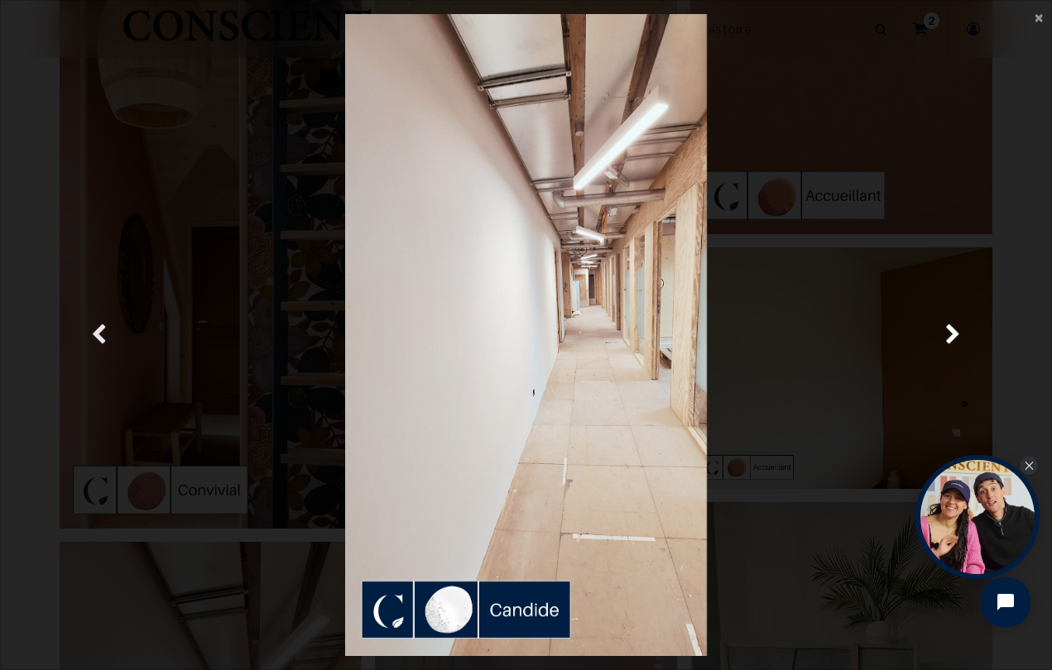
click at [91, 332] on span "Précedent" at bounding box center [99, 335] width 16 height 32
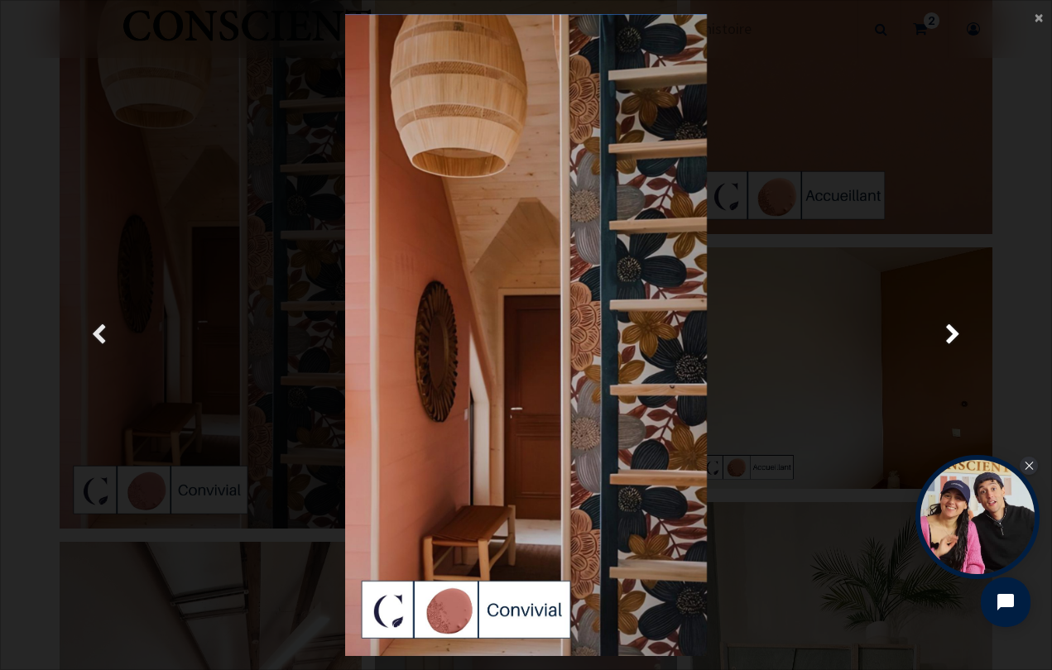
click at [91, 332] on span "Précedent" at bounding box center [99, 335] width 16 height 32
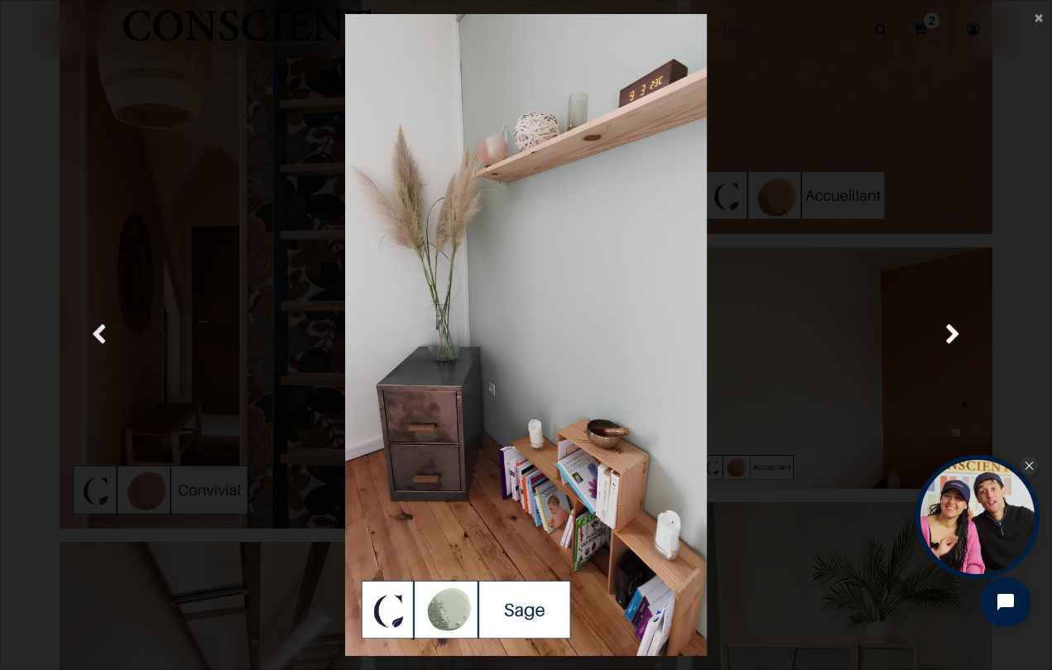
click at [91, 332] on span "Précedent" at bounding box center [99, 335] width 16 height 32
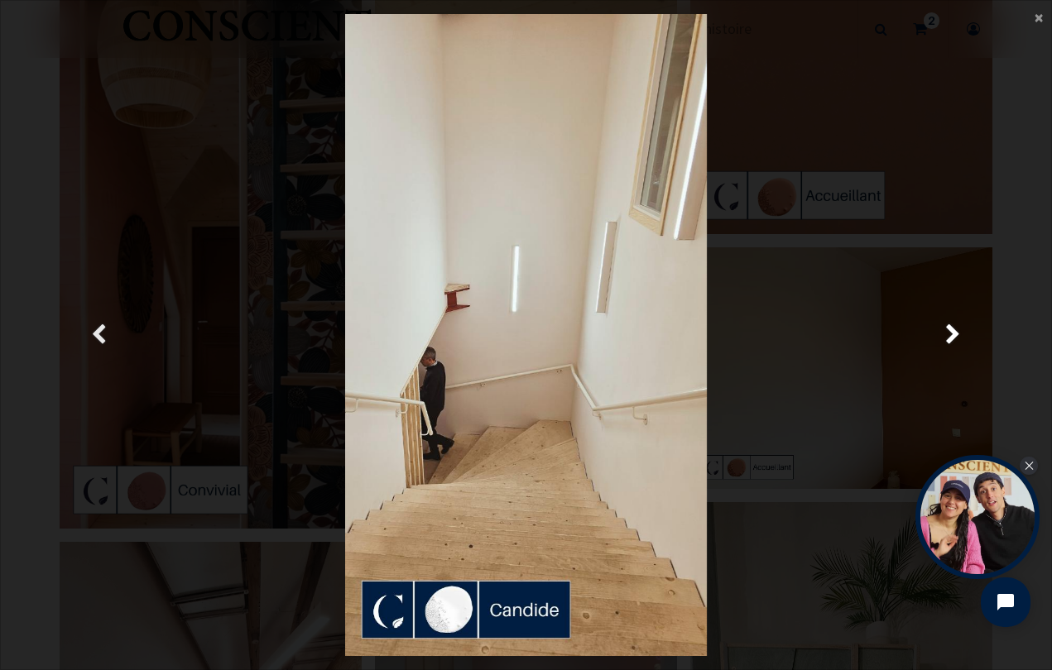
click at [91, 332] on span "Précedent" at bounding box center [99, 335] width 16 height 32
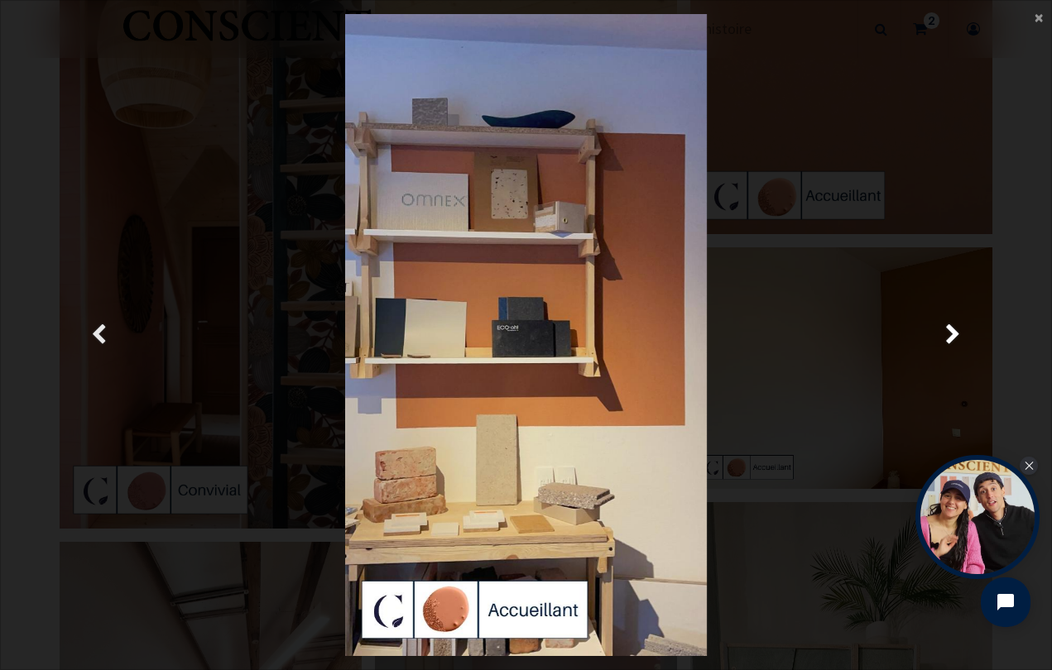
click at [91, 333] on span "Précedent" at bounding box center [99, 335] width 16 height 32
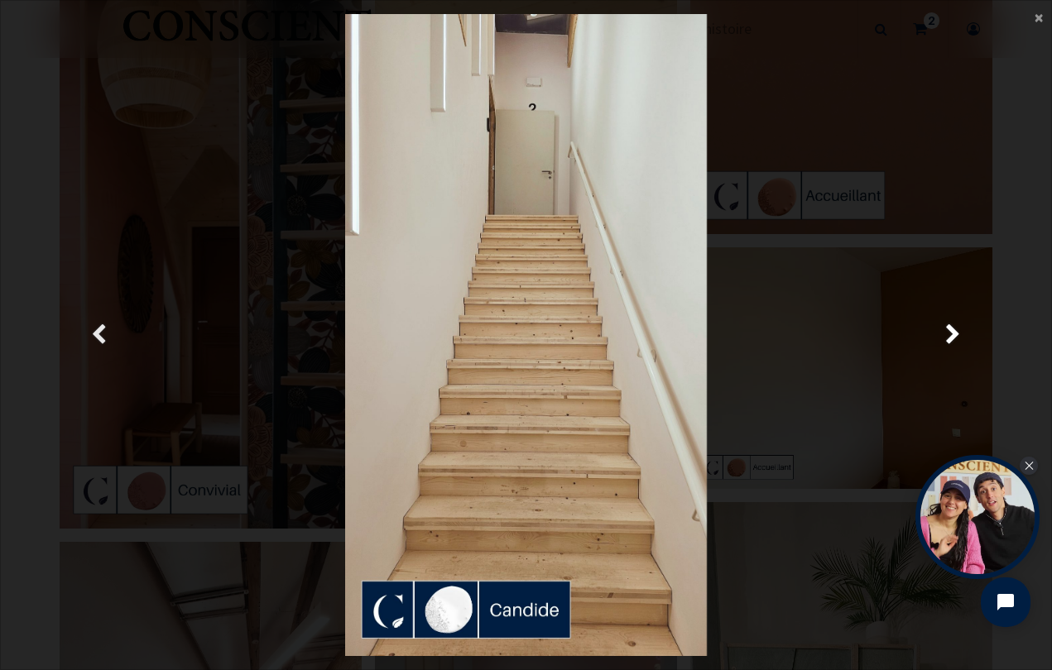
click at [91, 333] on span "Précedent" at bounding box center [99, 335] width 16 height 32
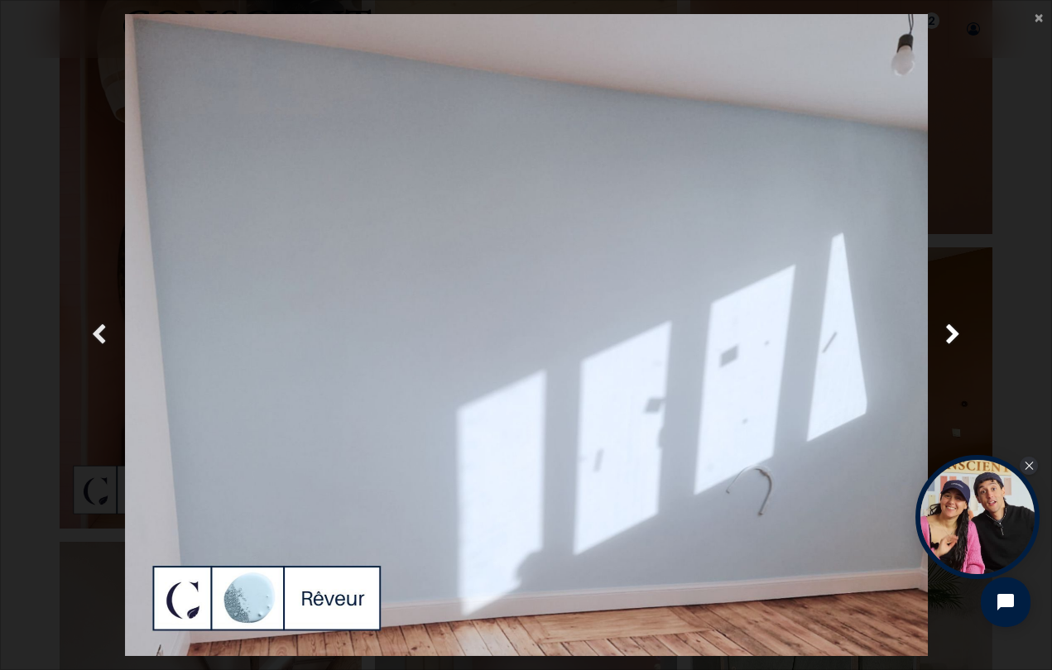
click at [91, 333] on span "Précedent" at bounding box center [99, 335] width 16 height 32
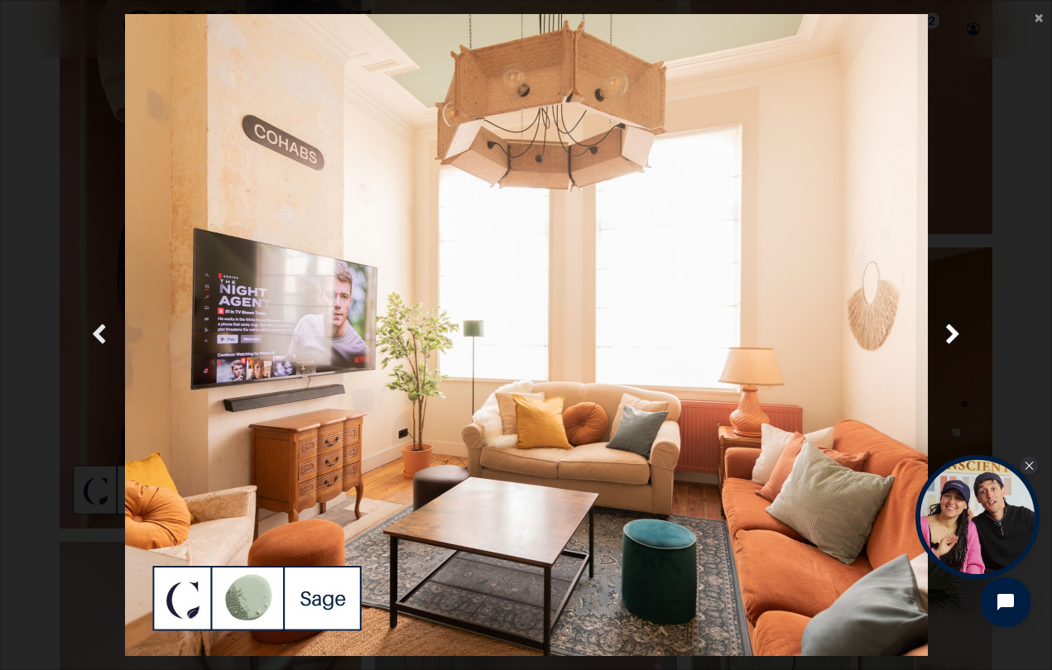
click at [91, 333] on span "Précedent" at bounding box center [99, 335] width 16 height 32
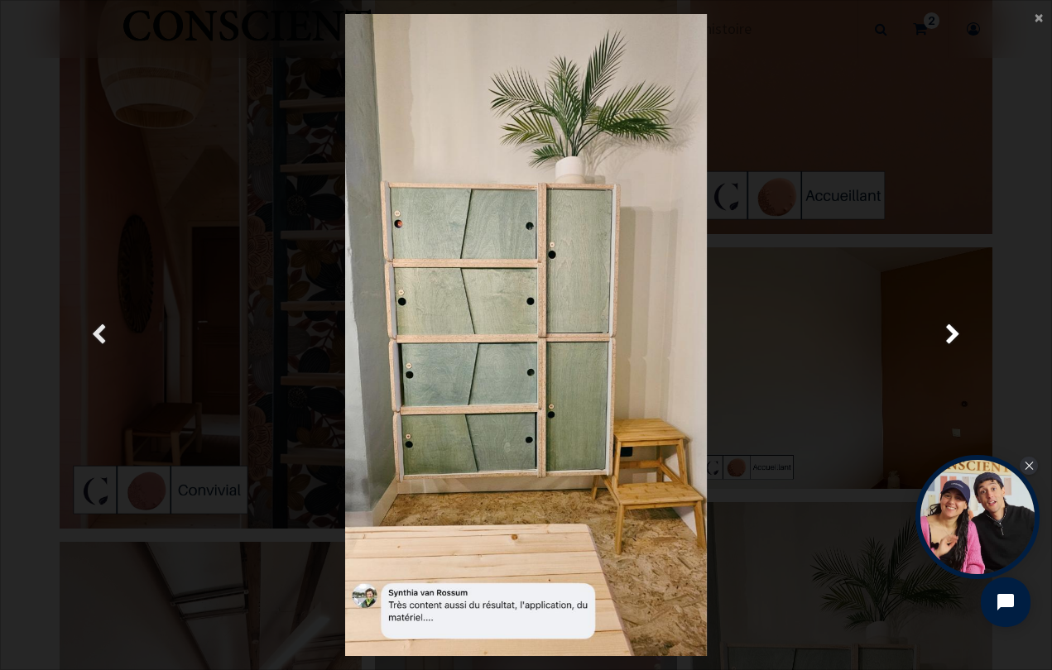
click at [91, 333] on span "Précedent" at bounding box center [99, 335] width 16 height 32
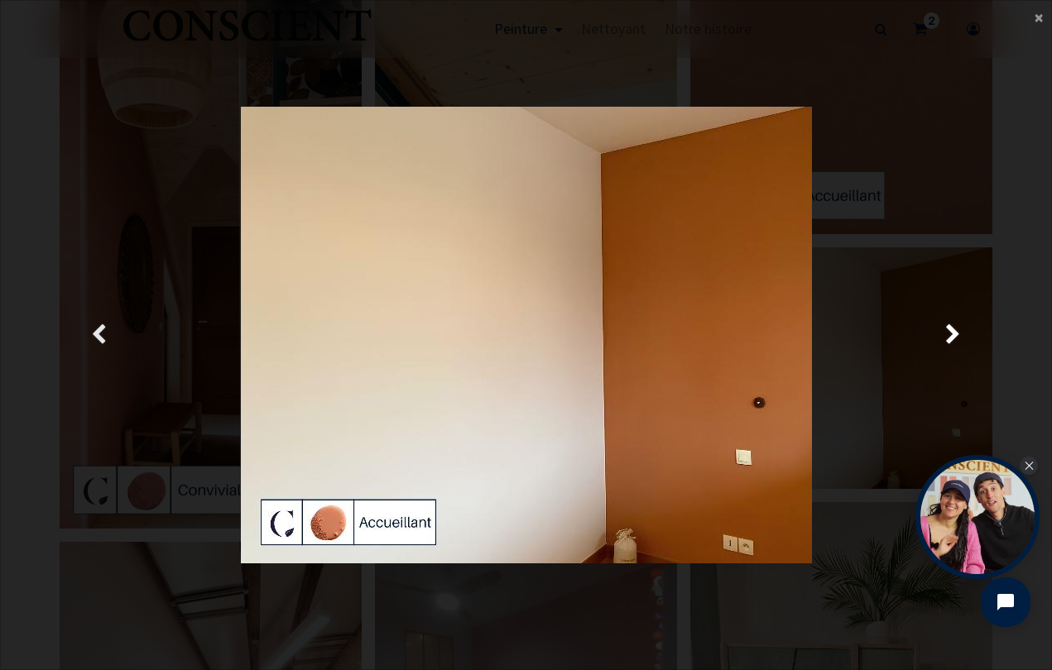
click at [91, 333] on span "Précedent" at bounding box center [99, 335] width 16 height 32
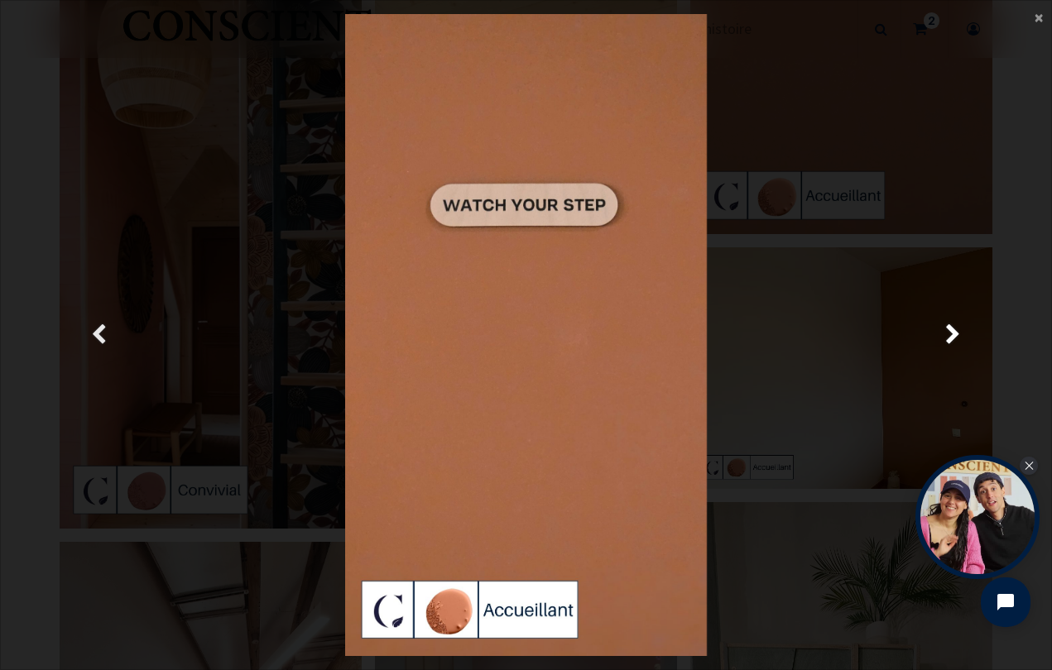
click at [91, 333] on span "Précedent" at bounding box center [99, 335] width 16 height 32
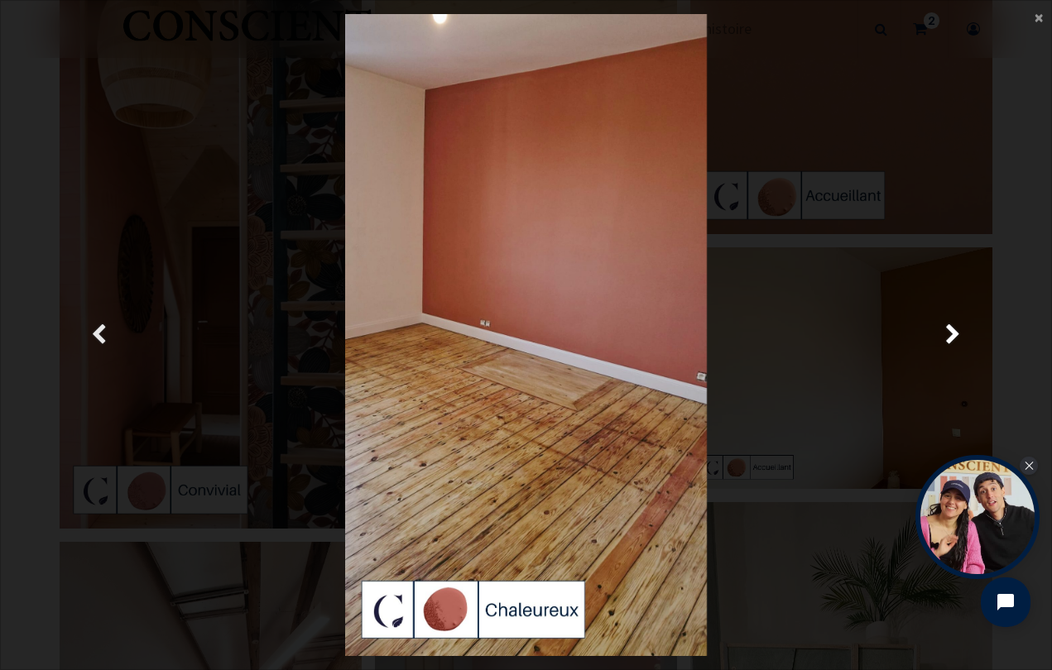
click at [92, 333] on span "Précedent" at bounding box center [99, 335] width 16 height 32
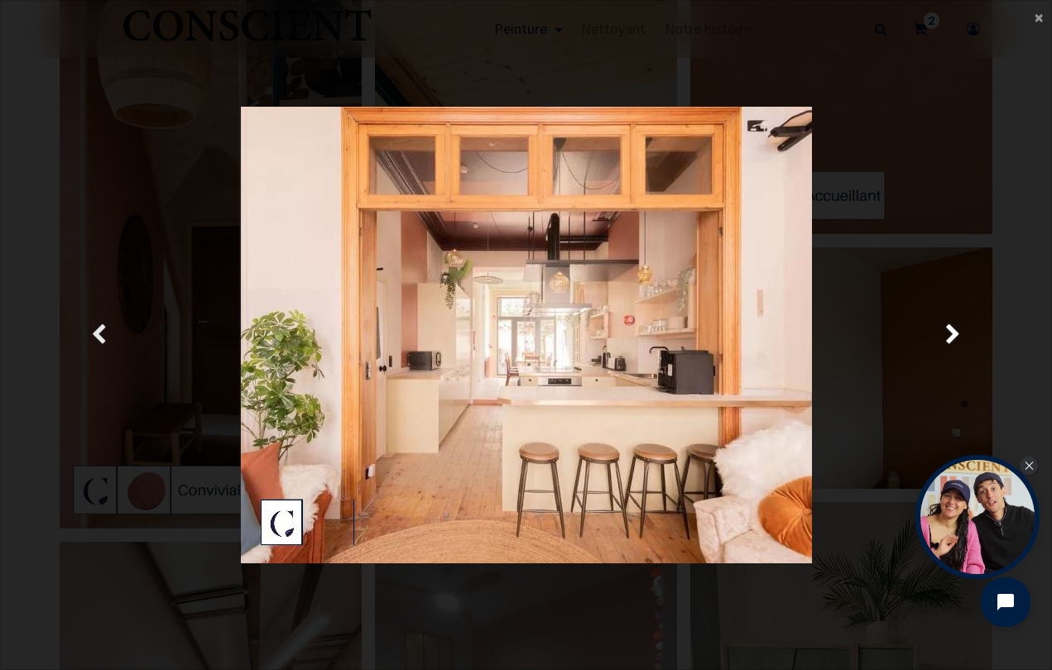
click at [92, 333] on span "Précedent" at bounding box center [99, 335] width 16 height 32
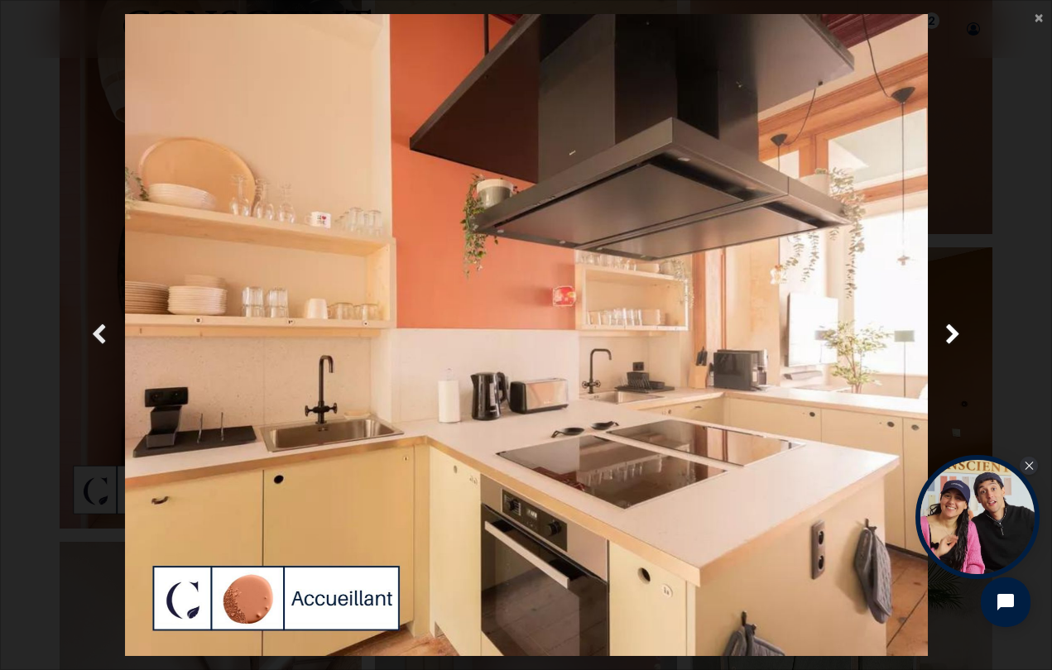
click at [92, 333] on span "Précedent" at bounding box center [99, 335] width 16 height 32
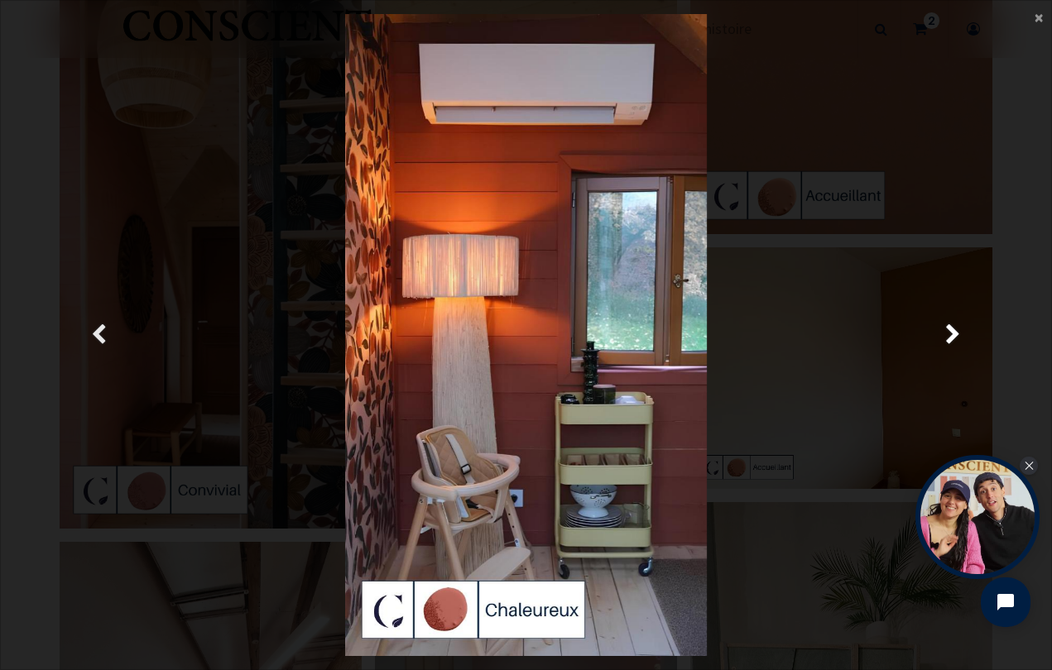
click at [92, 333] on span "Précedent" at bounding box center [99, 335] width 16 height 32
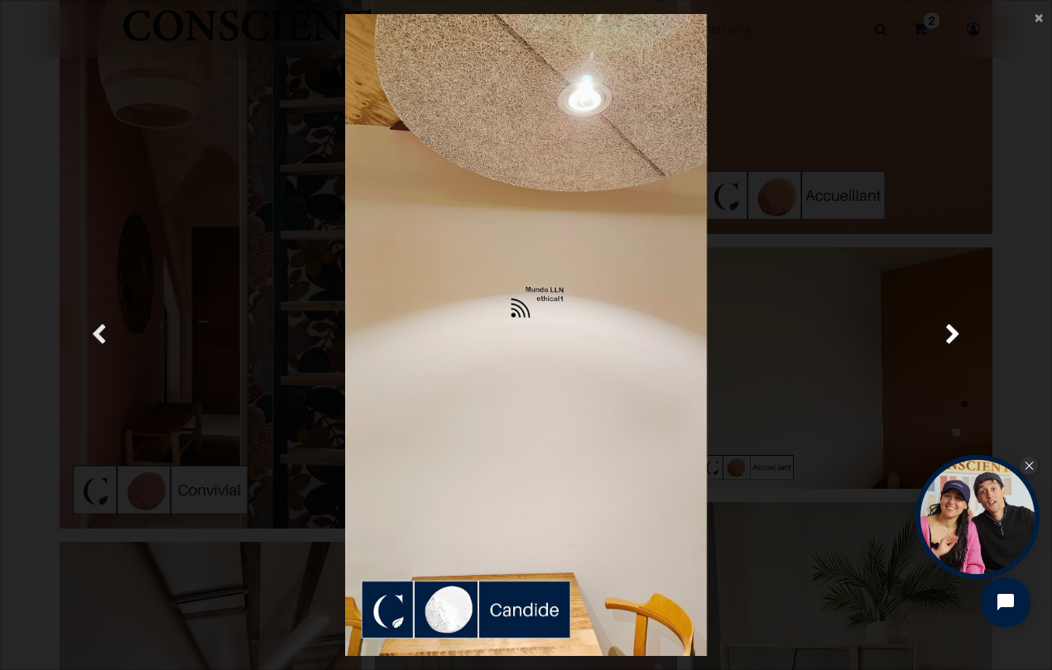
click at [92, 333] on span "Précedent" at bounding box center [99, 335] width 16 height 32
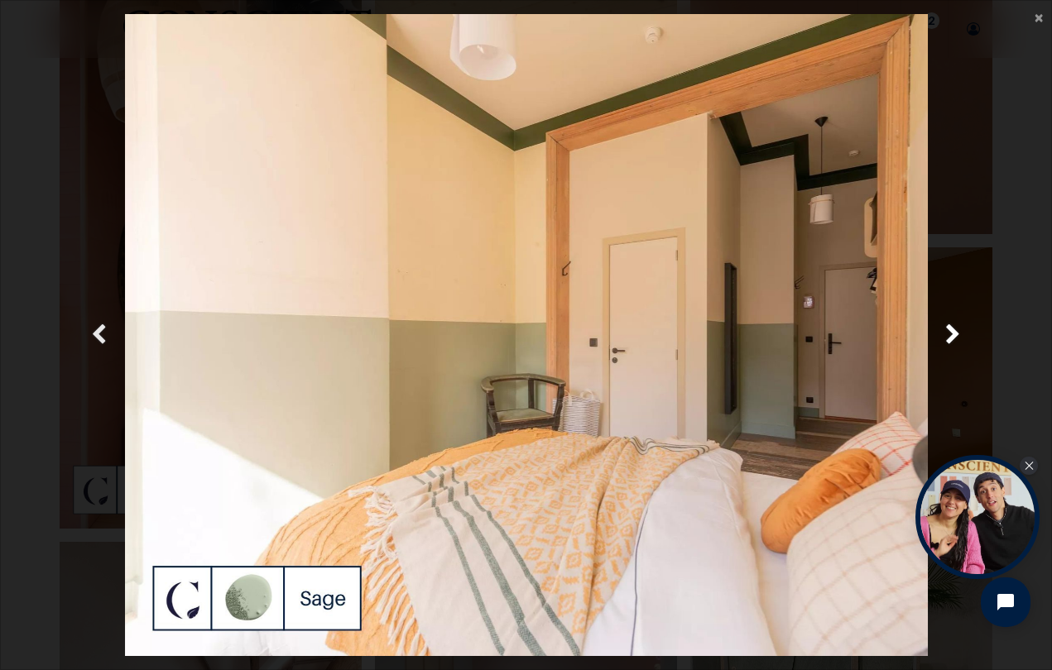
click at [92, 333] on span "Précedent" at bounding box center [99, 335] width 16 height 32
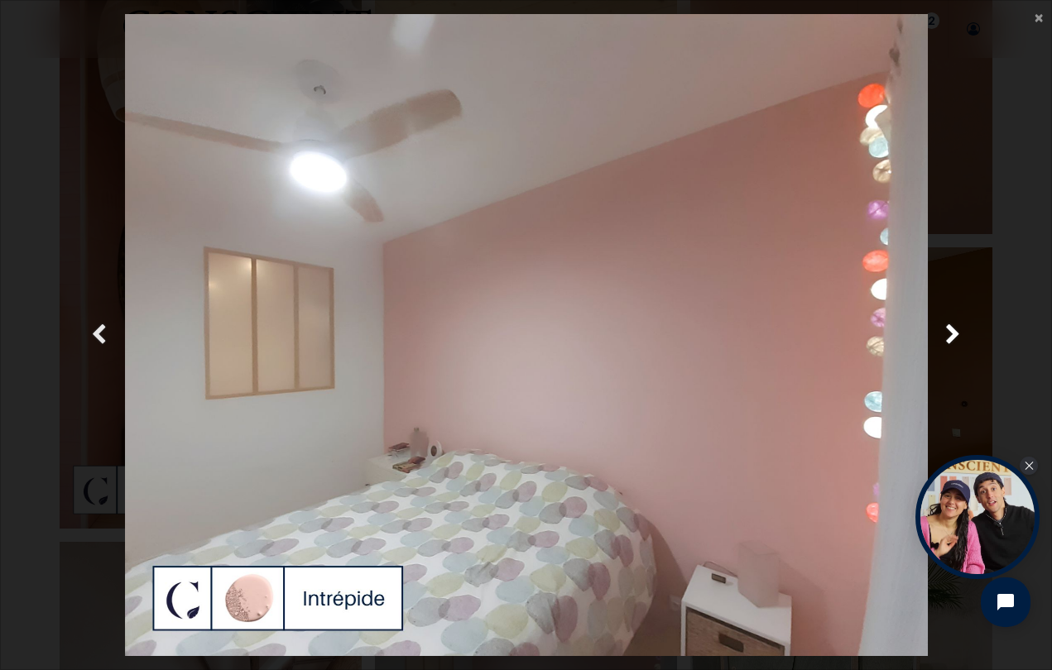
click at [92, 333] on span "Précedent" at bounding box center [99, 335] width 16 height 32
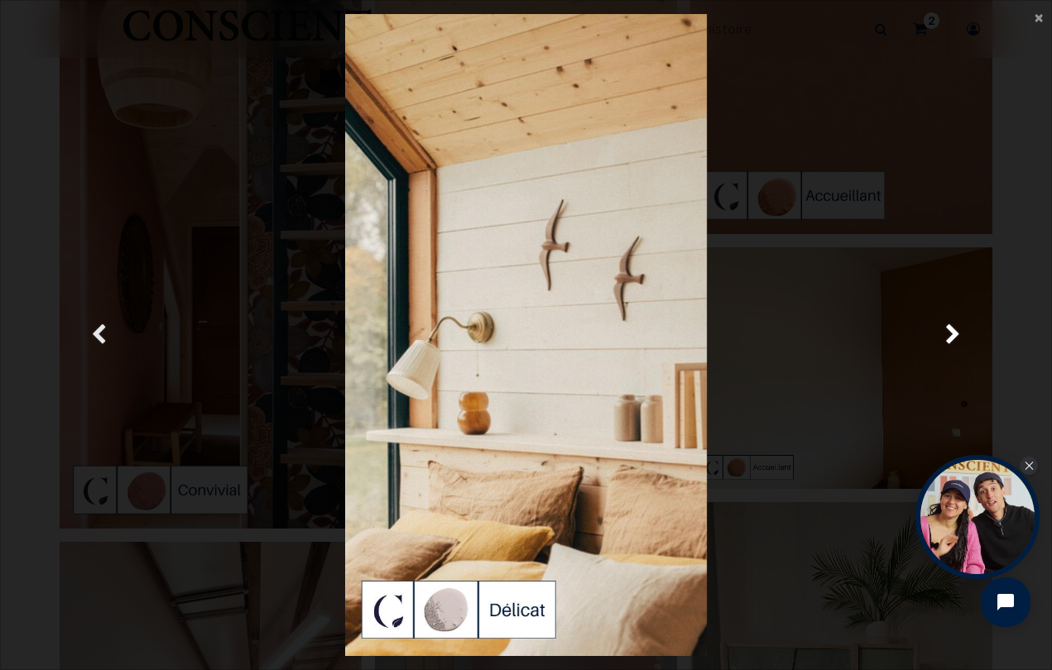
click at [92, 333] on span "Précedent" at bounding box center [99, 335] width 16 height 32
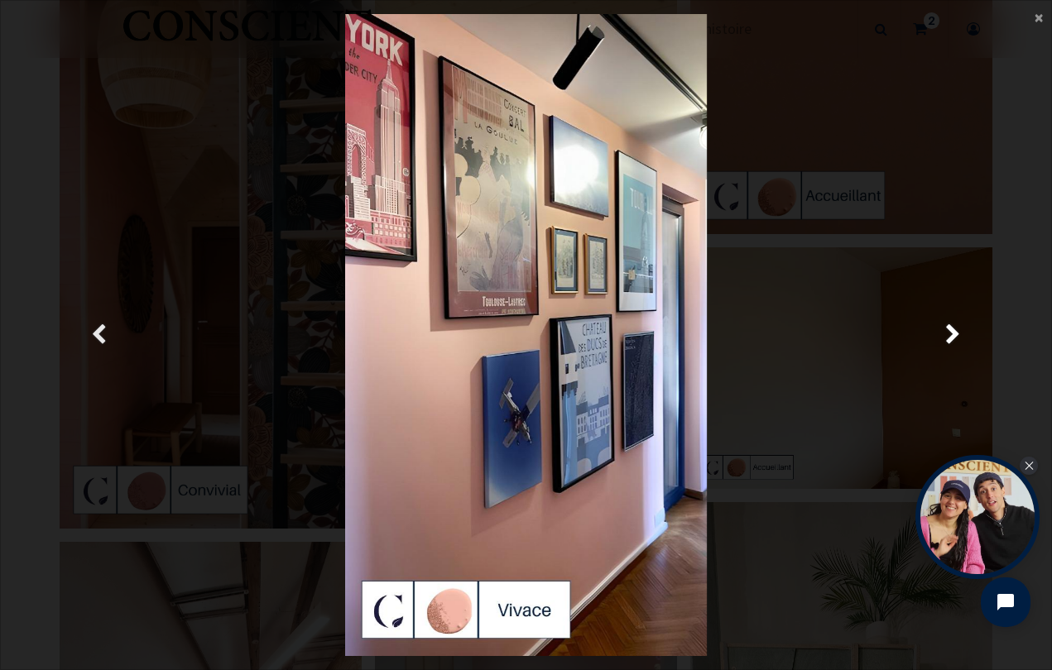
click at [92, 333] on span "Précedent" at bounding box center [99, 335] width 16 height 32
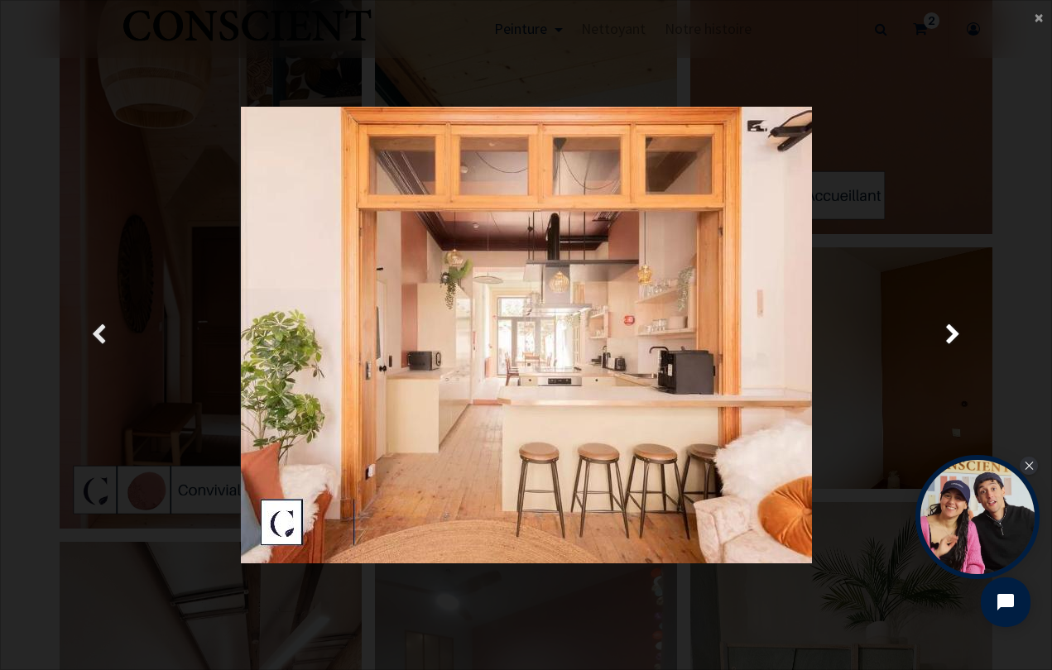
click at [92, 333] on span "Précedent" at bounding box center [99, 335] width 16 height 32
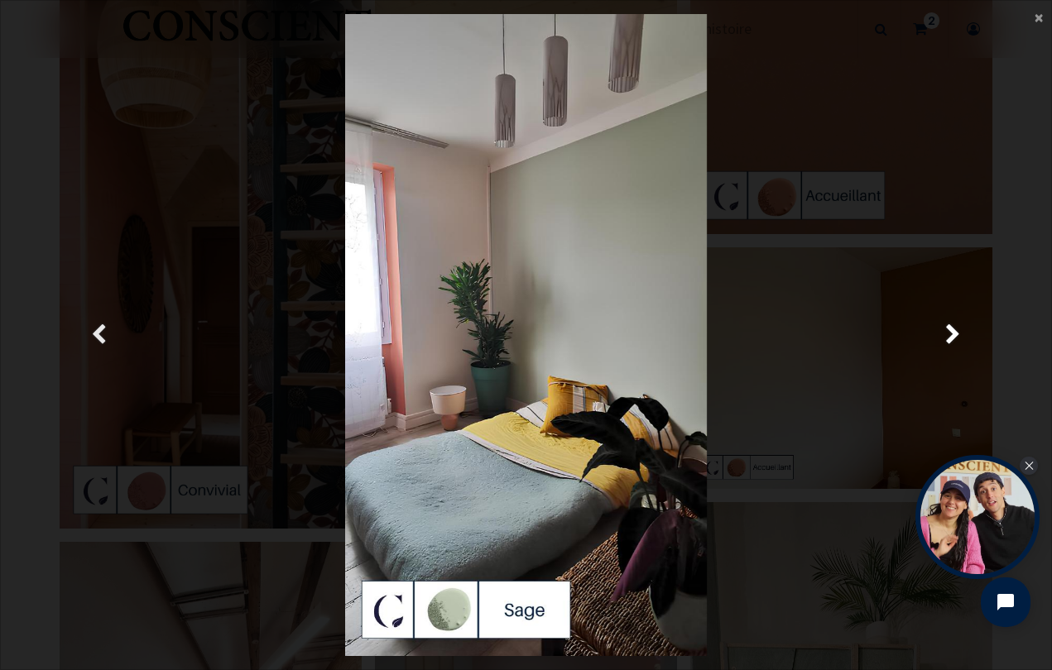
click at [93, 333] on span "Précedent" at bounding box center [99, 335] width 16 height 32
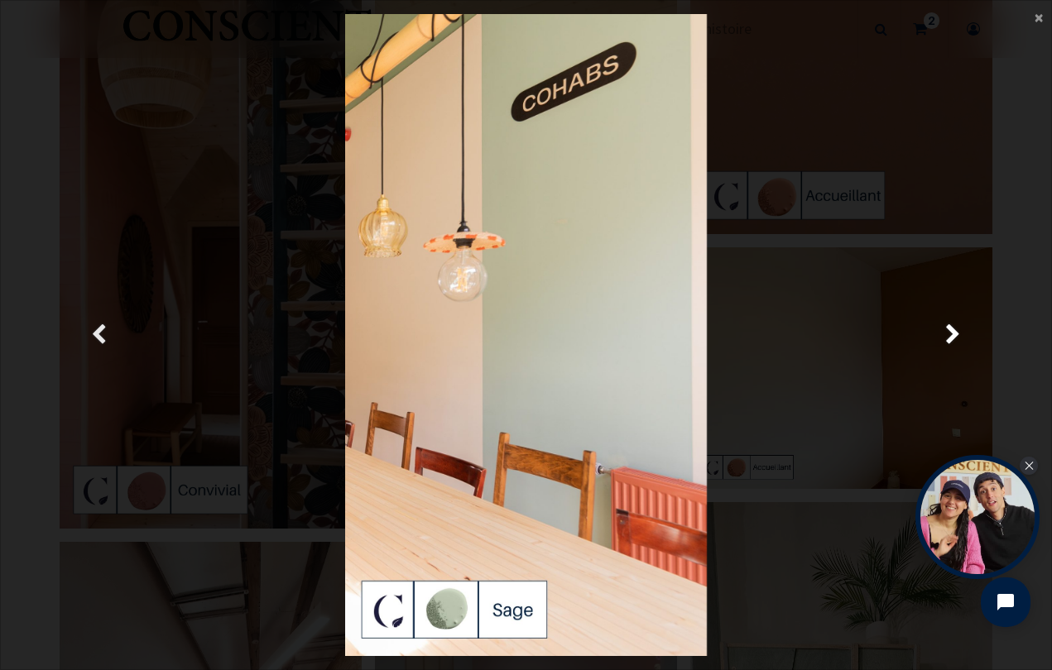
click at [93, 333] on span "Précedent" at bounding box center [99, 335] width 16 height 32
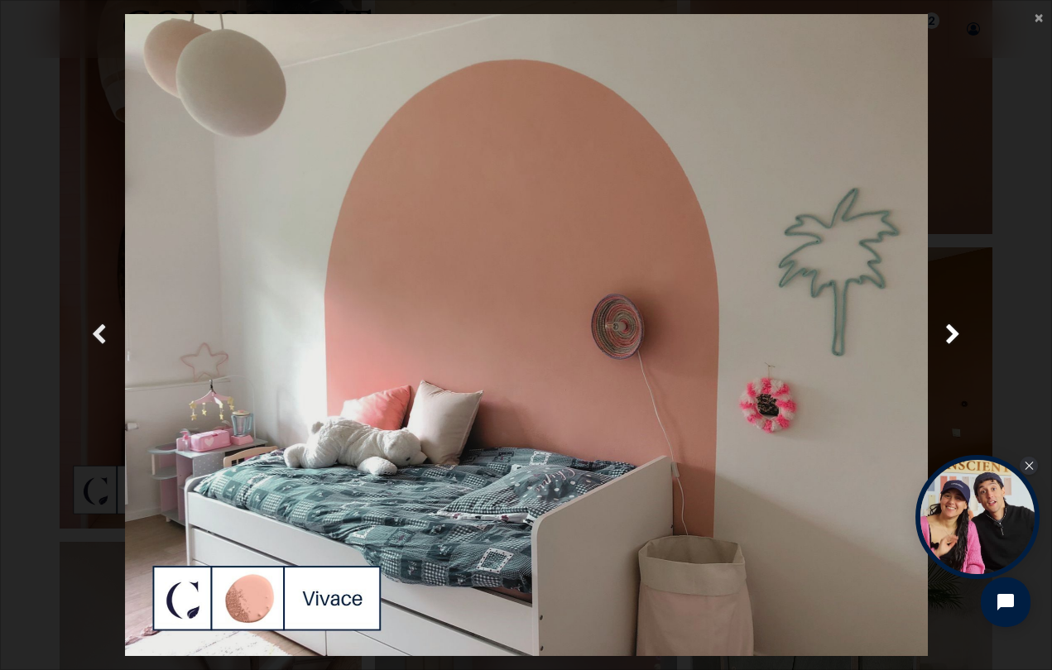
click at [93, 334] on span "Précedent" at bounding box center [99, 335] width 16 height 32
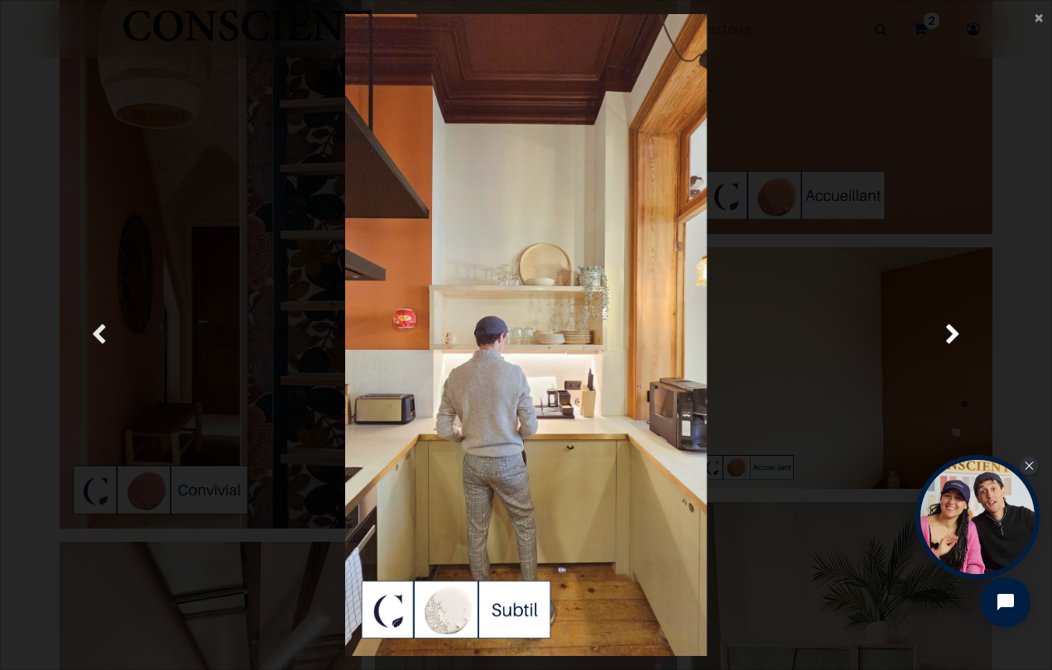
click at [93, 334] on span "Précedent" at bounding box center [99, 335] width 16 height 32
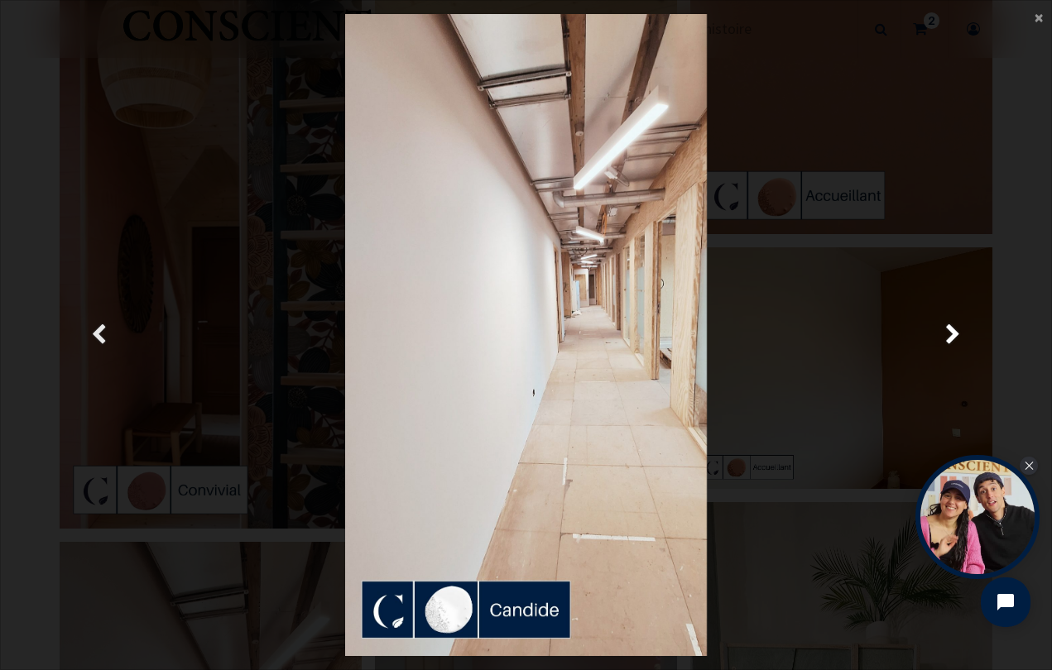
click at [93, 334] on span "Précedent" at bounding box center [99, 335] width 16 height 32
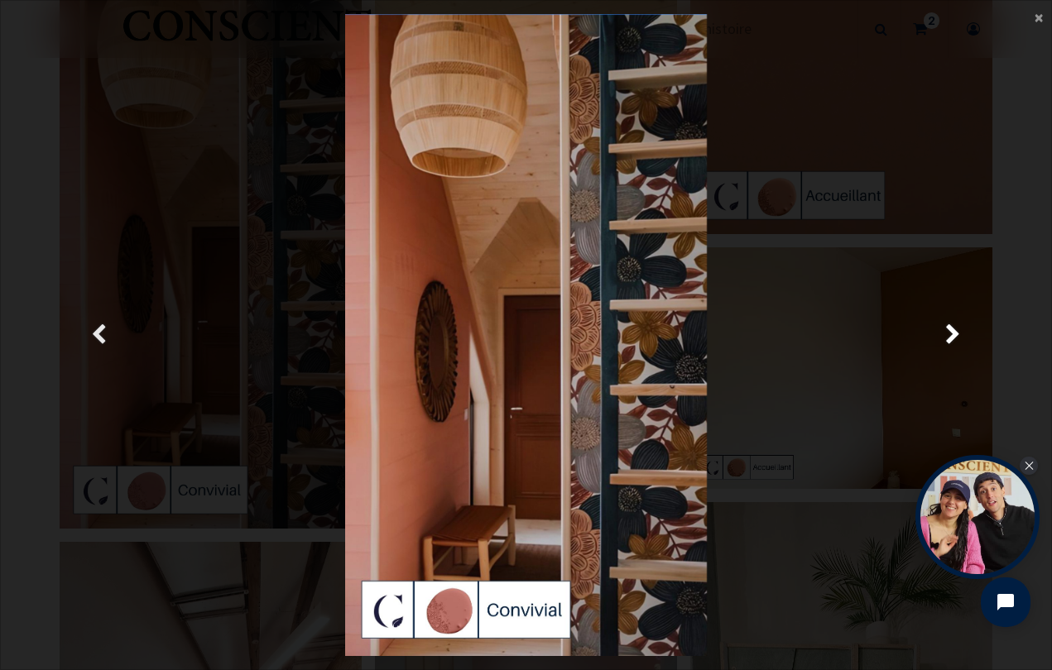
click at [93, 334] on span "Précedent" at bounding box center [99, 335] width 16 height 32
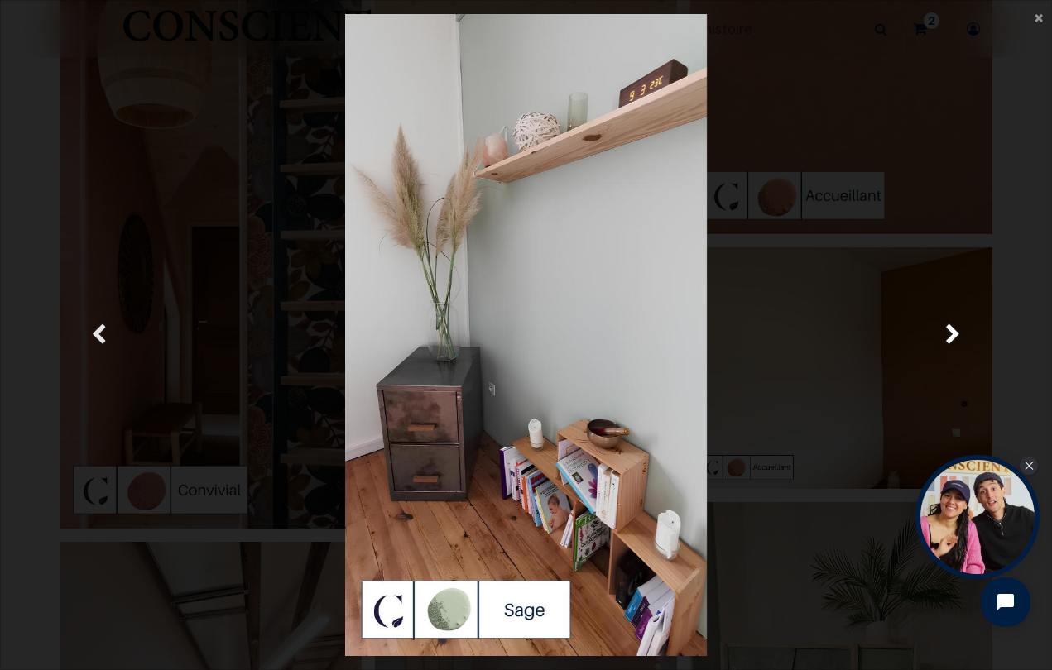
click at [93, 334] on span "Précedent" at bounding box center [99, 335] width 16 height 32
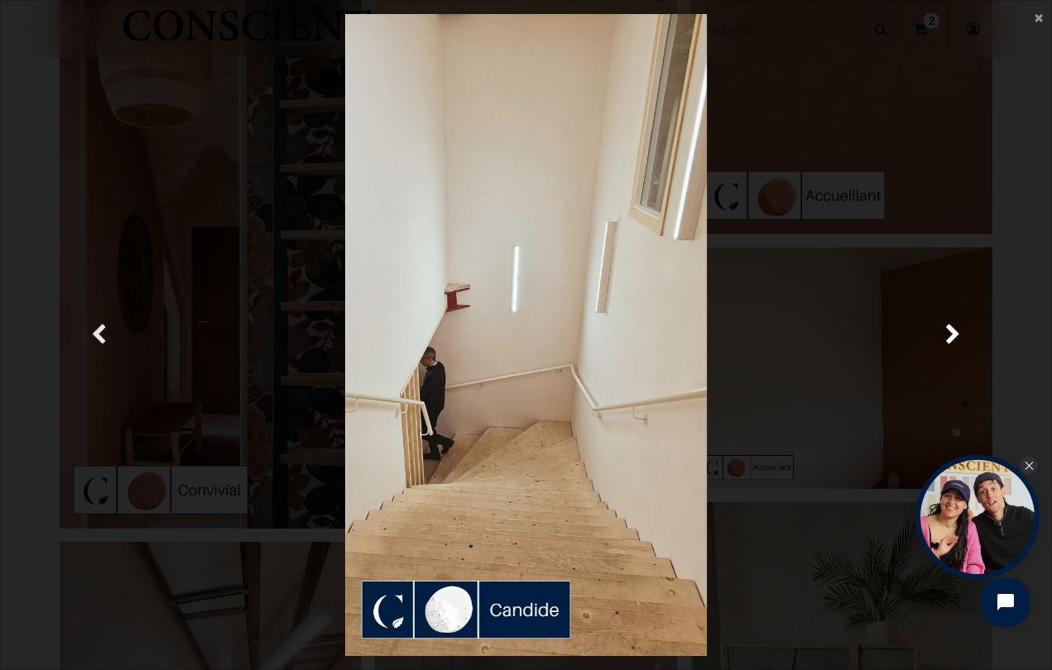
click at [93, 334] on span "Précedent" at bounding box center [99, 335] width 16 height 32
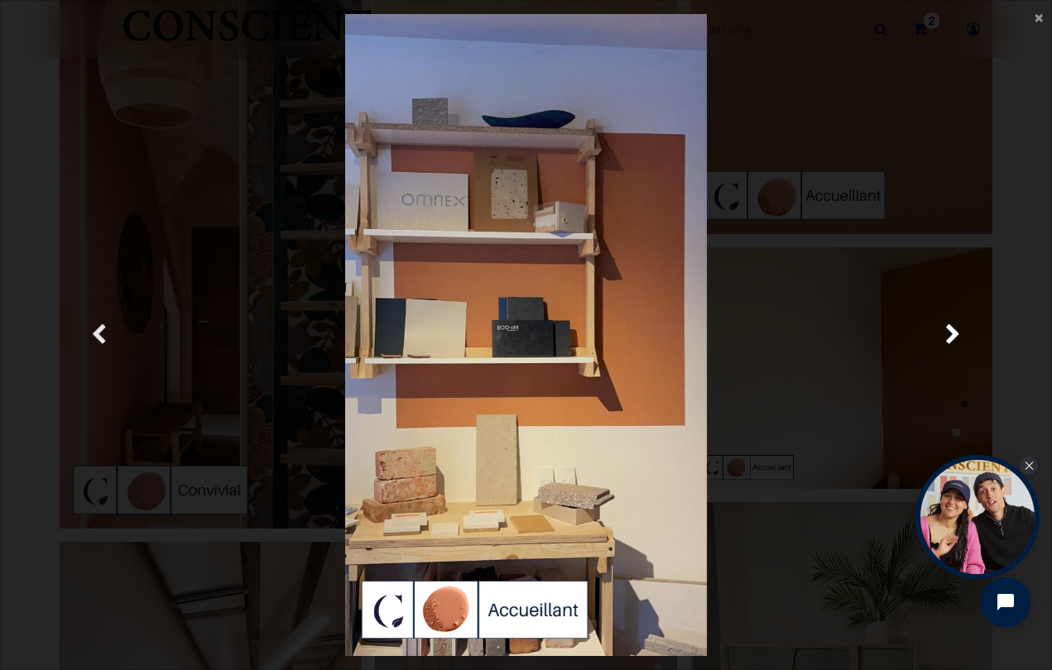
click at [93, 334] on span "Précedent" at bounding box center [99, 335] width 16 height 32
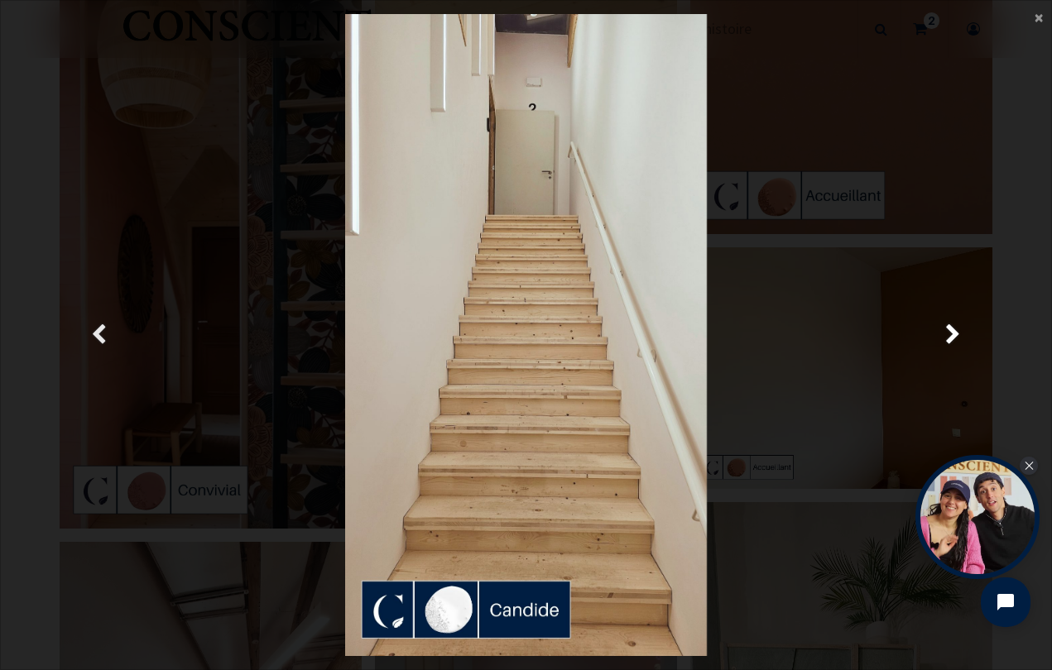
click at [97, 335] on span "Précedent" at bounding box center [99, 335] width 16 height 32
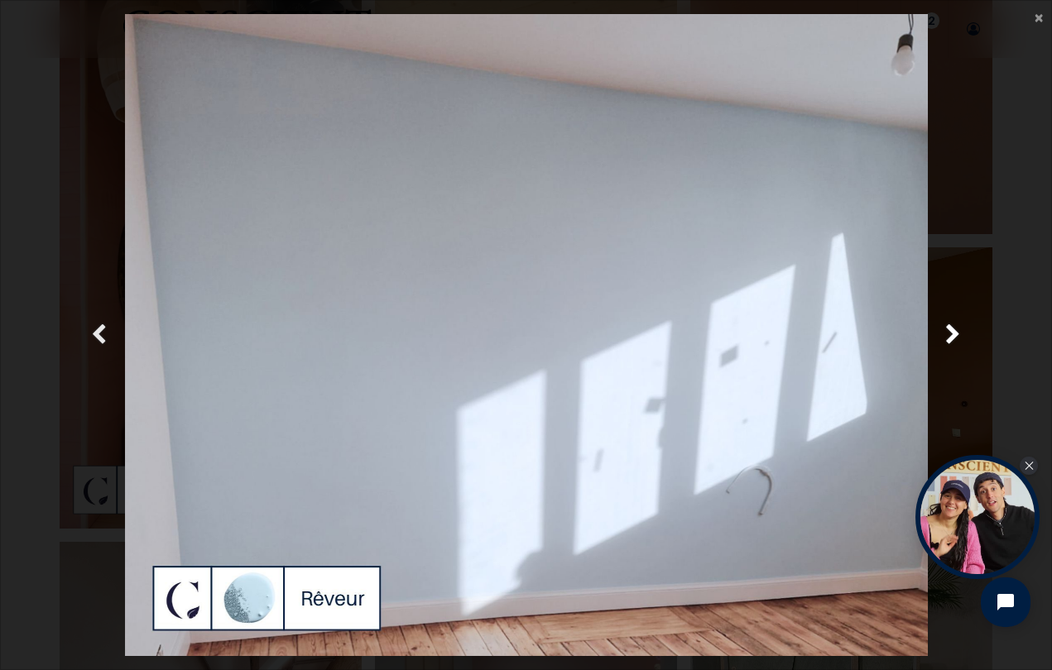
click at [97, 335] on span "Précedent" at bounding box center [99, 335] width 16 height 32
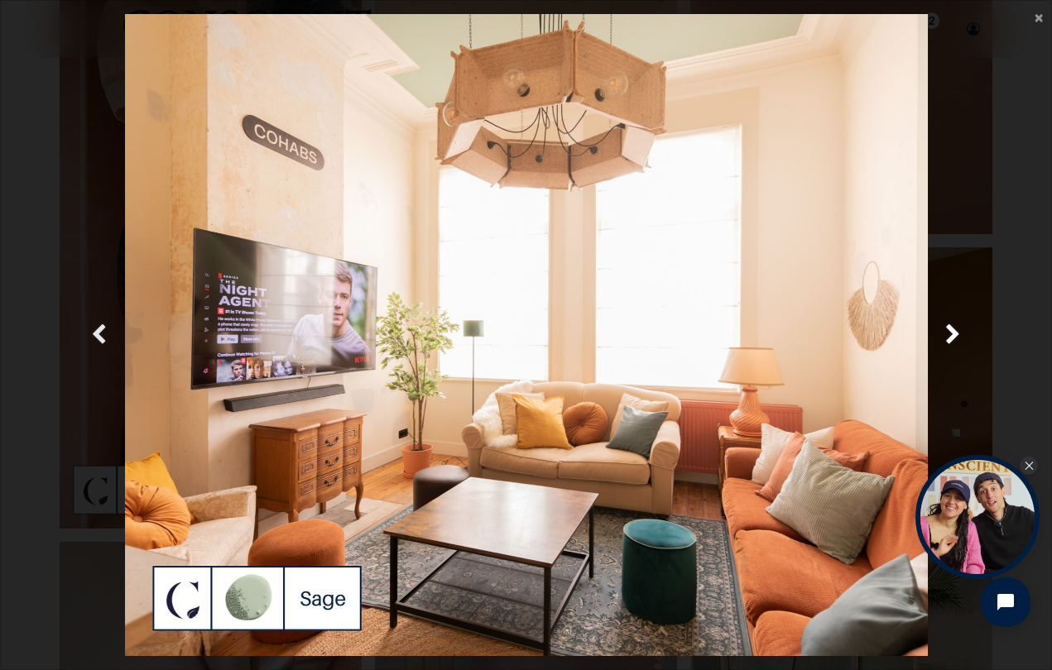
click at [92, 338] on span "Précedent" at bounding box center [99, 335] width 16 height 32
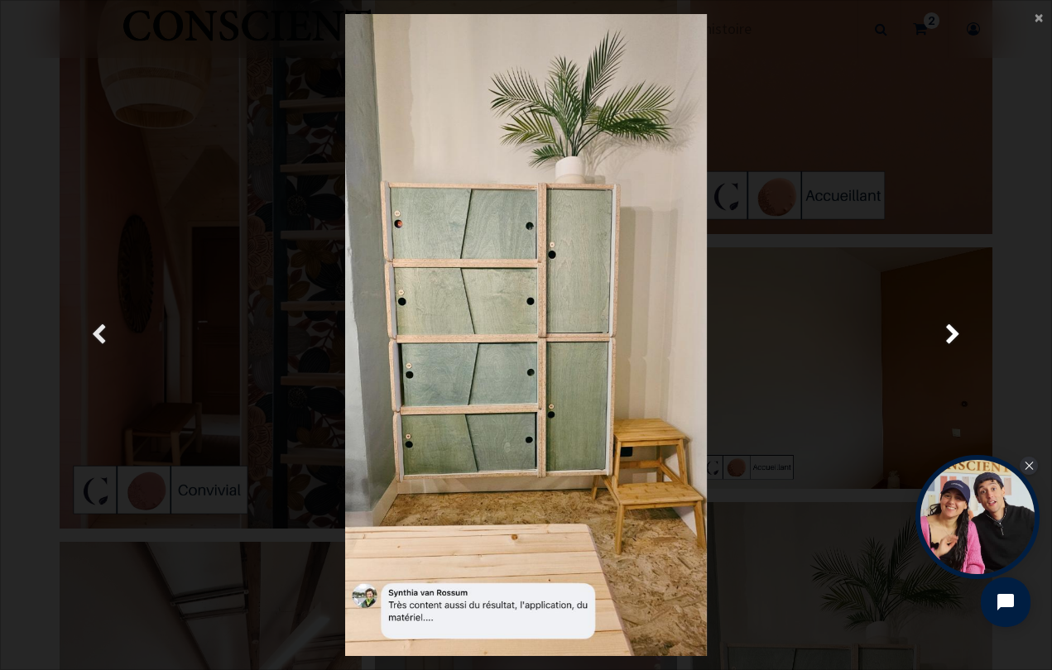
click at [92, 338] on span "Précedent" at bounding box center [99, 335] width 16 height 32
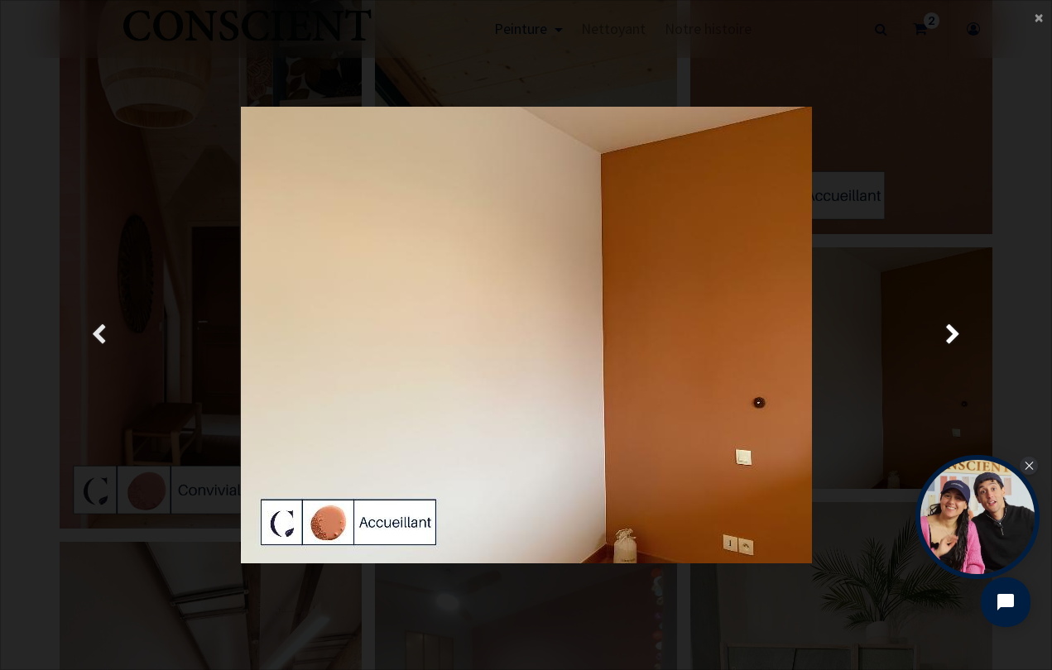
click at [92, 337] on span "Précedent" at bounding box center [99, 335] width 16 height 32
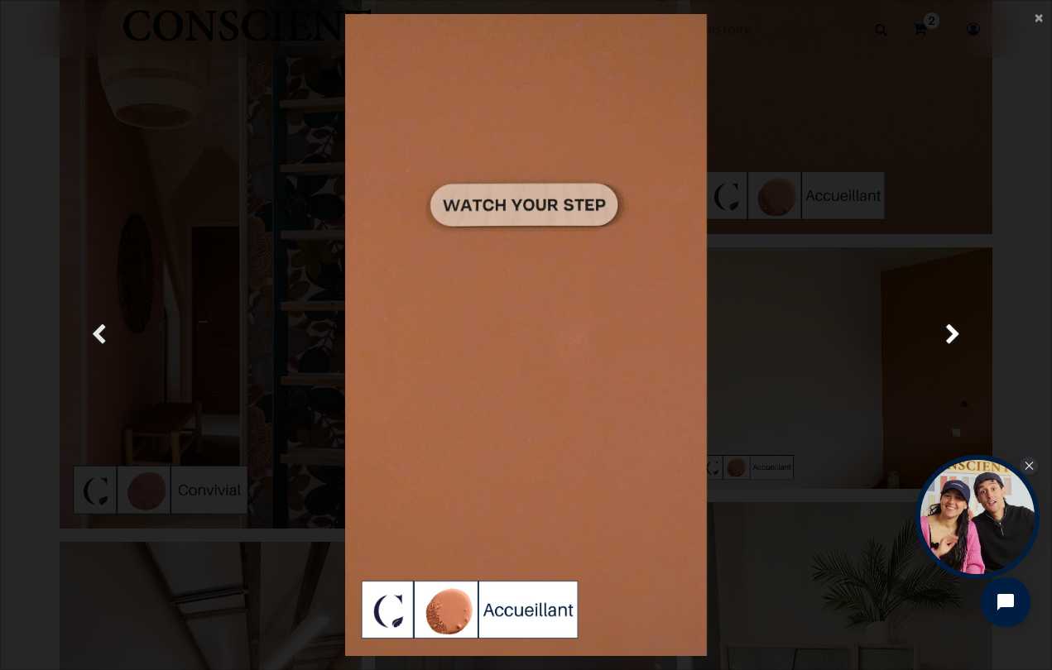
click at [92, 337] on span "Précedent" at bounding box center [99, 335] width 16 height 32
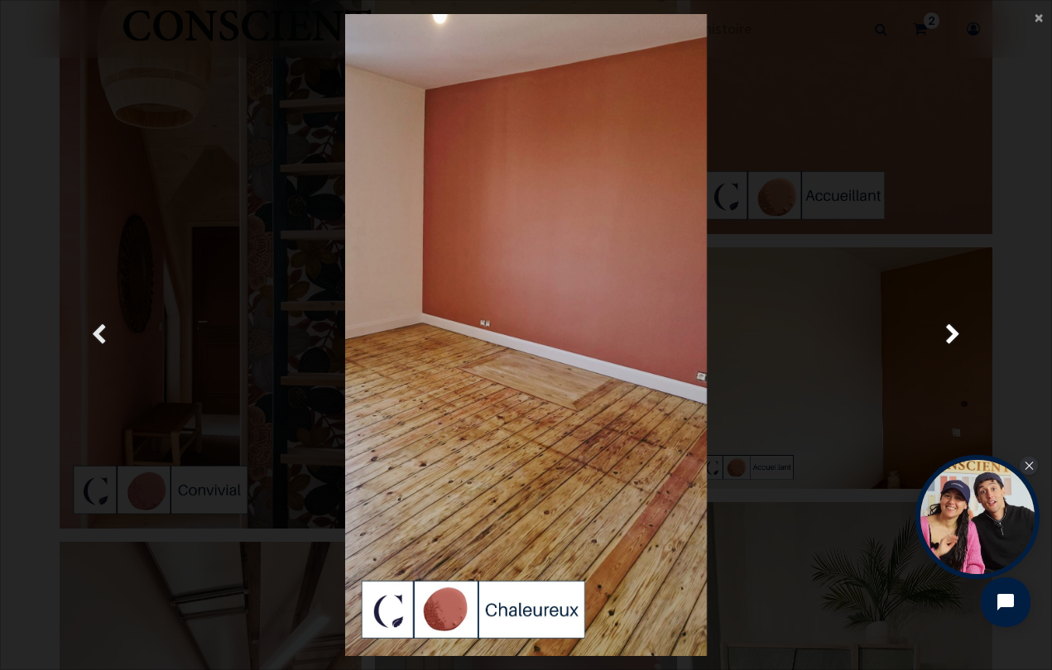
click at [92, 336] on span "Précedent" at bounding box center [99, 335] width 16 height 32
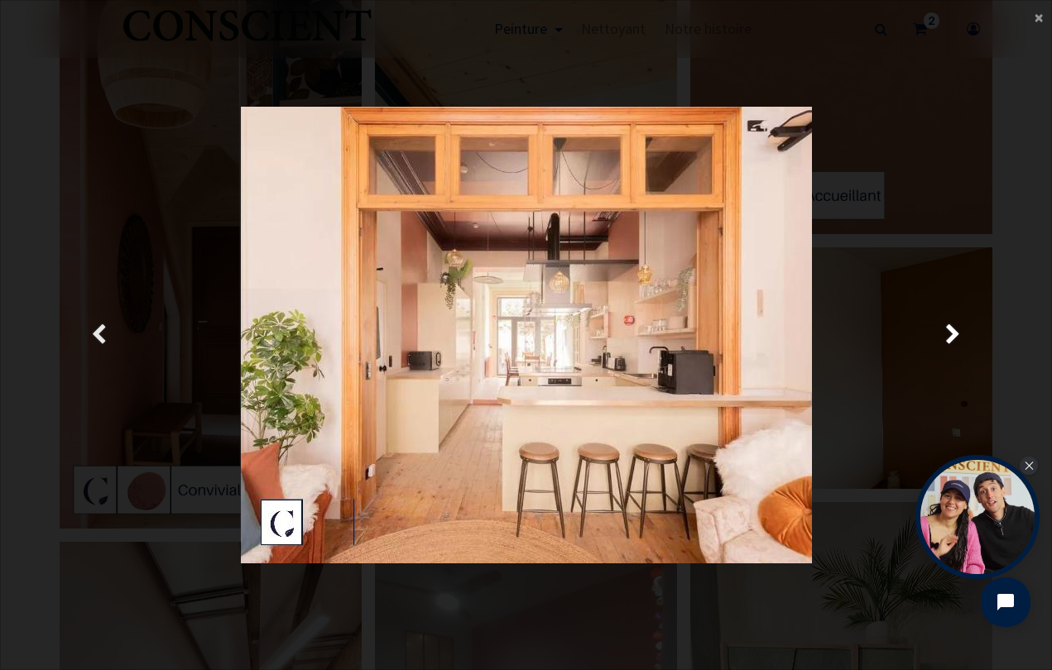
click at [92, 336] on span "Précedent" at bounding box center [99, 335] width 16 height 32
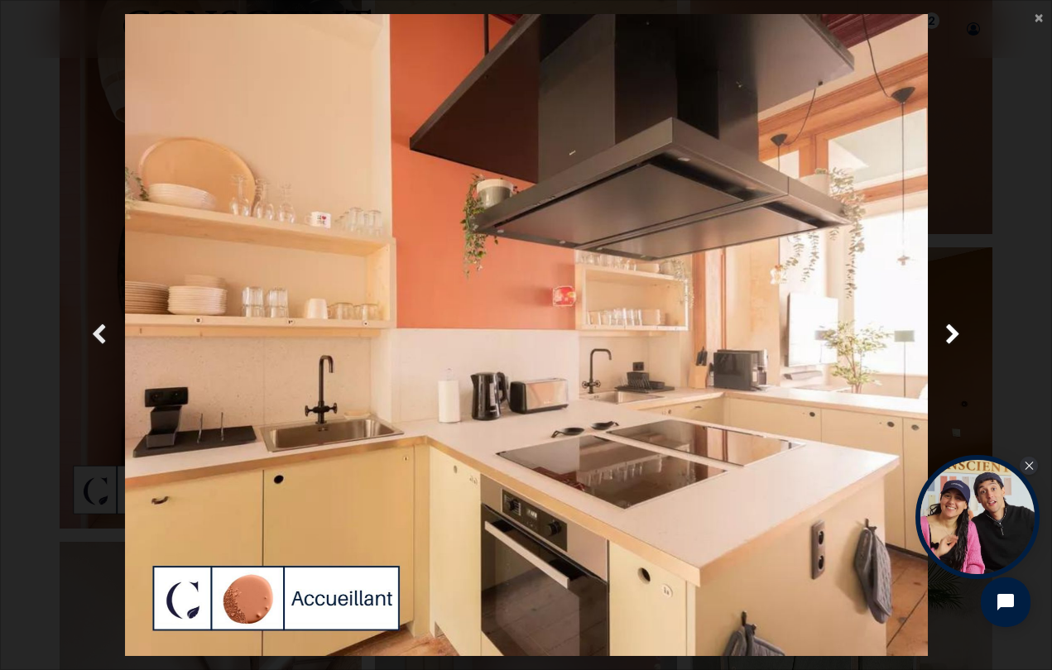
click at [92, 336] on span "Précedent" at bounding box center [99, 335] width 16 height 32
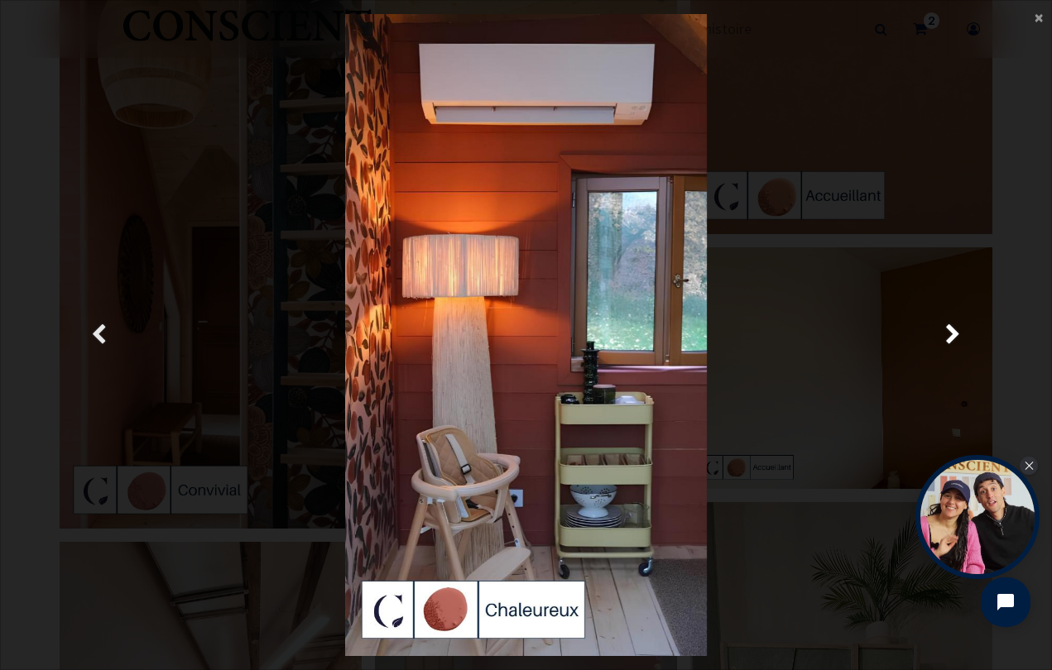
click at [92, 336] on span "Précedent" at bounding box center [99, 335] width 16 height 32
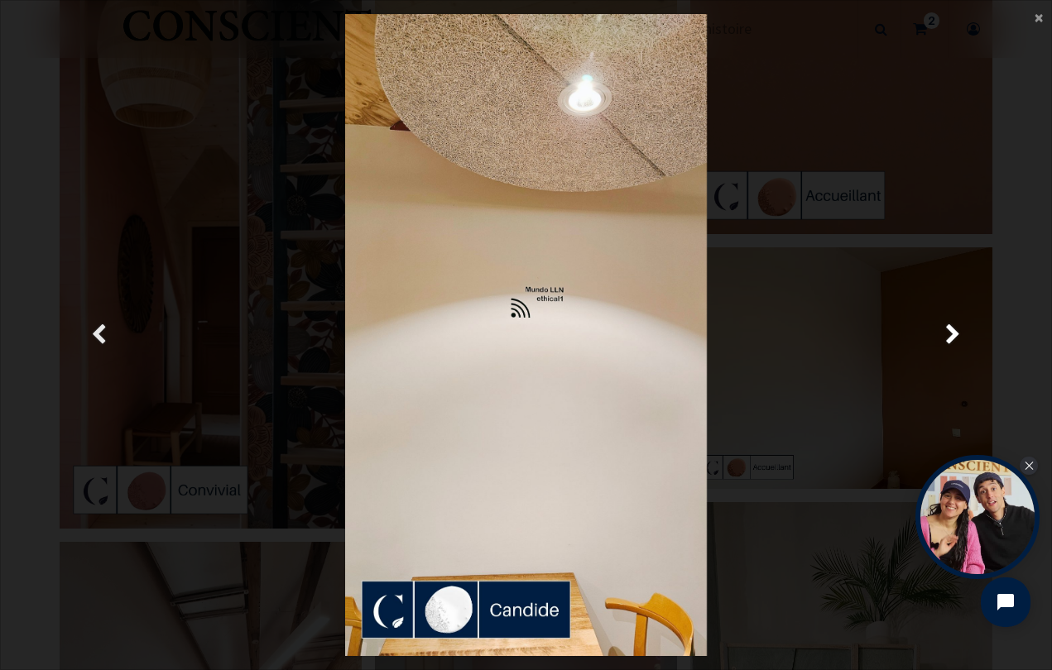
click at [92, 336] on span "Précedent" at bounding box center [99, 335] width 16 height 32
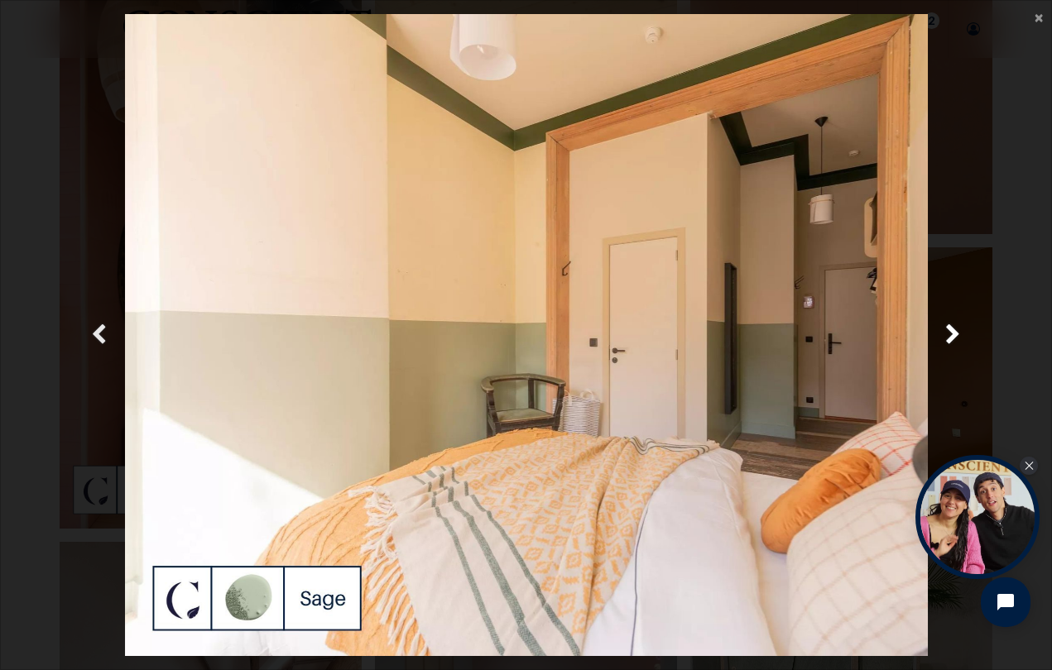
click at [92, 337] on span "Précedent" at bounding box center [99, 335] width 16 height 32
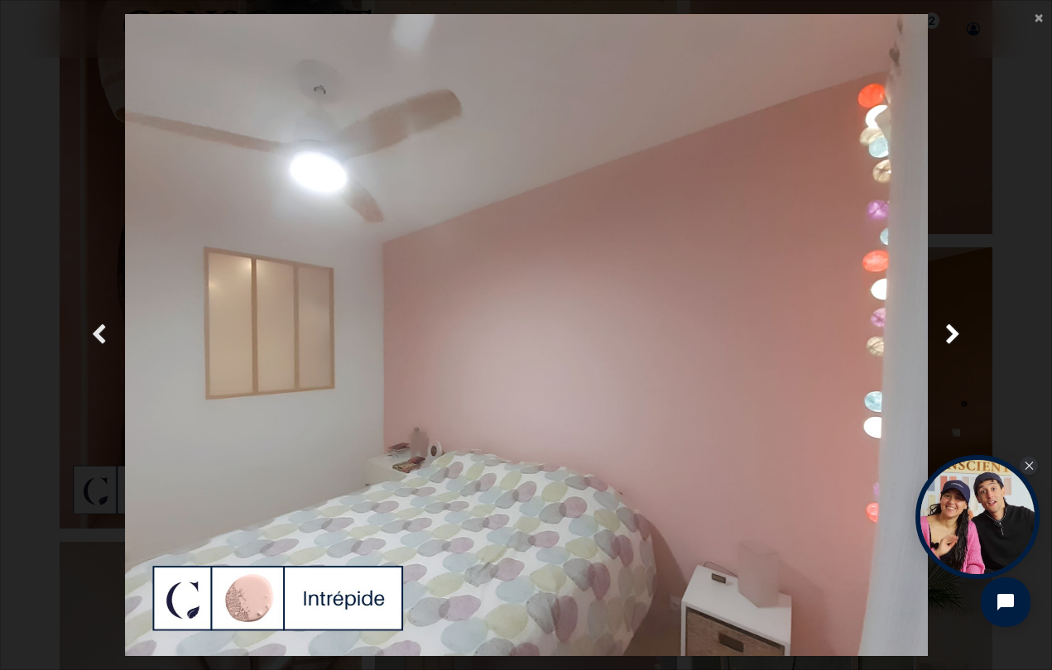
click at [92, 337] on span "Précedent" at bounding box center [99, 335] width 16 height 32
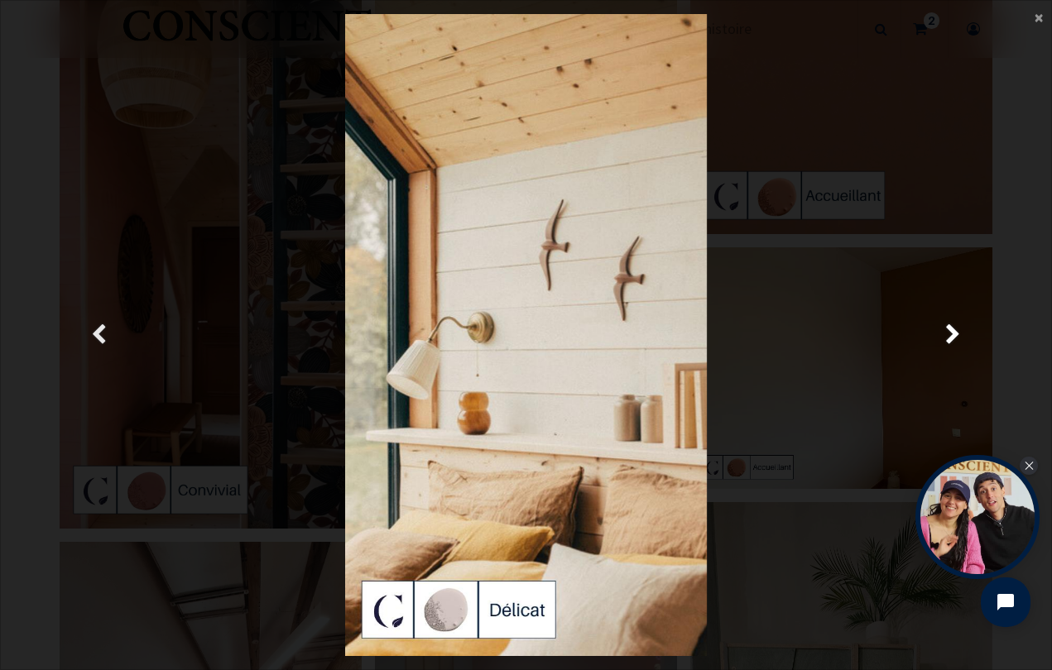
click at [92, 338] on span "Précedent" at bounding box center [99, 335] width 16 height 32
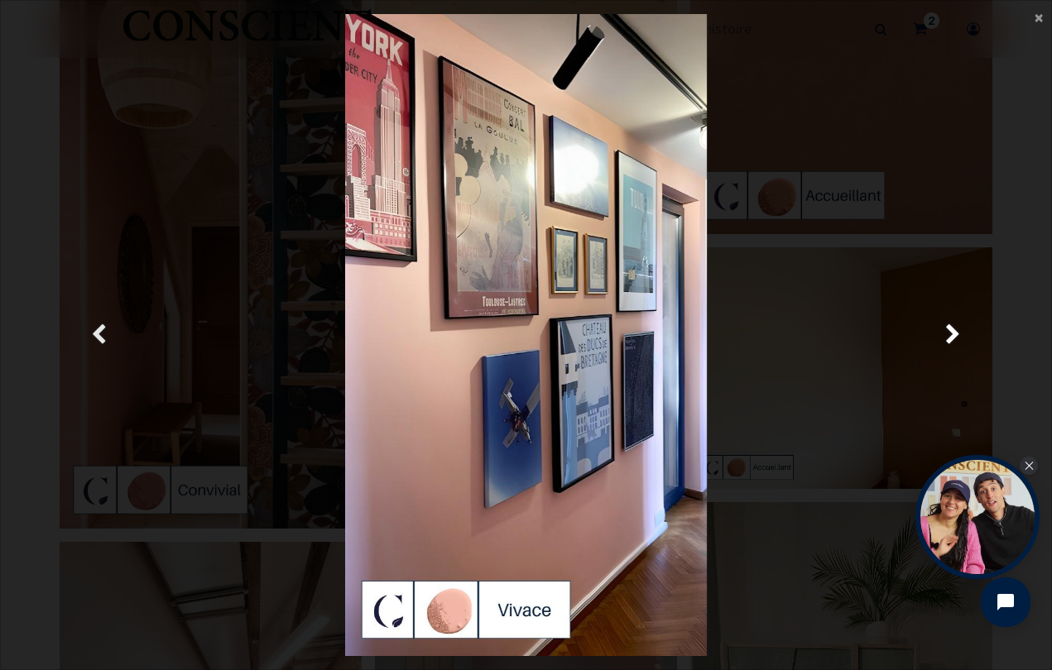
click at [92, 338] on span "Précedent" at bounding box center [99, 335] width 16 height 32
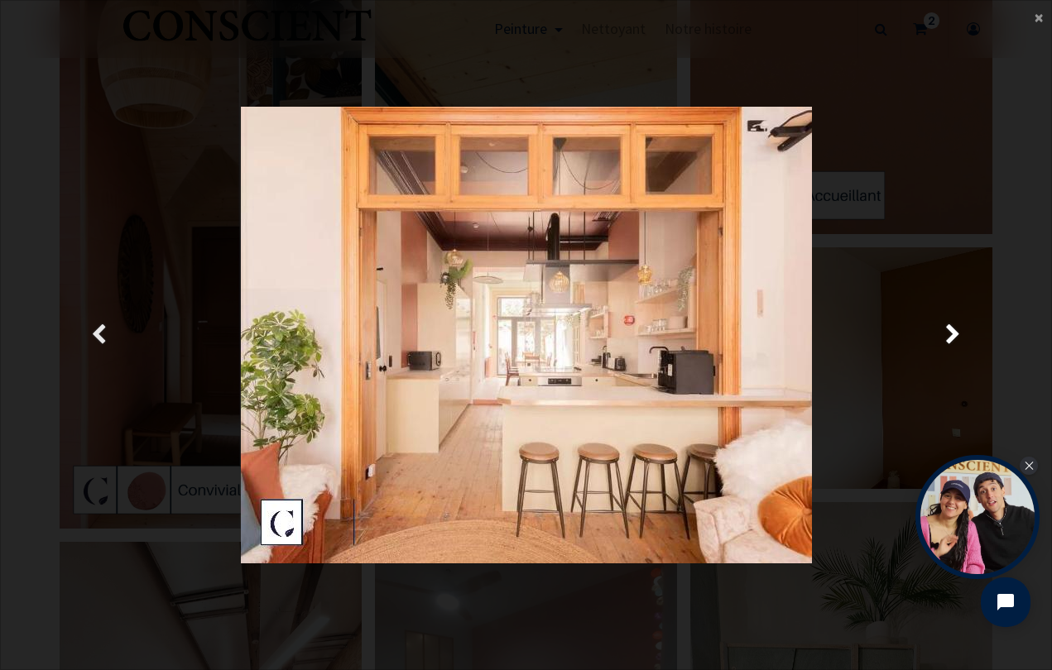
click at [92, 338] on span "Précedent" at bounding box center [99, 335] width 16 height 32
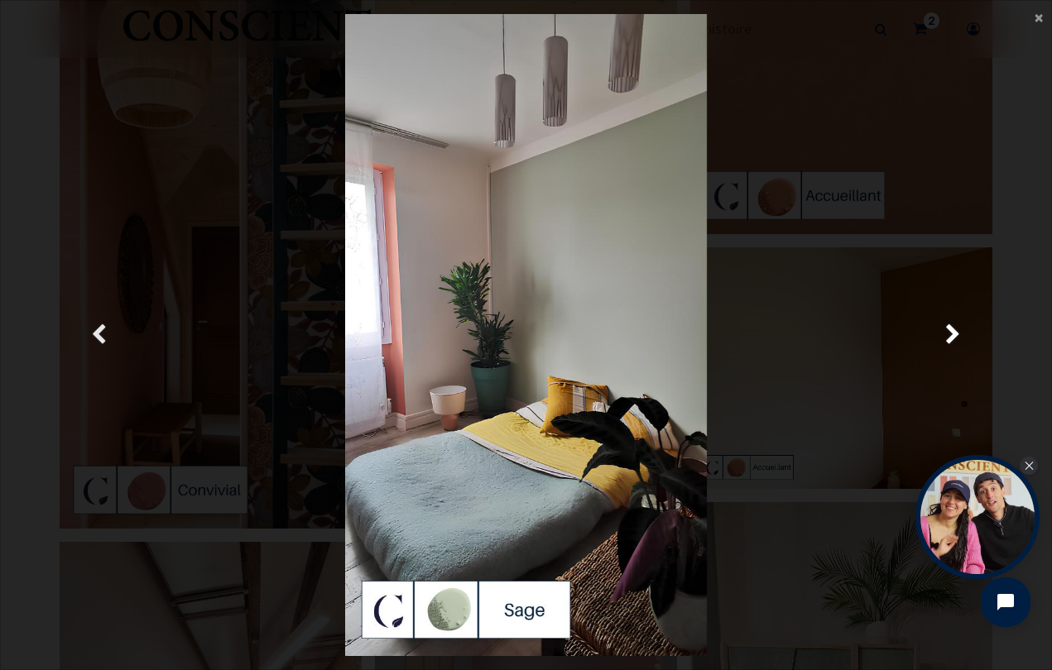
click at [92, 338] on span "Précedent" at bounding box center [99, 335] width 16 height 32
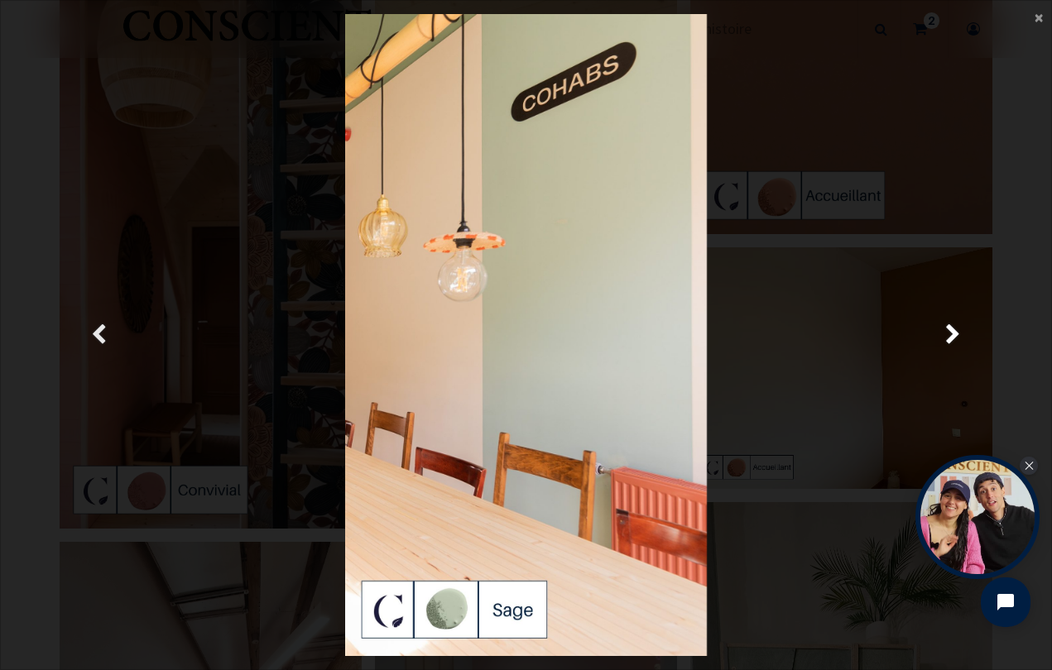
click at [92, 338] on span "Précedent" at bounding box center [99, 335] width 16 height 32
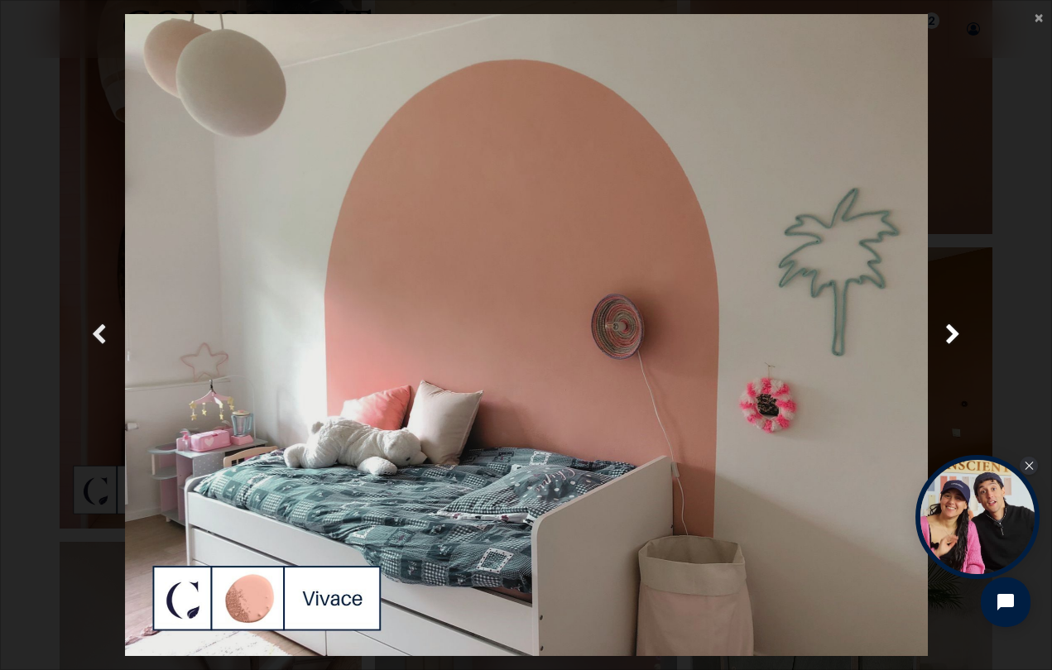
click at [92, 338] on span "Précedent" at bounding box center [99, 335] width 16 height 32
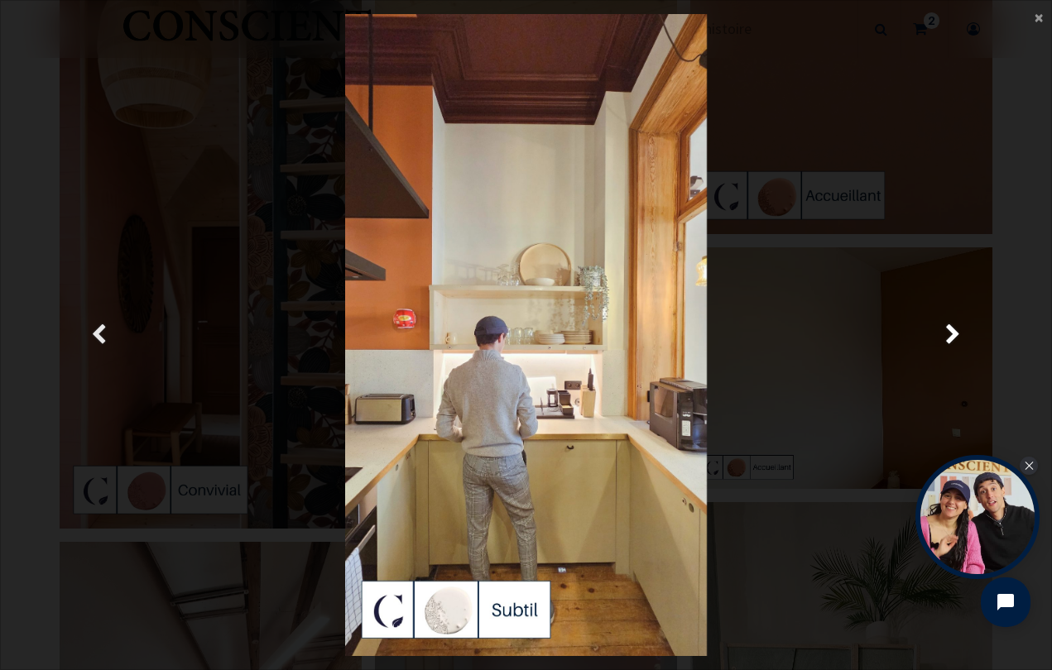
click at [92, 338] on span "Précedent" at bounding box center [99, 335] width 16 height 32
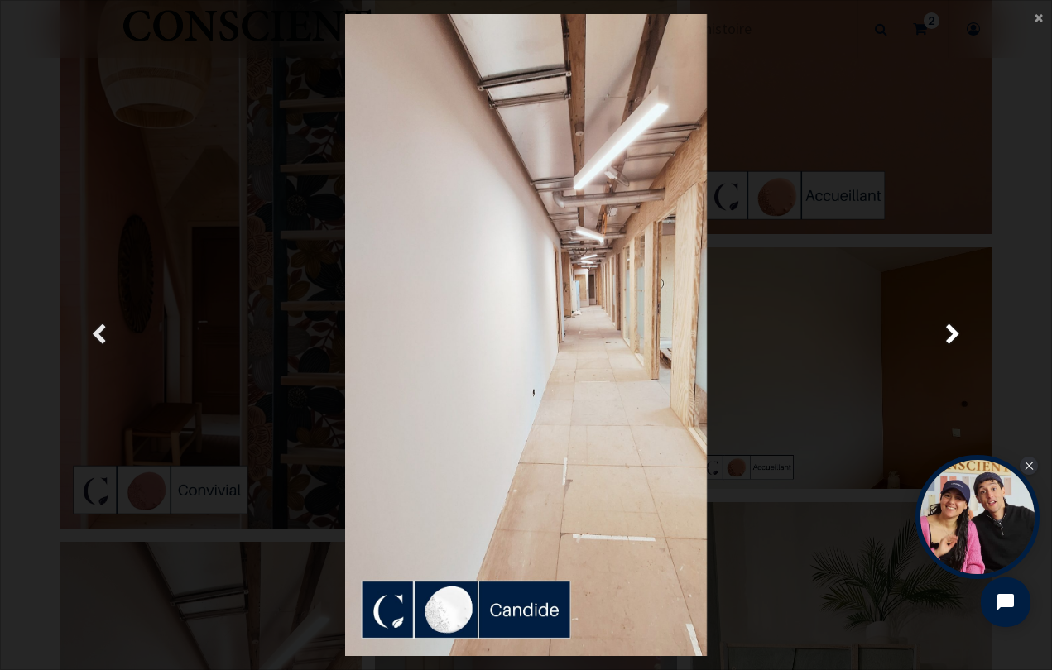
click at [92, 338] on span "Précedent" at bounding box center [99, 335] width 16 height 32
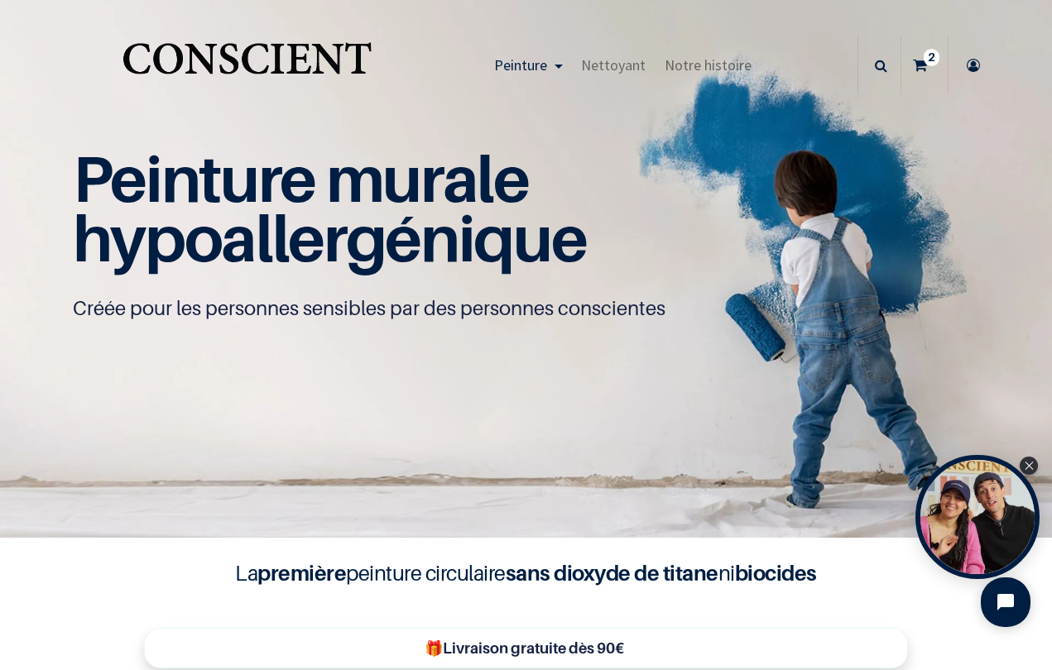
scroll to position [1, 0]
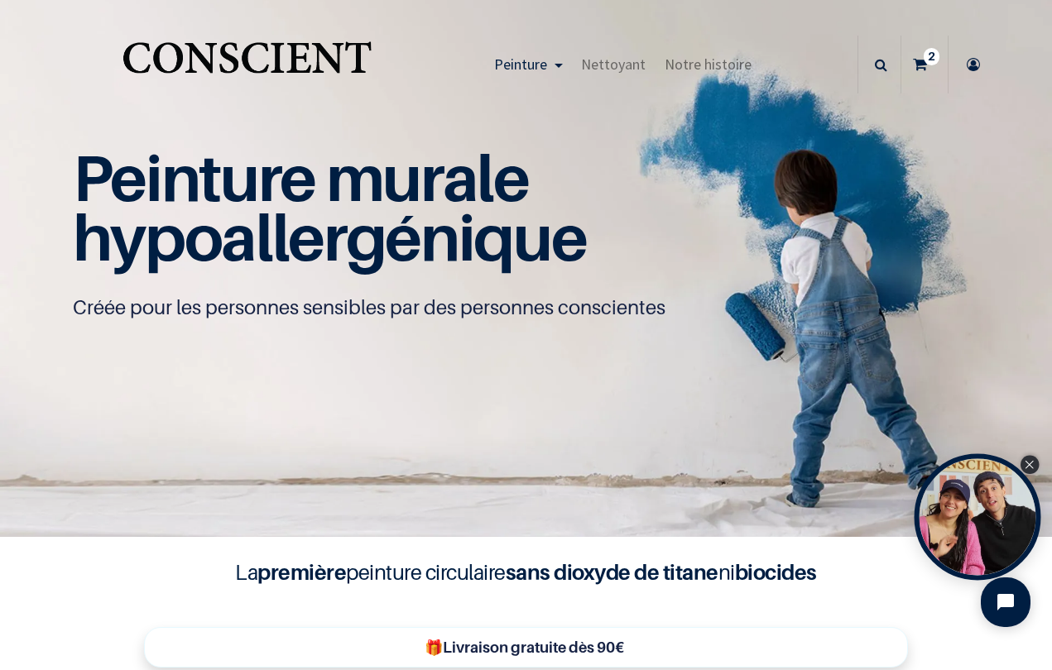
click at [1030, 465] on icon "Close Tolstoy widget" at bounding box center [1028, 465] width 9 height 8
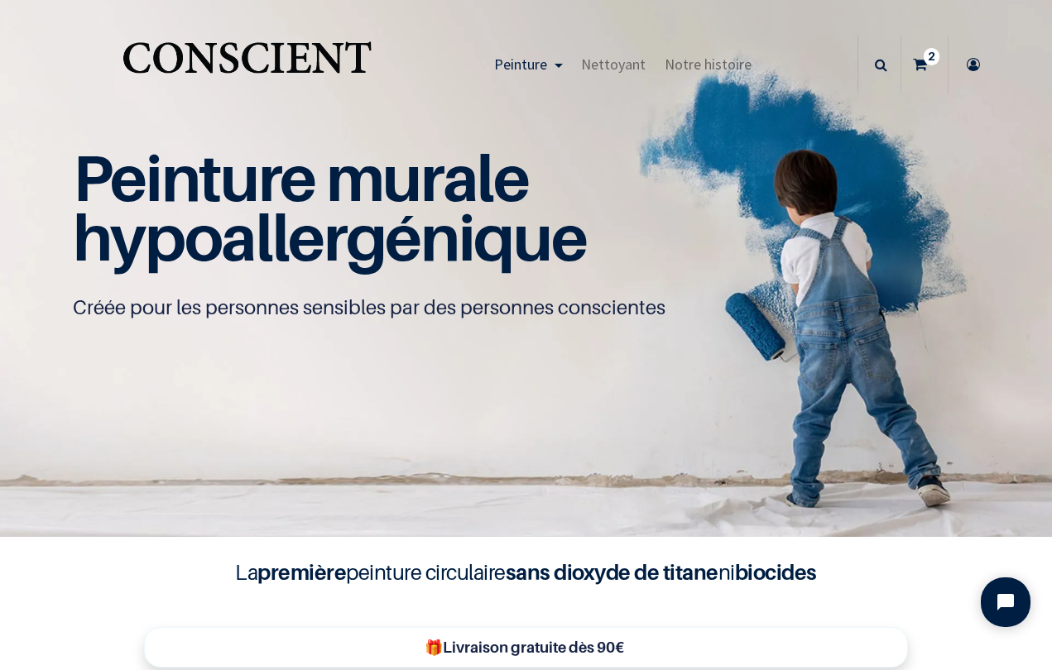
click at [927, 62] on sup "2" at bounding box center [931, 56] width 16 height 17
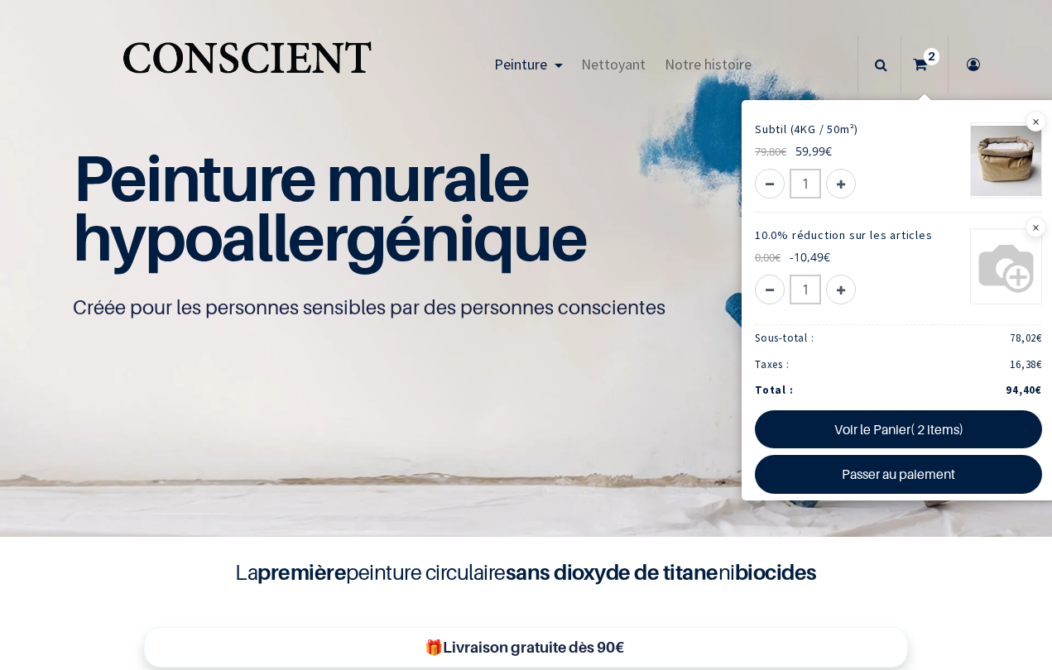
click at [573, 437] on img at bounding box center [526, 268] width 1052 height 538
click at [854, 612] on div "🎁Livraison gratuite dès 90€" at bounding box center [526, 637] width 789 height 85
click at [909, 612] on div "🎁Livraison gratuite dès 90€" at bounding box center [526, 637] width 789 height 85
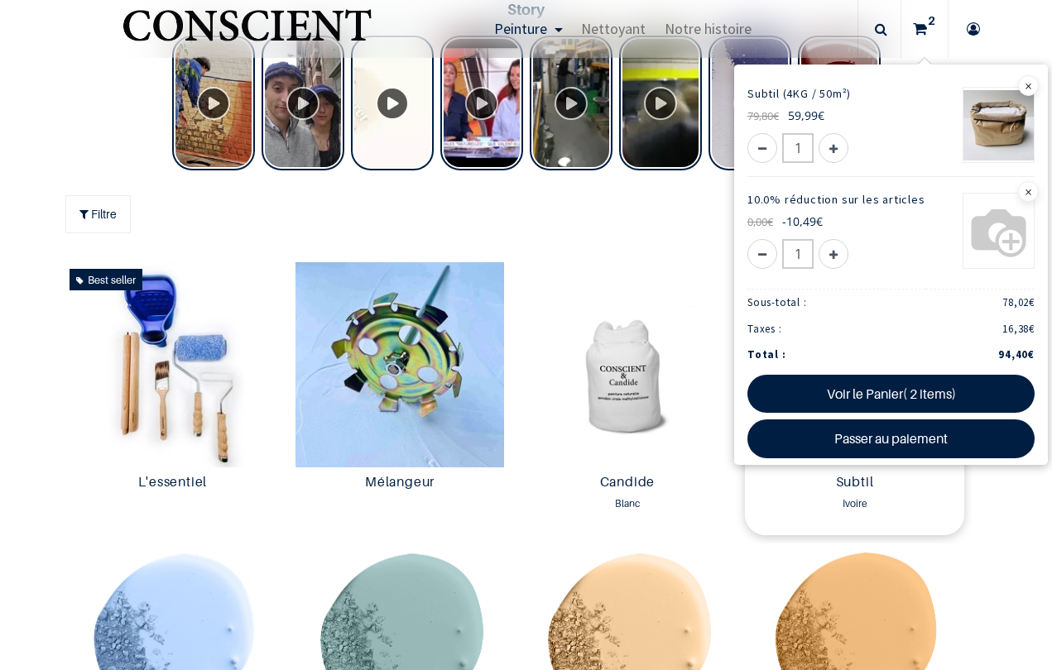
scroll to position [701, 0]
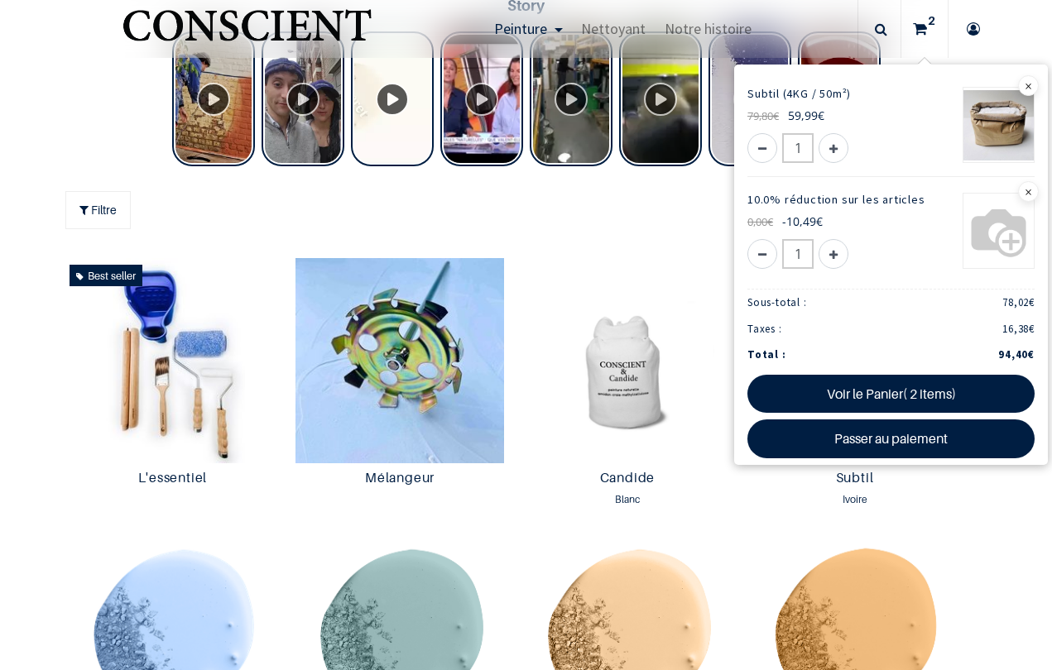
click at [623, 200] on div "Filtre All All Peinture Nettoyant 39 Product(s) Found Supprimer les Filtres" at bounding box center [526, 210] width 922 height 61
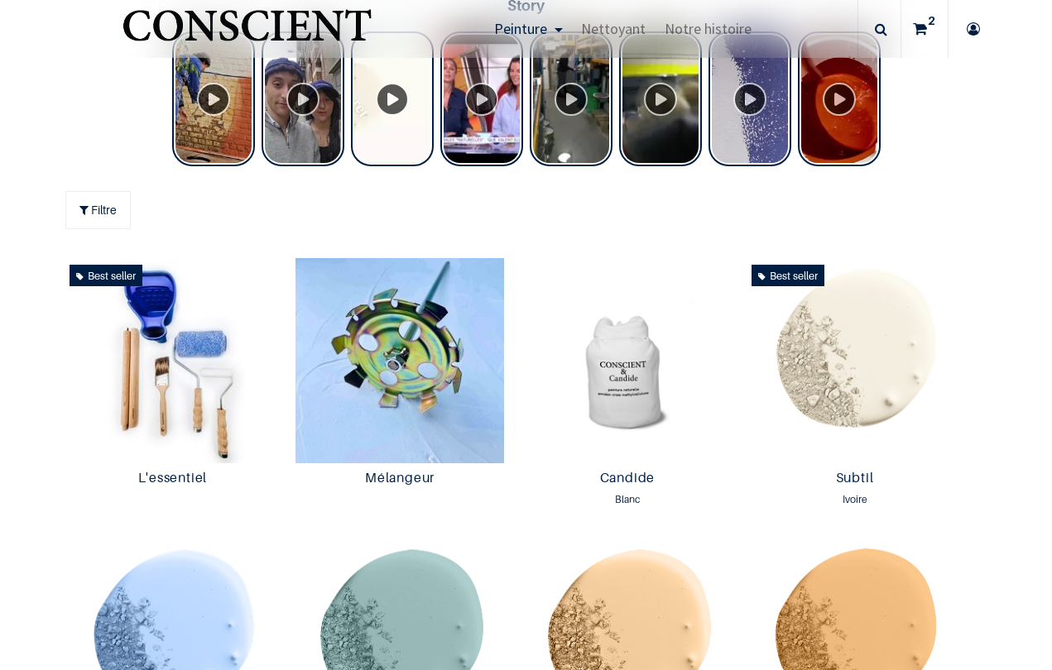
click at [633, 216] on div "Filtre All All Peinture Nettoyant 39 Product(s) Found Supprimer les Filtres" at bounding box center [526, 210] width 922 height 61
click at [835, 349] on img at bounding box center [854, 360] width 219 height 205
click at [765, 508] on div "Ivoire" at bounding box center [854, 507] width 206 height 30
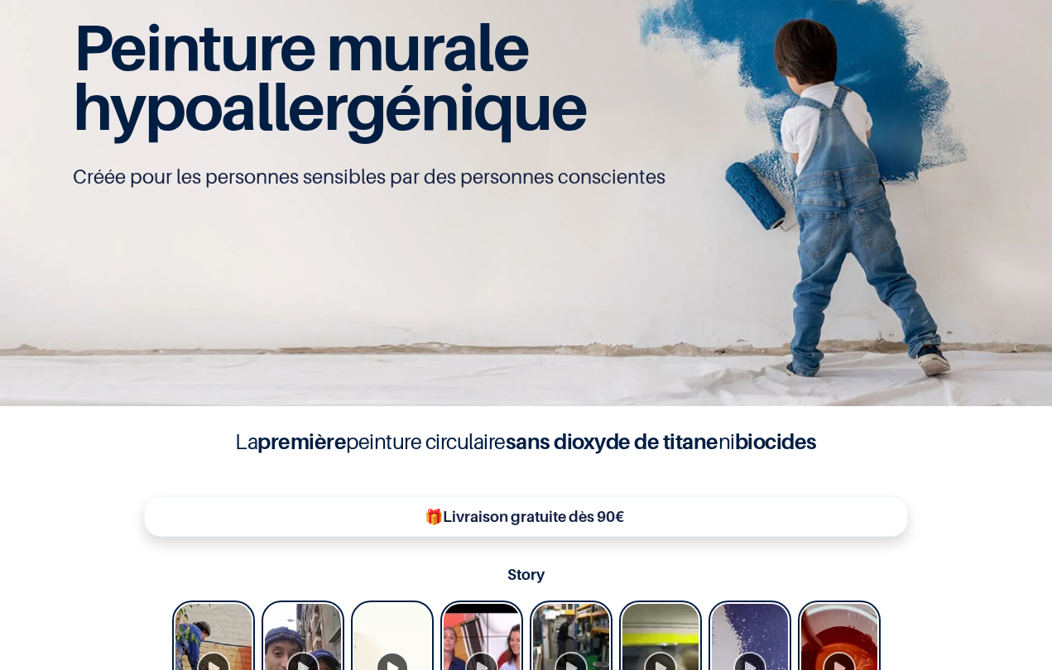
scroll to position [0, 0]
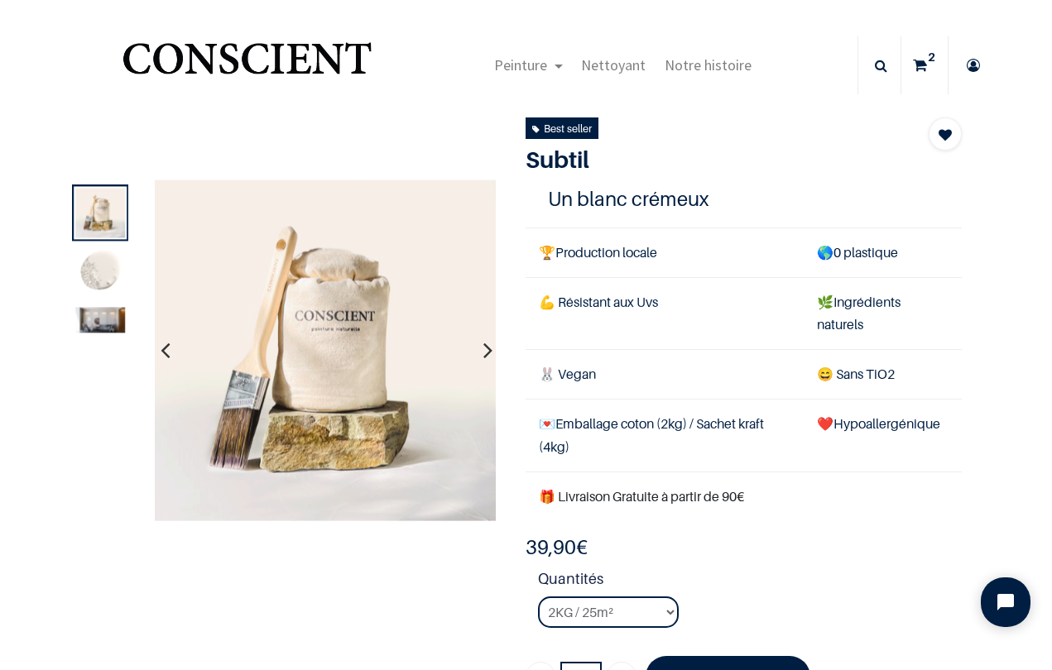
click at [486, 350] on icon "button" at bounding box center [487, 350] width 9 height 45
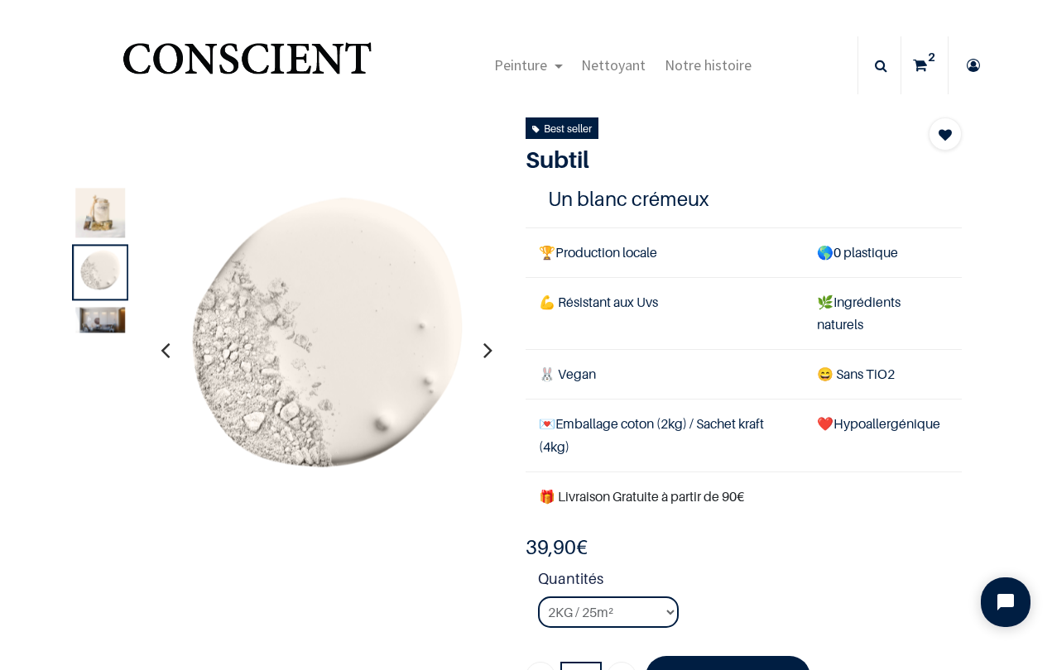
click at [487, 352] on icon "button" at bounding box center [487, 350] width 9 height 45
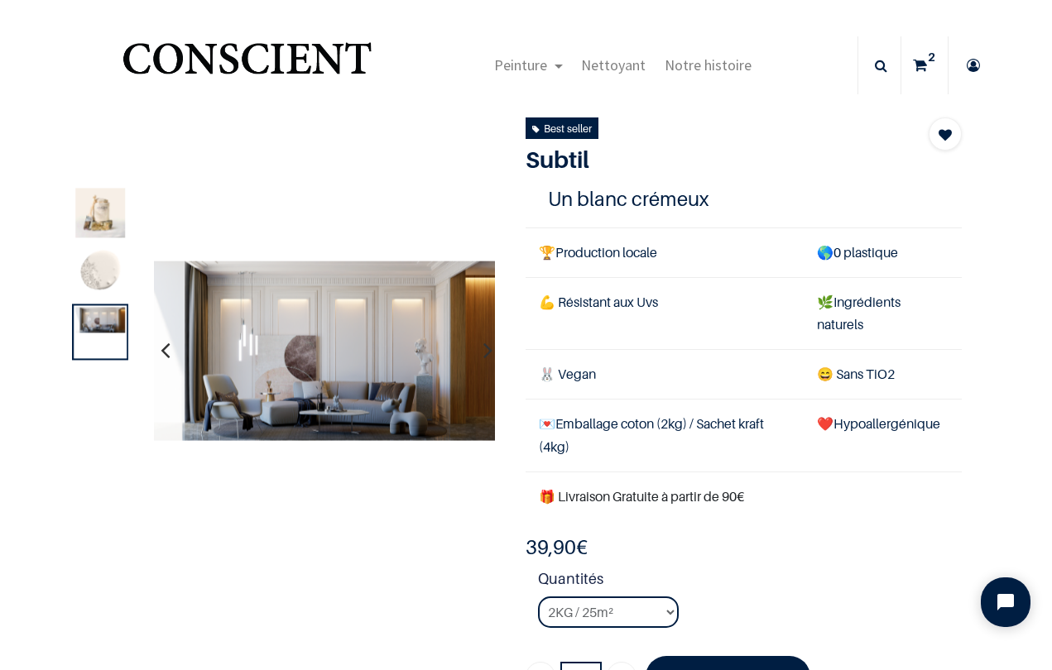
click at [487, 352] on icon "button" at bounding box center [487, 350] width 9 height 45
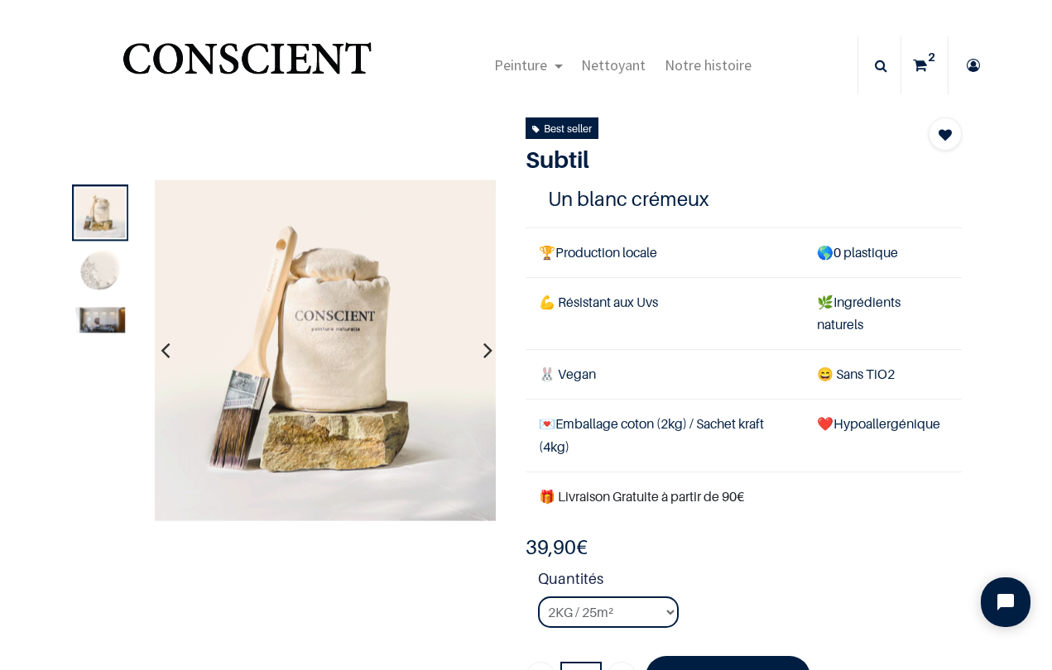
click at [487, 353] on icon "button" at bounding box center [487, 350] width 9 height 45
